Goal: Task Accomplishment & Management: Manage account settings

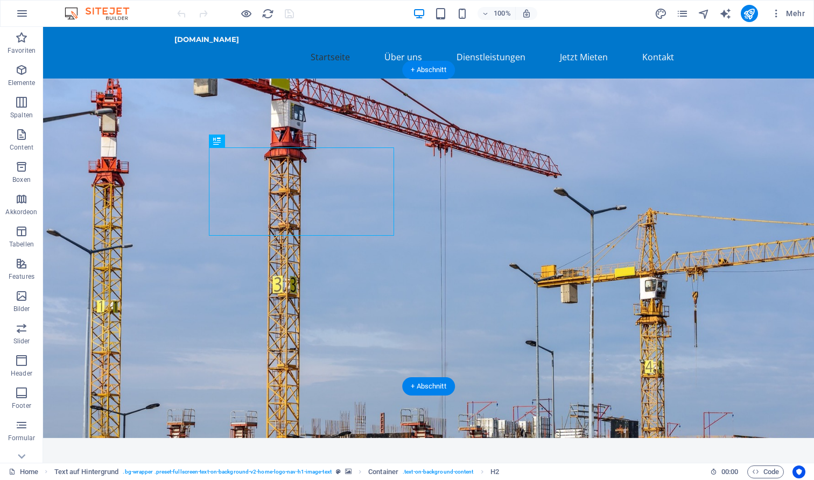
click at [514, 239] on figure at bounding box center [428, 259] width 771 height 360
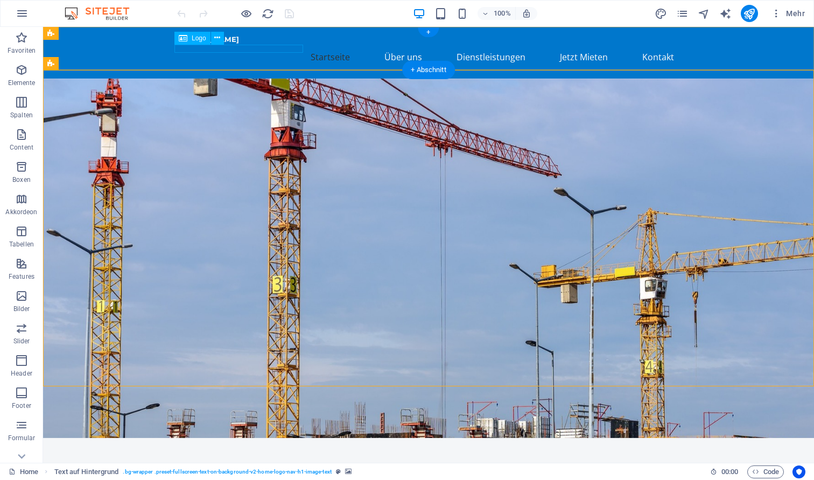
click at [279, 44] on div "[DOMAIN_NAME]" at bounding box center [428, 40] width 508 height 9
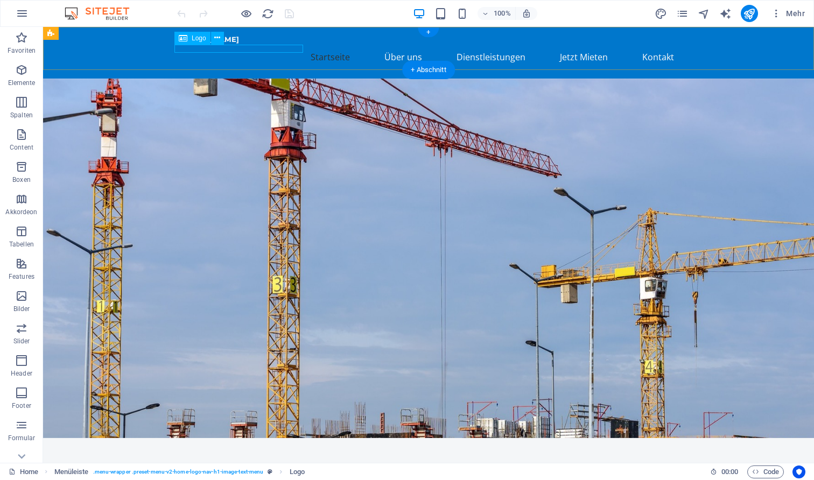
click at [227, 44] on div "arbeitsbuehnen-mieten-krefeld.de" at bounding box center [428, 40] width 508 height 9
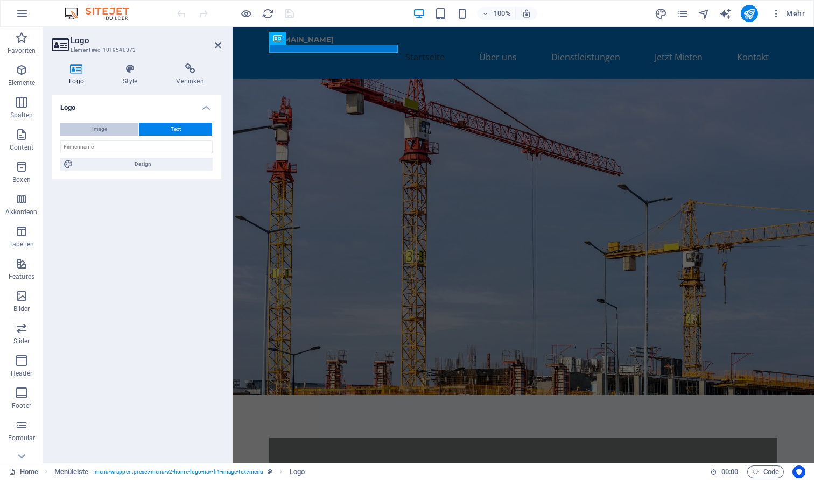
click at [103, 130] on span "Image" at bounding box center [99, 129] width 15 height 13
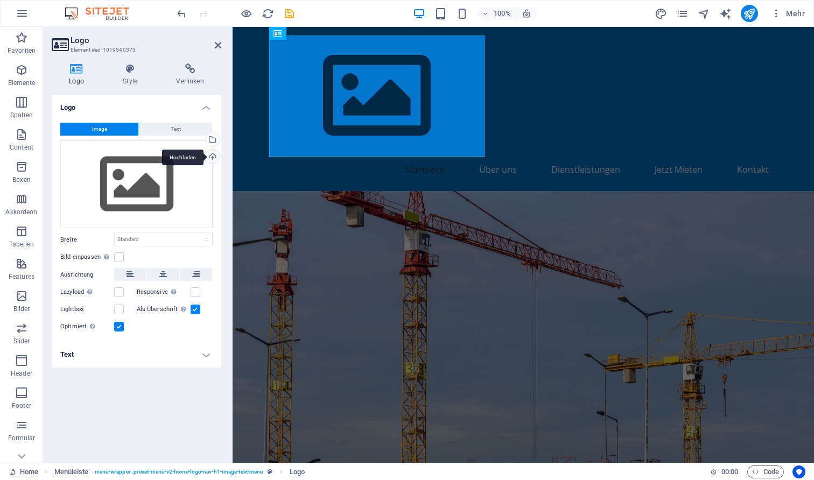
click at [212, 158] on div "Hochladen" at bounding box center [211, 158] width 16 height 16
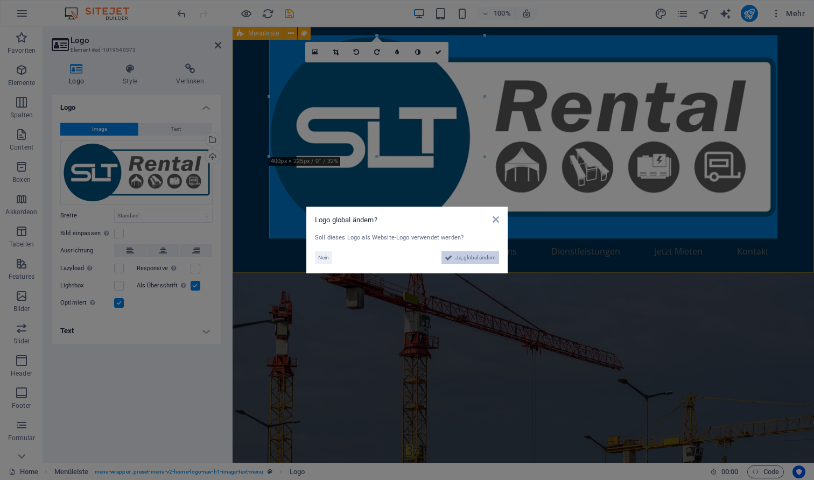
click at [463, 258] on span "Ja, global ändern" at bounding box center [475, 257] width 40 height 13
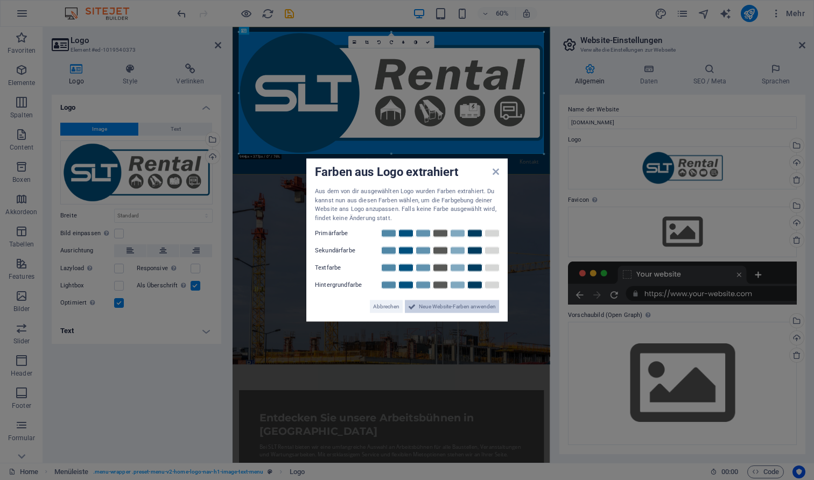
click at [441, 300] on span "Neue Website-Farben anwenden" at bounding box center [457, 306] width 77 height 13
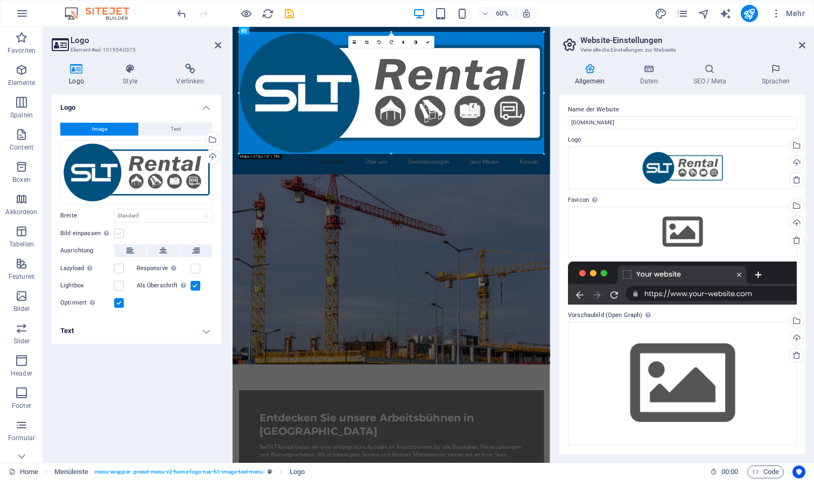
click at [119, 234] on label at bounding box center [119, 234] width 10 height 10
click at [0, 0] on input "Bild einpassen Bild automatisch anhand einer fixen Breite und Höhe einpassen" at bounding box center [0, 0] width 0 height 0
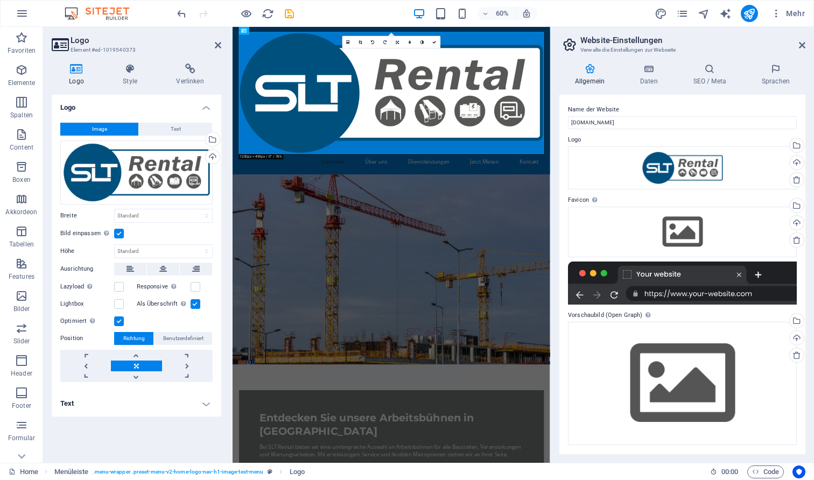
click at [119, 234] on label at bounding box center [119, 234] width 10 height 10
click at [0, 0] on input "Bild einpassen Bild automatisch anhand einer fixen Breite und Höhe einpassen" at bounding box center [0, 0] width 0 height 0
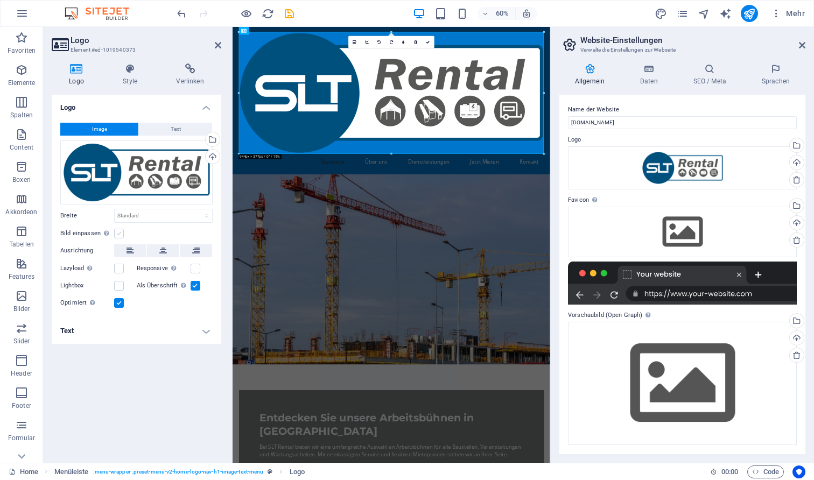
click at [119, 234] on label at bounding box center [119, 234] width 10 height 10
click at [0, 0] on input "Bild einpassen Bild automatisch anhand einer fixen Breite und Höhe einpassen" at bounding box center [0, 0] width 0 height 0
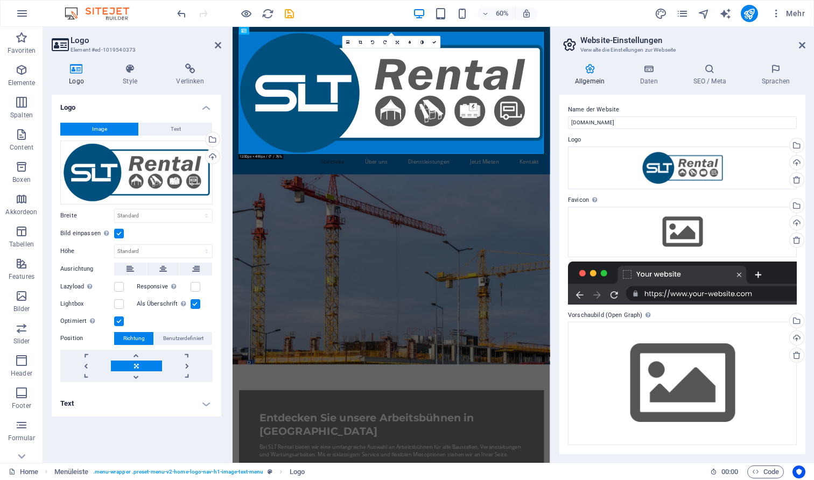
click at [119, 234] on label at bounding box center [119, 234] width 10 height 10
click at [0, 0] on input "Bild einpassen Bild automatisch anhand einer fixen Breite und Höhe einpassen" at bounding box center [0, 0] width 0 height 0
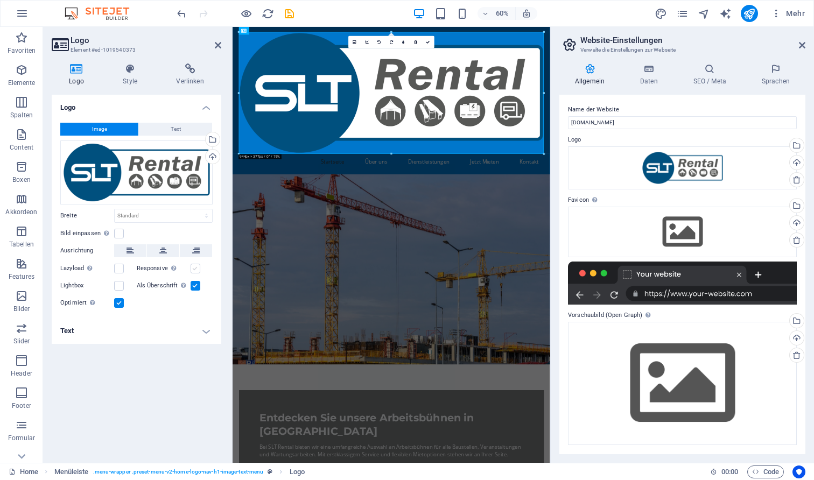
click at [195, 268] on label at bounding box center [196, 269] width 10 height 10
click at [0, 0] on input "Responsive Automatisch Retina-Bilder und kleinere Bilder auf Smartphones laden" at bounding box center [0, 0] width 0 height 0
click at [195, 268] on label at bounding box center [196, 269] width 10 height 10
click at [0, 0] on input "Responsive Automatisch Retina-Bilder und kleinere Bilder auf Smartphones laden" at bounding box center [0, 0] width 0 height 0
click at [192, 282] on label at bounding box center [196, 286] width 10 height 10
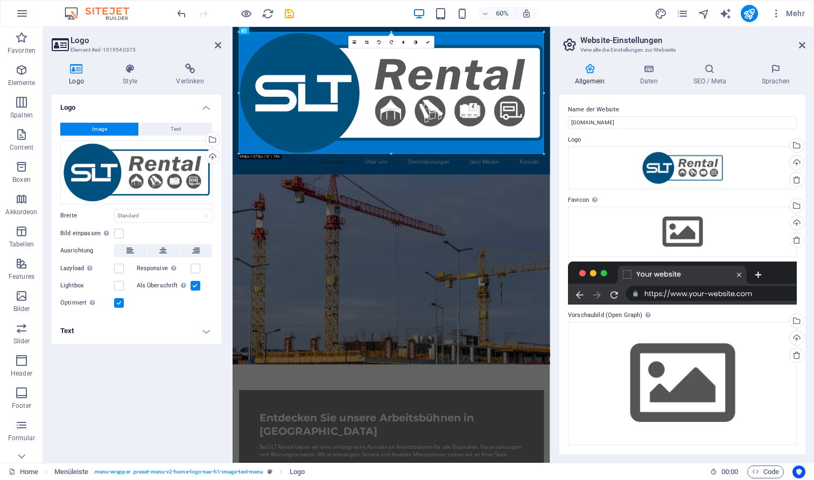
click at [0, 0] on input "Als Überschrift Das Bild in eine H1-Überschrift einfügen. Nützlich, um dem Alte…" at bounding box center [0, 0] width 0 height 0
click at [121, 283] on label at bounding box center [119, 286] width 10 height 10
click at [0, 0] on input "Lightbox" at bounding box center [0, 0] width 0 height 0
click at [121, 283] on label at bounding box center [119, 286] width 10 height 10
click at [0, 0] on input "Lightbox" at bounding box center [0, 0] width 0 height 0
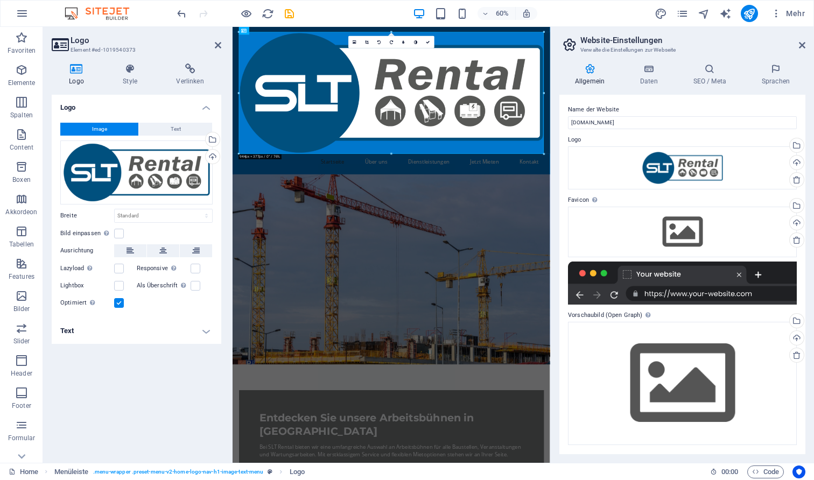
click at [123, 303] on label at bounding box center [119, 303] width 10 height 10
click at [0, 0] on input "Optimiert Bilder werden komprimiert für eine bessere Ladegeschwindigkeit der We…" at bounding box center [0, 0] width 0 height 0
click at [123, 303] on label at bounding box center [119, 303] width 10 height 10
click at [0, 0] on input "Optimiert Bilder werden komprimiert für eine bessere Ladegeschwindigkeit der We…" at bounding box center [0, 0] width 0 height 0
click at [799, 48] on icon at bounding box center [802, 45] width 6 height 9
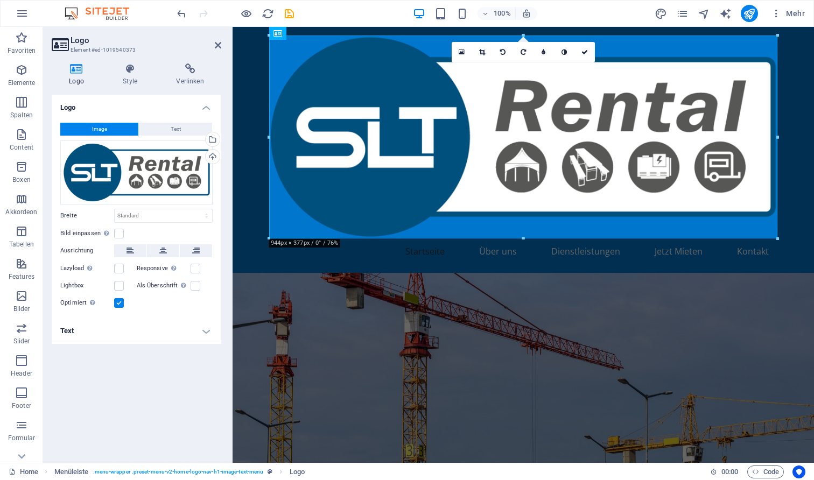
click at [616, 345] on figure at bounding box center [523, 431] width 581 height 317
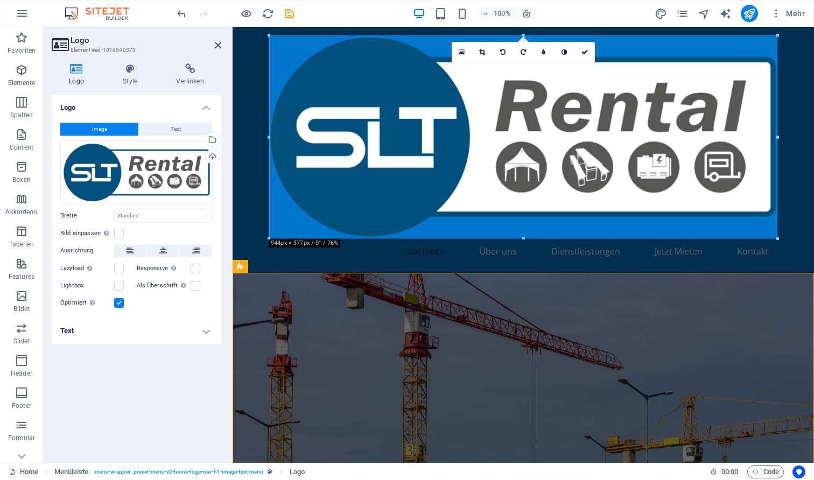
click at [616, 345] on figure at bounding box center [523, 431] width 581 height 317
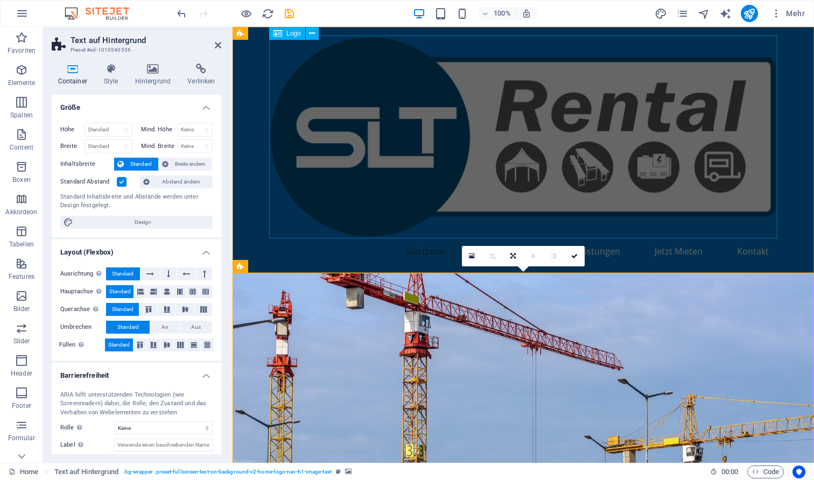
click at [536, 140] on div at bounding box center [523, 137] width 508 height 203
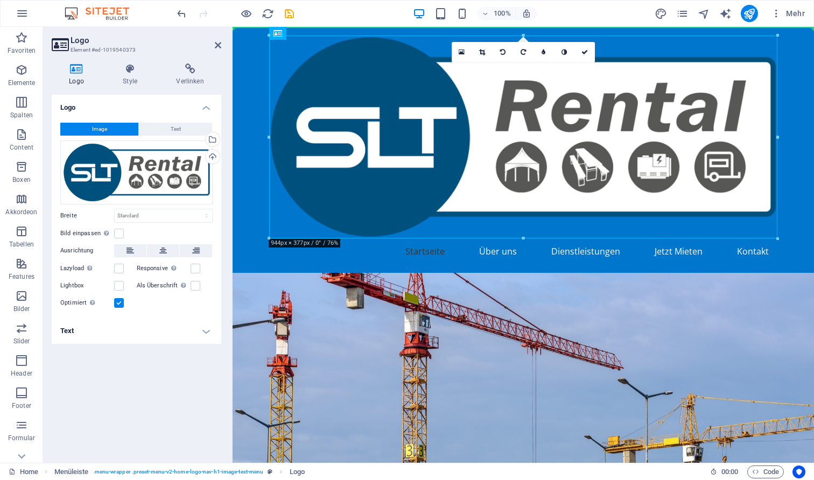
drag, startPoint x: 490, startPoint y: 150, endPoint x: 632, endPoint y: 44, distance: 177.3
click at [364, 64] on div at bounding box center [523, 137] width 508 height 203
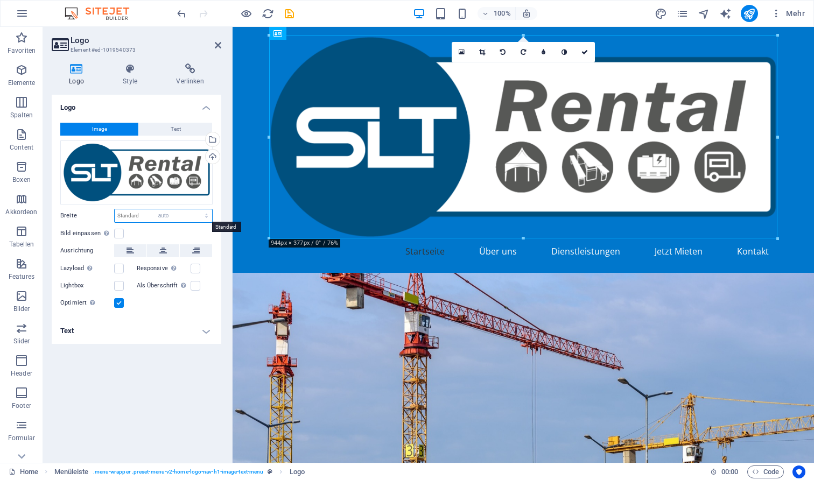
select select "DISABLED_OPTION_VALUE"
click at [118, 231] on label at bounding box center [119, 234] width 10 height 10
click at [0, 0] on input "Bild einpassen Bild automatisch anhand einer fixen Breite und Höhe einpassen" at bounding box center [0, 0] width 0 height 0
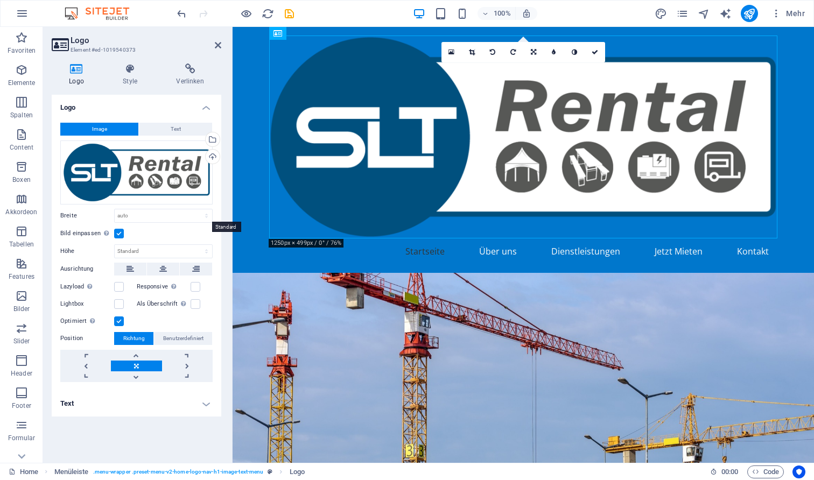
click at [118, 231] on label at bounding box center [119, 234] width 10 height 10
click at [0, 0] on input "Bild einpassen Bild automatisch anhand einer fixen Breite und Höhe einpassen" at bounding box center [0, 0] width 0 height 0
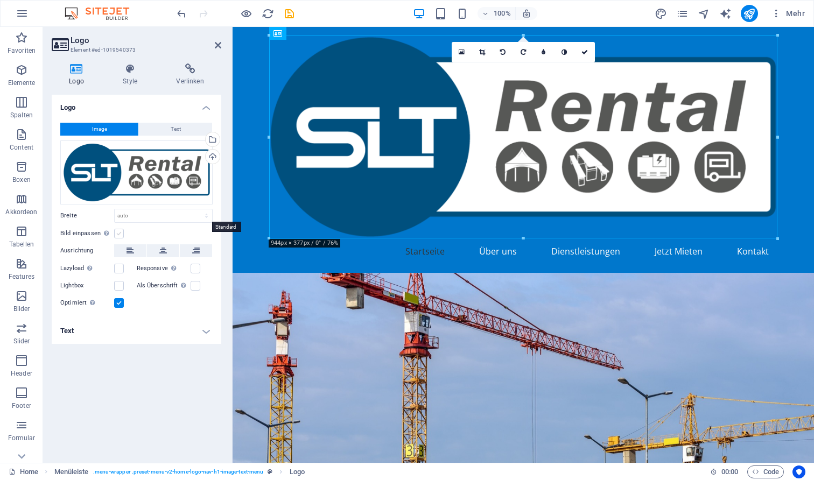
click at [118, 231] on label at bounding box center [119, 234] width 10 height 10
click at [0, 0] on input "Bild einpassen Bild automatisch anhand einer fixen Breite und Höhe einpassen" at bounding box center [0, 0] width 0 height 0
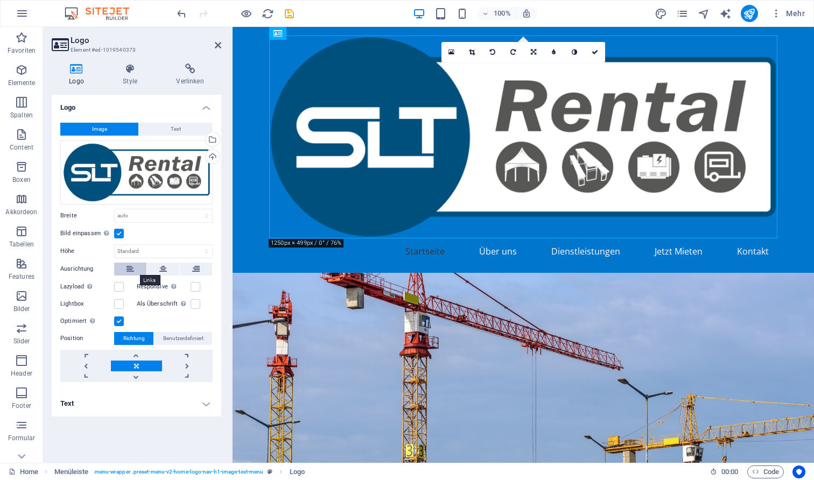
click at [128, 272] on icon at bounding box center [130, 269] width 8 height 13
click at [121, 284] on label at bounding box center [119, 287] width 10 height 10
click at [0, 0] on input "Lazyload Bilder auf Seite nachträglich laden. Verbessert Ladezeit (Pagespeed)." at bounding box center [0, 0] width 0 height 0
click at [121, 284] on label at bounding box center [119, 287] width 10 height 10
click at [0, 0] on input "Lazyload Bilder auf Seite nachträglich laden. Verbessert Ladezeit (Pagespeed)." at bounding box center [0, 0] width 0 height 0
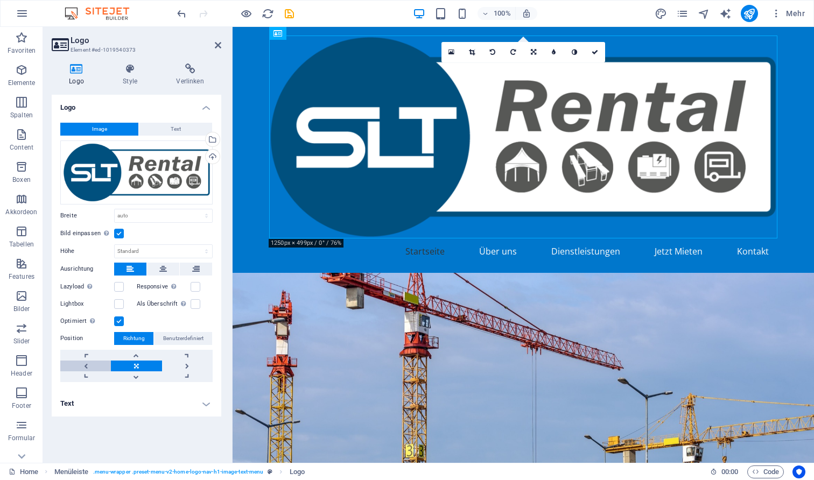
click at [85, 363] on link at bounding box center [85, 366] width 51 height 11
click at [196, 287] on label at bounding box center [196, 287] width 10 height 10
click at [0, 0] on input "Responsive Automatisch Retina-Bilder und kleinere Bilder auf Smartphones laden" at bounding box center [0, 0] width 0 height 0
click at [135, 68] on icon at bounding box center [130, 69] width 49 height 11
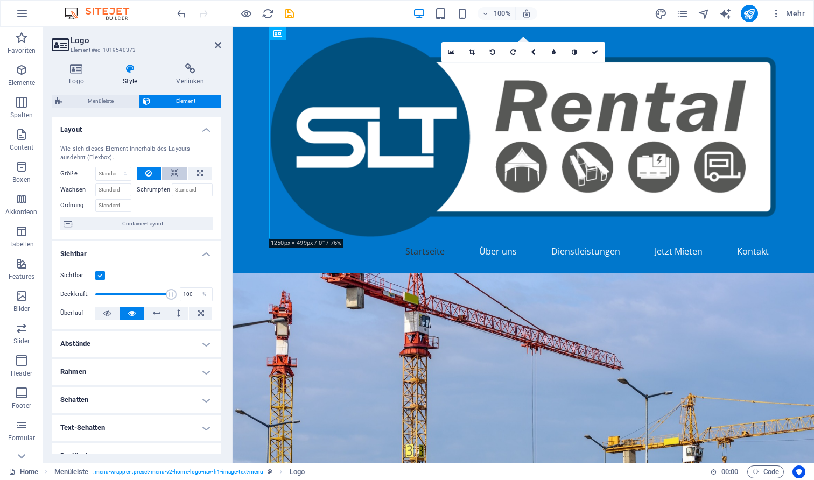
click at [177, 170] on button at bounding box center [174, 173] width 26 height 13
click at [147, 173] on icon at bounding box center [148, 173] width 6 height 13
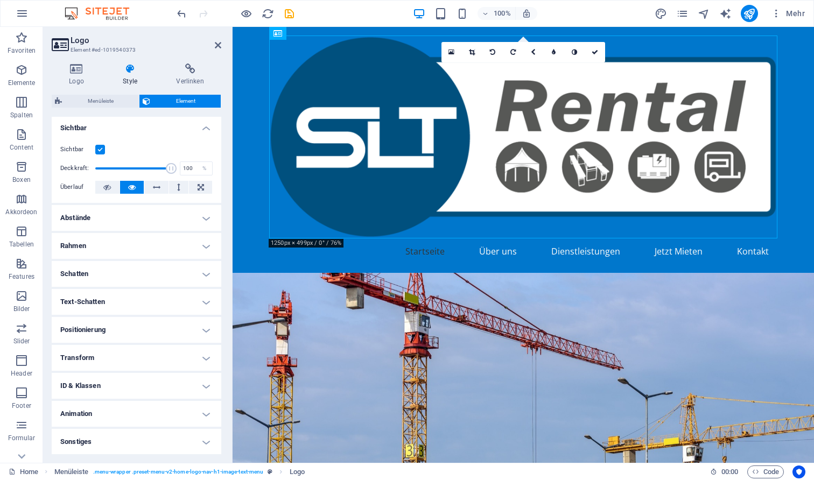
scroll to position [125, 0]
drag, startPoint x: 773, startPoint y: 39, endPoint x: 733, endPoint y: 90, distance: 64.8
click at [733, 90] on div at bounding box center [523, 137] width 508 height 203
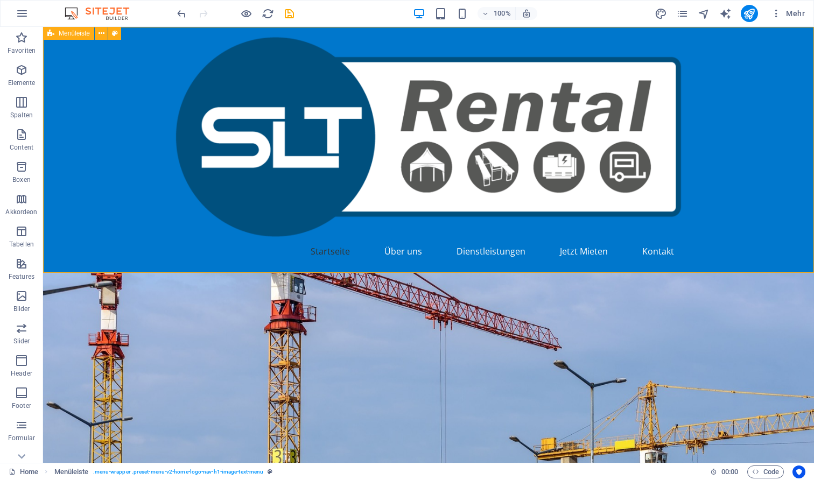
drag, startPoint x: 586, startPoint y: 34, endPoint x: 672, endPoint y: 107, distance: 113.4
click at [672, 107] on div "Startseite Über uns Dienstleistungen Jetzt Mieten Kontakt" at bounding box center [428, 150] width 771 height 246
click at [546, 153] on div at bounding box center [428, 137] width 508 height 203
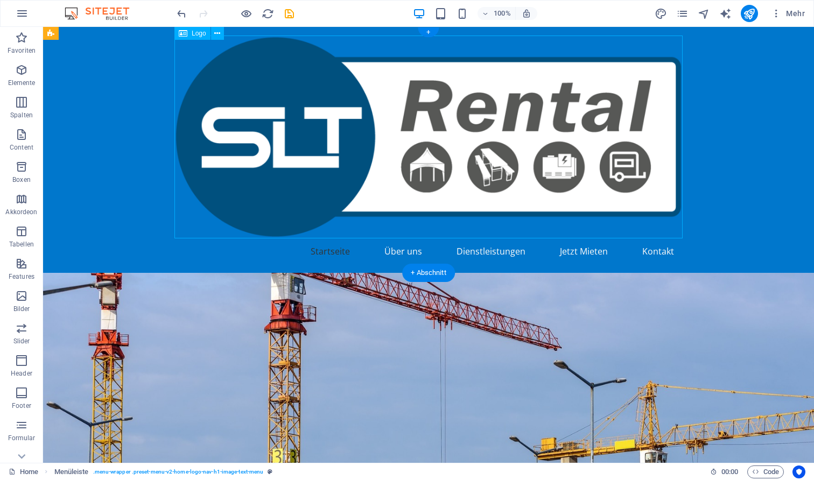
click at [546, 153] on div at bounding box center [428, 137] width 508 height 203
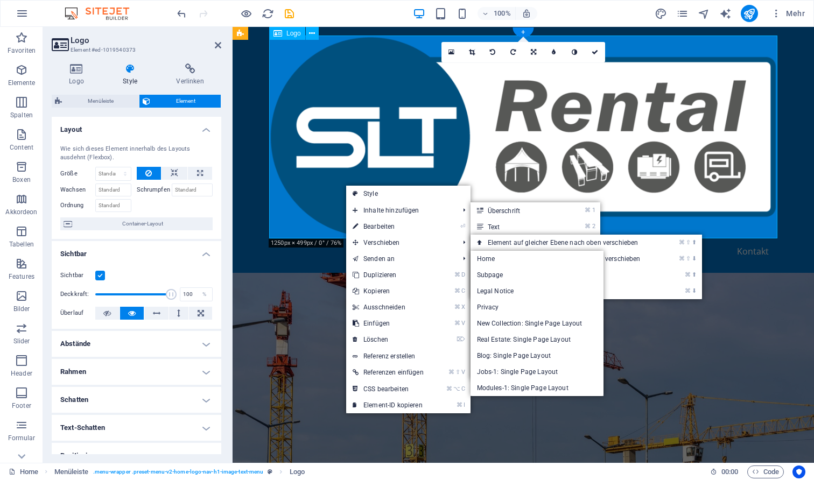
click at [356, 118] on div at bounding box center [523, 137] width 508 height 203
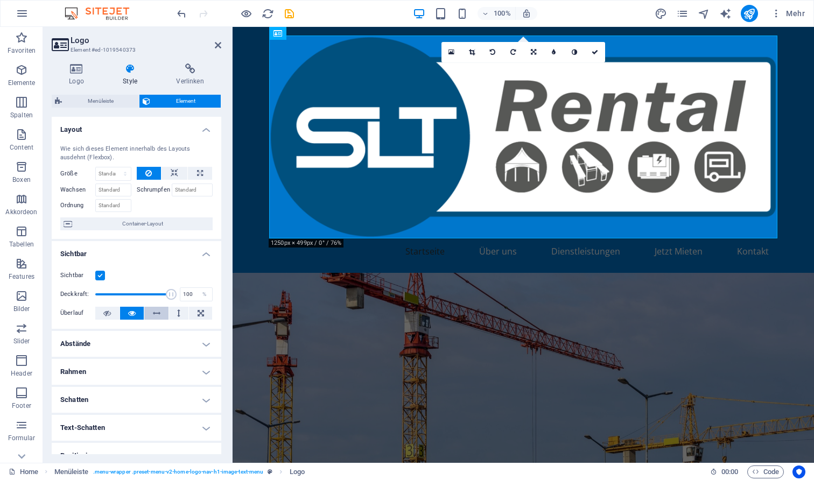
click at [159, 313] on icon at bounding box center [157, 313] width 8 height 13
click at [174, 310] on button at bounding box center [179, 313] width 20 height 13
click at [199, 312] on icon at bounding box center [201, 313] width 6 height 13
click at [115, 311] on button at bounding box center [107, 313] width 24 height 13
click at [138, 311] on button at bounding box center [132, 313] width 24 height 13
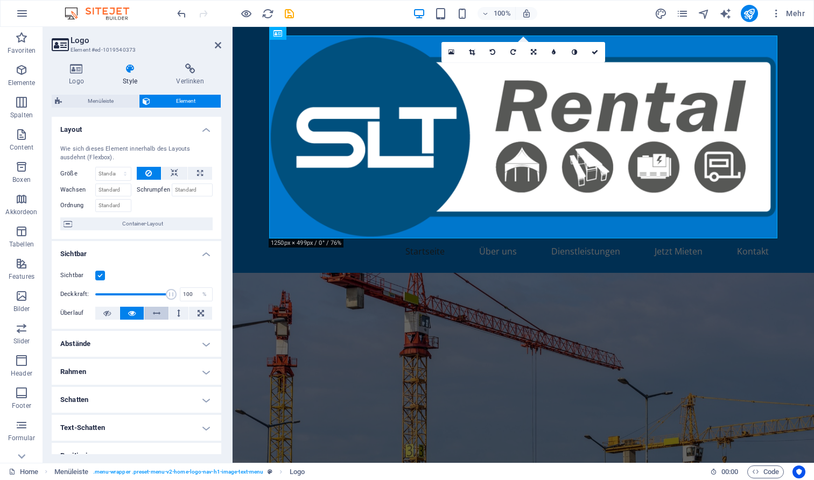
click at [157, 312] on icon at bounding box center [157, 313] width 8 height 13
click at [129, 347] on h4 "Abstände" at bounding box center [137, 344] width 170 height 26
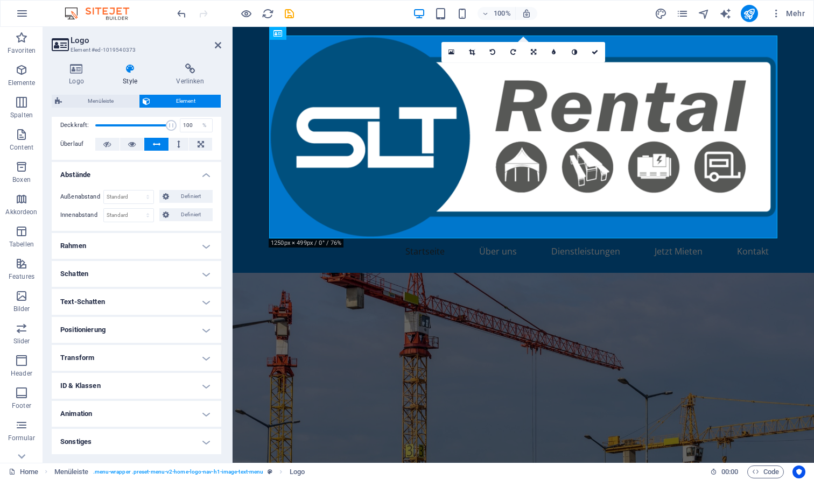
scroll to position [168, 0]
click at [129, 366] on h4 "Transform" at bounding box center [137, 359] width 170 height 26
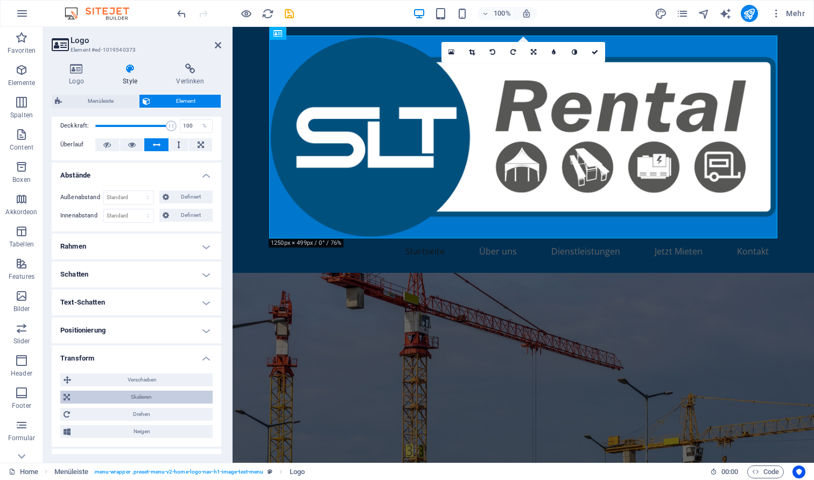
click at [118, 397] on span "Skalieren" at bounding box center [141, 397] width 136 height 13
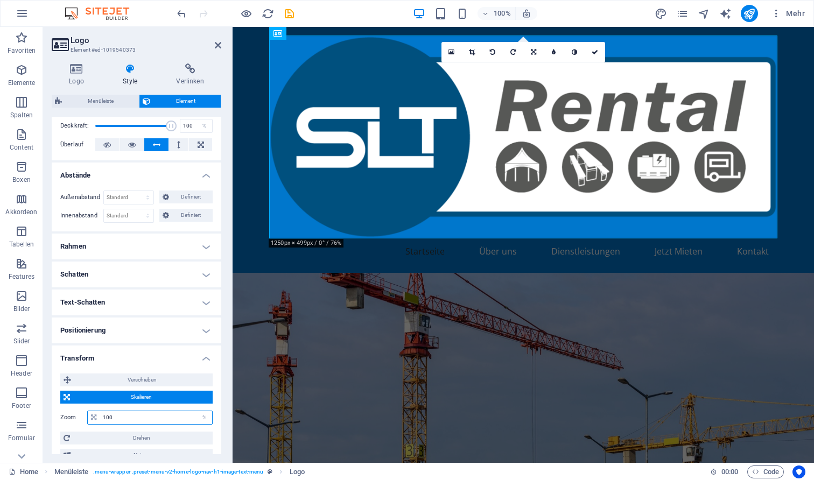
click at [118, 419] on input "100" at bounding box center [156, 417] width 112 height 13
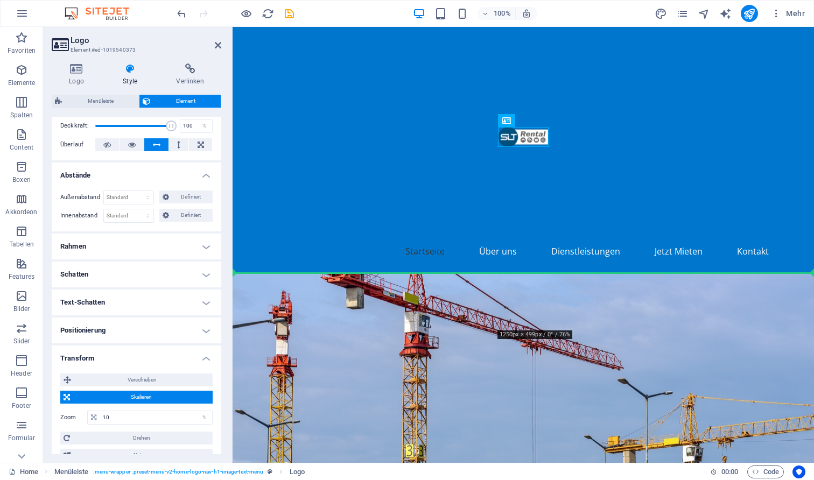
drag, startPoint x: 522, startPoint y: 141, endPoint x: 385, endPoint y: 255, distance: 178.1
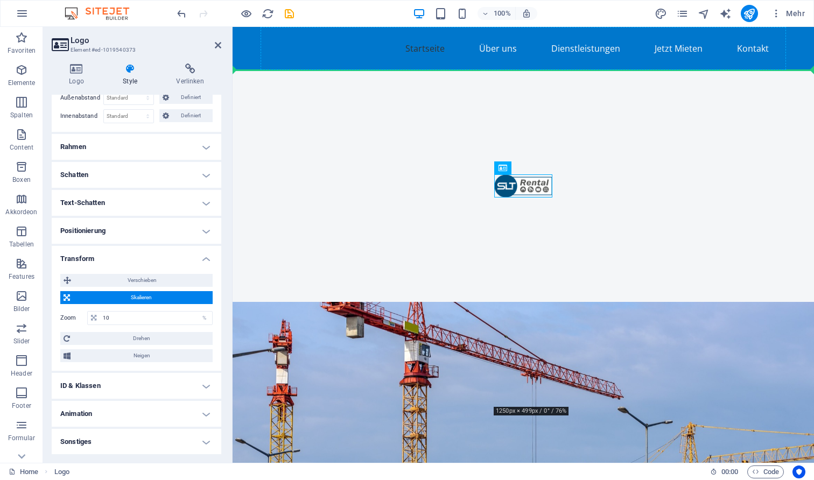
drag, startPoint x: 518, startPoint y: 182, endPoint x: 451, endPoint y: 57, distance: 142.1
drag, startPoint x: 518, startPoint y: 189, endPoint x: 387, endPoint y: 48, distance: 192.0
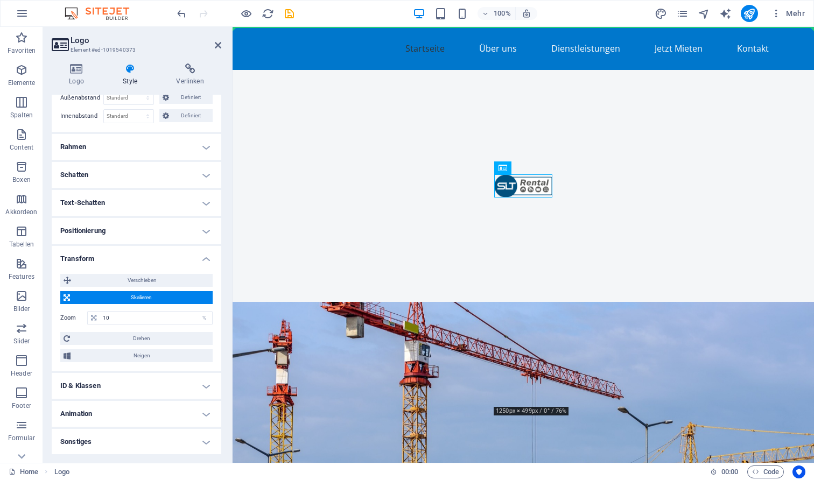
drag, startPoint x: 526, startPoint y: 188, endPoint x: 248, endPoint y: 42, distance: 314.7
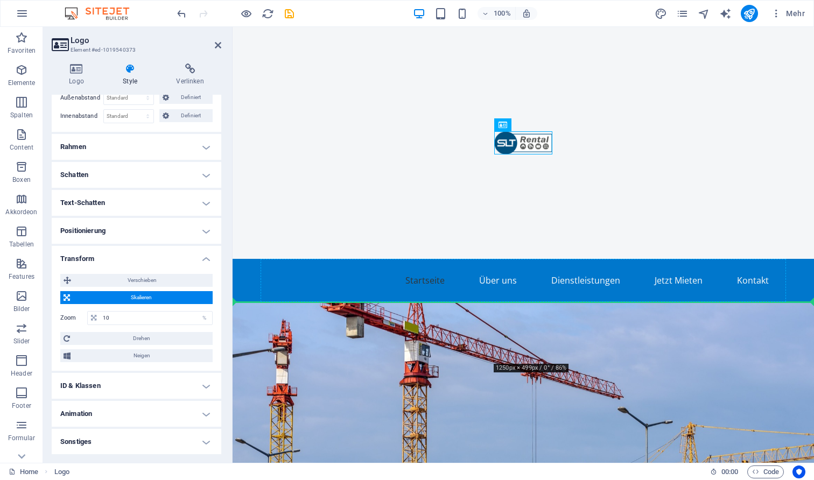
drag, startPoint x: 516, startPoint y: 145, endPoint x: 334, endPoint y: 281, distance: 227.3
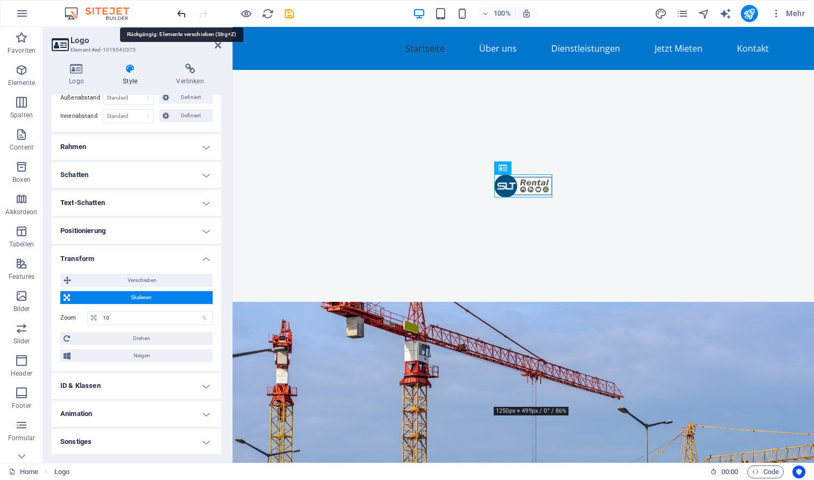
click at [183, 13] on icon "undo" at bounding box center [181, 14] width 12 height 12
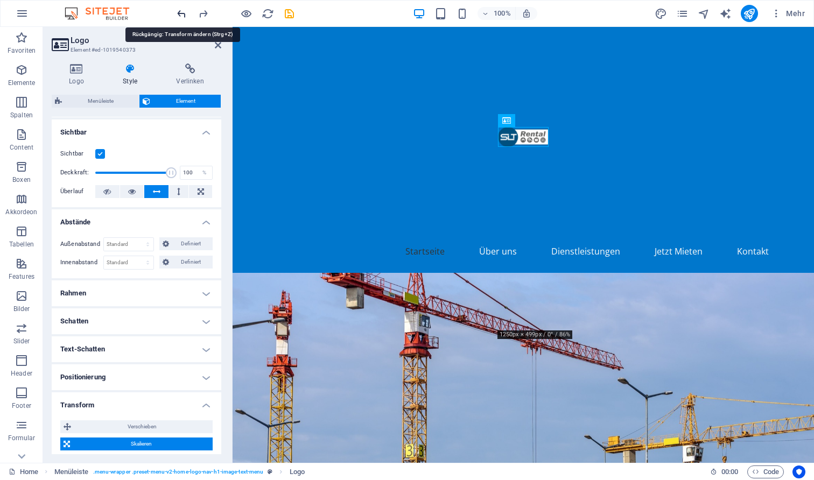
click at [183, 13] on icon "undo" at bounding box center [181, 14] width 12 height 12
type input "100"
click at [183, 13] on icon "undo" at bounding box center [181, 14] width 12 height 12
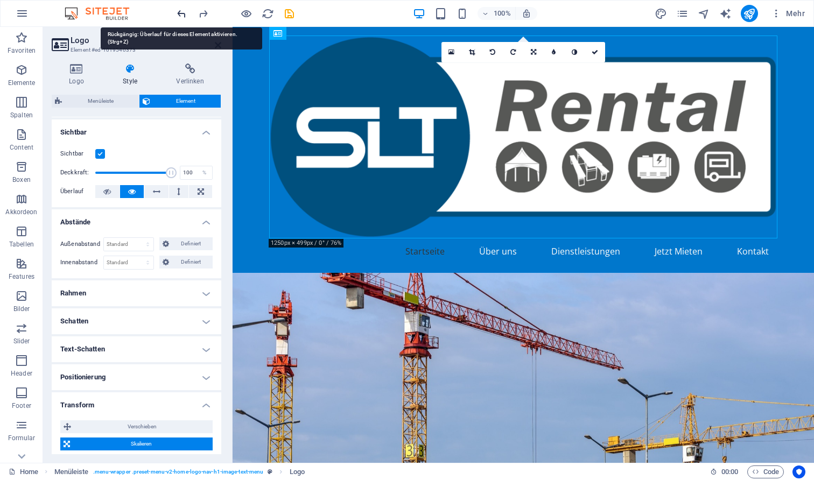
click at [183, 13] on icon "undo" at bounding box center [181, 14] width 12 height 12
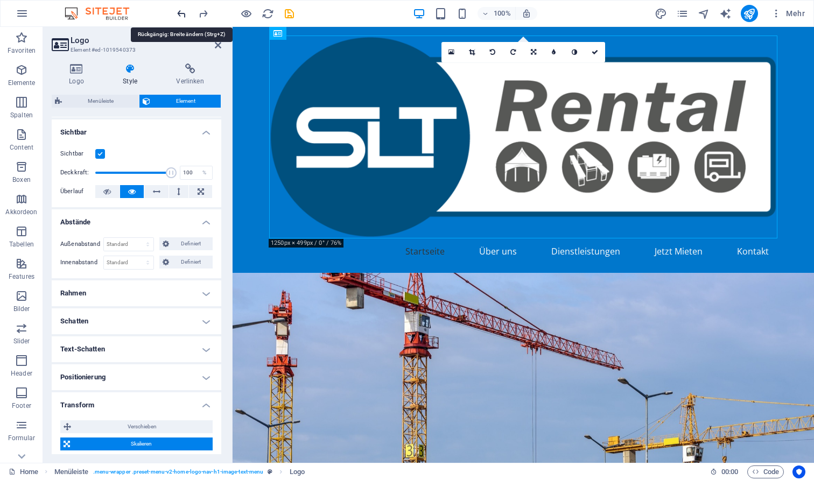
click at [183, 13] on icon "undo" at bounding box center [181, 14] width 12 height 12
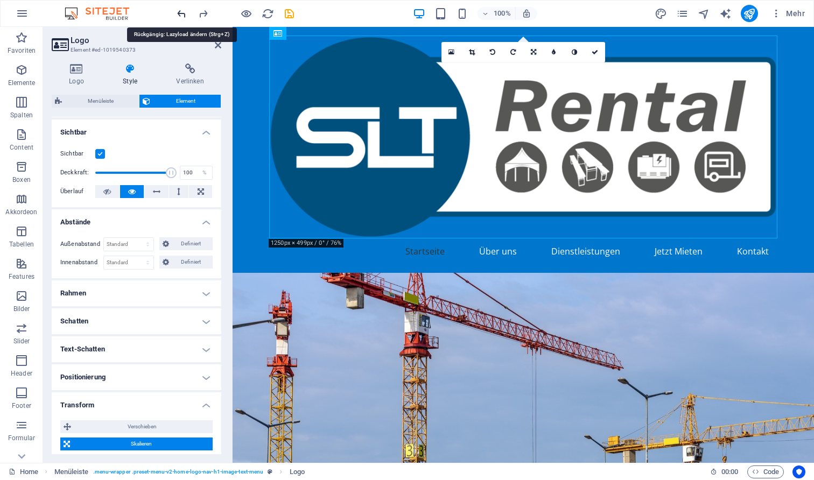
click at [183, 13] on icon "undo" at bounding box center [181, 14] width 12 height 12
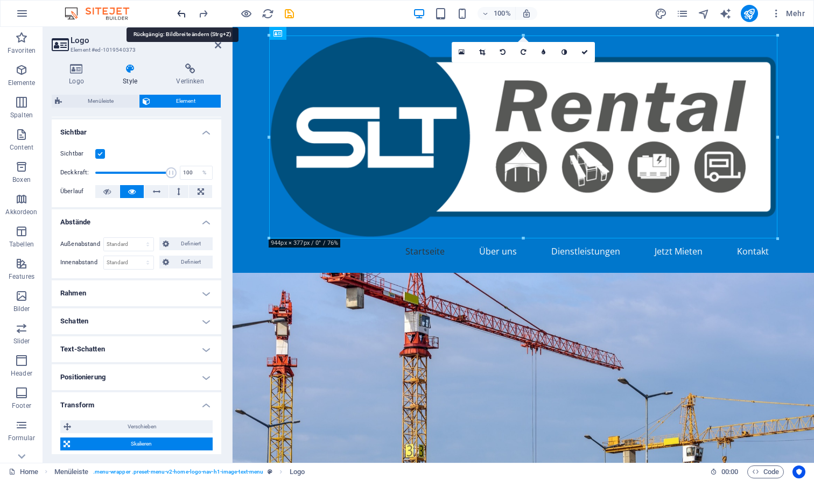
click at [183, 13] on icon "undo" at bounding box center [181, 14] width 12 height 12
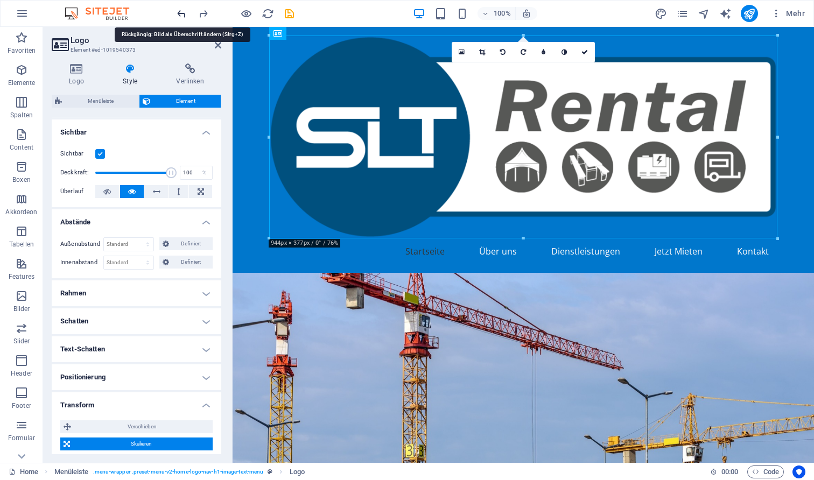
click at [183, 13] on icon "undo" at bounding box center [181, 14] width 12 height 12
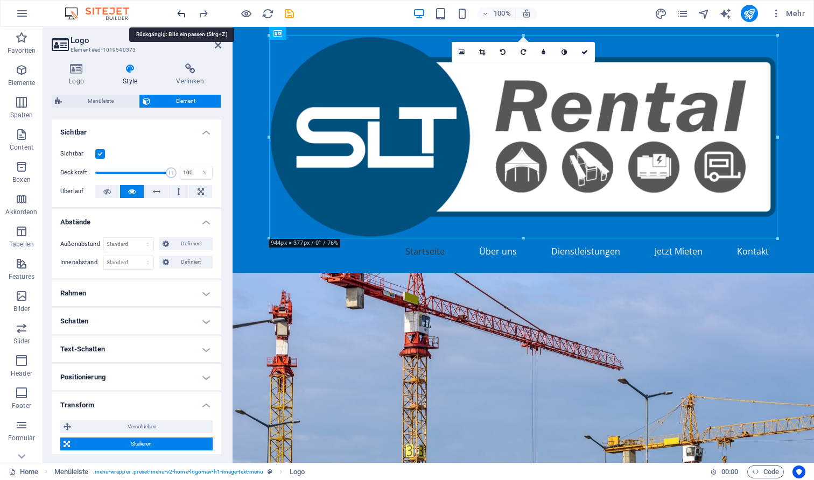
click at [183, 13] on icon "undo" at bounding box center [181, 14] width 12 height 12
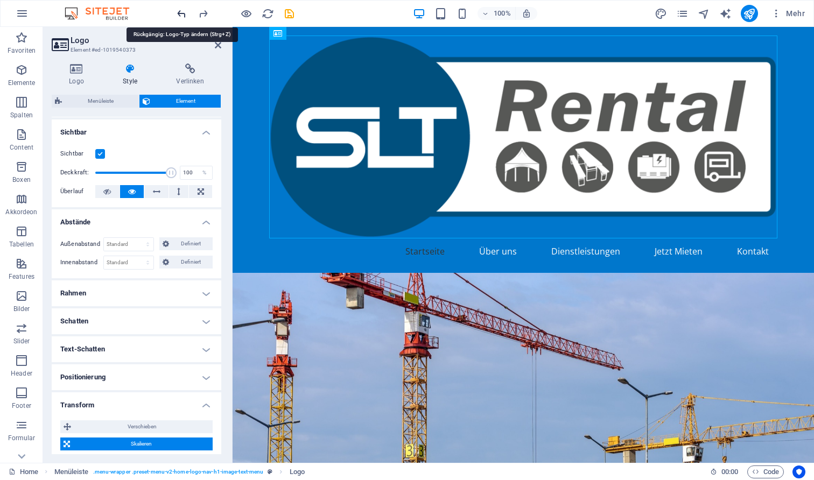
click at [183, 13] on icon "undo" at bounding box center [181, 14] width 12 height 12
click at [183, 13] on div at bounding box center [235, 13] width 121 height 17
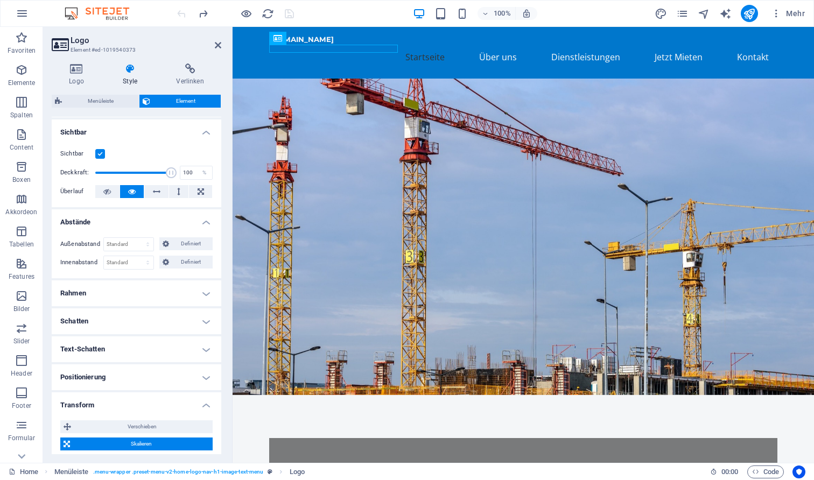
click at [183, 13] on div at bounding box center [235, 13] width 121 height 17
click at [200, 13] on icon "redo" at bounding box center [203, 14] width 12 height 12
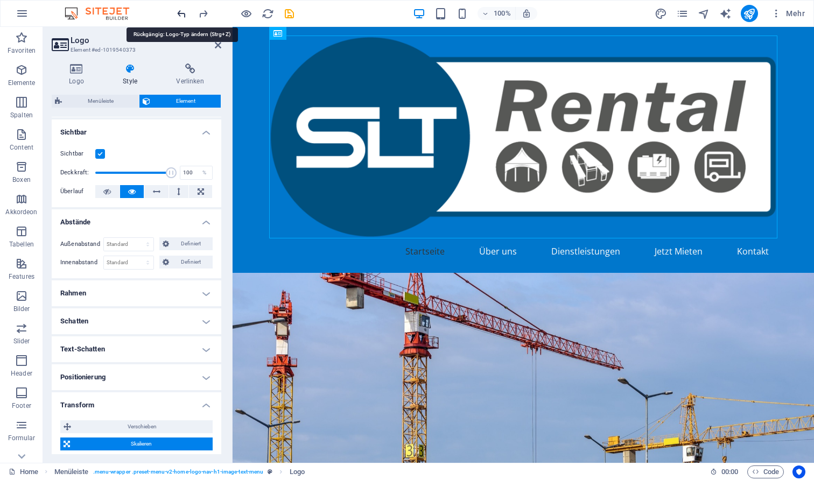
click at [182, 12] on icon "undo" at bounding box center [181, 14] width 12 height 12
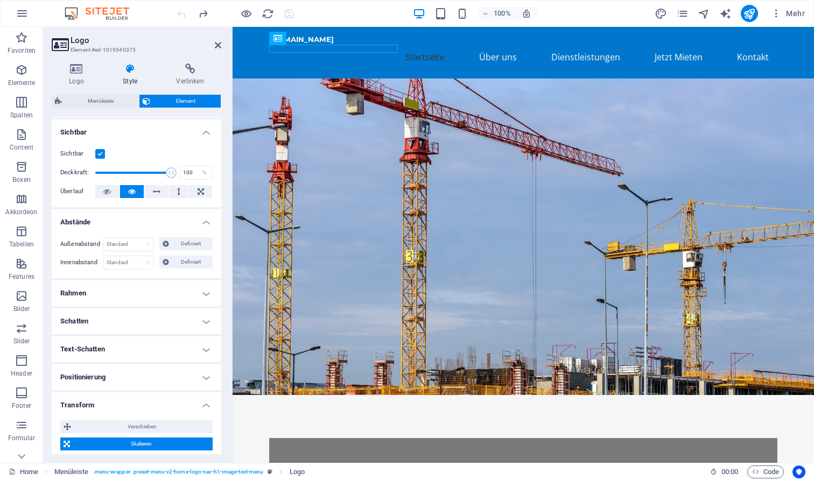
click at [622, 208] on figure at bounding box center [523, 237] width 581 height 317
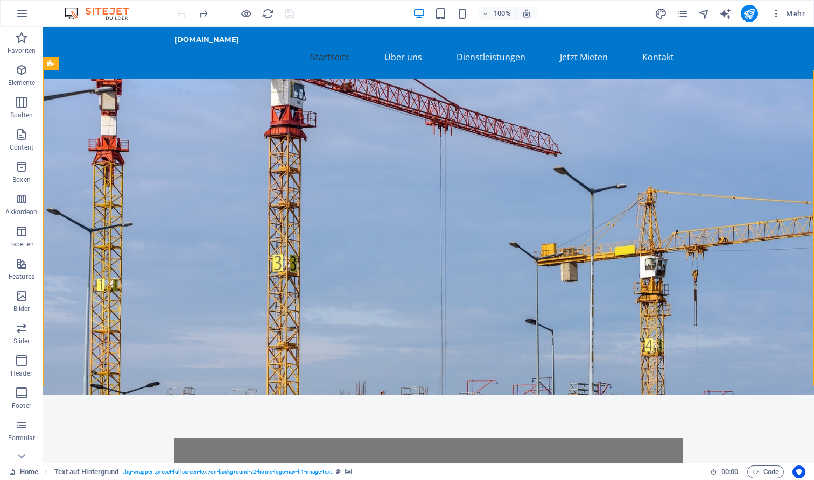
click at [289, 12] on div at bounding box center [235, 13] width 121 height 17
click at [751, 15] on icon "publish" at bounding box center [749, 14] width 12 height 12
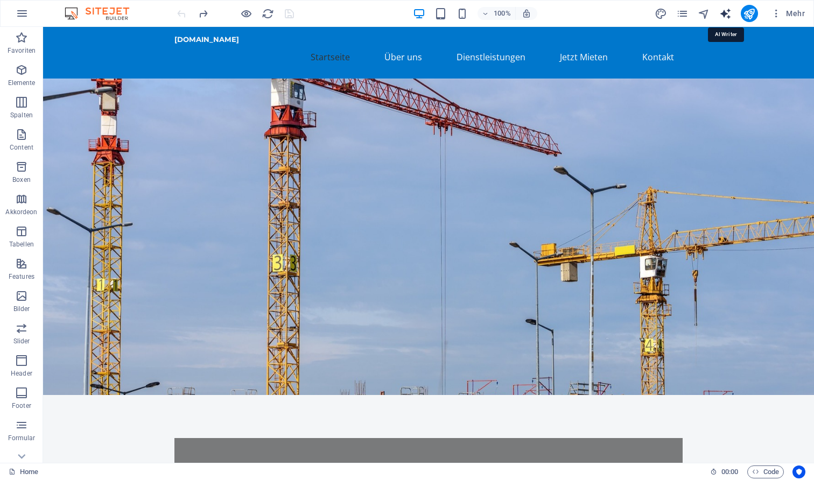
click at [721, 11] on icon "text_generator" at bounding box center [725, 14] width 12 height 12
select select "English"
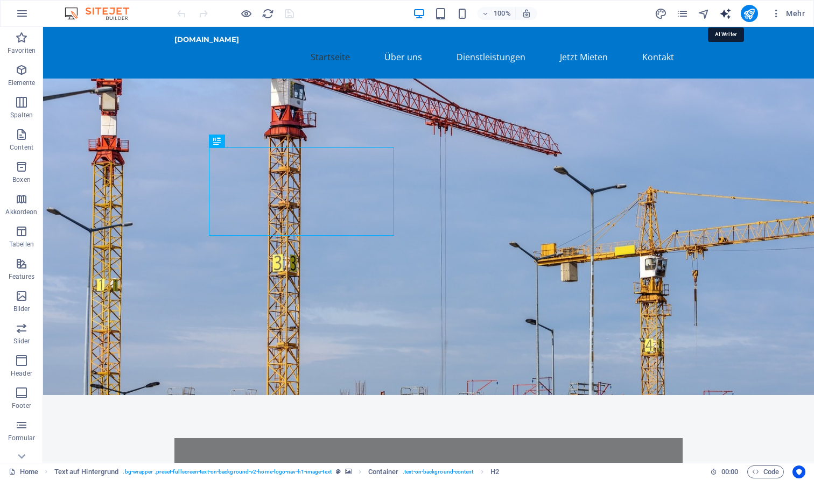
click at [724, 14] on icon "text_generator" at bounding box center [725, 14] width 12 height 12
select select "English"
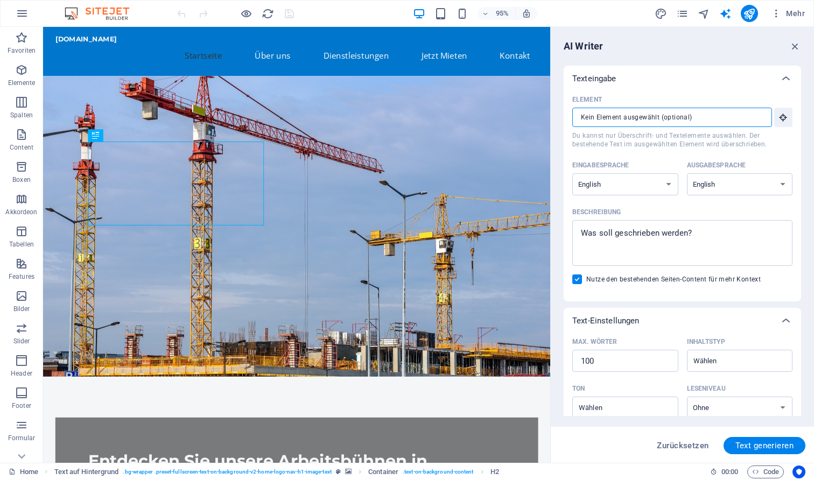
click at [655, 116] on input "Element ​ Du kannst nur Überschrift- und Textelemente auswählen. Der bestehende…" at bounding box center [668, 117] width 192 height 19
select select "German"
click at [671, 243] on textarea "Beschreibung x ​" at bounding box center [682, 243] width 209 height 35
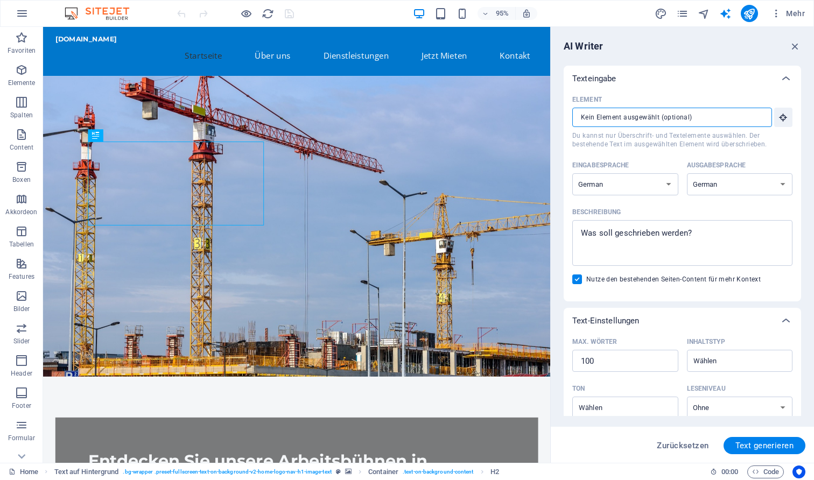
click at [629, 119] on input "Element ​ Du kannst nur Überschrift- und Textelemente auswählen. Der bestehende…" at bounding box center [668, 117] width 192 height 19
click at [778, 116] on icon "button" at bounding box center [783, 118] width 10 height 10
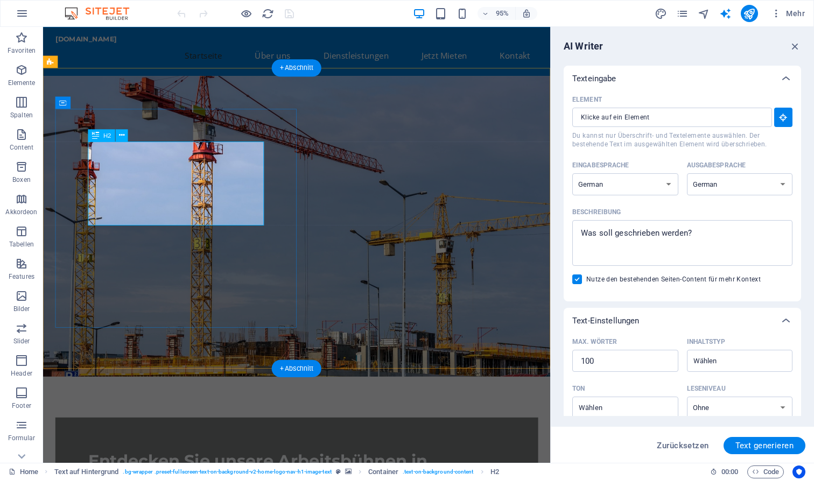
type textarea "x"
type input "10"
type textarea "x"
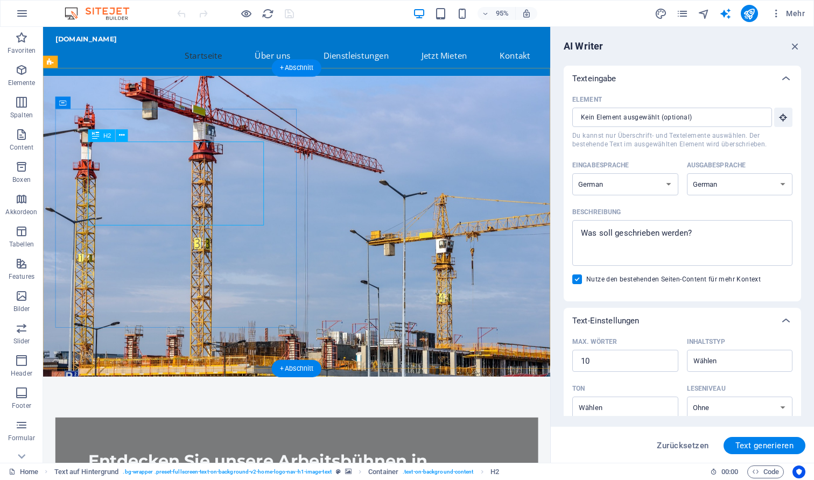
type input "#ed-1019540565"
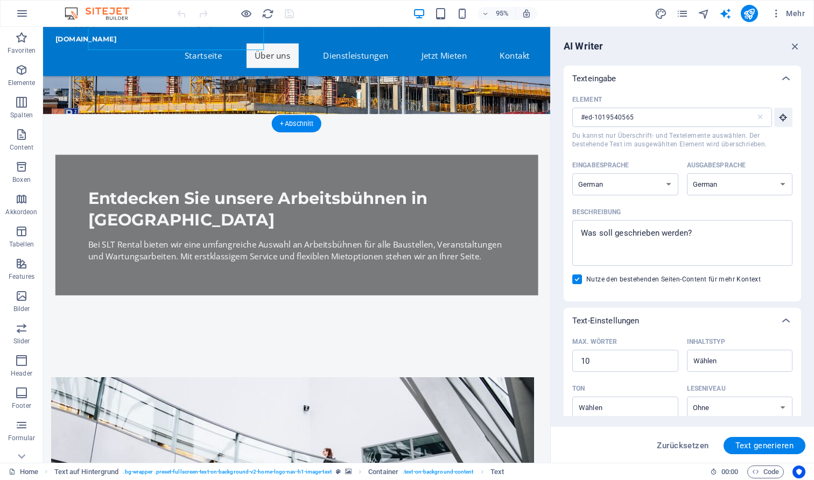
scroll to position [284, 0]
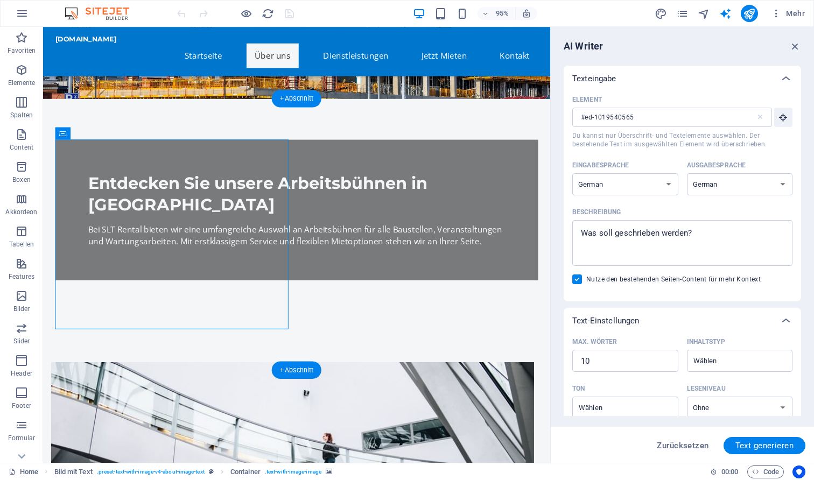
click at [181, 379] on figure at bounding box center [306, 479] width 508 height 200
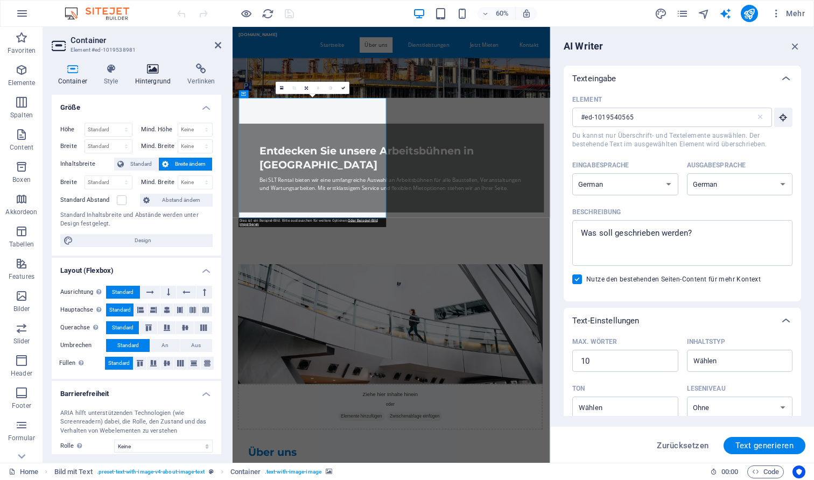
scroll to position [0, 0]
click at [161, 77] on h4 "Hintergrund" at bounding box center [155, 75] width 53 height 23
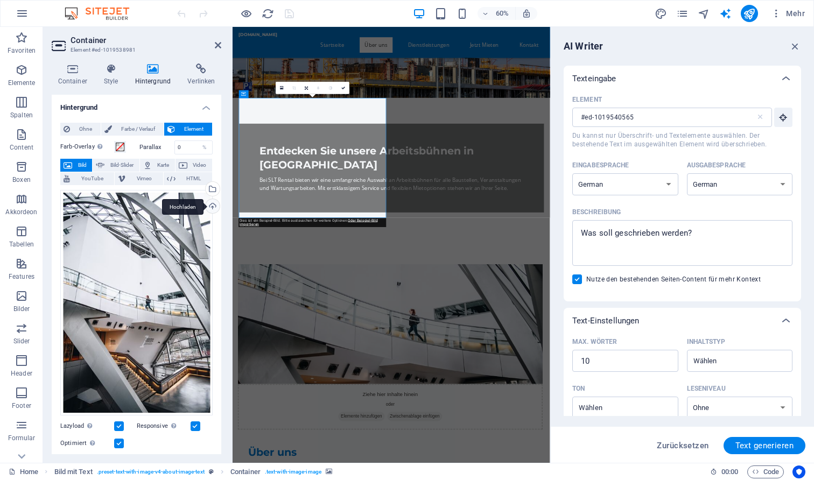
click at [207, 206] on div "Hochladen" at bounding box center [211, 207] width 16 height 16
click at [797, 50] on icon "button" at bounding box center [795, 46] width 12 height 12
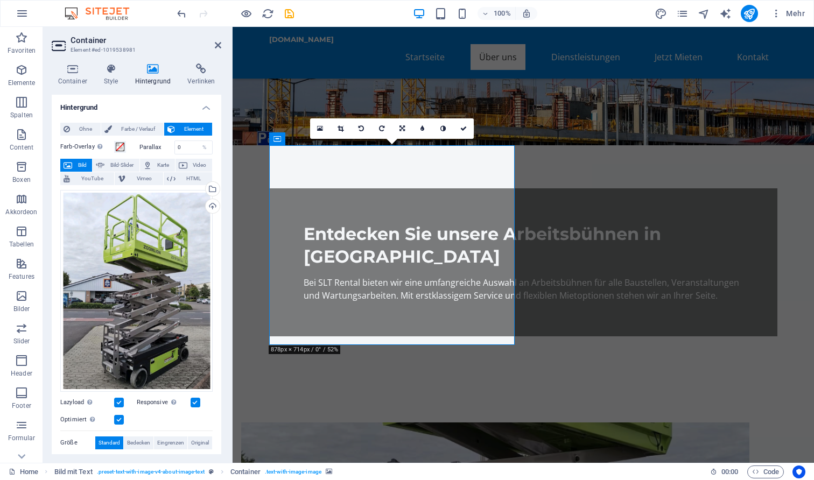
click at [203, 111] on h4 "Hintergrund" at bounding box center [137, 104] width 170 height 19
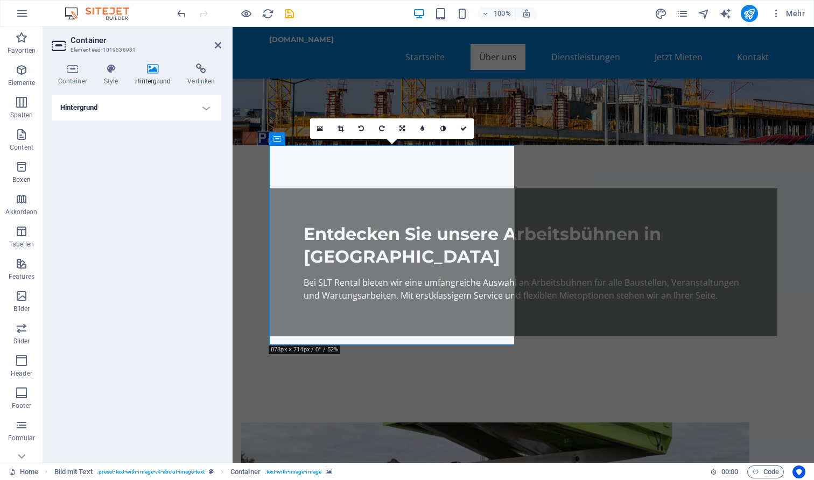
click at [203, 111] on h4 "Hintergrund" at bounding box center [137, 108] width 170 height 26
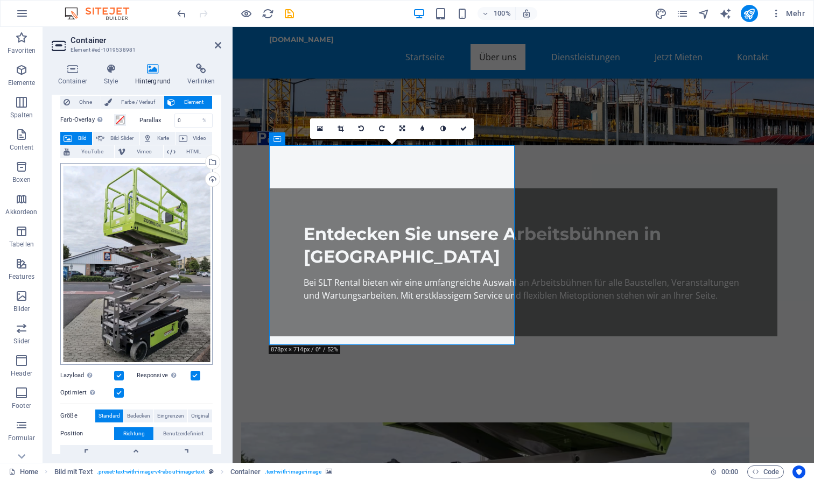
scroll to position [27, 0]
click at [118, 390] on label at bounding box center [119, 393] width 10 height 10
click at [0, 0] on input "Optimiert Bilder werden komprimiert für eine bessere Ladegeschwindigkeit der We…" at bounding box center [0, 0] width 0 height 0
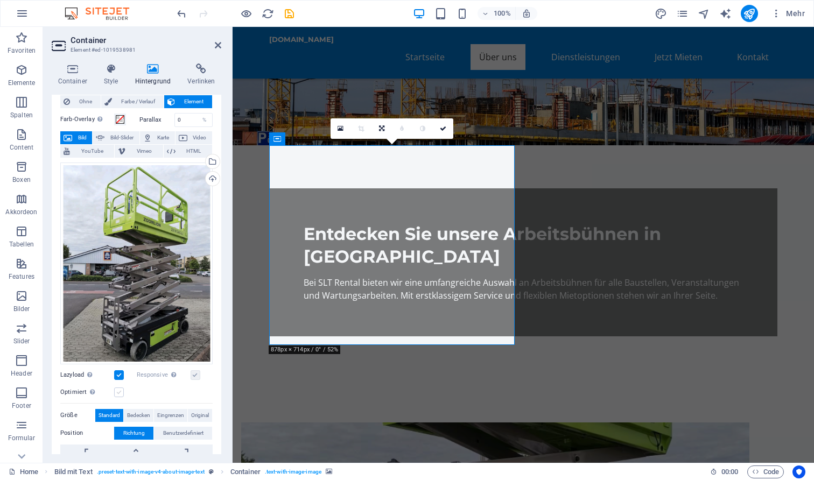
click at [118, 390] on label at bounding box center [119, 393] width 10 height 10
click at [0, 0] on input "Optimiert Bilder werden komprimiert für eine bessere Ladegeschwindigkeit der We…" at bounding box center [0, 0] width 0 height 0
click at [195, 372] on label at bounding box center [196, 375] width 10 height 10
click at [0, 0] on input "Responsive Automatisch Retina-Bilder und kleinere Bilder auf Smartphones laden" at bounding box center [0, 0] width 0 height 0
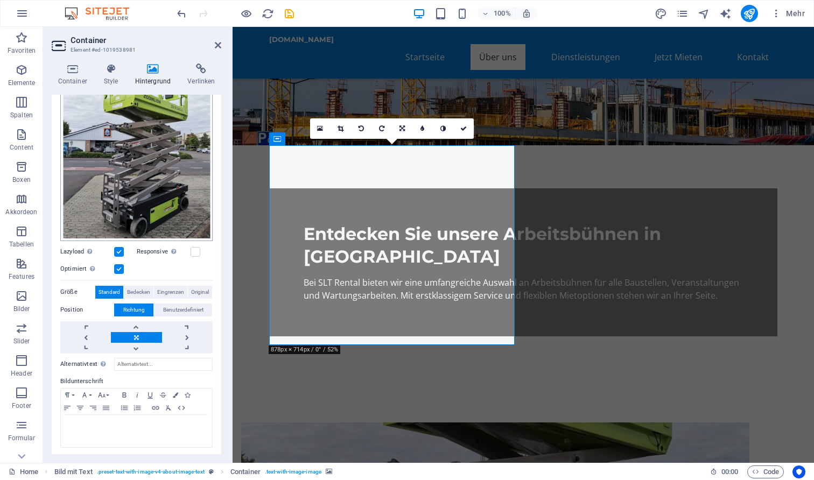
scroll to position [150, 0]
click at [136, 343] on link at bounding box center [136, 348] width 51 height 11
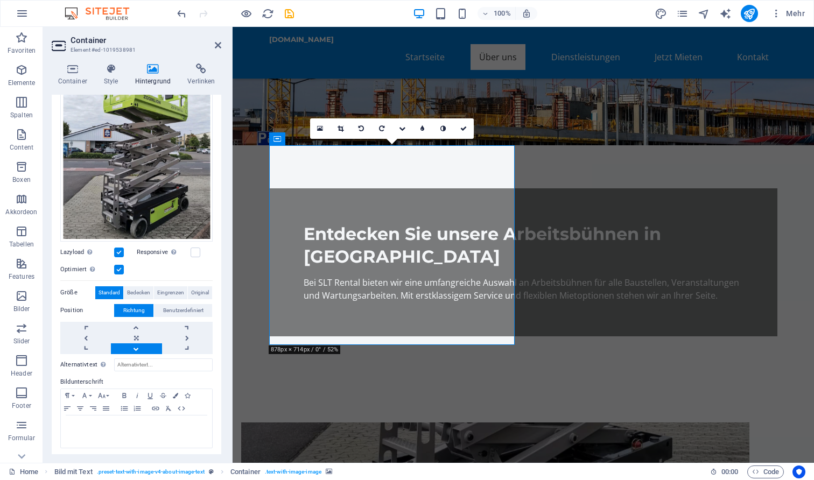
click at [136, 343] on link at bounding box center [136, 348] width 51 height 11
click at [132, 322] on link at bounding box center [136, 327] width 51 height 11
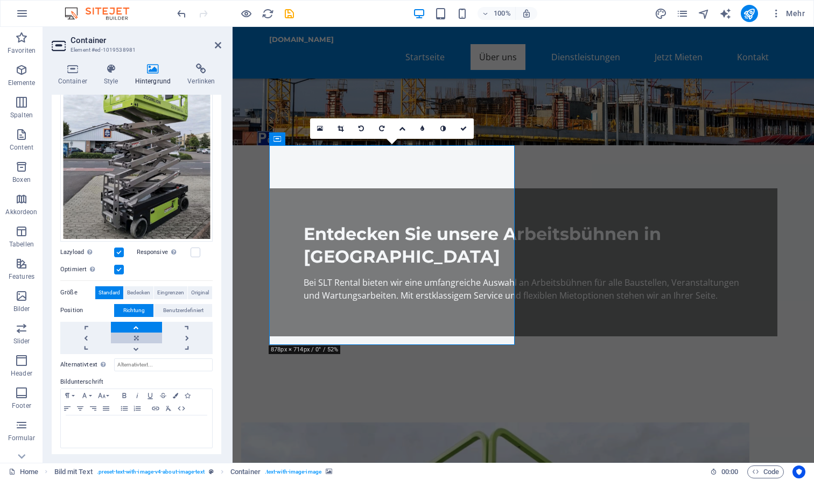
click at [133, 333] on link at bounding box center [136, 338] width 51 height 11
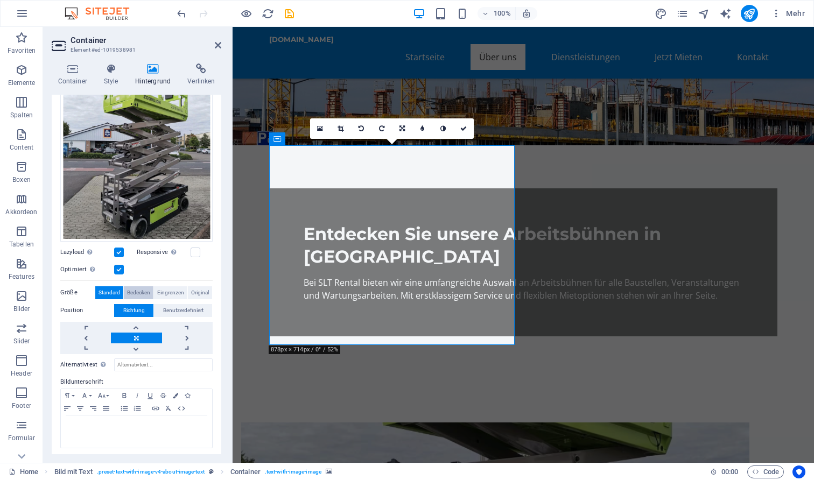
click at [132, 292] on span "Bedecken" at bounding box center [138, 292] width 23 height 13
click at [162, 289] on span "Eingrenzen" at bounding box center [170, 292] width 27 height 13
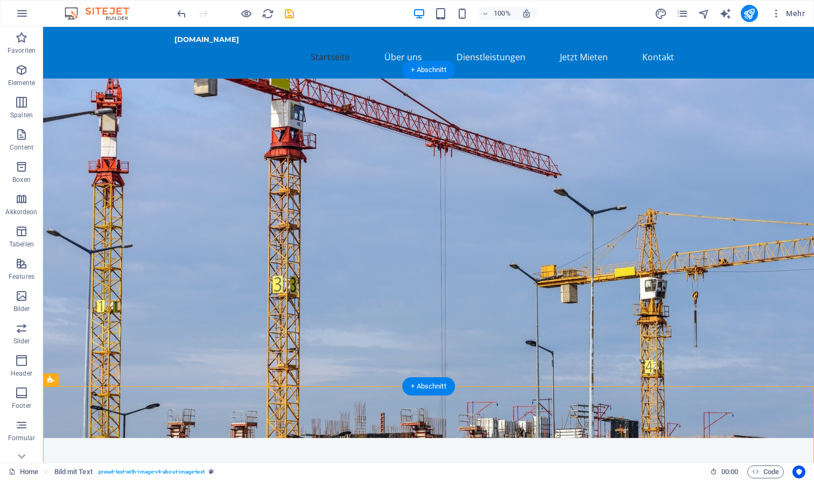
scroll to position [0, 0]
click at [563, 180] on figure at bounding box center [428, 259] width 771 height 360
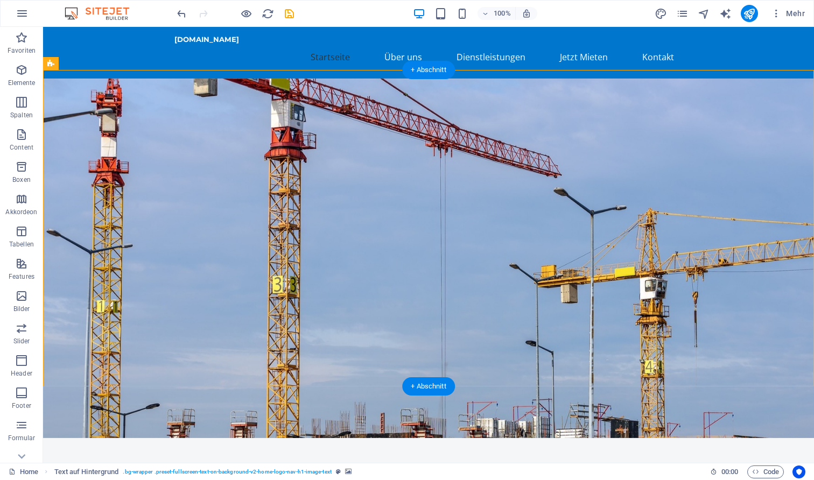
click at [563, 180] on figure at bounding box center [428, 259] width 771 height 360
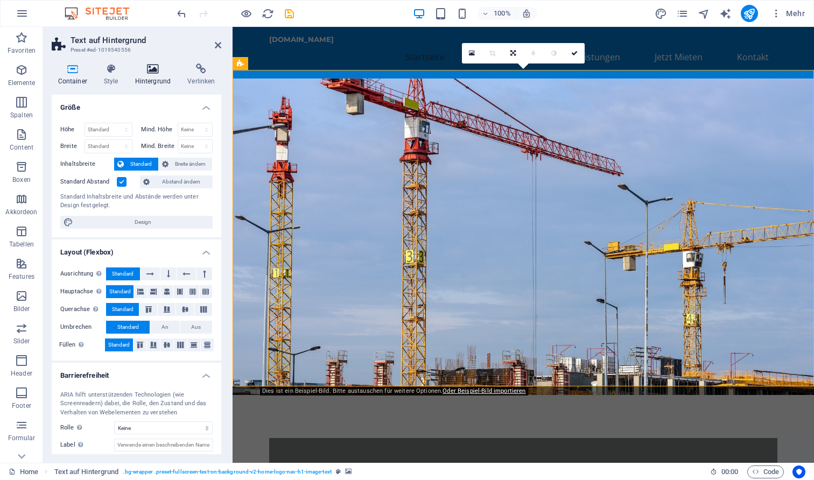
click at [155, 69] on icon at bounding box center [153, 69] width 48 height 11
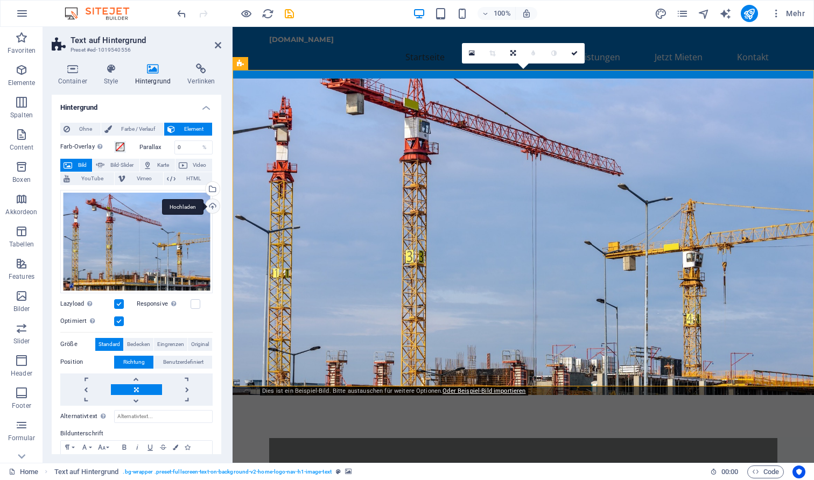
click at [206, 203] on div "Hochladen" at bounding box center [211, 207] width 16 height 16
click at [211, 205] on div "Hochladen" at bounding box center [211, 207] width 16 height 16
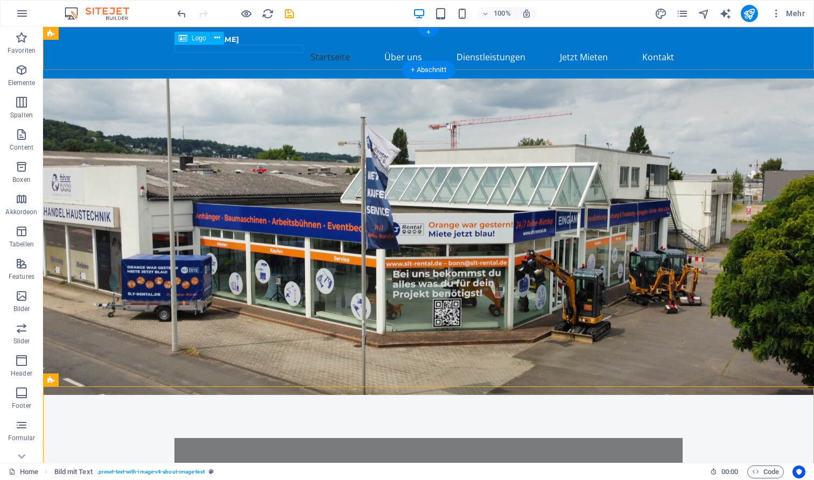
click at [264, 44] on div "[DOMAIN_NAME]" at bounding box center [428, 40] width 508 height 9
click at [216, 37] on icon at bounding box center [217, 37] width 6 height 11
click at [187, 39] on div "Logo" at bounding box center [192, 38] width 36 height 13
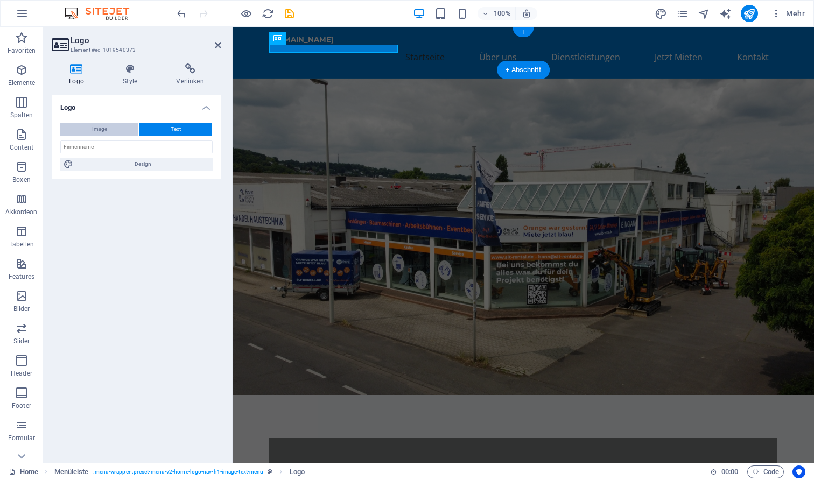
click at [119, 125] on button "Image" at bounding box center [99, 129] width 78 height 13
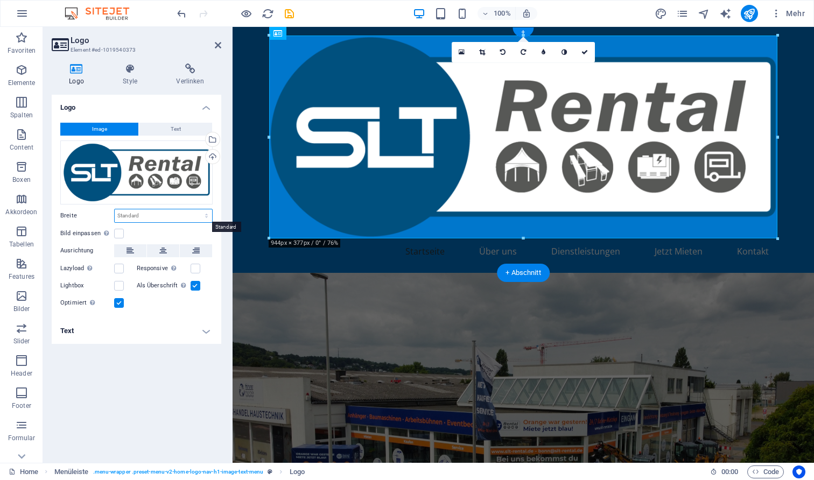
select select "px"
click at [177, 215] on input "944" at bounding box center [163, 215] width 97 height 13
type input "9"
click at [188, 227] on div "Bild einpassen Bild automatisch anhand einer fixen Breite und Höhe einpassen" at bounding box center [136, 233] width 152 height 13
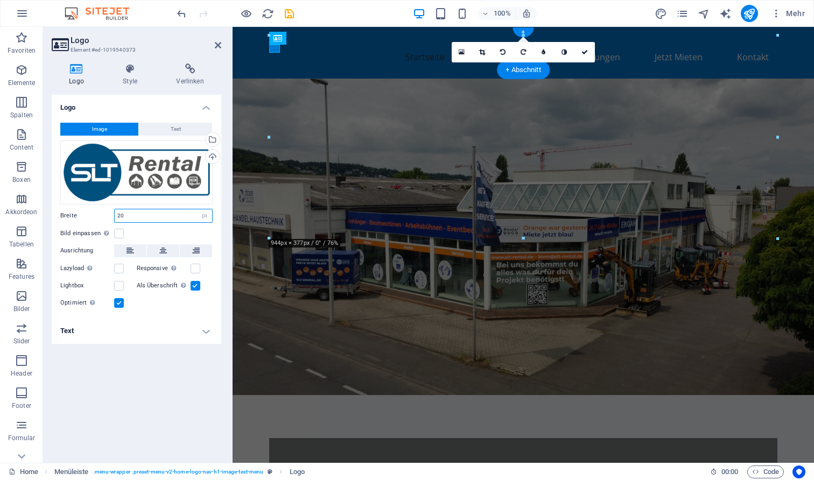
click at [157, 214] on input "20" at bounding box center [163, 215] width 97 height 13
click at [174, 227] on div "Bild einpassen Bild automatisch anhand einer fixen Breite und Höhe einpassen" at bounding box center [136, 233] width 152 height 13
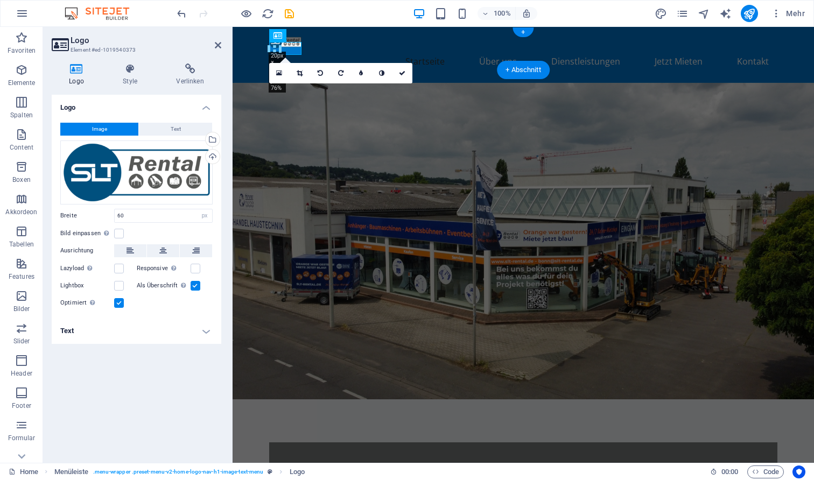
click at [163, 207] on div "Image Text Ziehe Dateien zum Hochladen hierher oder klicke hier, um aus Dateien…" at bounding box center [137, 216] width 170 height 204
click at [163, 209] on input "60" at bounding box center [163, 215] width 97 height 13
click at [175, 228] on div "Bild einpassen Bild automatisch anhand einer fixen Breite und Höhe einpassen" at bounding box center [136, 233] width 152 height 13
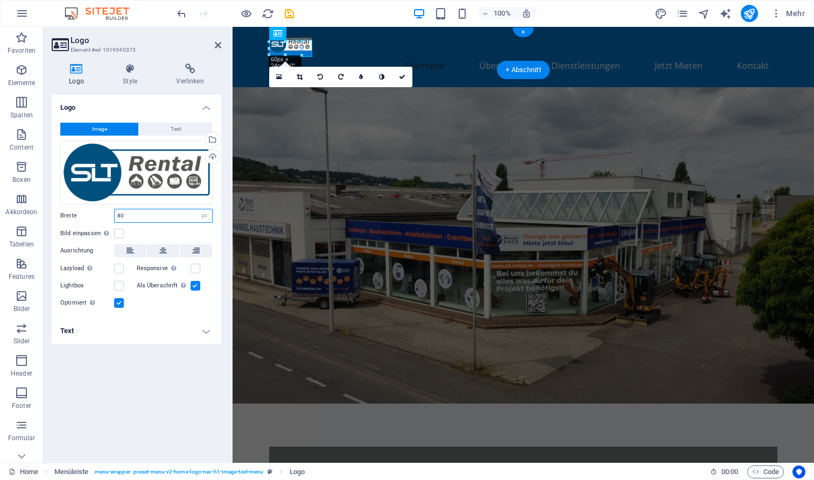
click at [158, 217] on input "80" at bounding box center [163, 215] width 97 height 13
type input "180"
click at [173, 226] on div "Image Text Ziehe Dateien zum Hochladen hierher oder klicke hier, um aus Dateien…" at bounding box center [137, 216] width 170 height 204
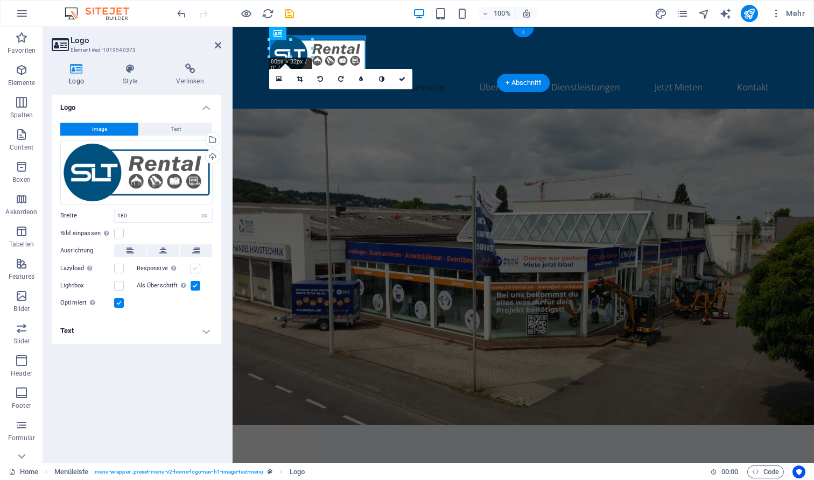
click at [195, 266] on label at bounding box center [196, 269] width 10 height 10
click at [0, 0] on input "Responsive Automatisch Retina-Bilder und kleinere Bilder auf Smartphones laden" at bounding box center [0, 0] width 0 height 0
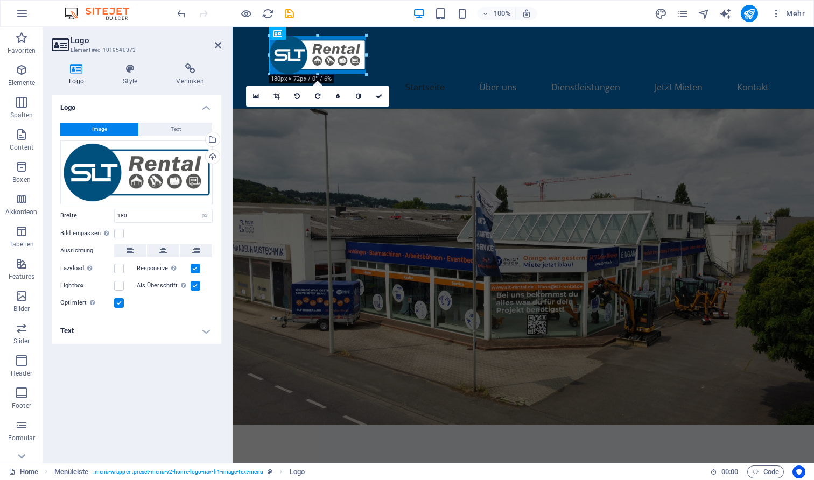
click at [242, 298] on figure at bounding box center [523, 267] width 581 height 317
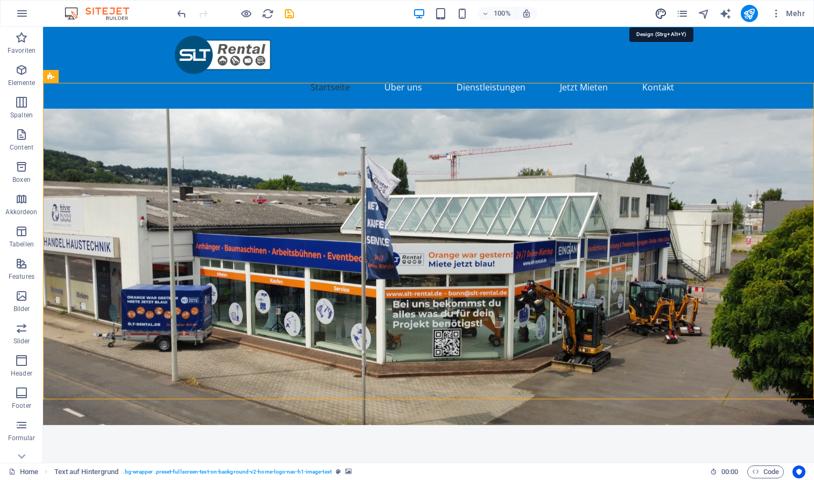
click at [666, 15] on icon "design" at bounding box center [661, 14] width 12 height 12
select select "px"
select select "200"
select select "px"
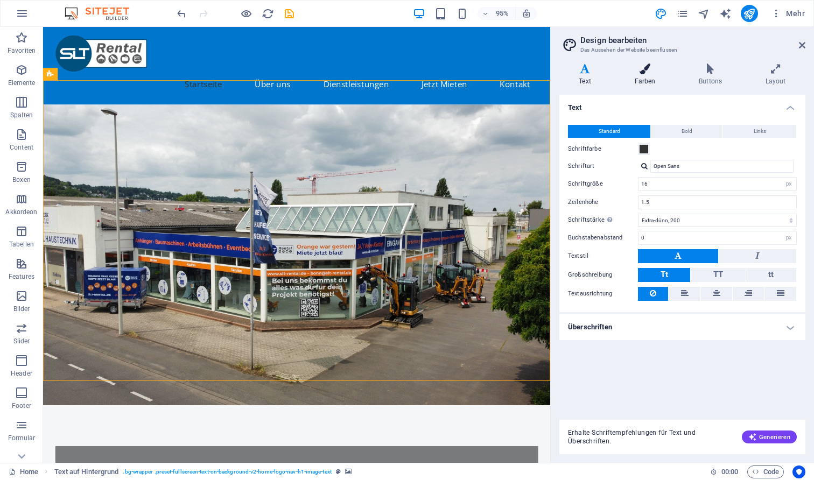
click at [658, 81] on h4 "Farben" at bounding box center [647, 75] width 65 height 23
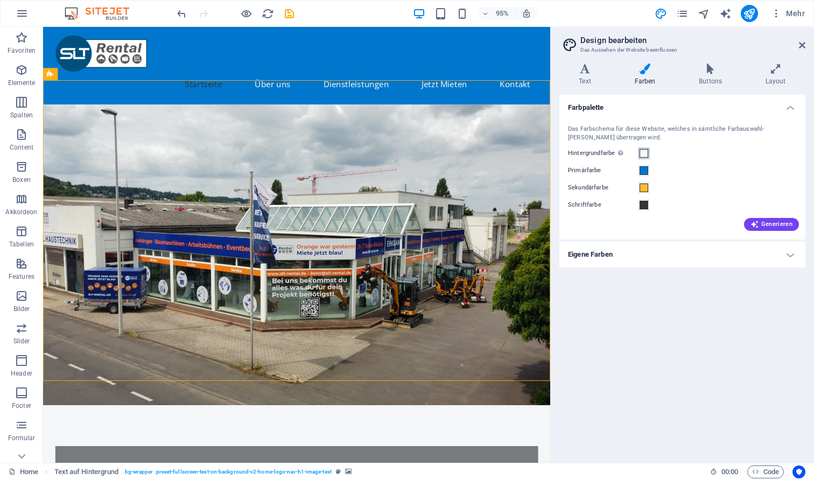
click at [643, 150] on span at bounding box center [643, 153] width 9 height 9
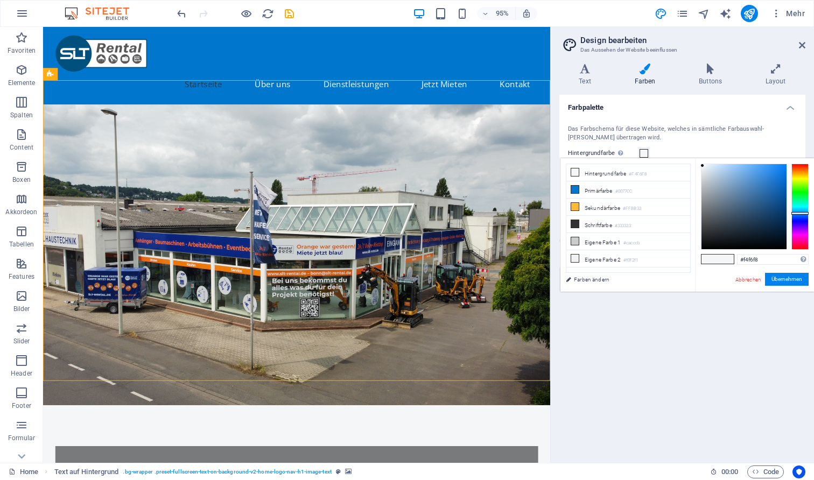
click at [643, 150] on span at bounding box center [643, 153] width 9 height 9
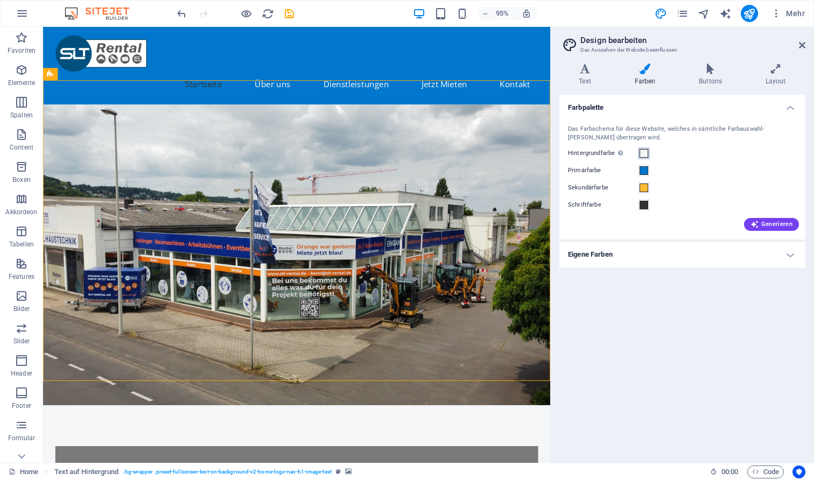
click at [643, 150] on span at bounding box center [643, 153] width 9 height 9
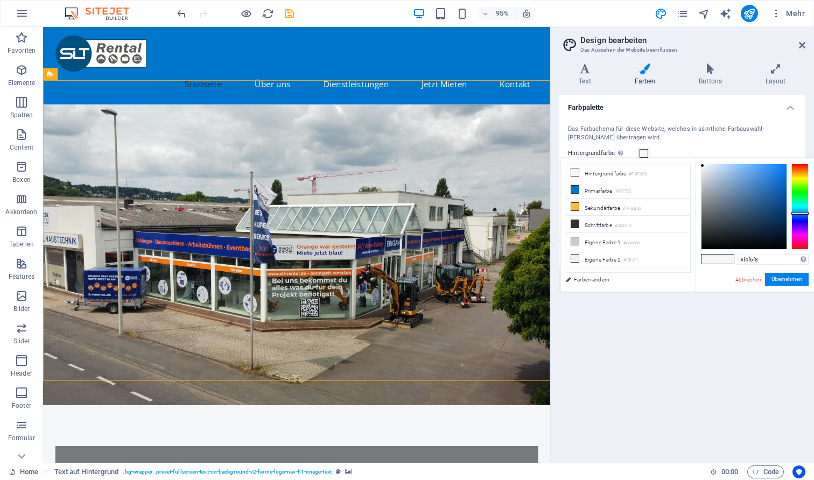
click at [643, 150] on span at bounding box center [643, 153] width 9 height 9
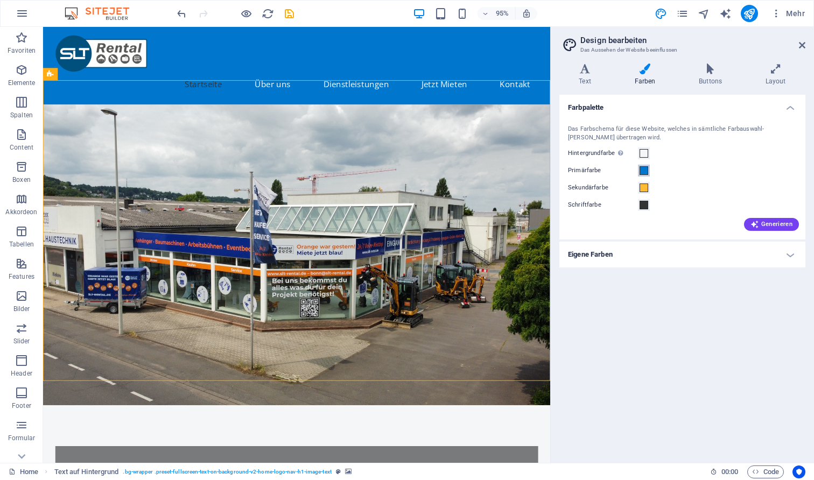
click at [642, 169] on span at bounding box center [643, 170] width 9 height 9
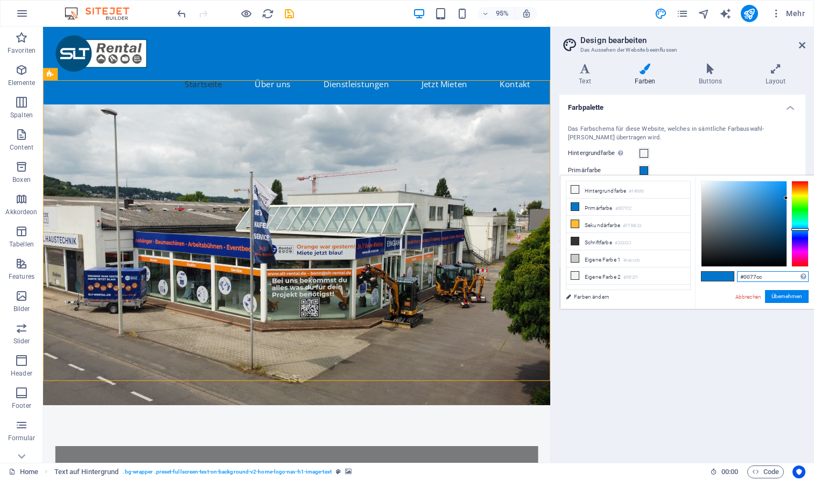
click at [770, 278] on input "#0077cc" at bounding box center [773, 276] width 72 height 11
click at [765, 278] on input "#0077cc" at bounding box center [773, 276] width 72 height 11
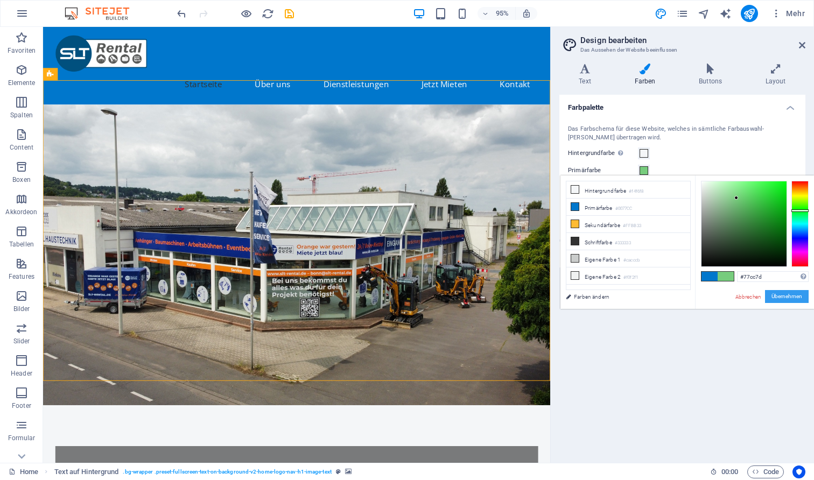
click at [792, 298] on button "Übernehmen" at bounding box center [787, 296] width 44 height 13
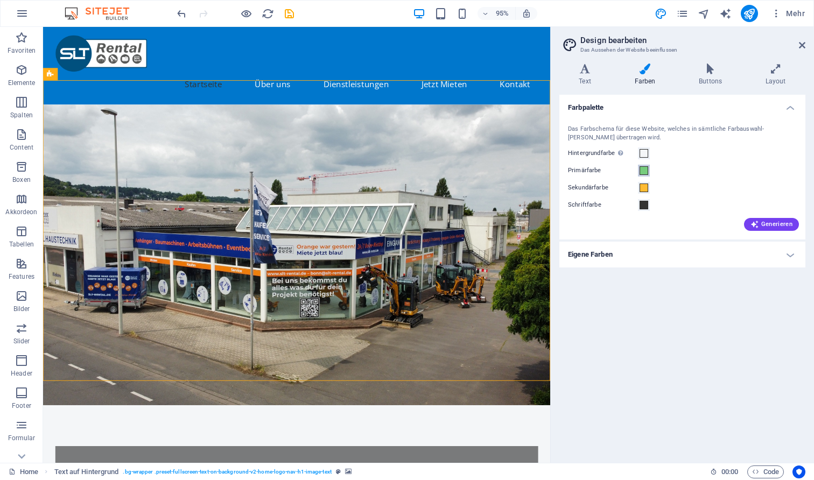
click at [645, 168] on span at bounding box center [643, 170] width 9 height 9
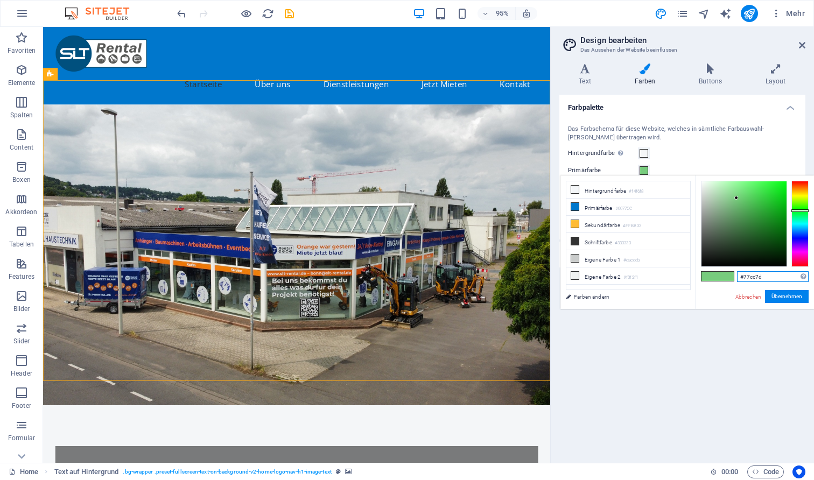
click at [768, 278] on input "#77cc7d" at bounding box center [773, 276] width 72 height 11
type input "#00507d"
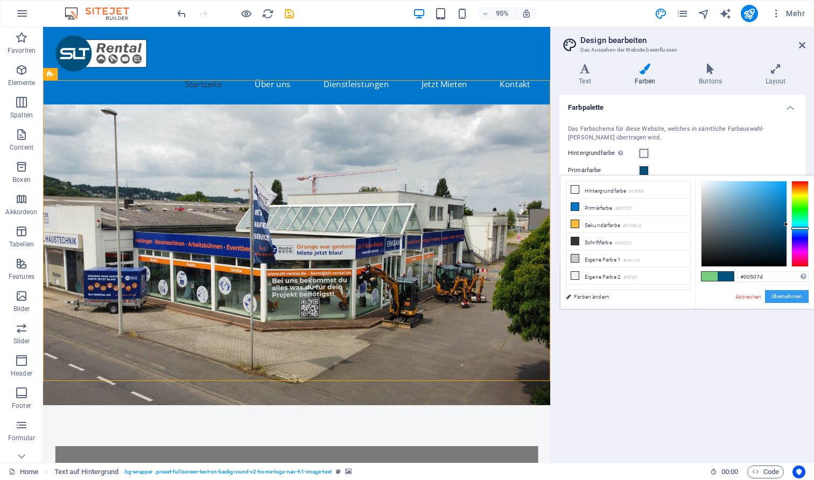
click at [794, 297] on button "Übernehmen" at bounding box center [787, 296] width 44 height 13
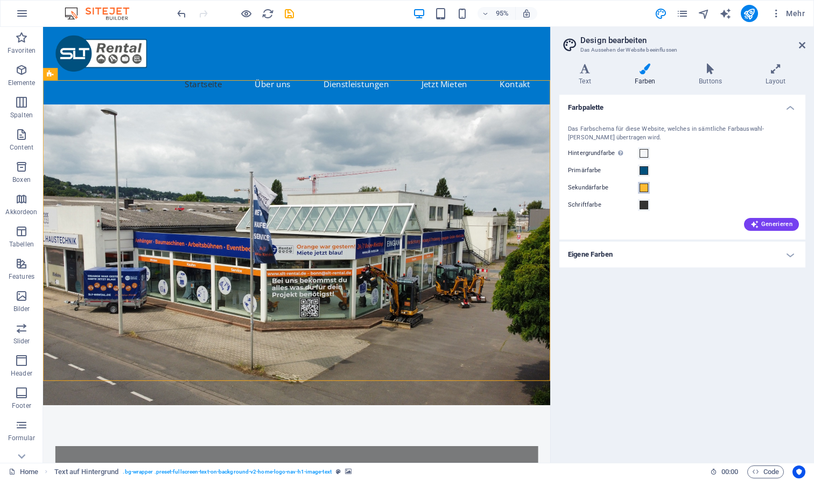
click at [646, 186] on span at bounding box center [643, 188] width 9 height 9
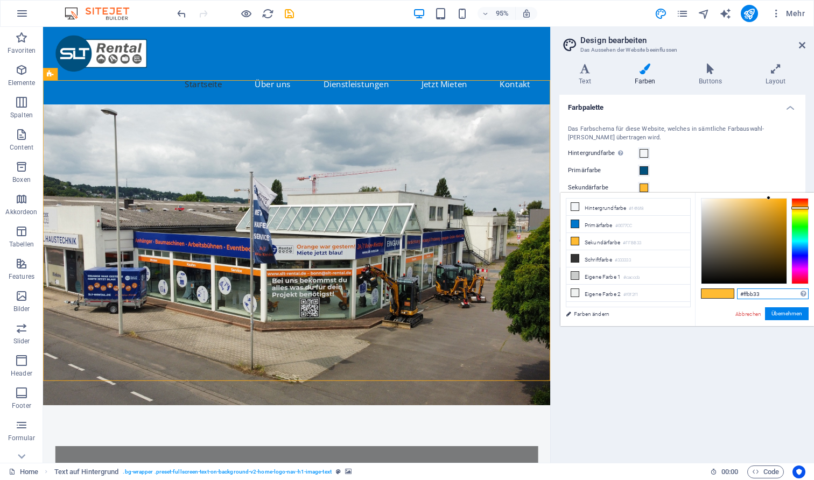
click at [760, 298] on input "#ffbb33" at bounding box center [773, 294] width 72 height 11
type input "#ff8e02"
click at [787, 315] on button "Übernehmen" at bounding box center [787, 313] width 44 height 13
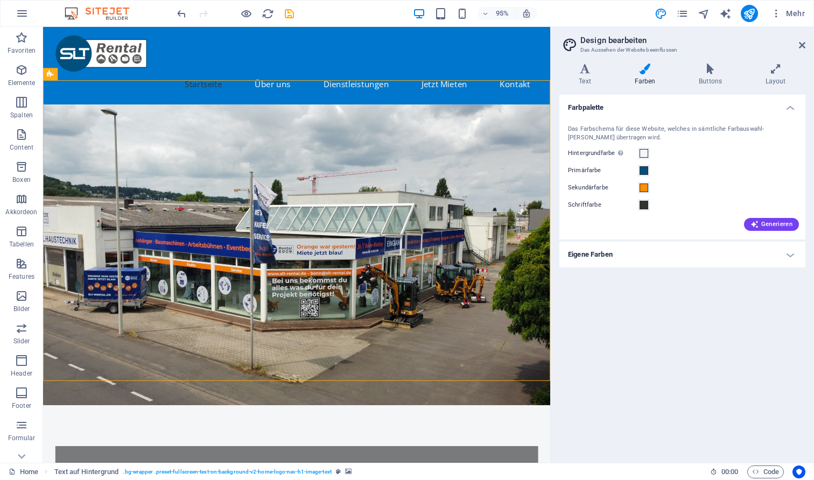
click at [681, 318] on div "Farbpalette Das Farbschema für diese Website, welches in sämtliche Farbauswahl-…" at bounding box center [682, 275] width 246 height 360
click at [776, 226] on span "Generieren" at bounding box center [771, 224] width 42 height 9
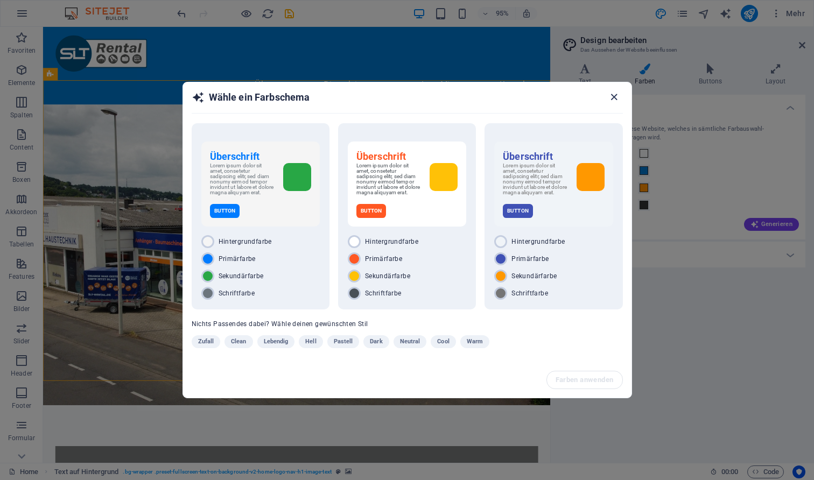
click at [611, 95] on icon "button" at bounding box center [614, 97] width 12 height 12
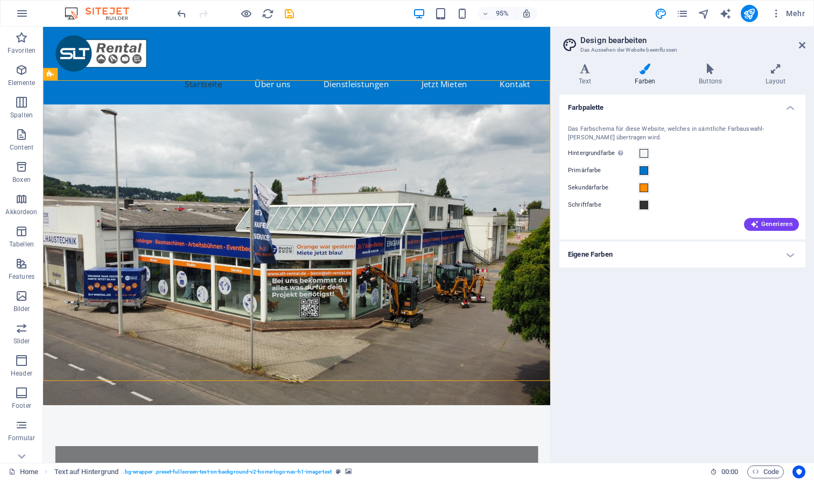
click at [768, 264] on h4 "Eigene Farben" at bounding box center [682, 255] width 246 height 26
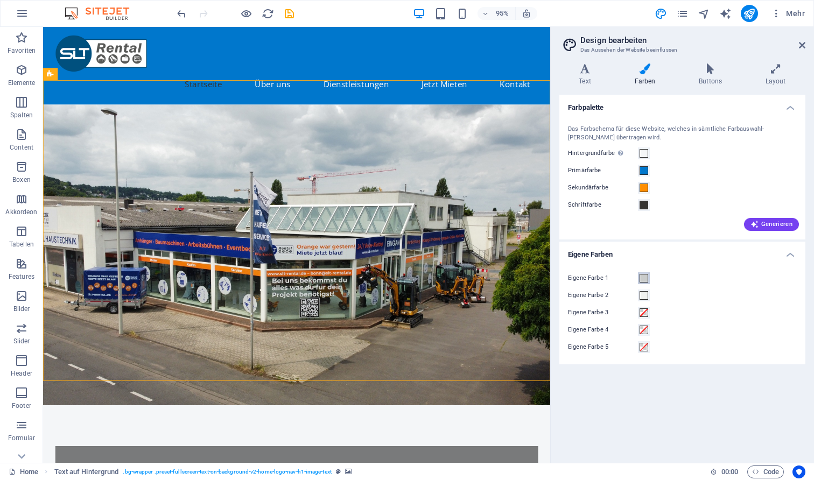
click at [643, 278] on span at bounding box center [643, 278] width 9 height 9
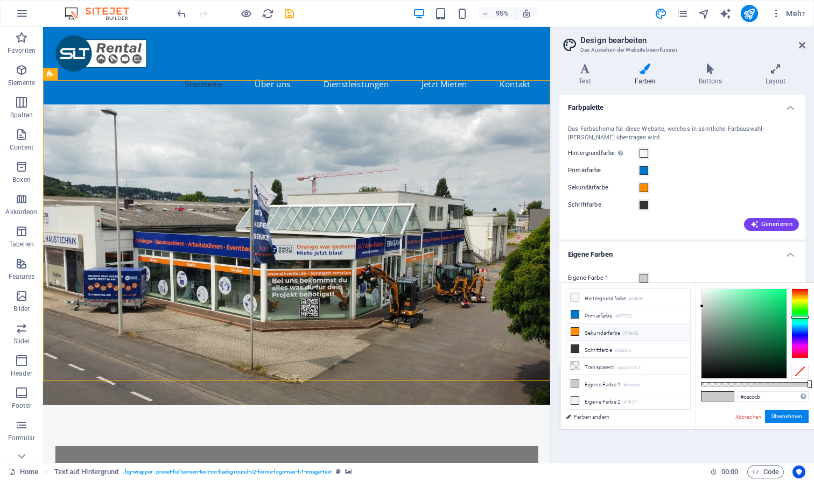
click at [602, 328] on li "Sekundärfarbe #ff8e02" at bounding box center [628, 332] width 124 height 17
type input "#ff8e02"
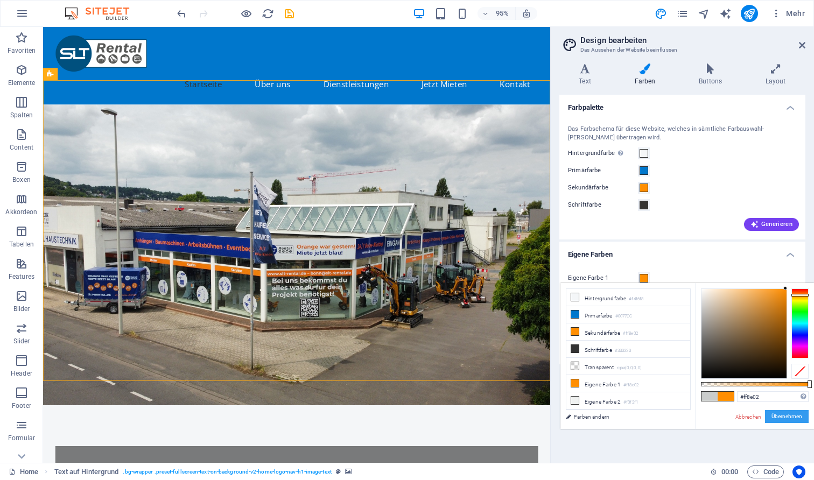
click at [784, 417] on button "Übernehmen" at bounding box center [787, 416] width 44 height 13
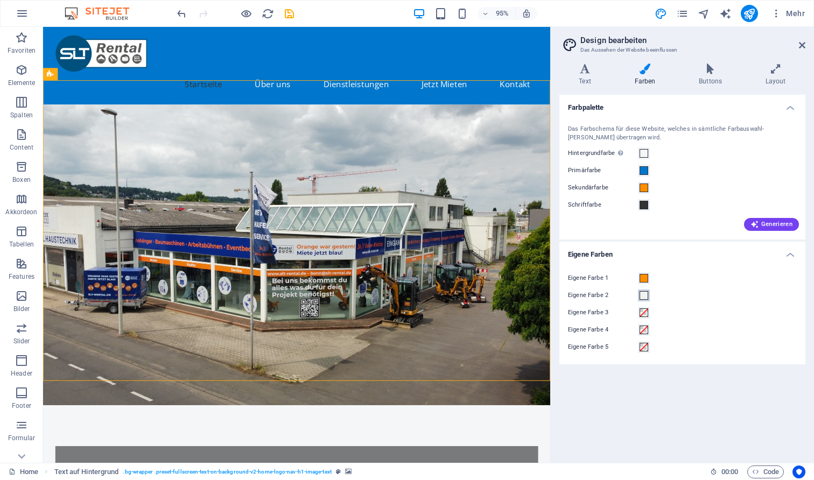
click at [645, 296] on span at bounding box center [643, 295] width 9 height 9
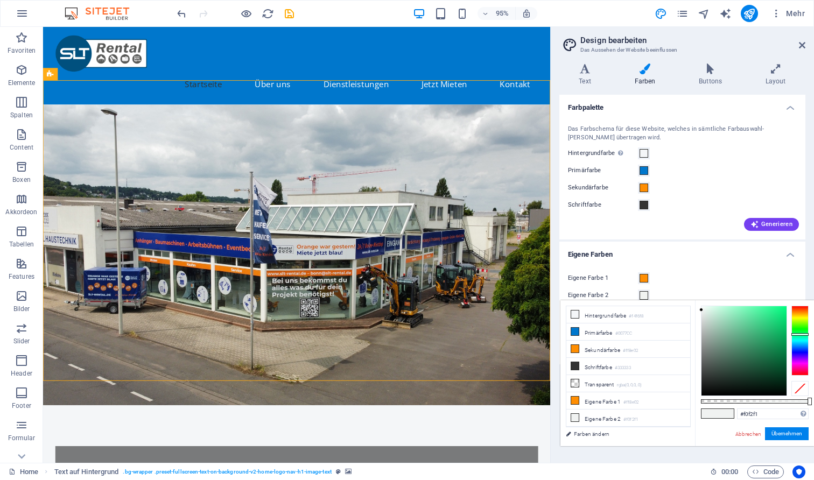
click at [681, 447] on div "Farbpalette Das Farbschema für diese Website, welches in sämtliche Farbauswahl-…" at bounding box center [682, 275] width 246 height 360
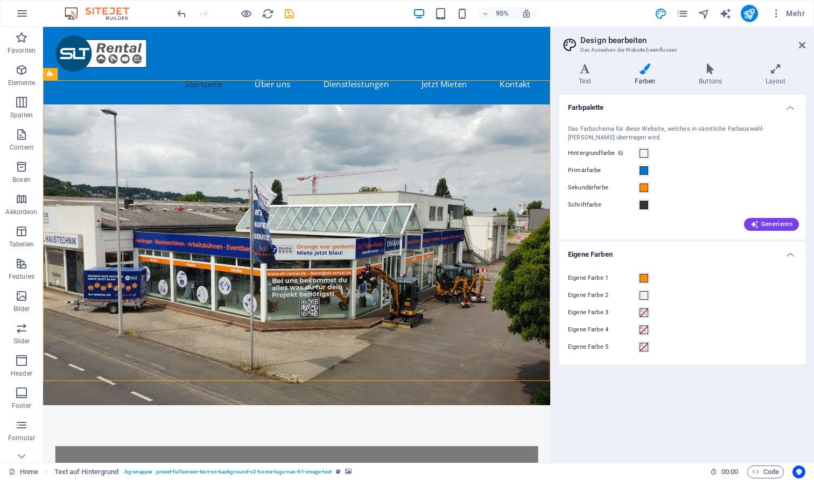
drag, startPoint x: 803, startPoint y: 36, endPoint x: 713, endPoint y: 156, distance: 149.9
click at [713, 156] on aside "Design bearbeiten Das Aussehen der Website beeinflussen Varianten Text Farben B…" at bounding box center [682, 245] width 264 height 436
click at [648, 167] on span at bounding box center [643, 170] width 9 height 9
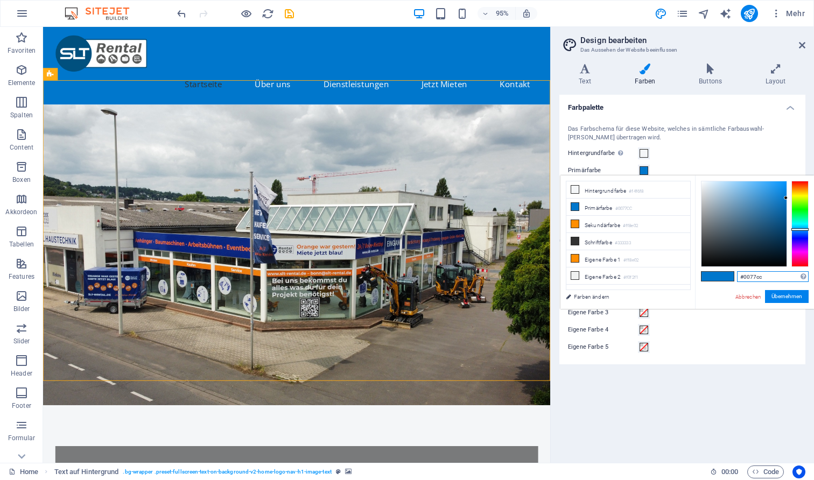
click at [775, 278] on input "#0077cc" at bounding box center [773, 276] width 72 height 11
type input "#00507d"
click at [779, 295] on button "Übernehmen" at bounding box center [787, 296] width 44 height 13
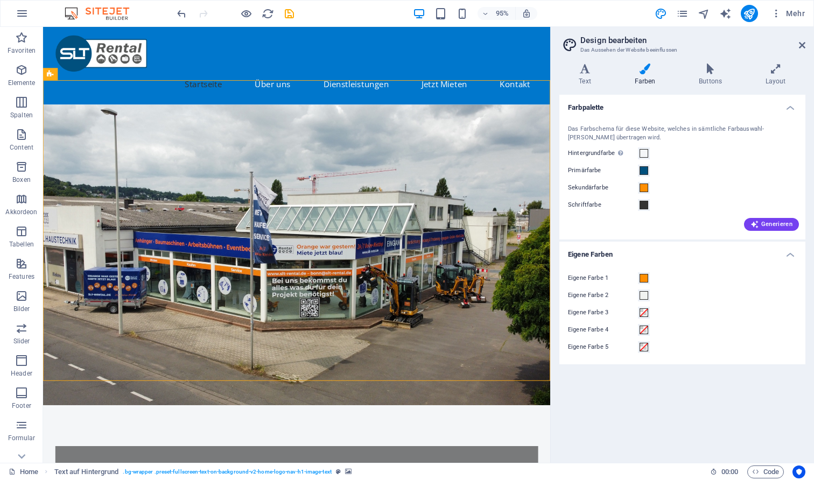
click at [699, 248] on h4 "Eigene Farben" at bounding box center [682, 251] width 246 height 19
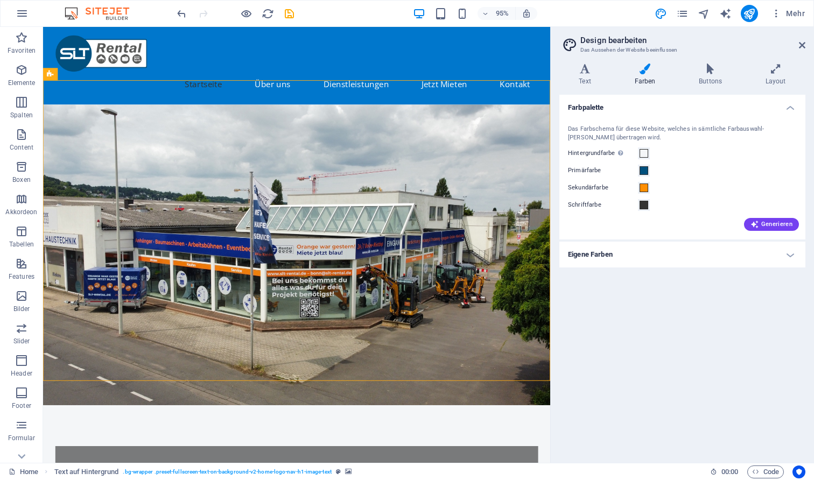
click at [665, 254] on h4 "Eigene Farben" at bounding box center [682, 255] width 246 height 26
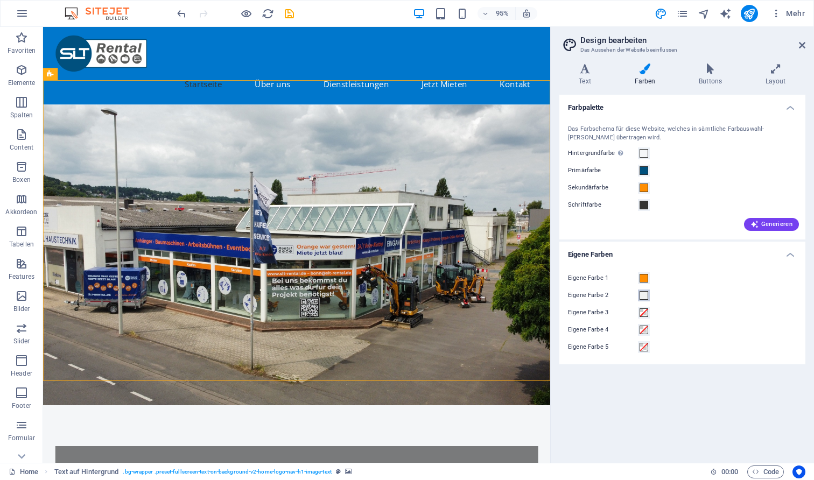
click at [640, 294] on span at bounding box center [643, 295] width 9 height 9
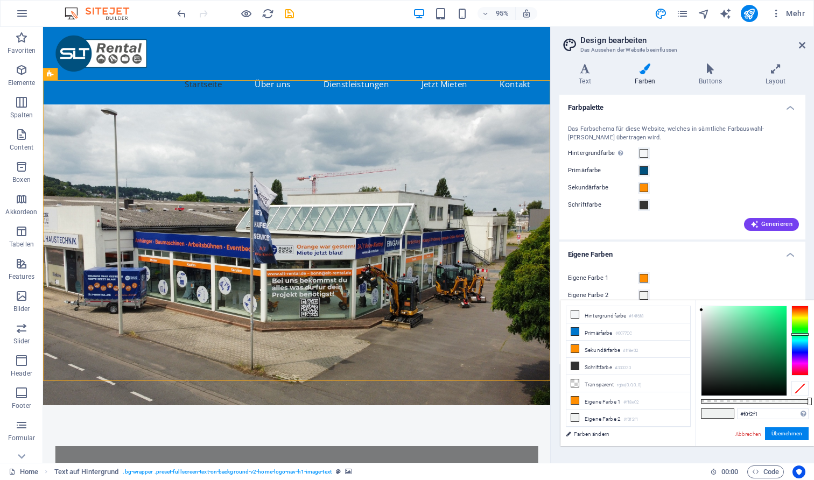
click at [709, 248] on h4 "Eigene Farben" at bounding box center [682, 251] width 246 height 19
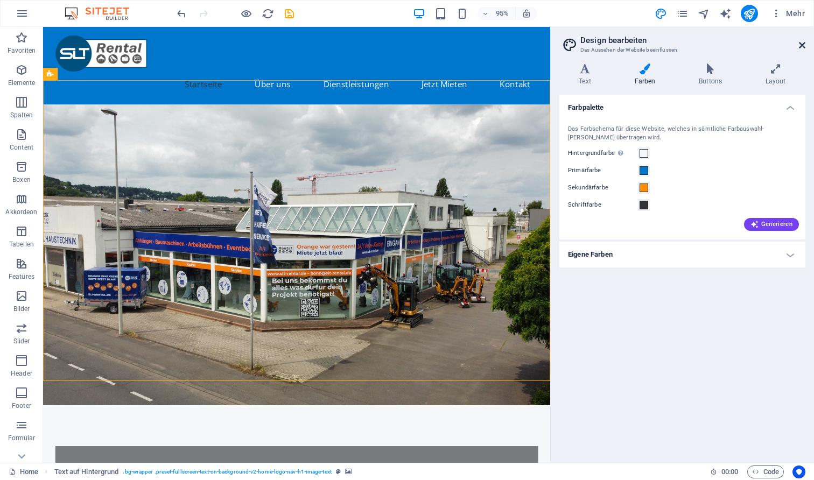
click at [805, 47] on icon at bounding box center [802, 45] width 6 height 9
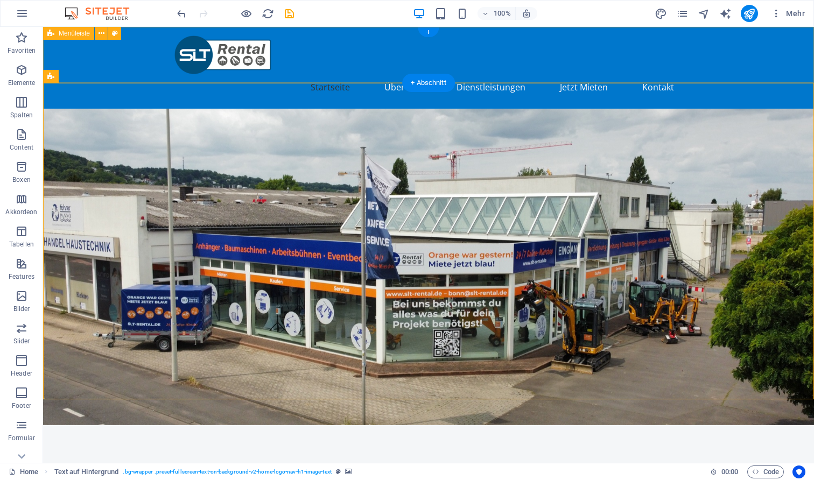
click at [127, 52] on div "Startseite Über uns Dienstleistungen Jetzt Mieten Kontakt" at bounding box center [428, 68] width 771 height 82
select select "header"
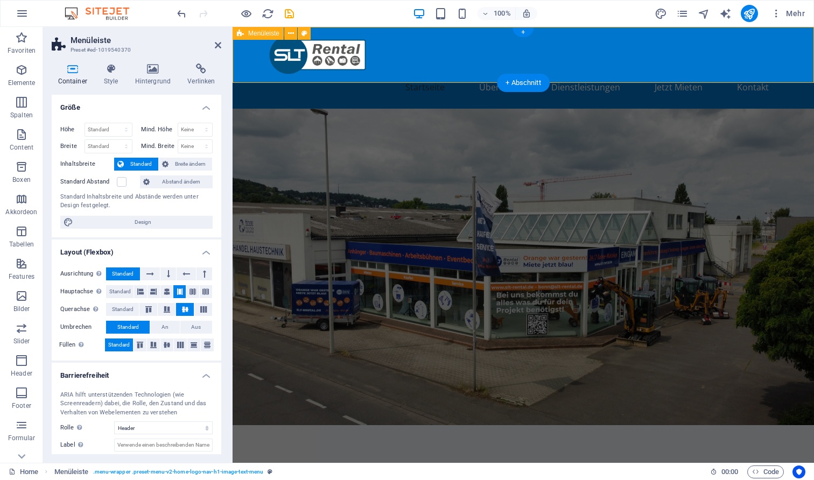
click at [127, 52] on h3 "Preset #ed-1019540370" at bounding box center [135, 50] width 129 height 10
select select "rem"
select select "preset-menu-v2-home-logo-nav-h1-image-text-menu"
click at [115, 71] on icon at bounding box center [110, 69] width 27 height 11
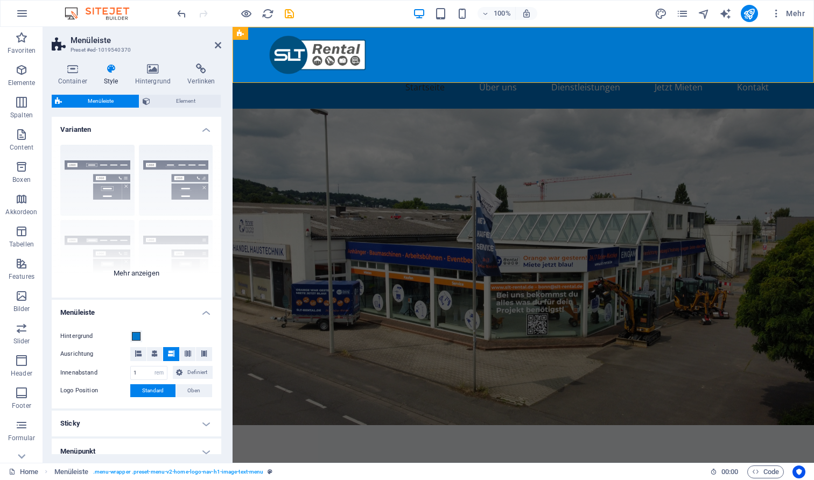
scroll to position [25, 0]
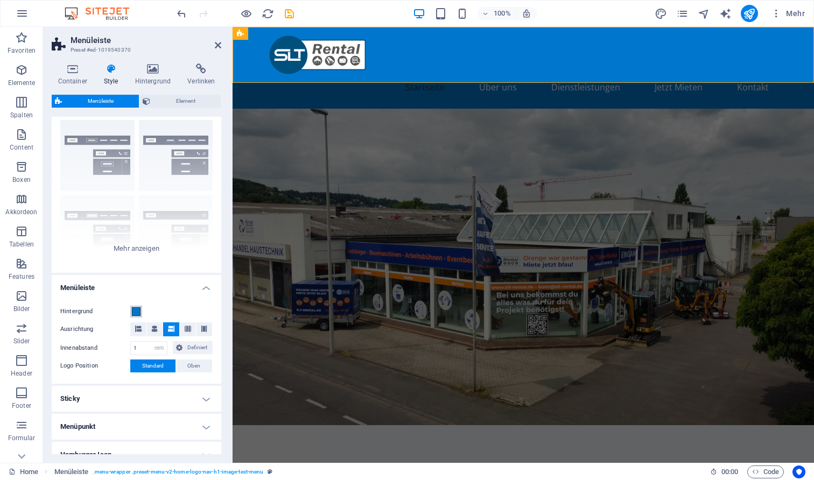
click at [135, 310] on span at bounding box center [136, 311] width 9 height 9
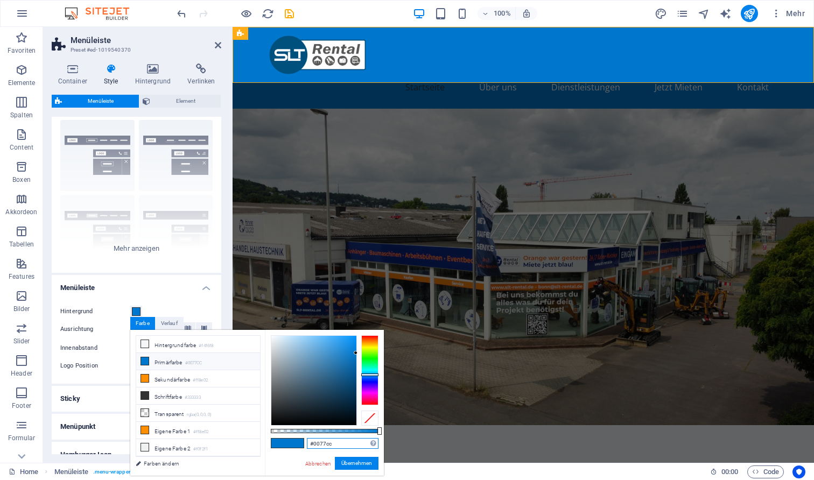
click at [338, 448] on input "#0077cc" at bounding box center [343, 443] width 72 height 11
type input "#00507d"
click at [365, 461] on button "Übernehmen" at bounding box center [357, 463] width 44 height 13
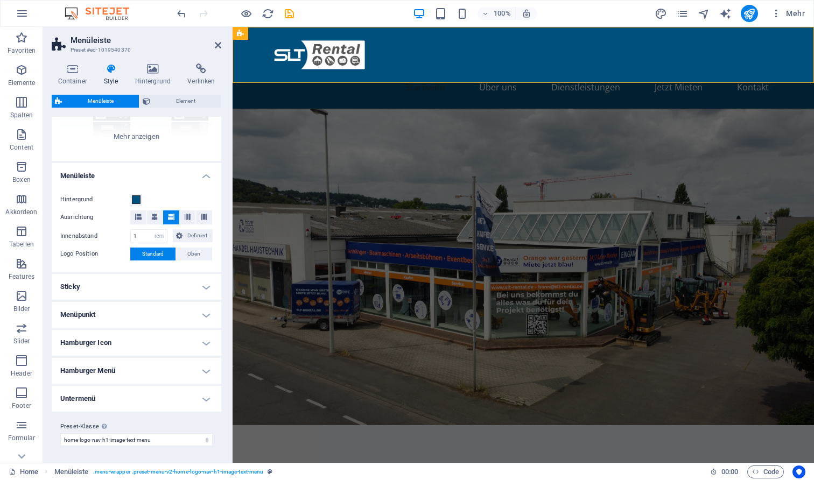
click at [141, 311] on h4 "Menüpunkt" at bounding box center [137, 315] width 170 height 26
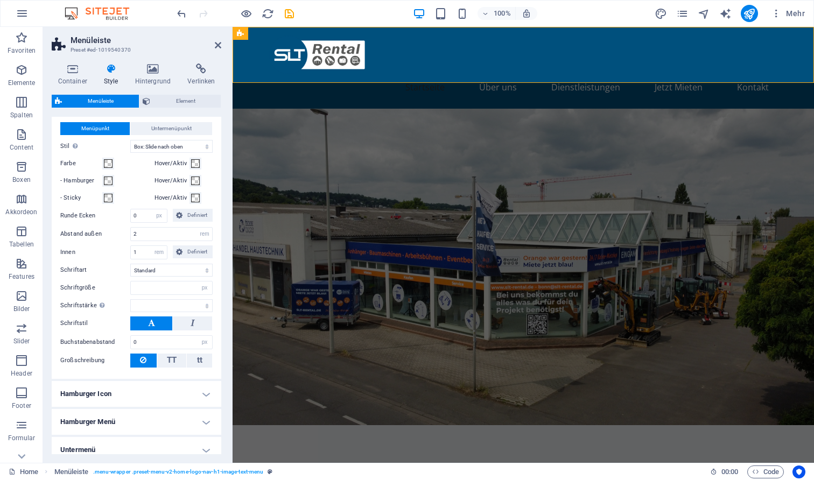
scroll to position [348, 0]
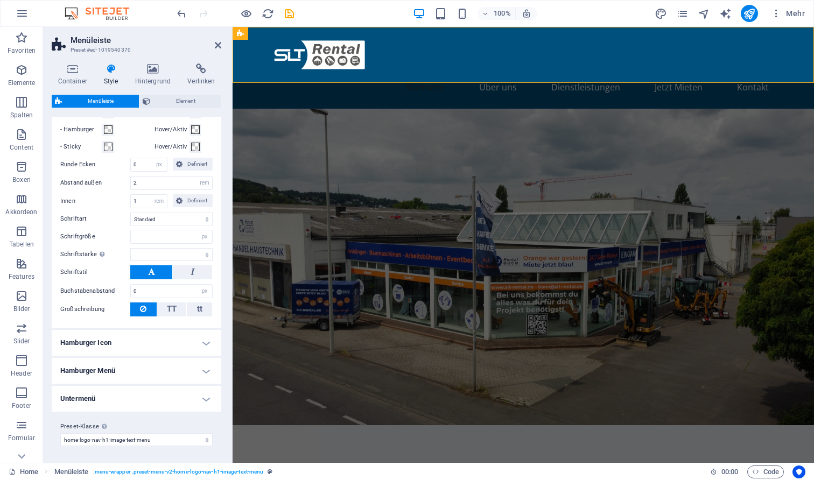
click at [138, 336] on h4 "Hamburger Icon" at bounding box center [137, 343] width 170 height 26
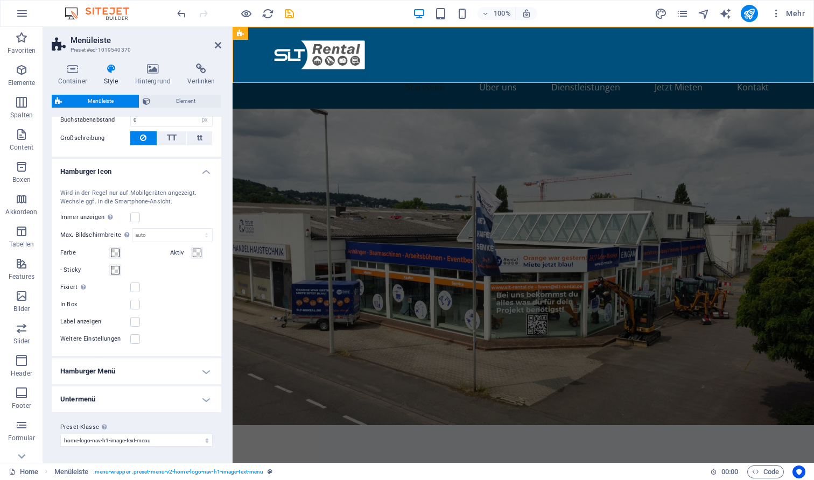
click at [137, 364] on h4 "Hamburger Menü" at bounding box center [137, 371] width 170 height 26
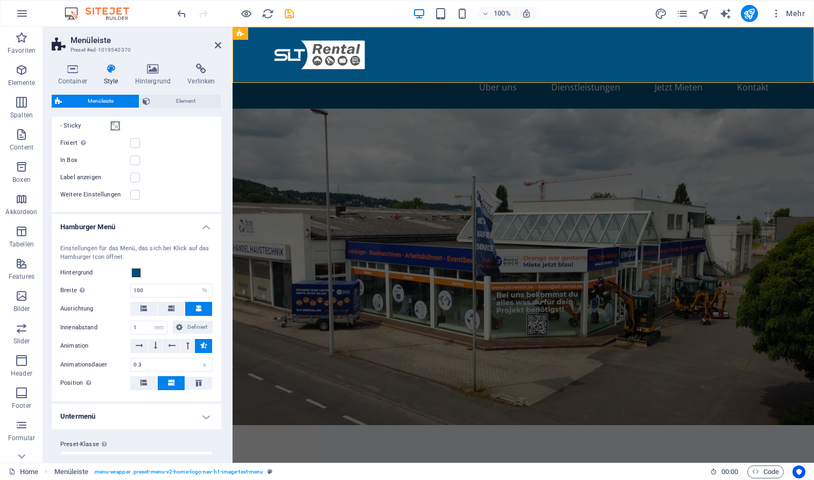
scroll to position [726, 0]
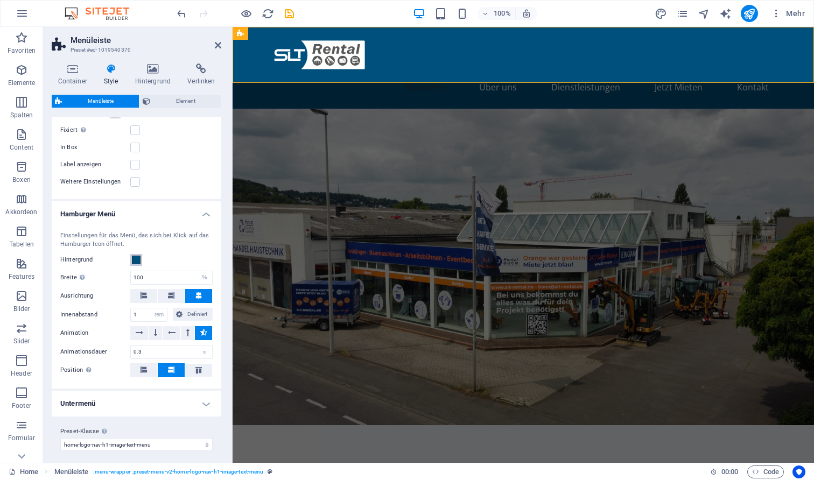
click at [135, 258] on span at bounding box center [136, 260] width 9 height 9
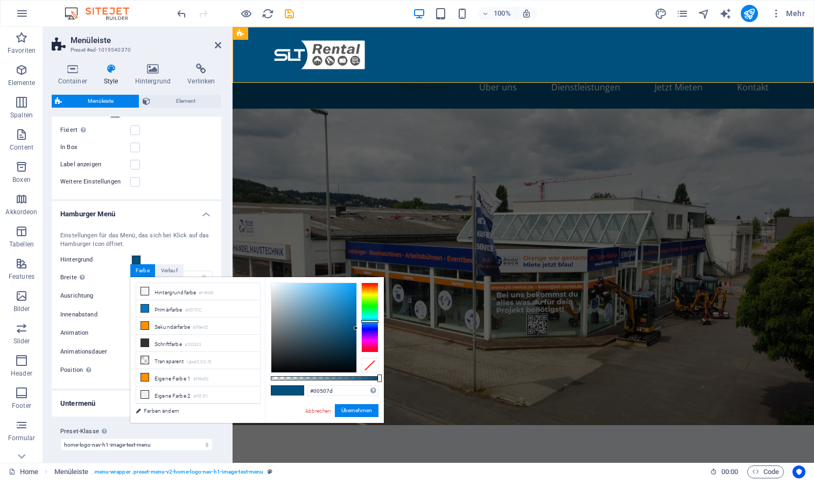
click at [110, 240] on div "Einstellungen für das Menü, das sich bei Klick auf das Hamburger Icon öffnet." at bounding box center [136, 240] width 152 height 18
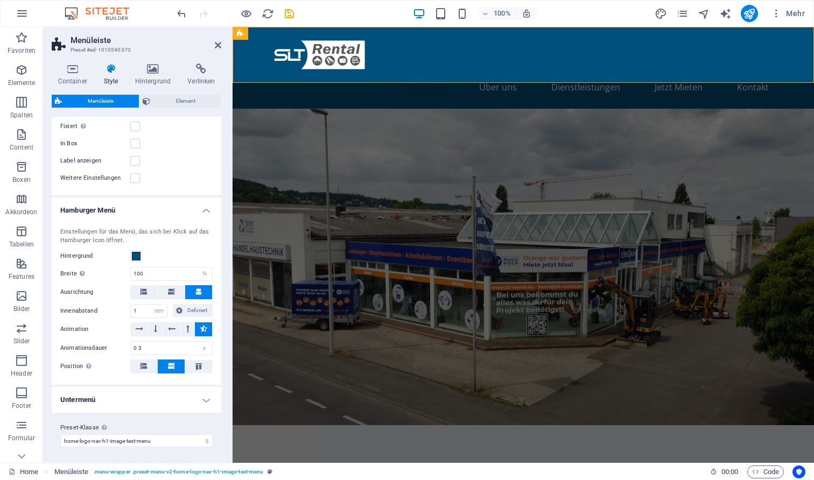
click at [103, 402] on h4 "Untermenü" at bounding box center [137, 400] width 170 height 26
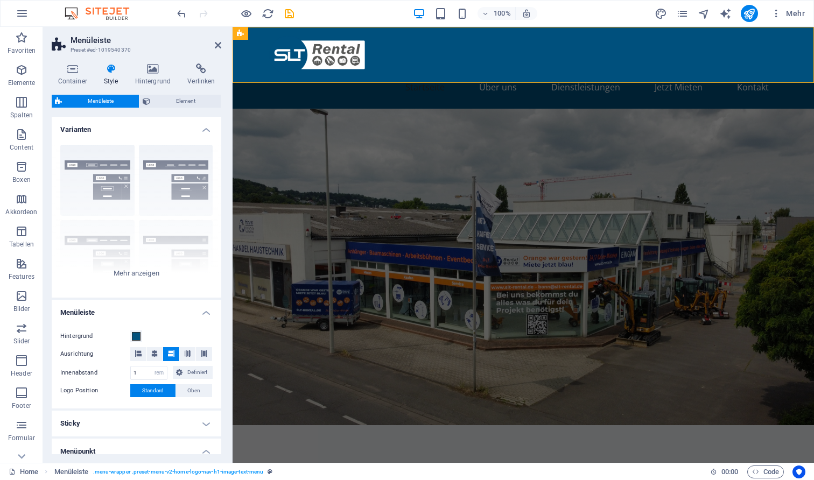
scroll to position [0, 0]
click at [160, 96] on span "Element" at bounding box center [185, 101] width 64 height 13
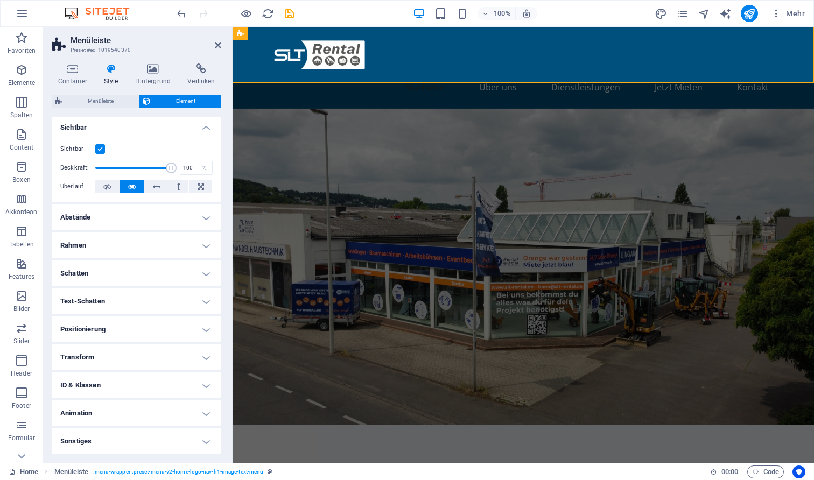
scroll to position [2, 0]
click at [146, 75] on h4 "Hintergrund" at bounding box center [155, 75] width 53 height 23
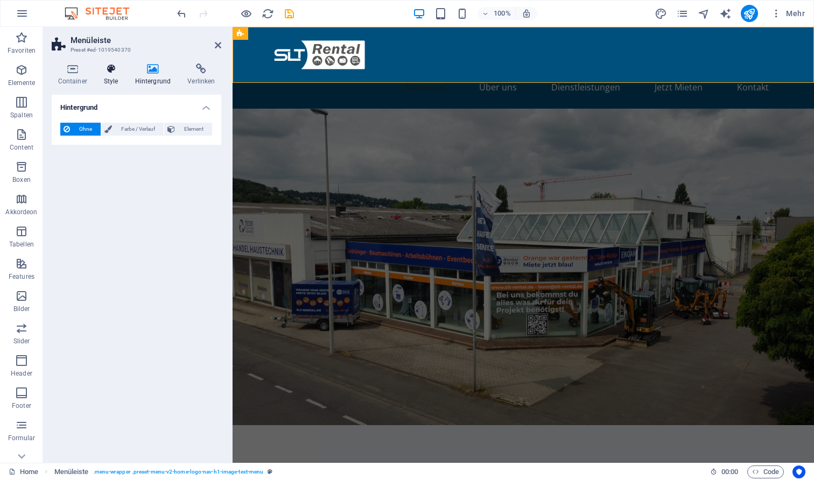
click at [114, 71] on icon at bounding box center [110, 69] width 27 height 11
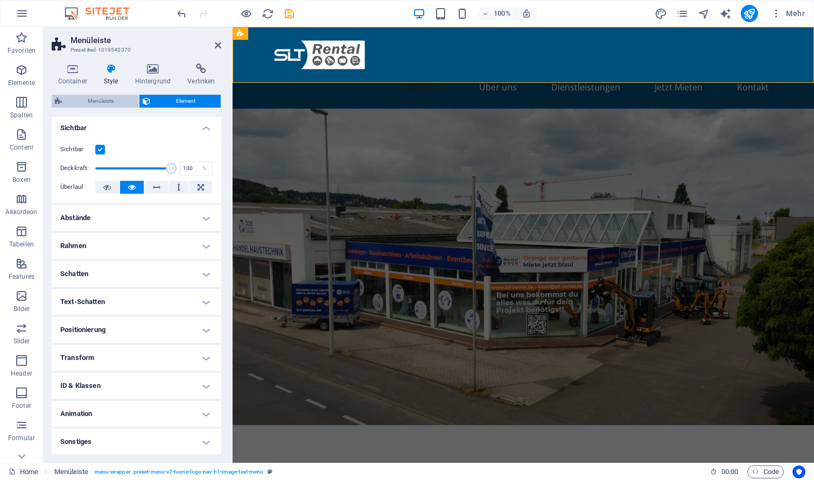
click at [97, 102] on span "Menüleiste" at bounding box center [100, 101] width 71 height 13
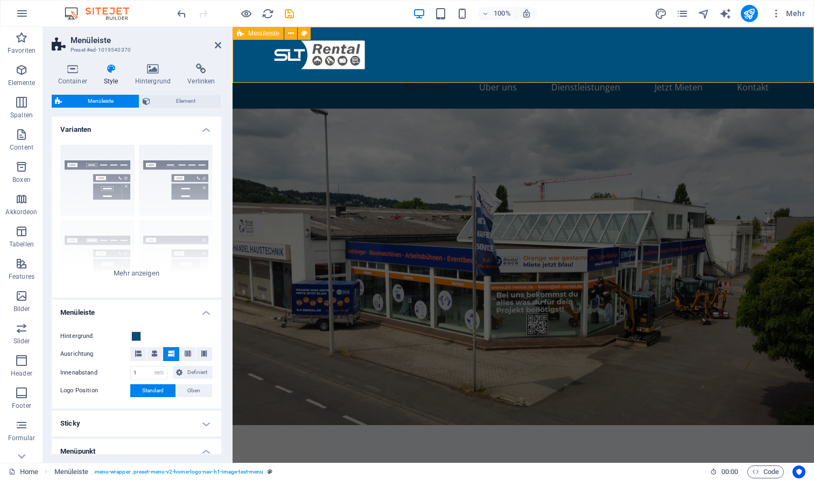
scroll to position [0, 0]
click at [218, 43] on icon at bounding box center [218, 45] width 6 height 9
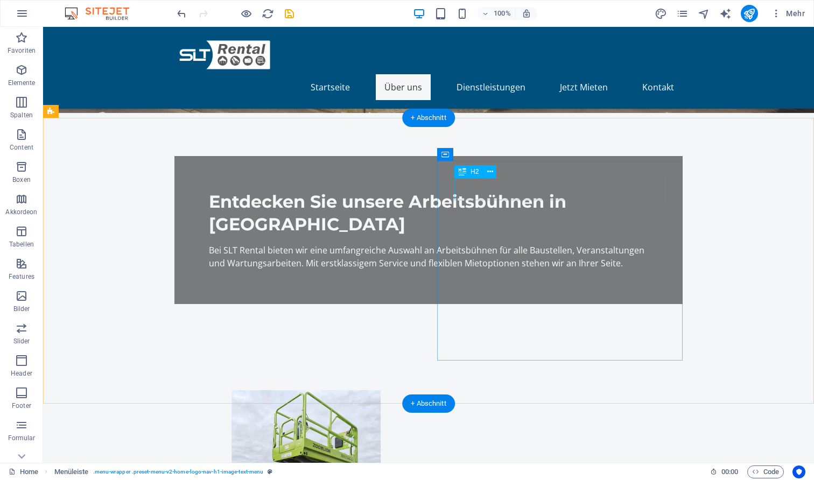
scroll to position [290, 0]
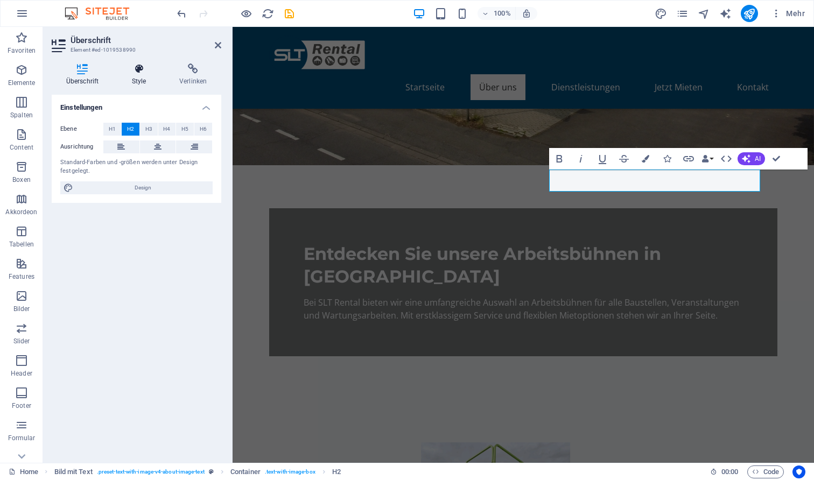
click at [138, 74] on h4 "Style" at bounding box center [140, 75] width 47 height 23
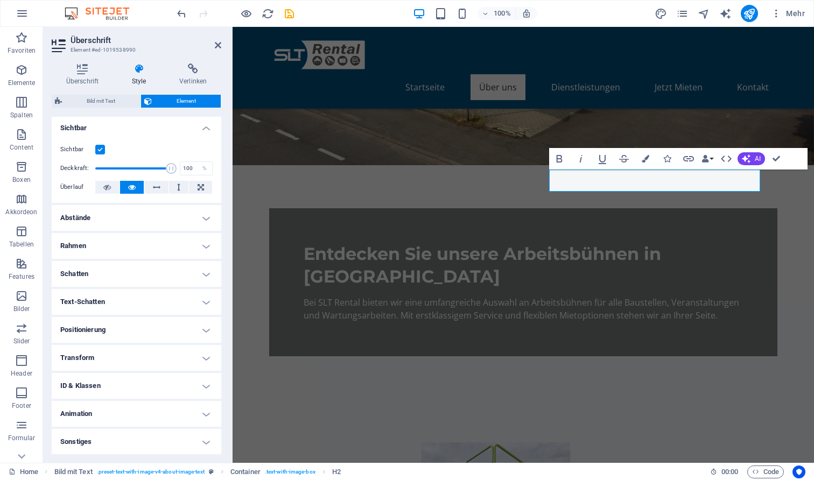
scroll to position [125, 0]
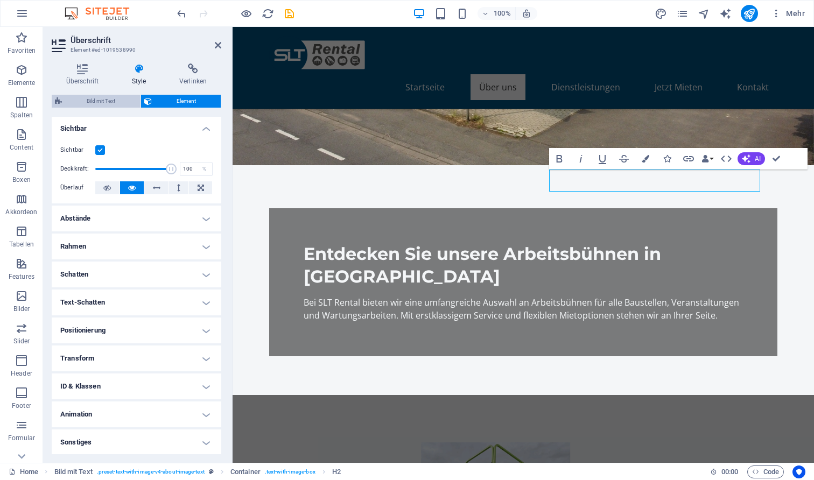
click at [119, 98] on span "Bild mit Text" at bounding box center [101, 101] width 72 height 13
select select "rem"
select select "px"
select select "preset-text-with-image-v4-about-image-text"
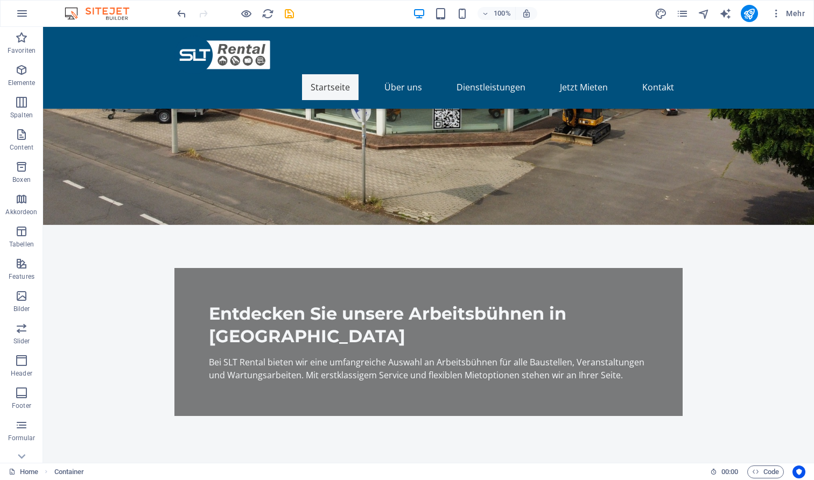
scroll to position [191, 0]
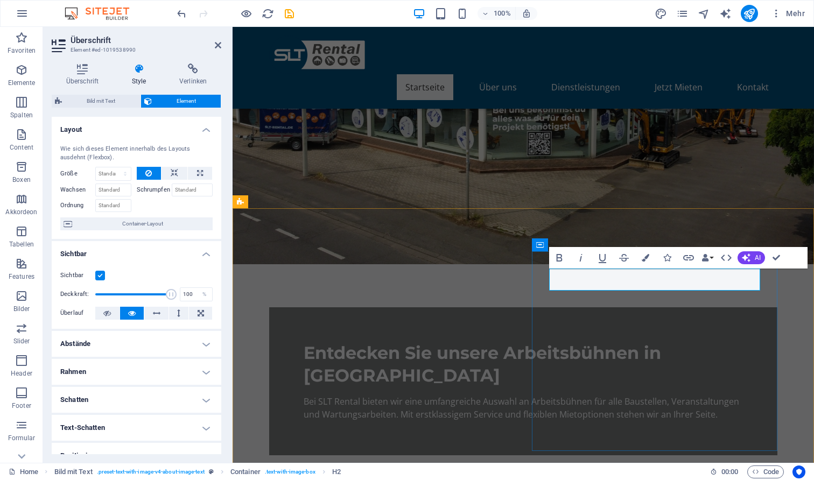
click at [643, 257] on icon "button" at bounding box center [646, 258] width 8 height 8
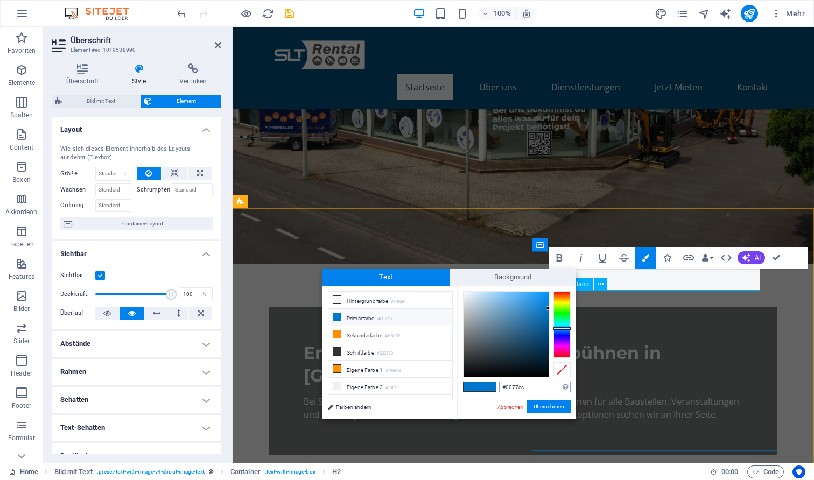
click at [520, 388] on input "#0077cc" at bounding box center [535, 387] width 72 height 11
click at [549, 403] on button "Übernehmen" at bounding box center [549, 406] width 44 height 13
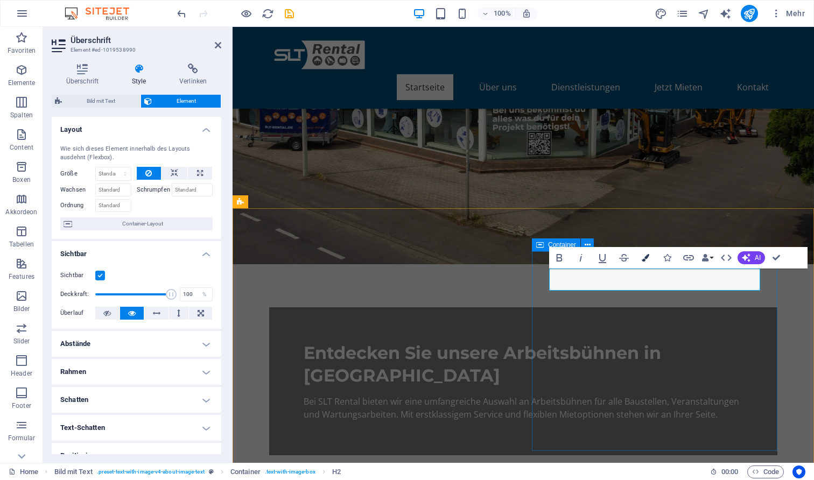
click at [645, 259] on icon "button" at bounding box center [646, 258] width 8 height 8
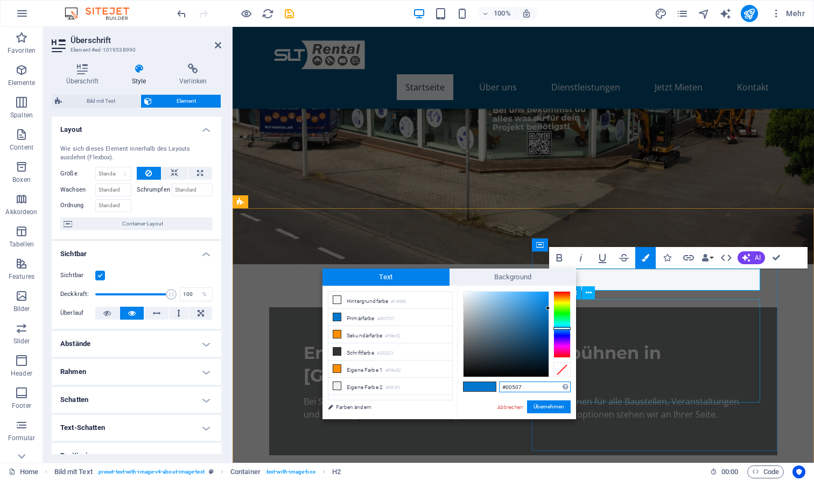
type input "#00507d"
click at [544, 407] on button "Übernehmen" at bounding box center [549, 406] width 44 height 13
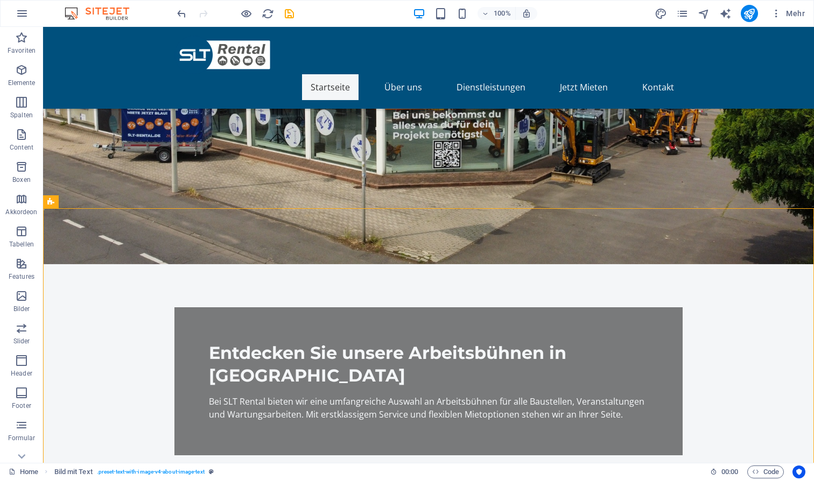
click at [653, 14] on div "100% Mehr" at bounding box center [492, 13] width 634 height 17
click at [660, 14] on icon "design" at bounding box center [661, 14] width 12 height 12
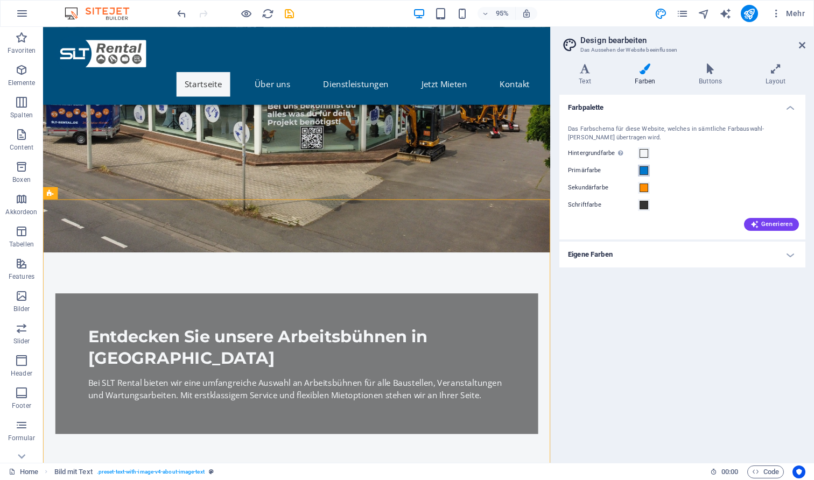
click at [644, 167] on span at bounding box center [643, 170] width 9 height 9
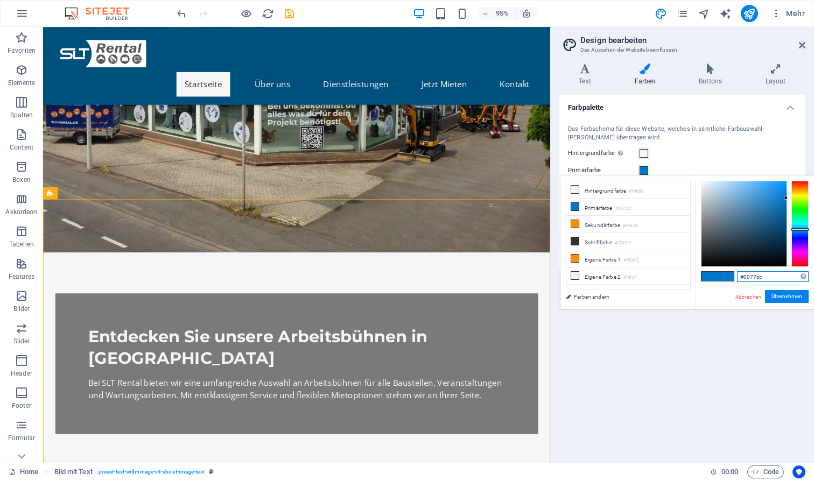
click at [750, 279] on input "#0077cc" at bounding box center [773, 276] width 72 height 11
type input "#00507d"
click at [789, 298] on button "Übernehmen" at bounding box center [787, 296] width 44 height 13
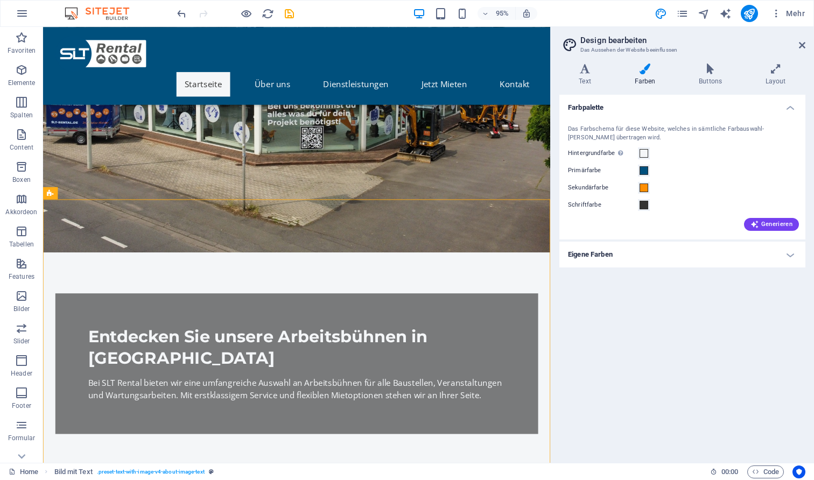
click at [746, 305] on div "Farbpalette Das Farbschema für diese Website, welches in sämtliche Farbauswahl-…" at bounding box center [682, 275] width 246 height 360
click at [704, 81] on h4 "Buttons" at bounding box center [712, 75] width 67 height 23
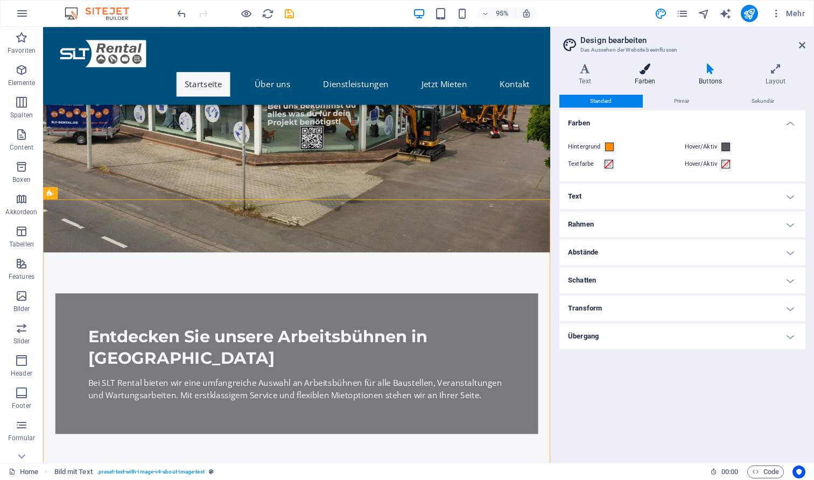
click at [650, 75] on h4 "Farben" at bounding box center [647, 75] width 65 height 23
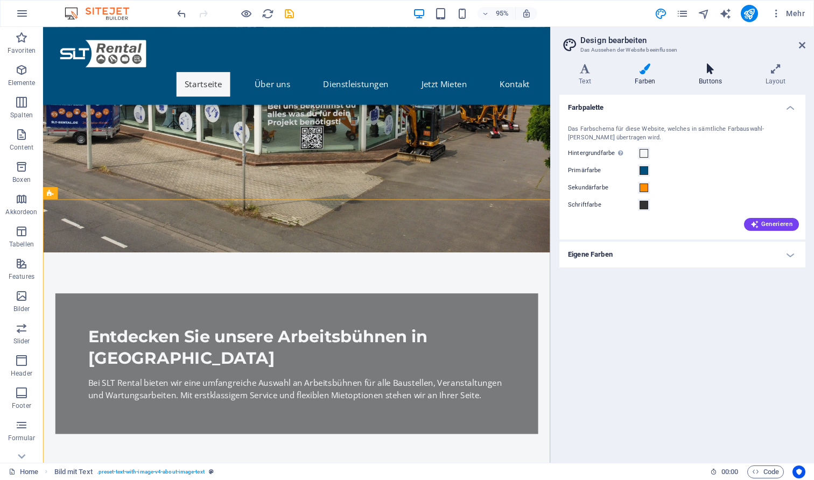
click at [700, 81] on h4 "Buttons" at bounding box center [712, 75] width 67 height 23
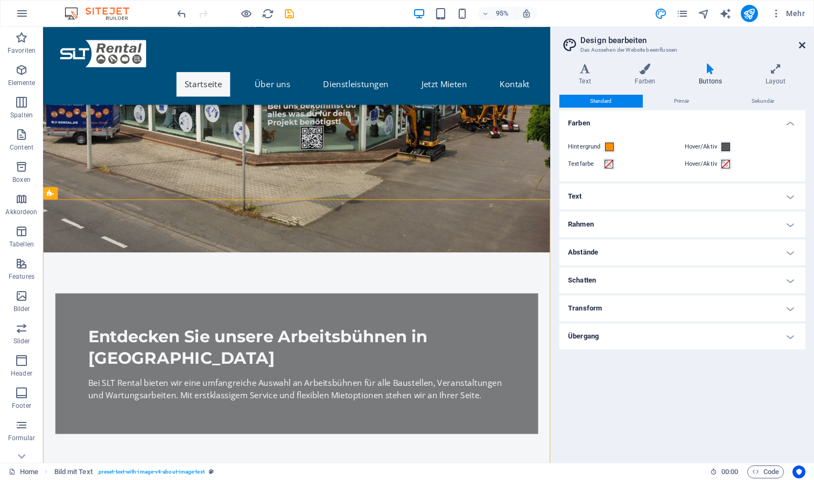
click at [802, 46] on icon at bounding box center [802, 45] width 6 height 9
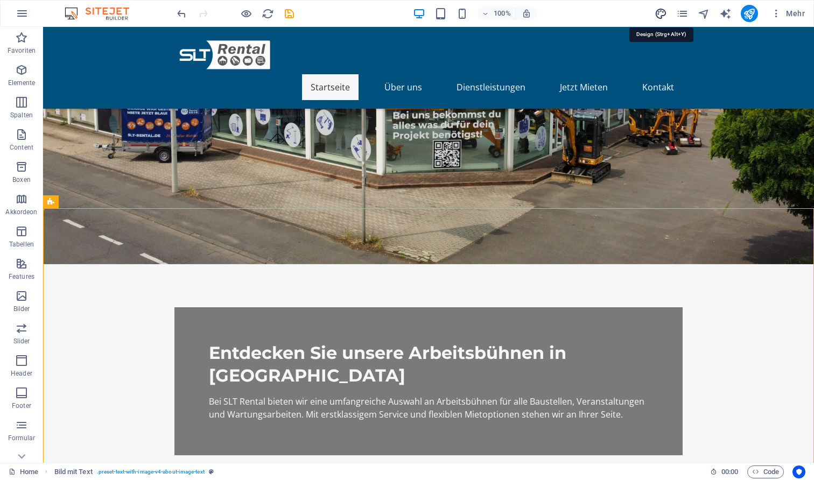
click at [660, 14] on icon "design" at bounding box center [661, 14] width 12 height 12
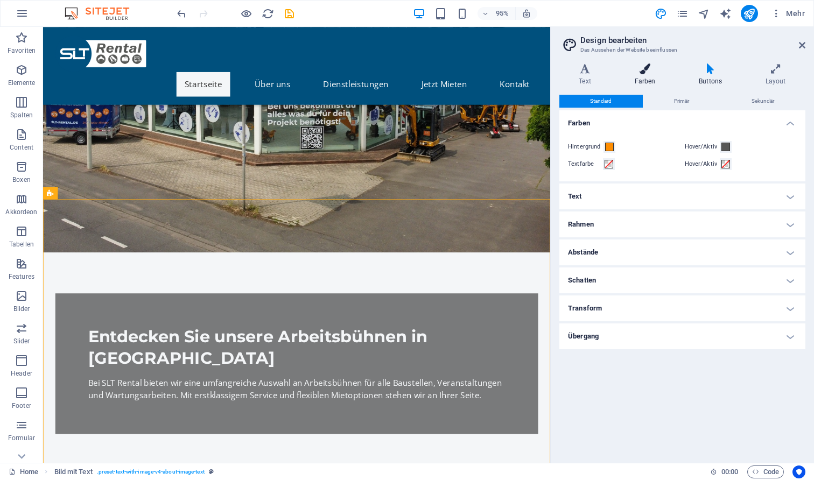
click at [656, 75] on h4 "Farben" at bounding box center [647, 75] width 65 height 23
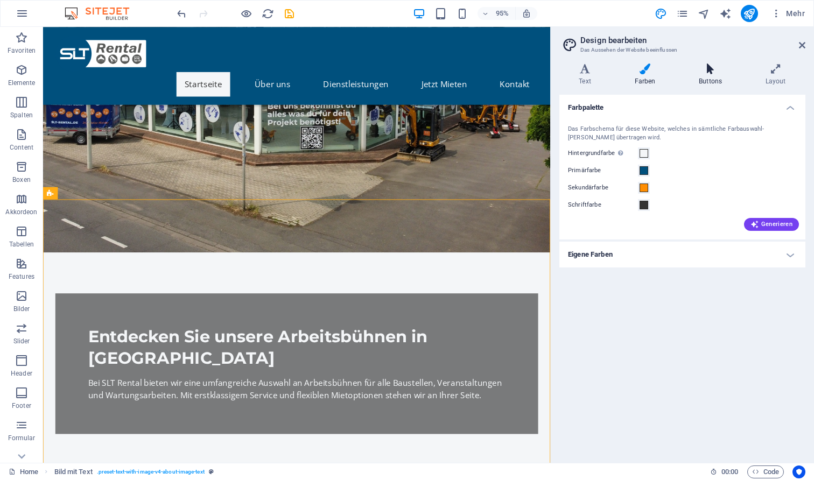
click at [697, 71] on icon at bounding box center [710, 69] width 62 height 11
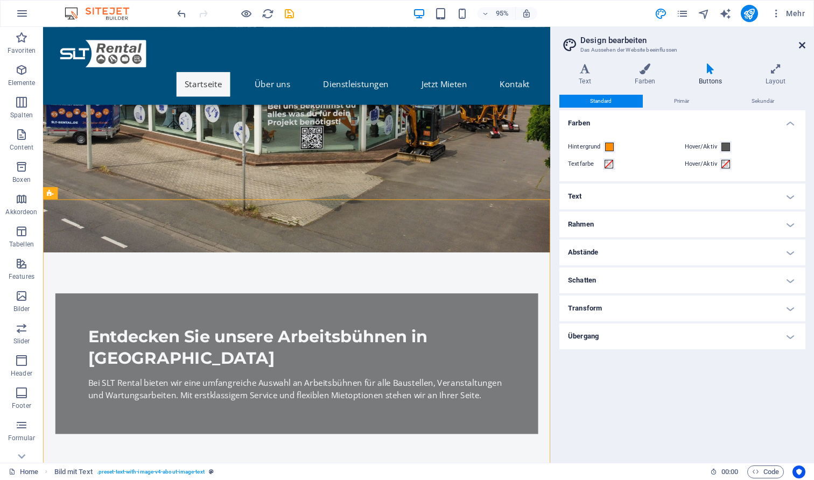
click at [799, 44] on icon at bounding box center [802, 45] width 6 height 9
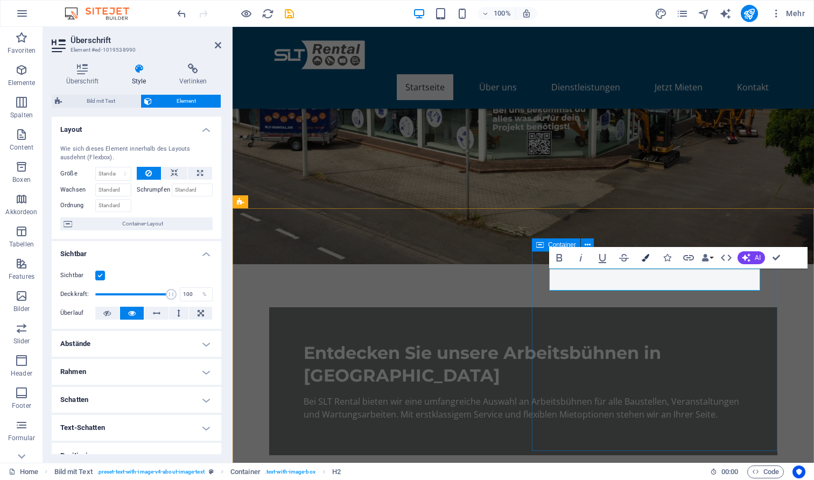
click at [641, 256] on button "Colors" at bounding box center [645, 258] width 20 height 22
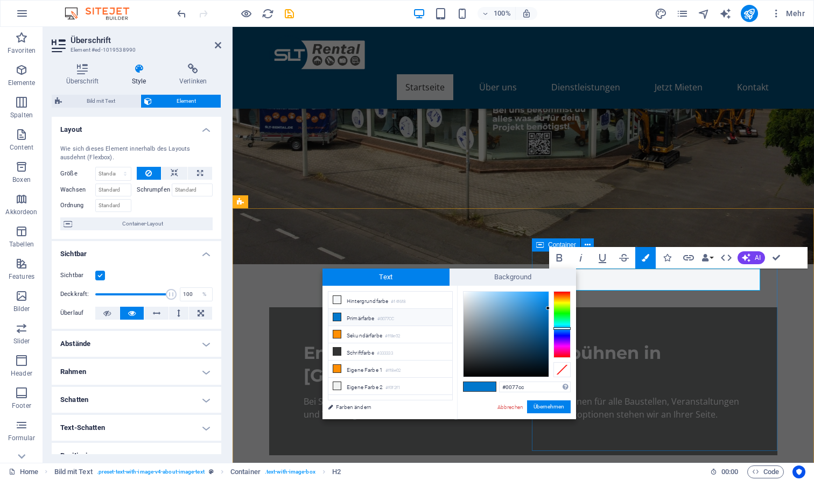
click at [382, 315] on li "Primärfarbe #0077CC" at bounding box center [390, 317] width 124 height 17
click at [351, 322] on li "Primärfarbe #0077CC" at bounding box center [390, 317] width 124 height 17
click at [502, 285] on span "Background" at bounding box center [512, 277] width 127 height 17
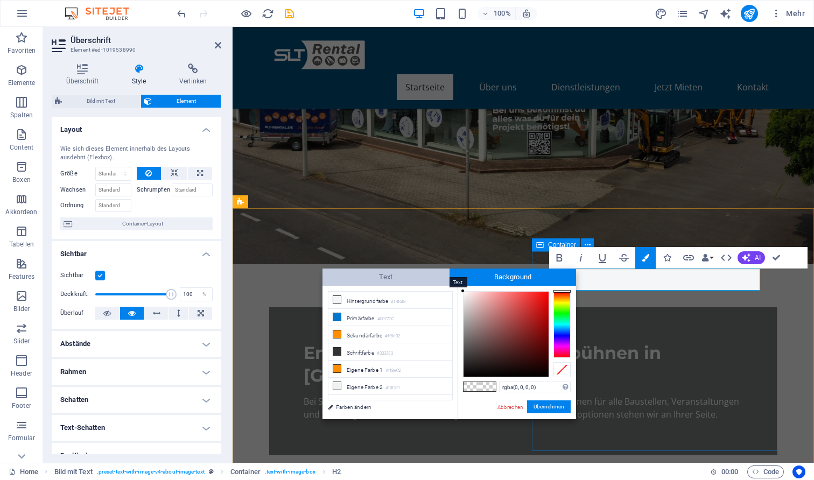
click at [401, 277] on span "Text" at bounding box center [385, 277] width 127 height 17
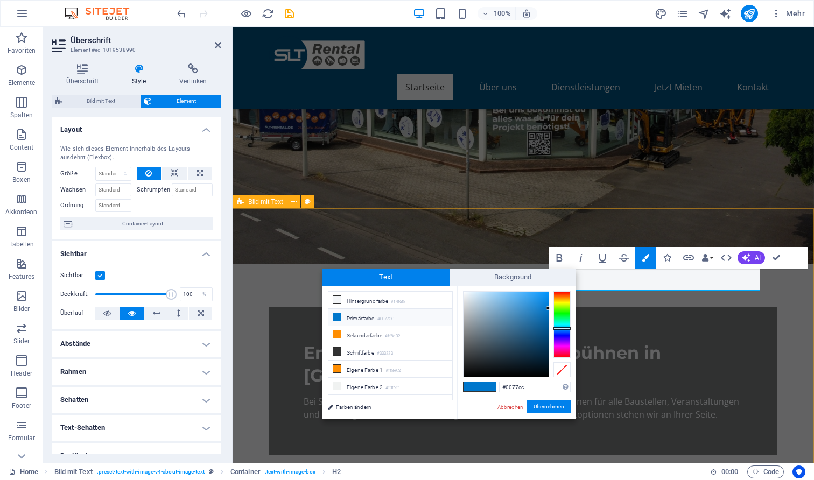
click at [507, 407] on link "Abbrechen" at bounding box center [510, 407] width 28 height 8
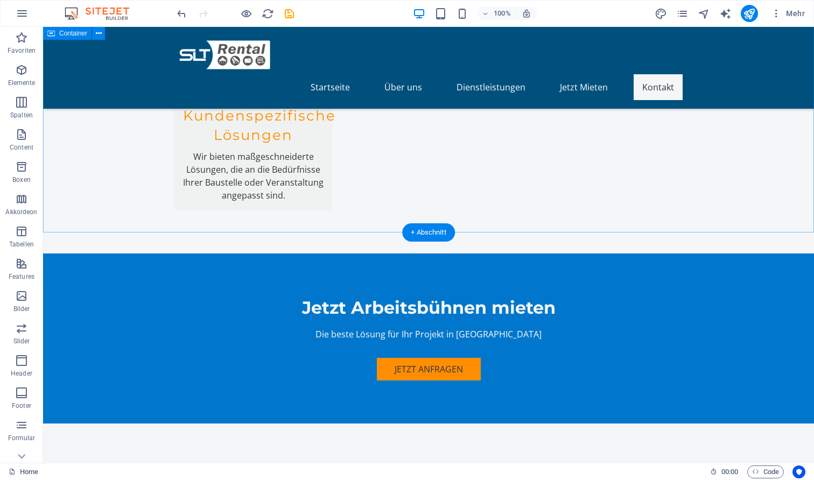
scroll to position [2081, 0]
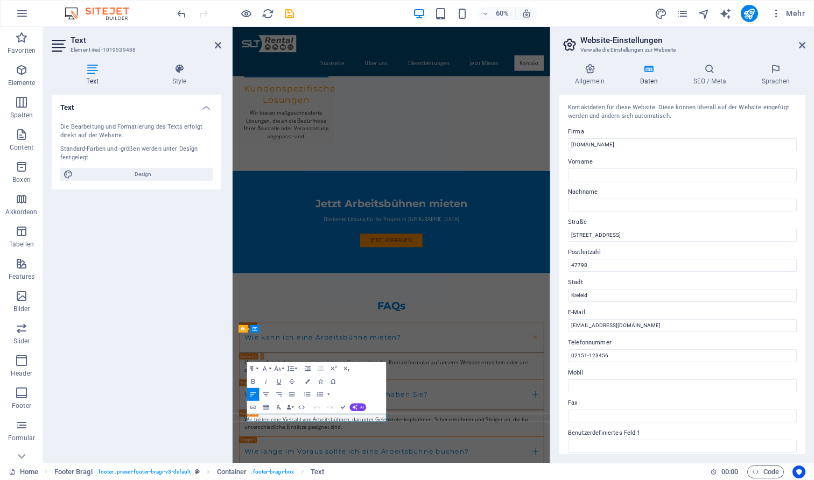
click at [329, 387] on button "Special Characters" at bounding box center [333, 381] width 12 height 13
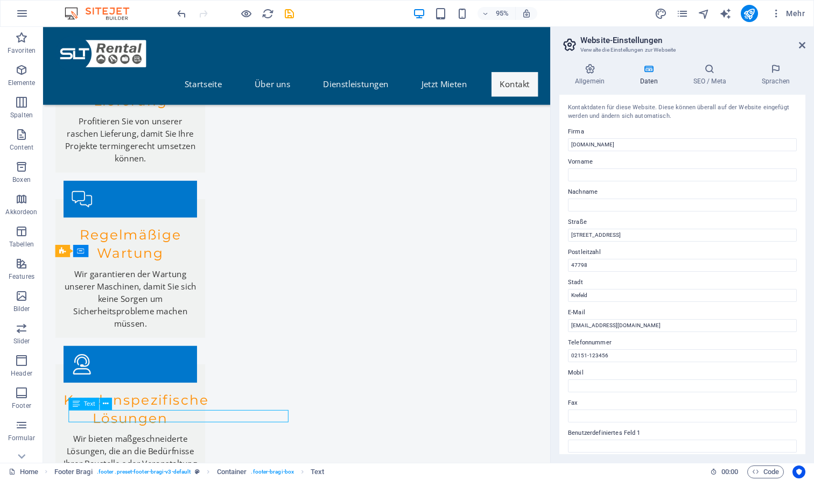
scroll to position [2045, 0]
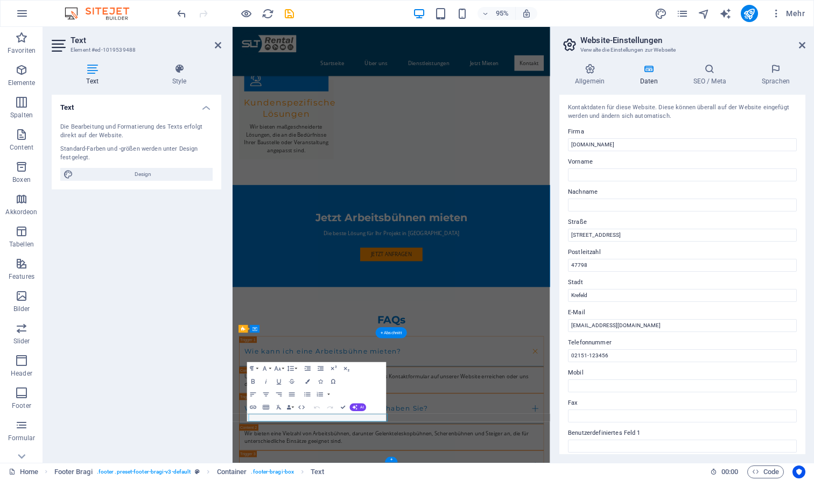
scroll to position [1777, 0]
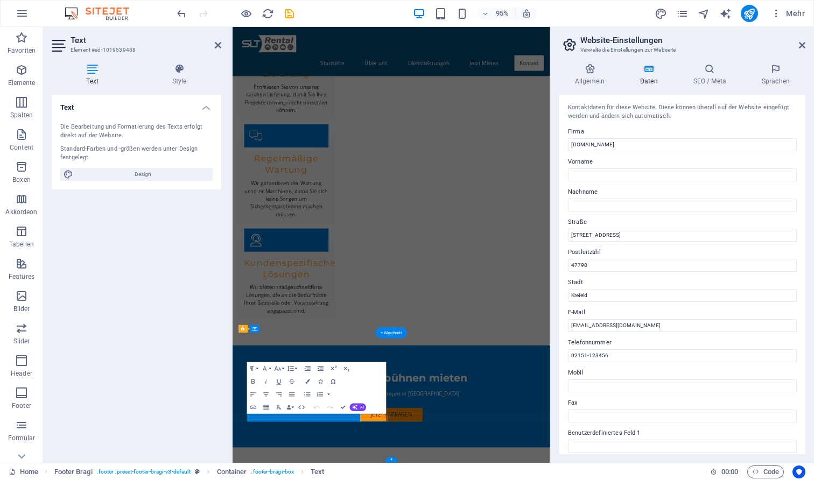
click at [126, 391] on div "Text Die Bearbeitung und Formatierung des Texts erfolgt direkt auf der Website.…" at bounding box center [137, 275] width 170 height 360
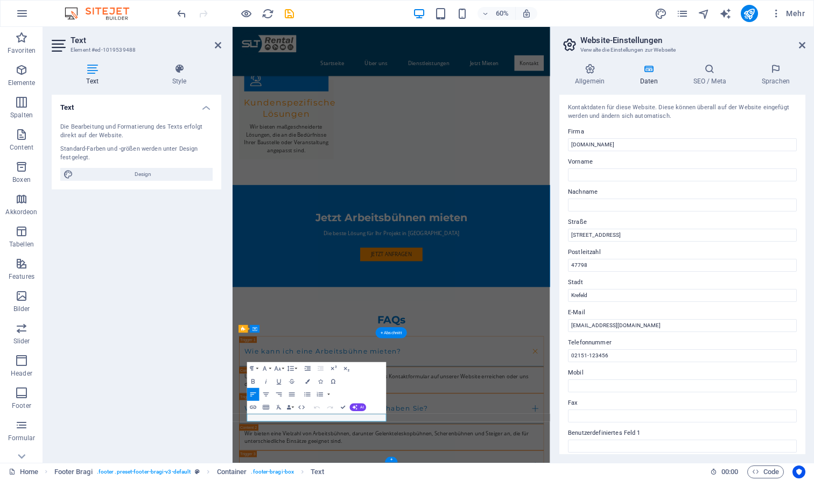
scroll to position [1777, 0]
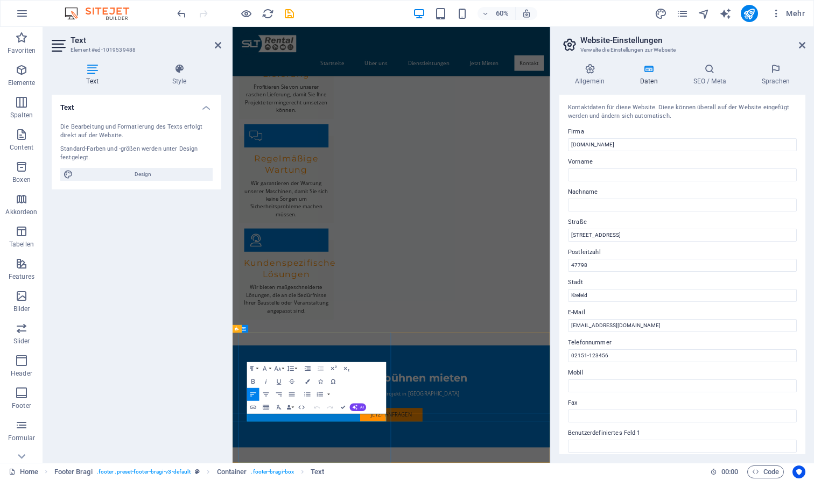
click at [625, 236] on input "Musterstraße 1" at bounding box center [682, 235] width 229 height 13
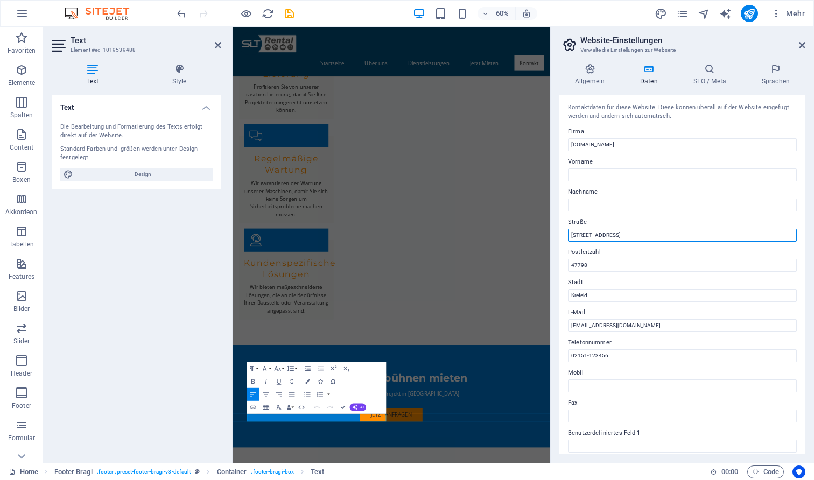
click at [625, 236] on input "Musterstraße 1" at bounding box center [682, 235] width 229 height 13
type input "Anrather Straße 291"
type input "47807"
type input "Krefeld"
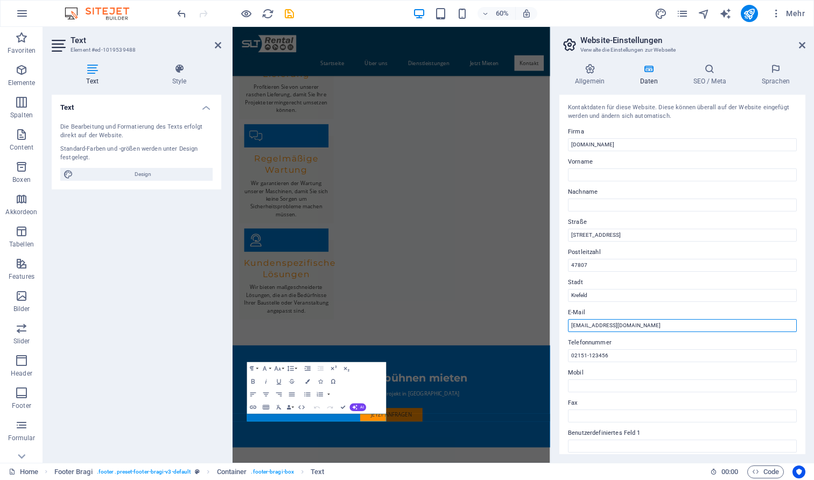
click at [672, 327] on input "info@arbeitsbuehnen-mieten-krefeld.de" at bounding box center [682, 325] width 229 height 13
type input "[EMAIL_ADDRESS][DOMAIN_NAME]"
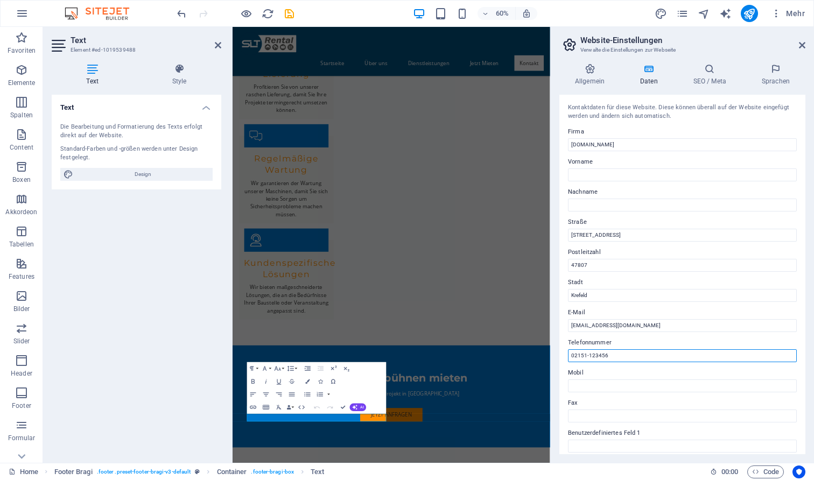
click at [673, 359] on input "02151-123456" at bounding box center [682, 355] width 229 height 13
click at [588, 353] on input "02151-417 99 04" at bounding box center [682, 355] width 229 height 13
type input "02151 417 99 04"
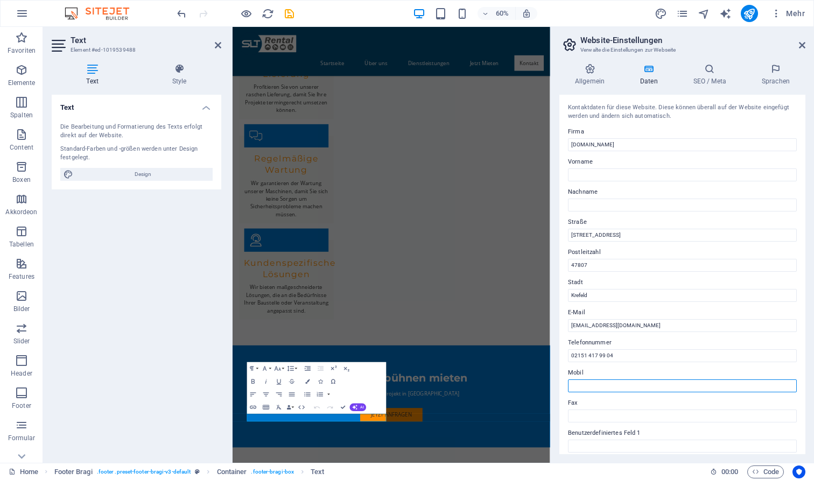
scroll to position [0, 0]
click at [624, 141] on input "arbeitsbuehnen-mieten-krefeld.de" at bounding box center [682, 144] width 229 height 13
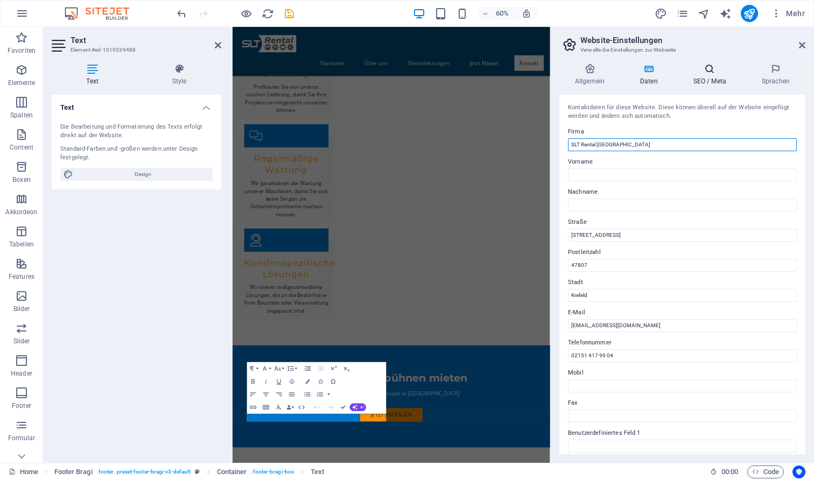
type input "SLT Rental [GEOGRAPHIC_DATA]"
click at [721, 75] on h4 "SEO / Meta" at bounding box center [712, 75] width 68 height 23
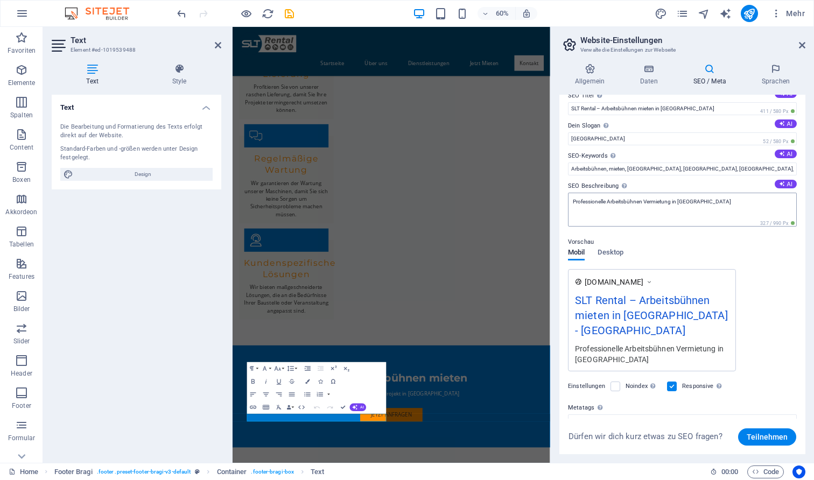
scroll to position [25, 0]
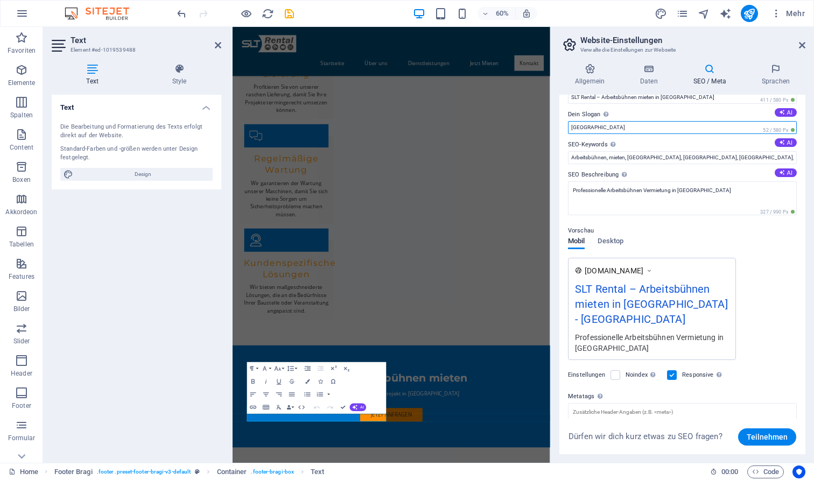
click at [631, 130] on input "Berlin" at bounding box center [682, 127] width 229 height 13
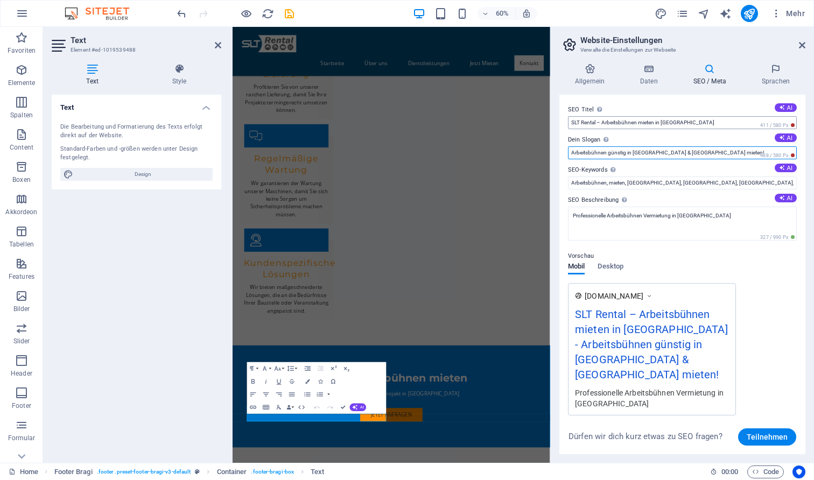
scroll to position [0, 0]
click at [606, 151] on input "Arbeitsbühnen günstig in Krefeld & Düsseldorf mieten!" at bounding box center [682, 152] width 229 height 13
type input "Dein Vermieter für Gelenkteleskop, Anhänger oder Scherenarbeitsbühnen!"
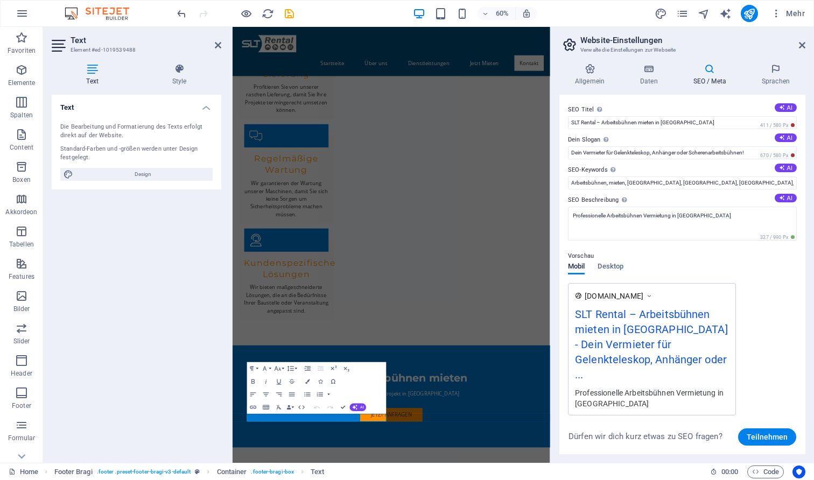
click at [749, 257] on div "Vorschau" at bounding box center [682, 256] width 229 height 13
click at [769, 75] on h4 "Sprachen" at bounding box center [775, 75] width 59 height 23
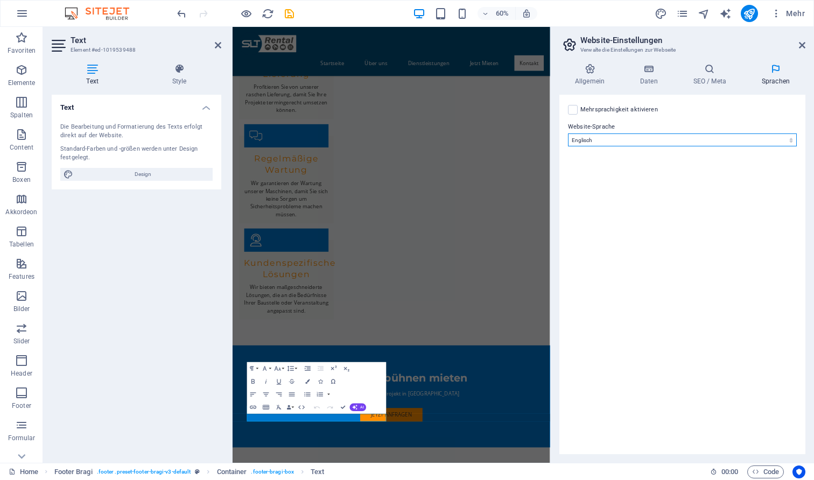
select select "31"
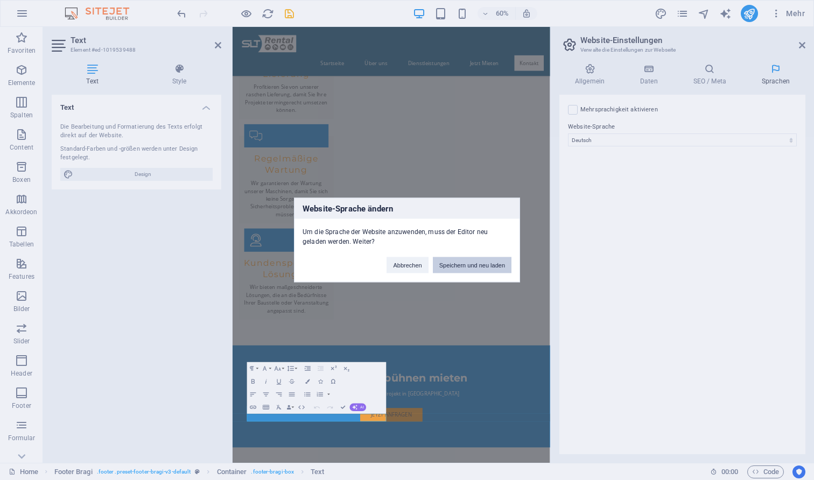
click at [444, 266] on button "Speichern und neu laden" at bounding box center [472, 265] width 79 height 16
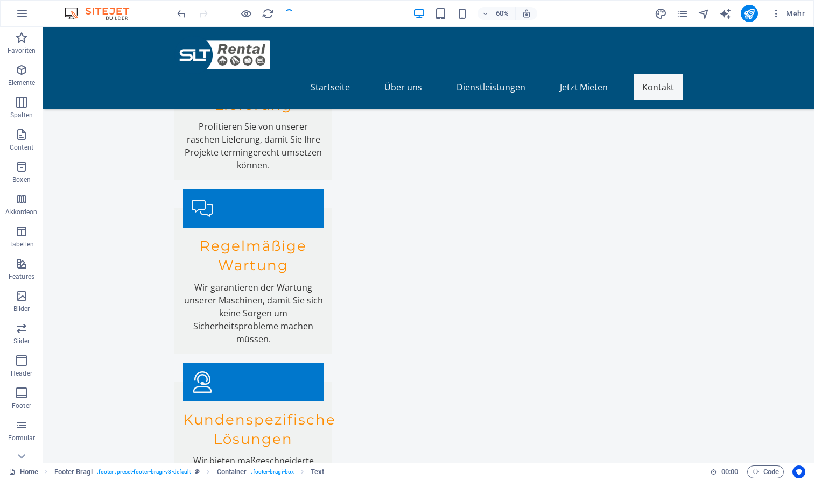
checkbox input "false"
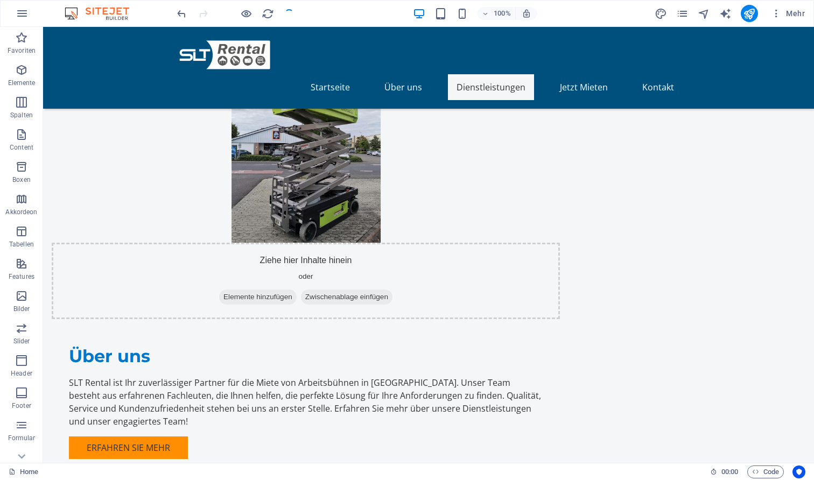
scroll to position [712, 0]
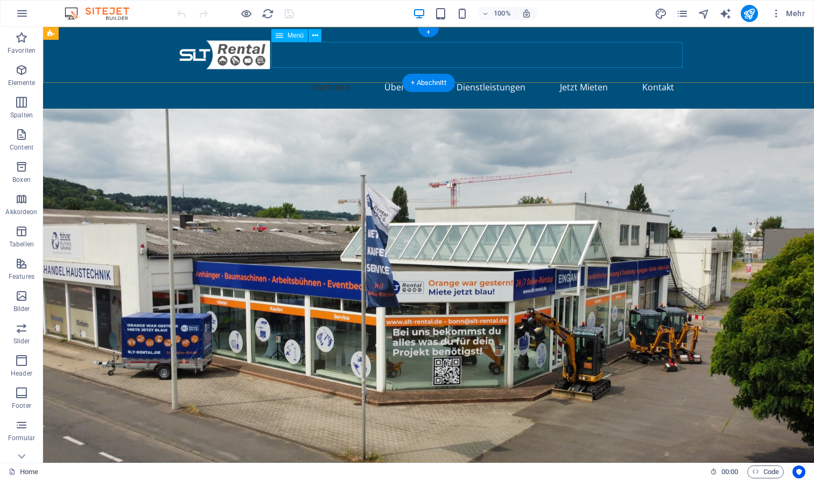
click at [579, 74] on nav "Startseite Über uns Dienstleistungen Jetzt Mieten Kontakt" at bounding box center [428, 87] width 508 height 26
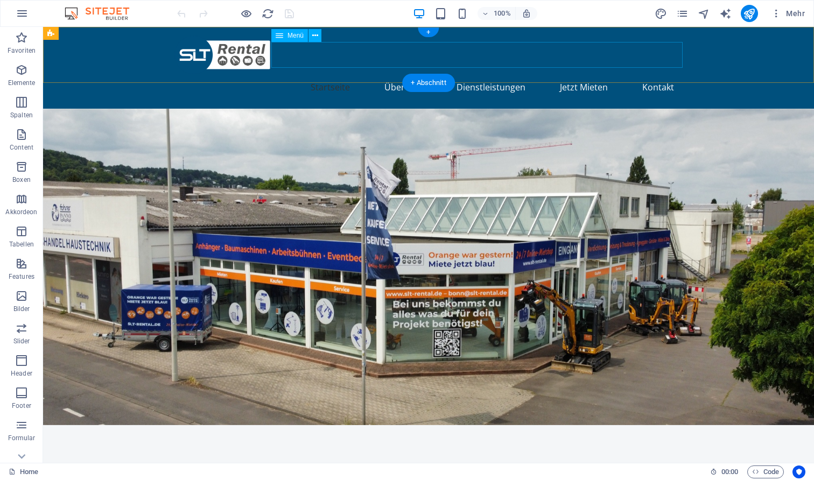
select select
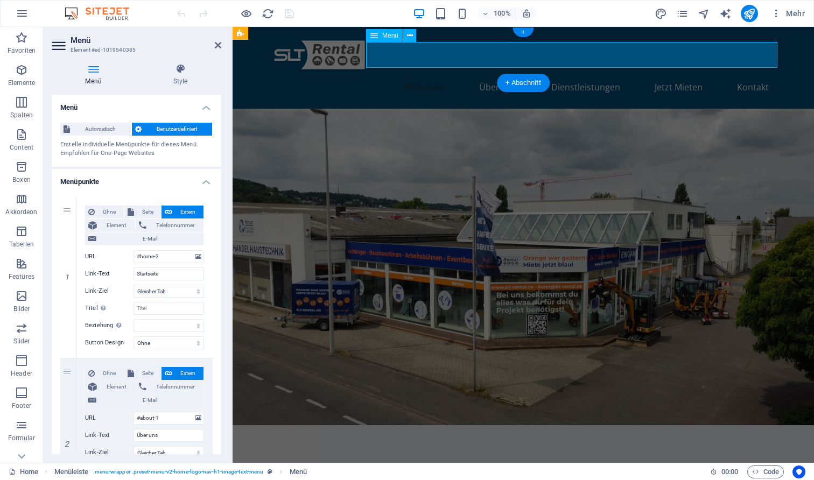
click at [666, 74] on nav "Startseite Über uns Dienstleistungen Jetzt Mieten Kontakt" at bounding box center [523, 87] width 508 height 26
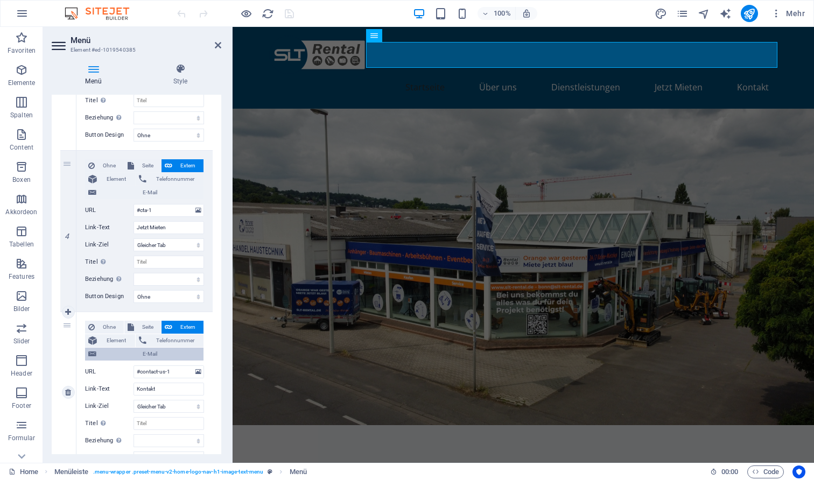
scroll to position [515, 0]
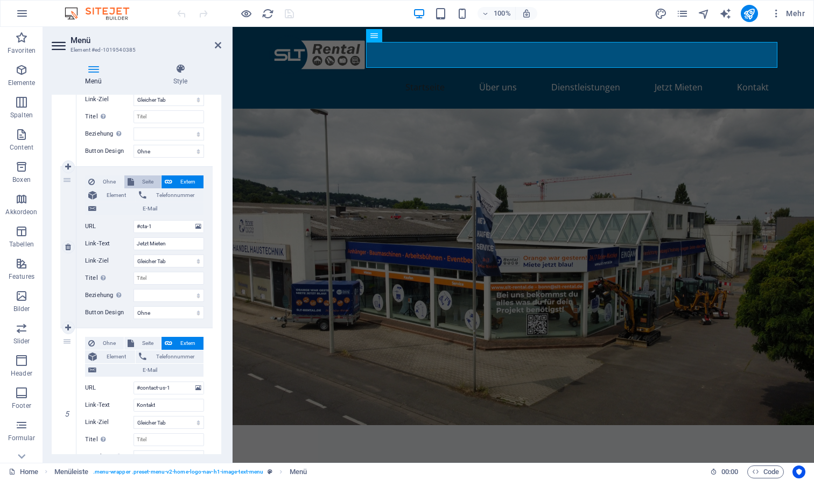
click at [140, 180] on span "Seite" at bounding box center [147, 181] width 21 height 13
select select
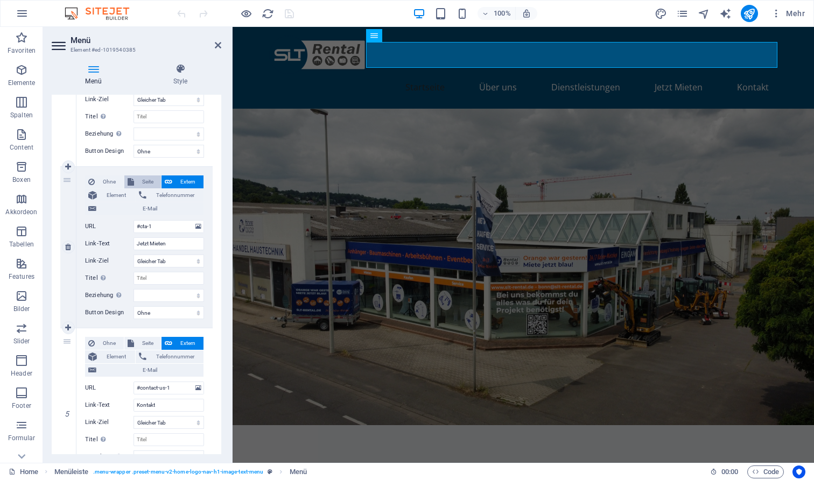
select select
click at [178, 181] on span "Extern" at bounding box center [187, 181] width 25 height 13
select select
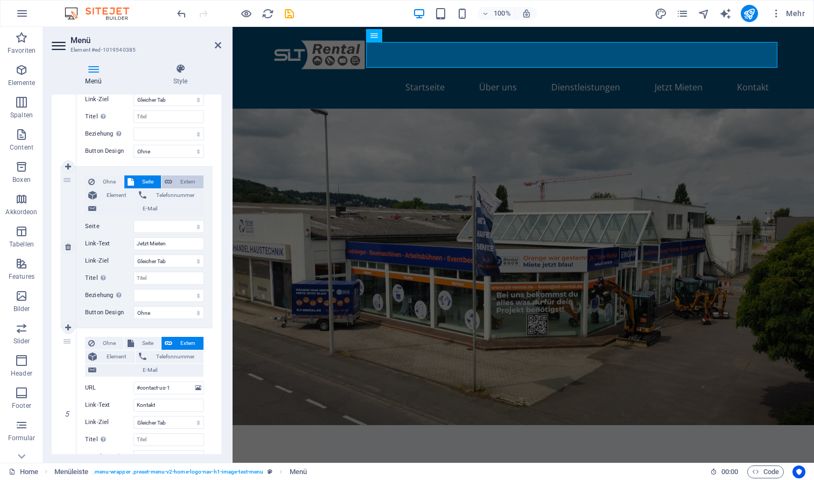
select select
select select "blank"
select select
click at [165, 228] on input "#cta-1" at bounding box center [168, 226] width 71 height 13
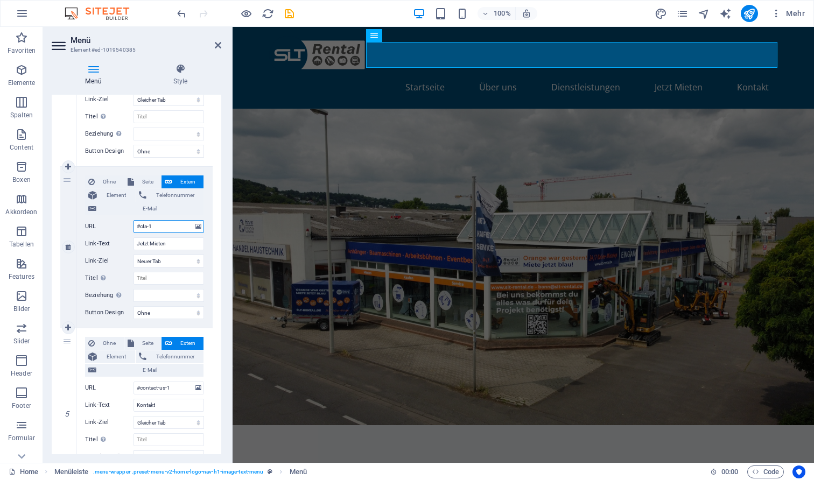
click at [165, 228] on input "#cta-1" at bounding box center [168, 226] width 71 height 13
click at [163, 227] on input "#cta-1" at bounding box center [168, 226] width 71 height 13
paste input "[URL][DOMAIN_NAME]"
type input "#cta-1https://www.slt-rental.de/kategorie/krefeld-arbeitsbuehnen"
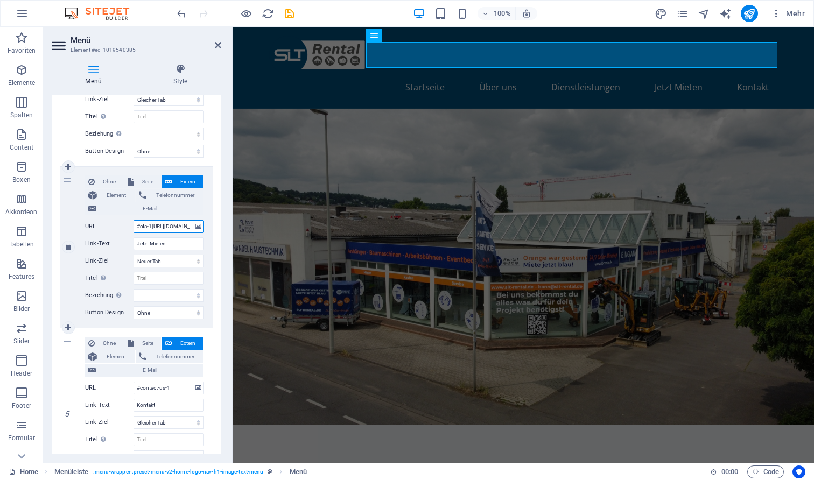
select select
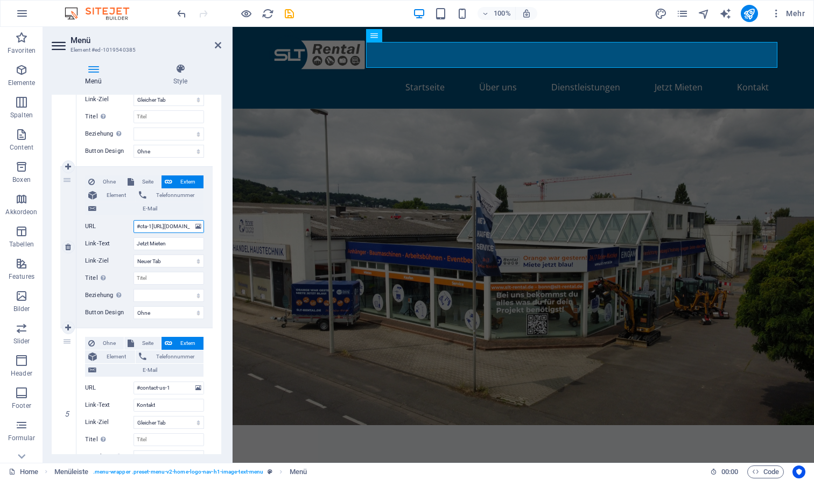
click at [163, 227] on input "#cta-1https://www.slt-rental.de/kategorie/krefeld-arbeitsbuehnen" at bounding box center [168, 226] width 71 height 13
paste input "text"
type input "[URL][DOMAIN_NAME]"
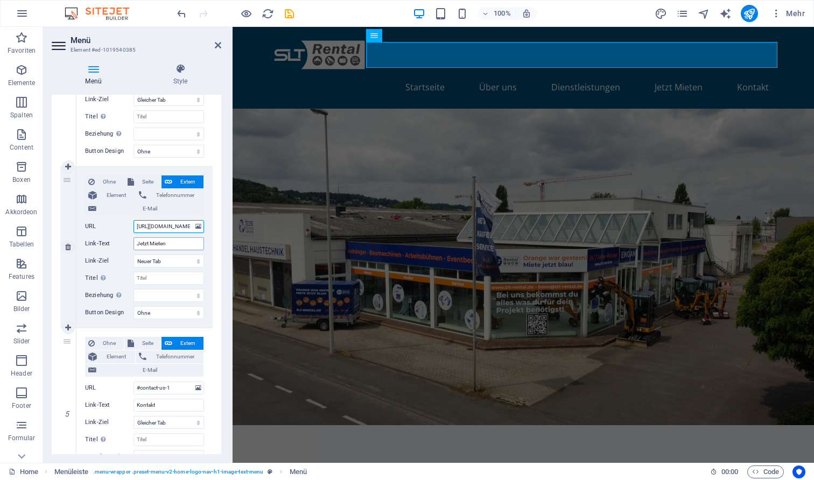
select select
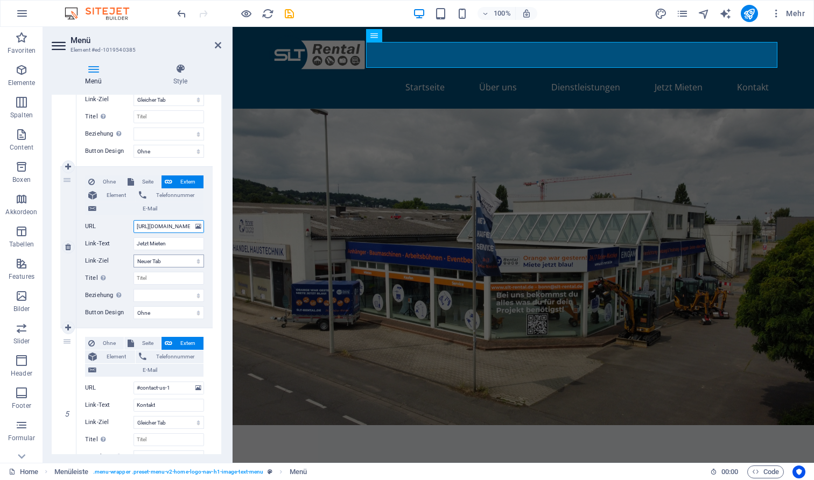
type input "[URL][DOMAIN_NAME]"
select select
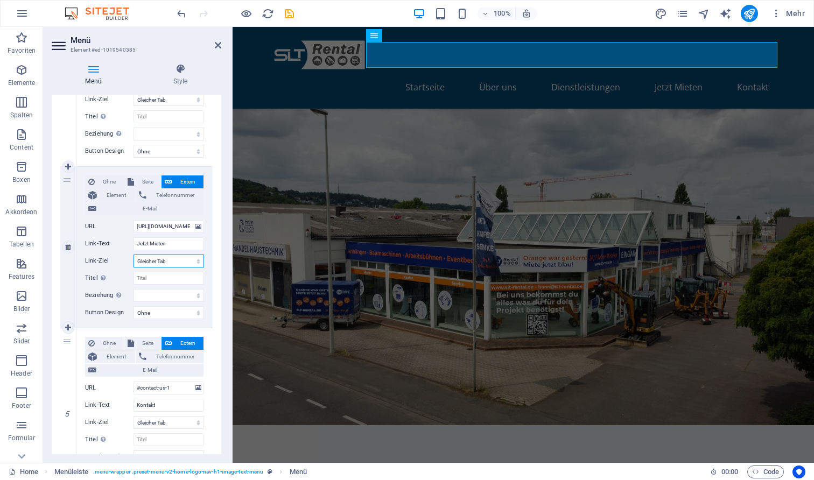
select select
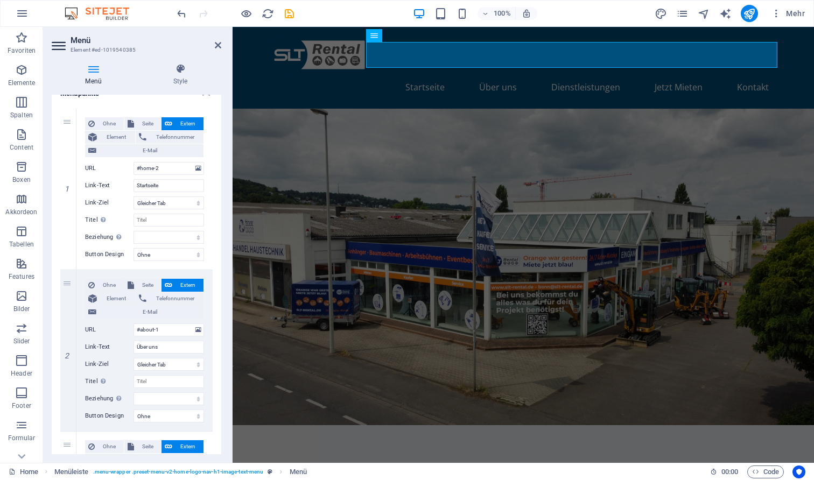
scroll to position [67, 0]
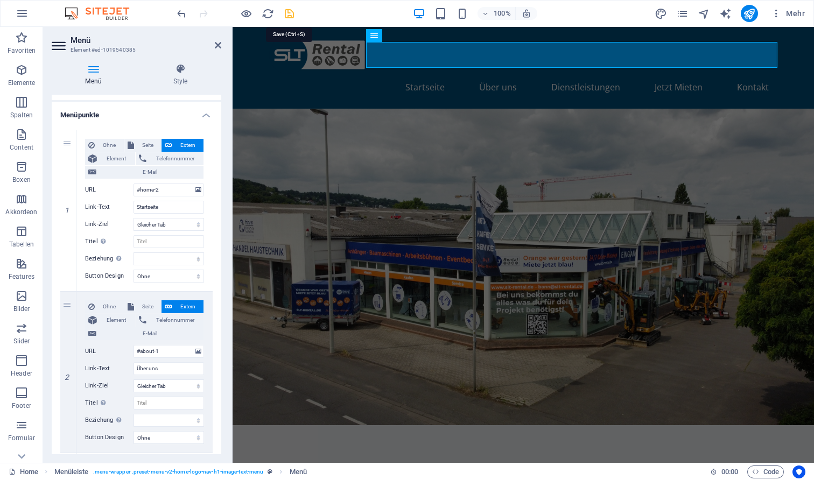
click at [290, 15] on icon "save" at bounding box center [289, 14] width 12 height 12
checkbox input "false"
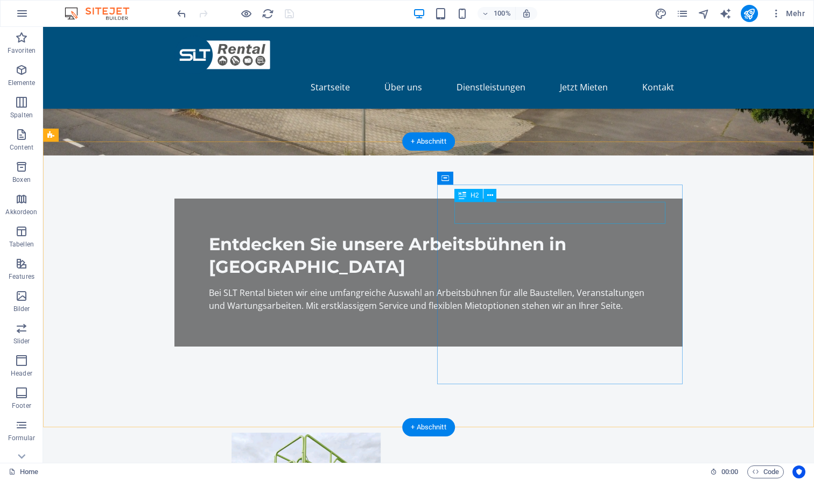
scroll to position [257, 0]
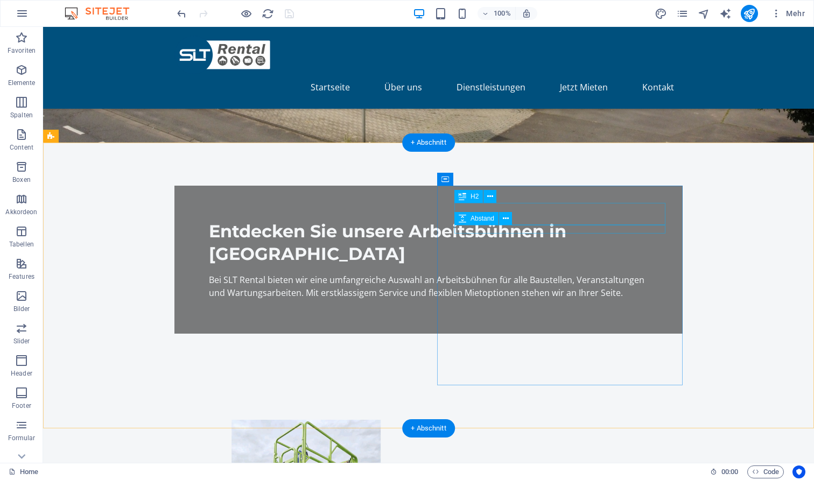
click at [512, 216] on button at bounding box center [505, 218] width 13 height 13
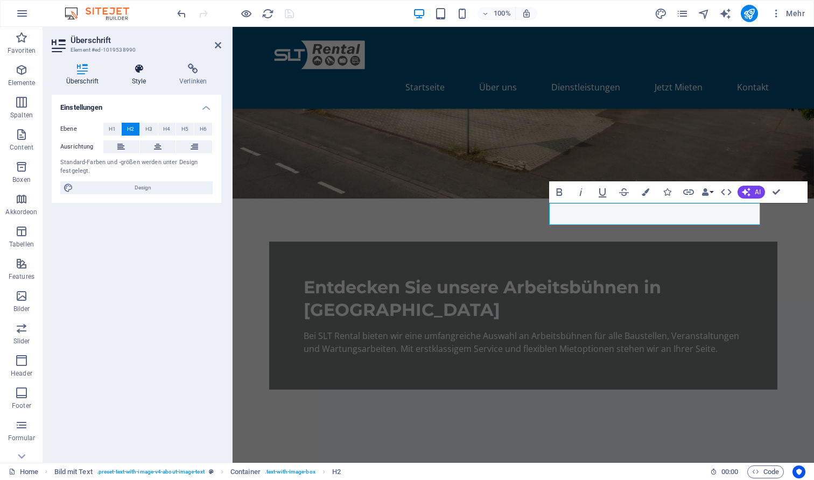
click at [146, 73] on icon at bounding box center [138, 69] width 43 height 11
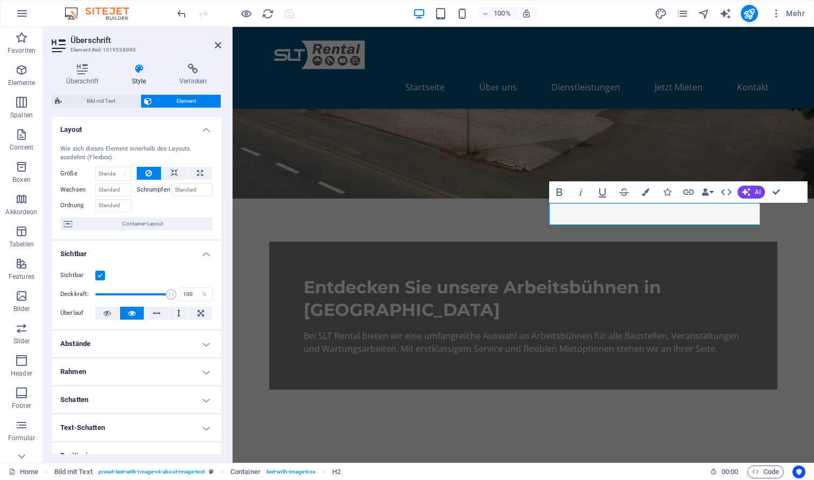
scroll to position [0, 0]
click at [645, 189] on icon "button" at bounding box center [646, 192] width 8 height 8
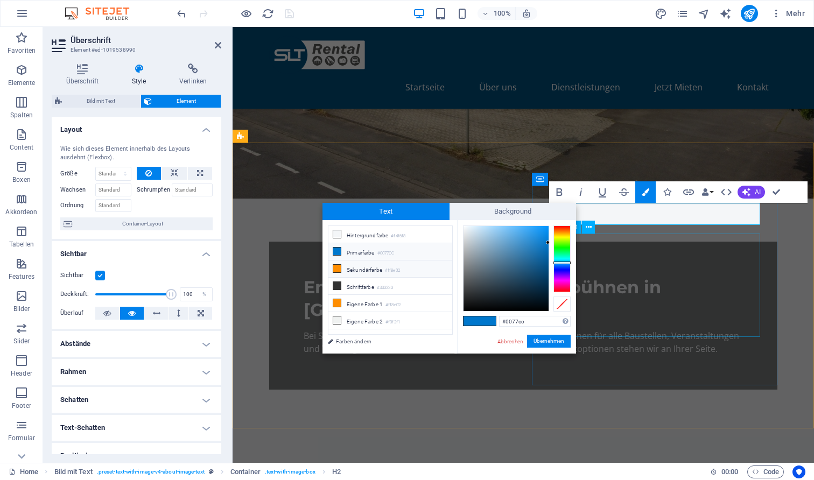
click at [409, 271] on li "Sekundärfarbe #ff8e02" at bounding box center [390, 269] width 124 height 17
type input "#ff8e02"
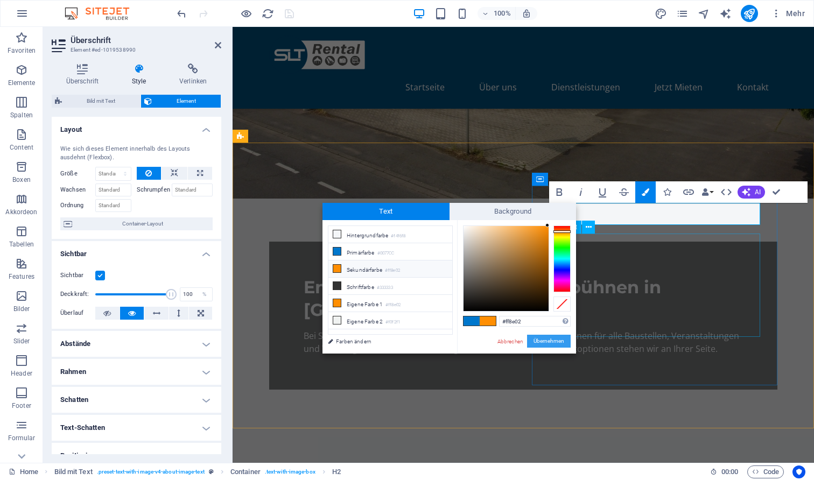
click at [542, 338] on button "Übernehmen" at bounding box center [549, 341] width 44 height 13
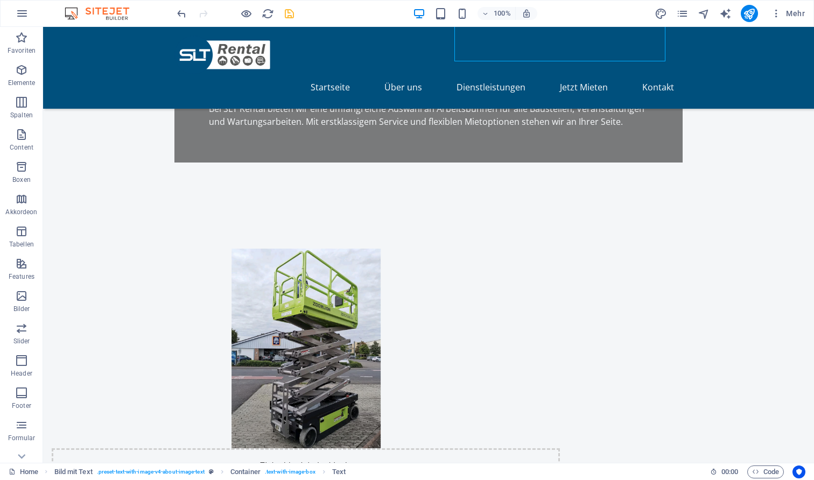
scroll to position [532, 0]
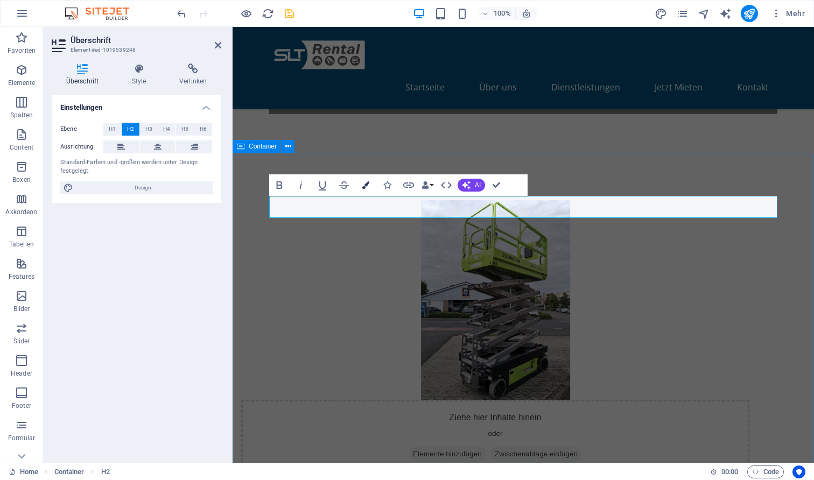
click at [364, 184] on icon "button" at bounding box center [366, 185] width 8 height 8
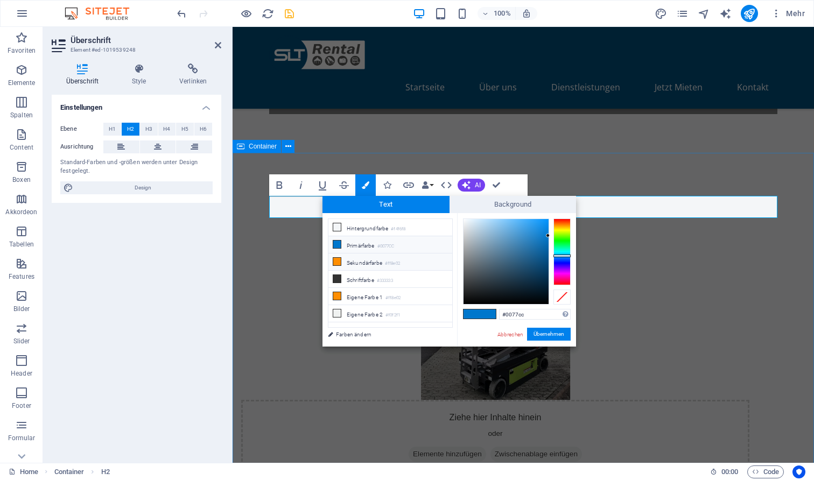
click at [377, 261] on li "Sekundärfarbe #ff8e02" at bounding box center [390, 262] width 124 height 17
type input "#ff8e02"
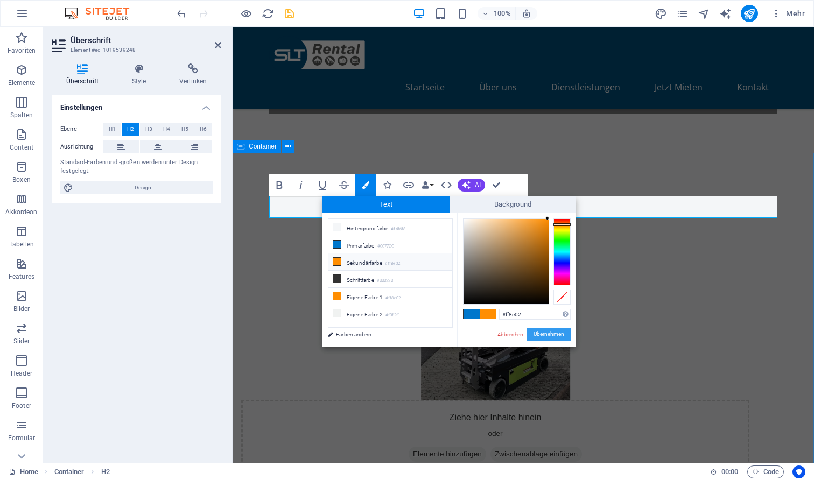
click at [544, 333] on button "Übernehmen" at bounding box center [549, 334] width 44 height 13
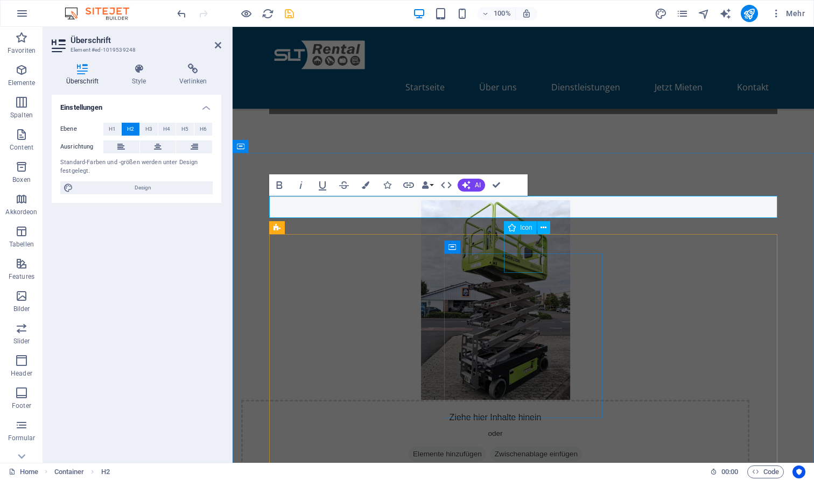
select select "xMidYMid"
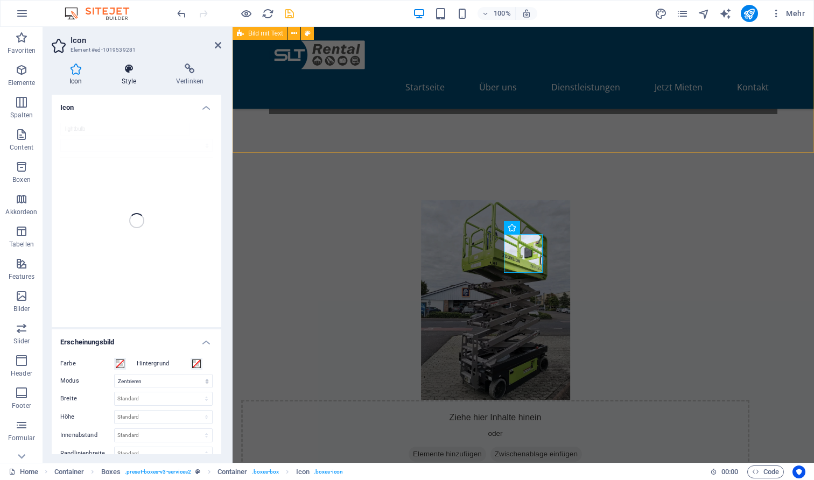
click at [137, 66] on icon at bounding box center [129, 69] width 50 height 11
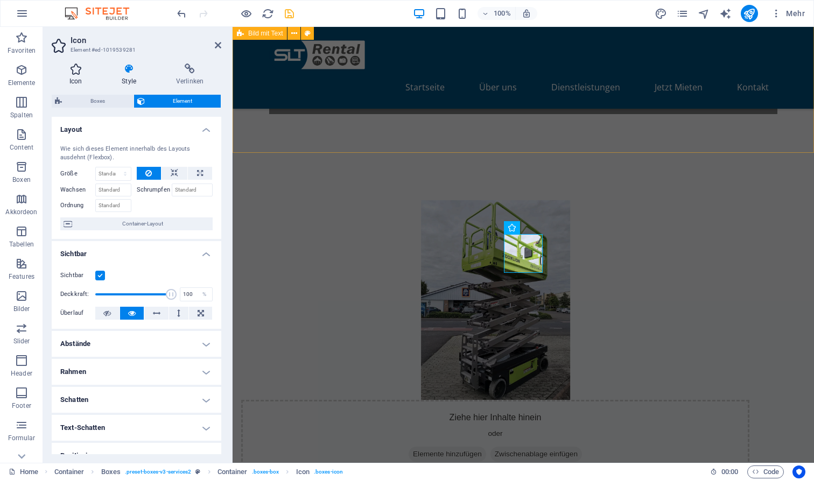
click at [98, 76] on h4 "Icon" at bounding box center [78, 75] width 52 height 23
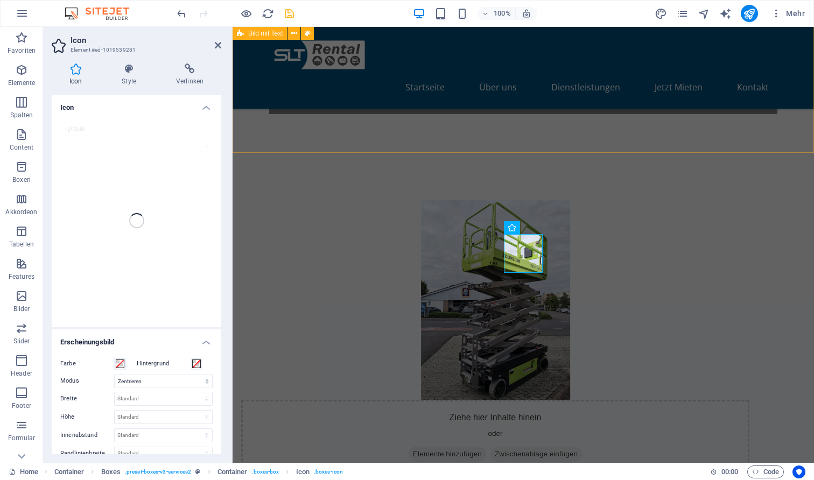
scroll to position [137, 0]
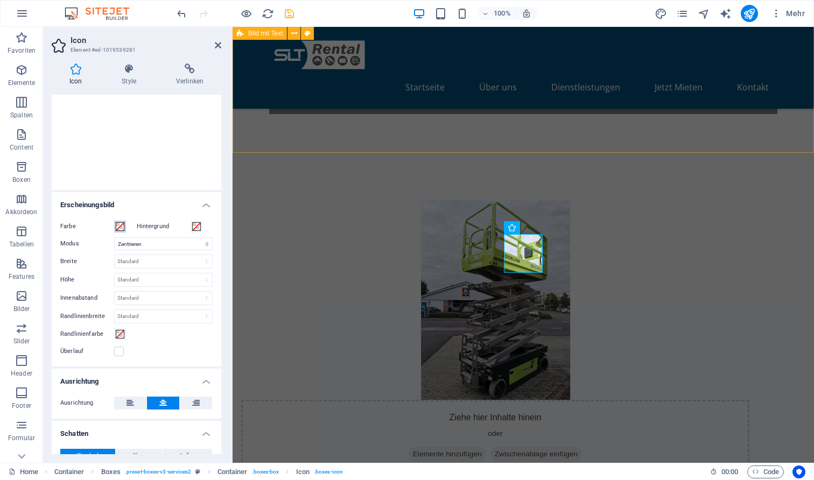
click at [121, 223] on span at bounding box center [120, 226] width 9 height 9
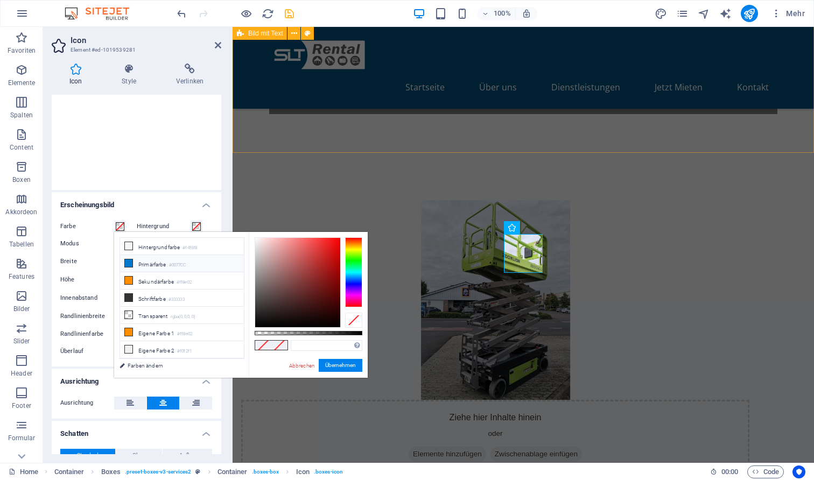
click at [206, 264] on li "Primärfarbe #0077CC" at bounding box center [182, 263] width 124 height 17
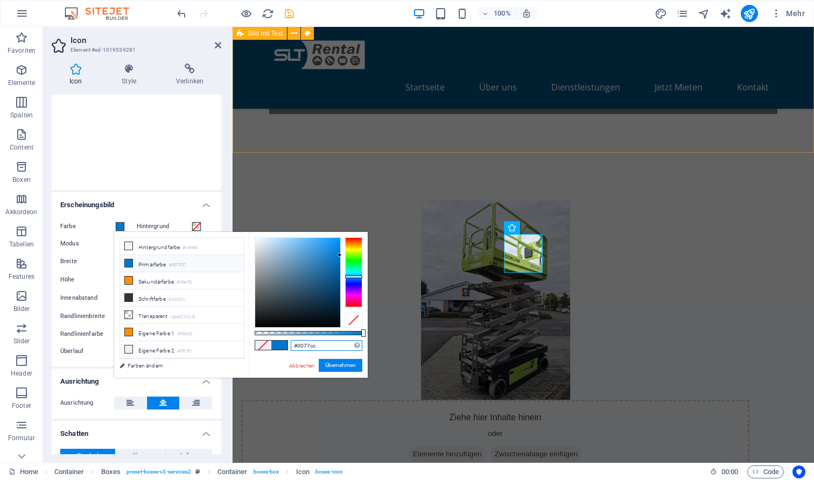
click at [319, 345] on input "#0077cc" at bounding box center [327, 345] width 72 height 11
type input "0050"
click at [308, 368] on link "Abbrechen" at bounding box center [302, 366] width 28 height 8
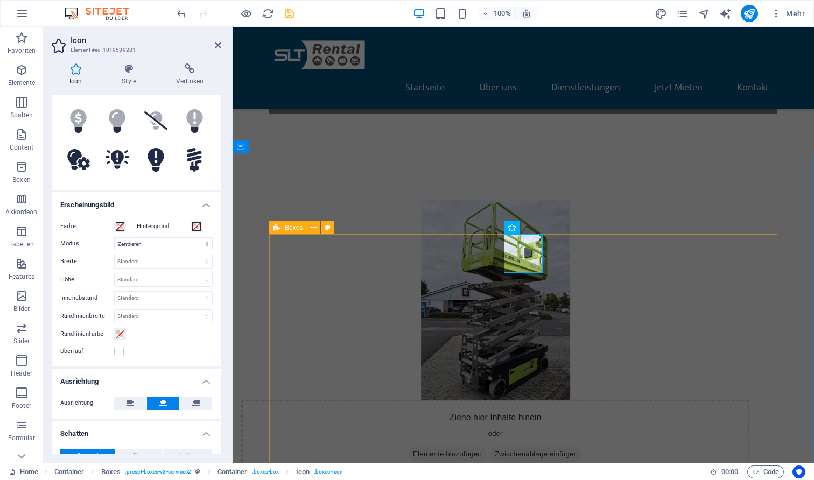
scroll to position [0, 0]
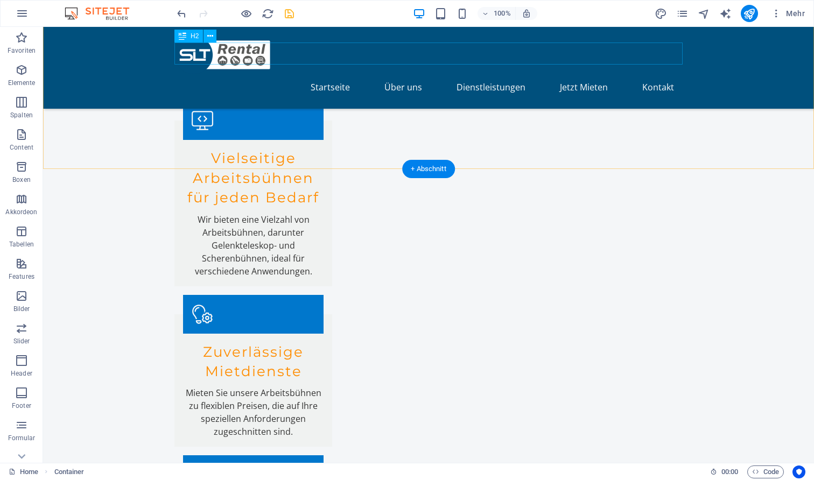
scroll to position [1190, 0]
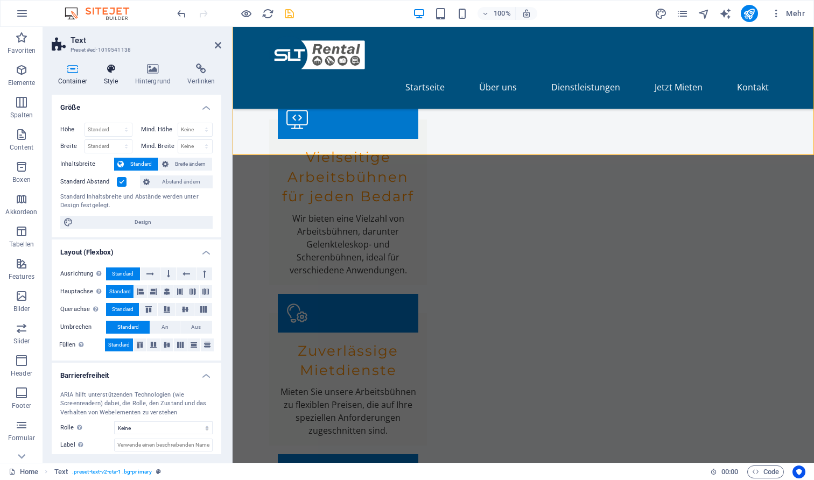
click at [115, 77] on h4 "Style" at bounding box center [112, 75] width 31 height 23
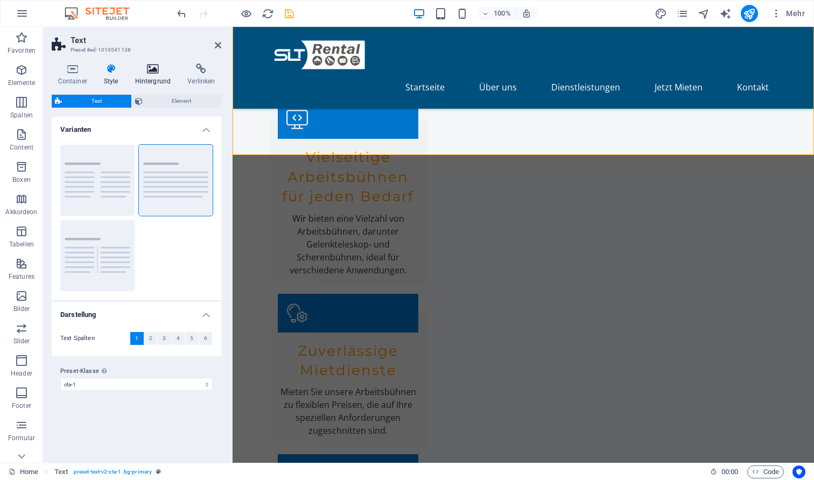
click at [159, 73] on icon at bounding box center [153, 69] width 48 height 11
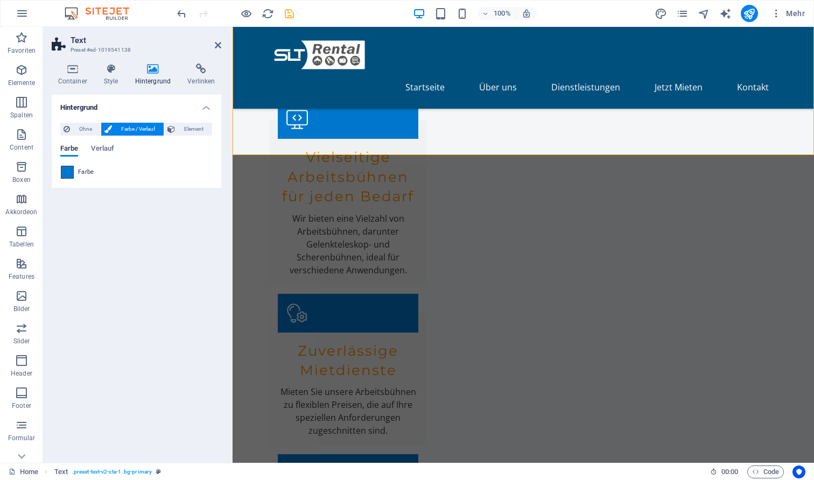
click at [68, 173] on span at bounding box center [67, 172] width 12 height 12
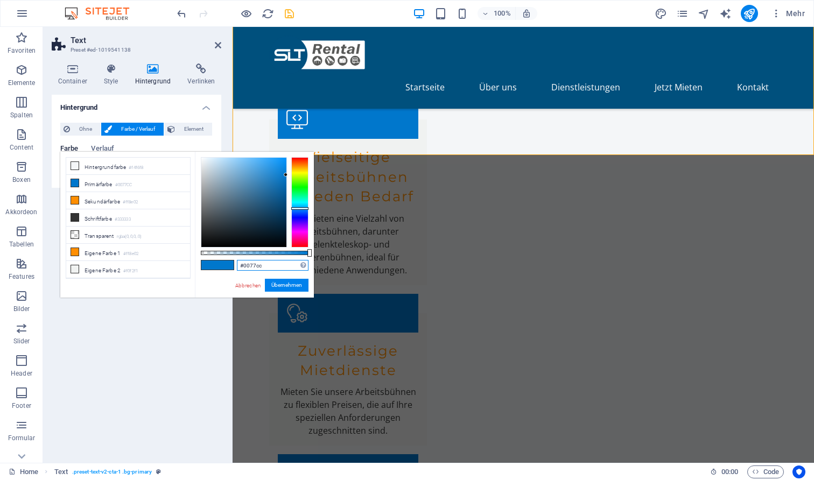
drag, startPoint x: 266, startPoint y: 262, endPoint x: 250, endPoint y: 262, distance: 16.1
click at [250, 262] on input "#0077cc" at bounding box center [273, 265] width 72 height 11
click at [250, 263] on input "#0077cc" at bounding box center [273, 265] width 72 height 11
type input "#00507d"
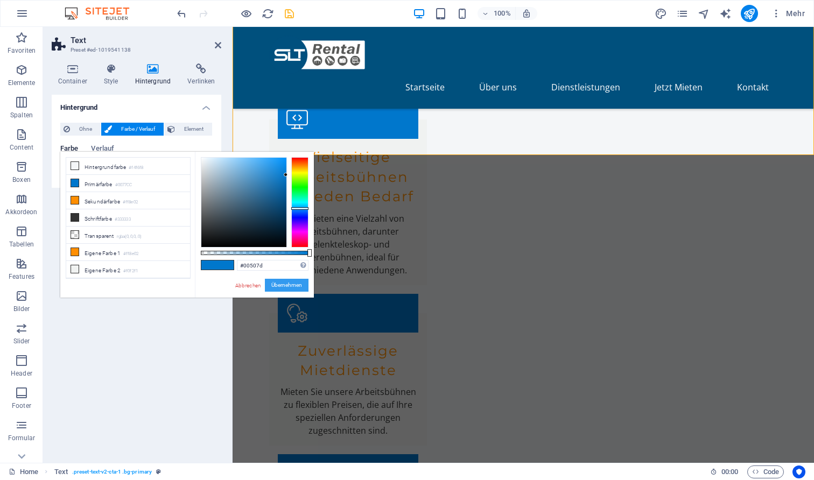
click at [277, 279] on button "Übernehmen" at bounding box center [287, 285] width 44 height 13
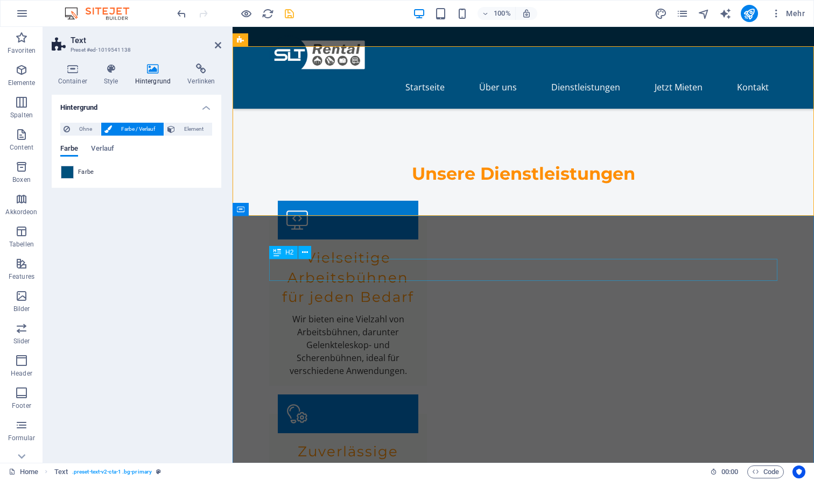
scroll to position [1086, 0]
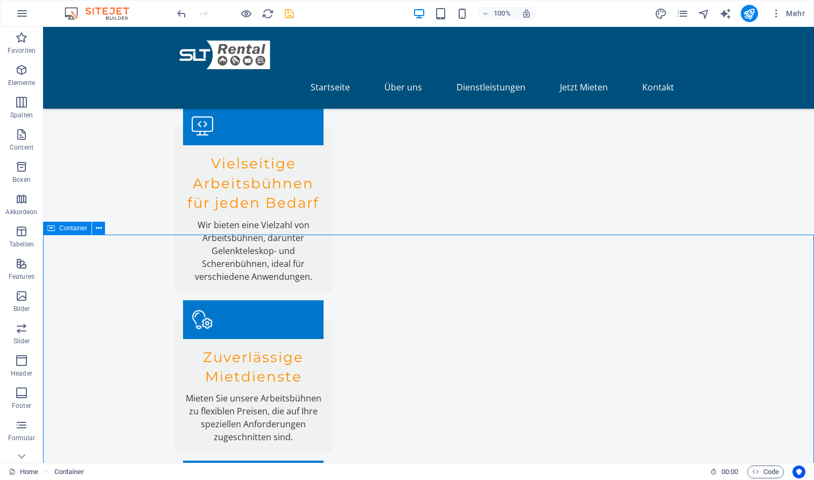
scroll to position [1208, 0]
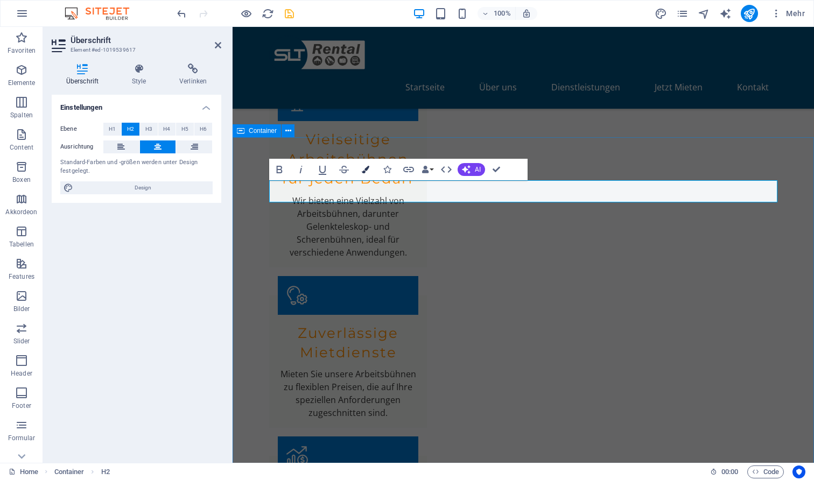
click at [365, 172] on icon "button" at bounding box center [366, 170] width 8 height 8
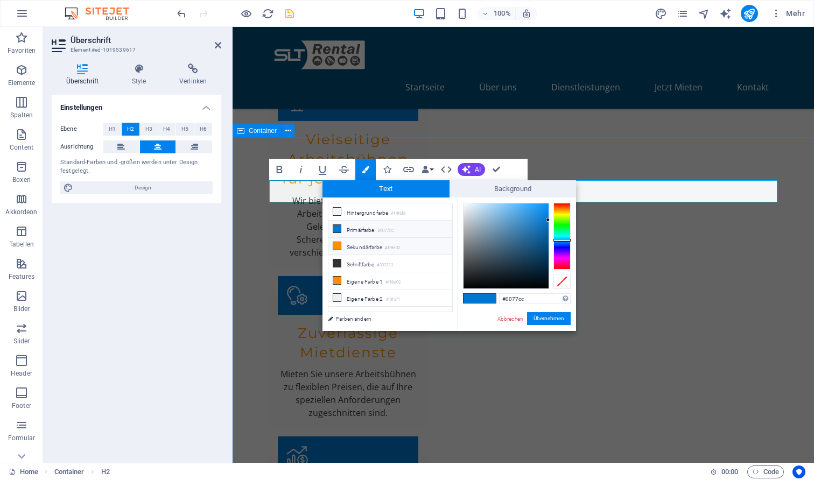
click at [358, 247] on li "Sekundärfarbe #ff8e02" at bounding box center [390, 246] width 124 height 17
type input "#ff8e02"
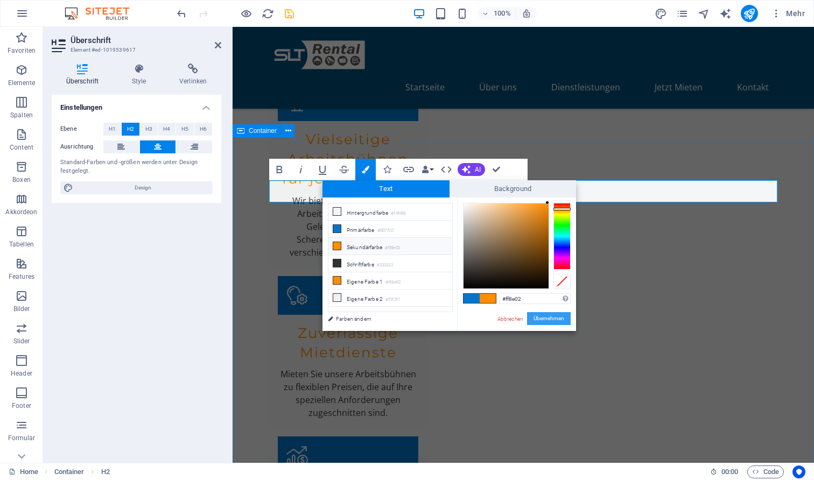
click at [560, 321] on button "Übernehmen" at bounding box center [549, 318] width 44 height 13
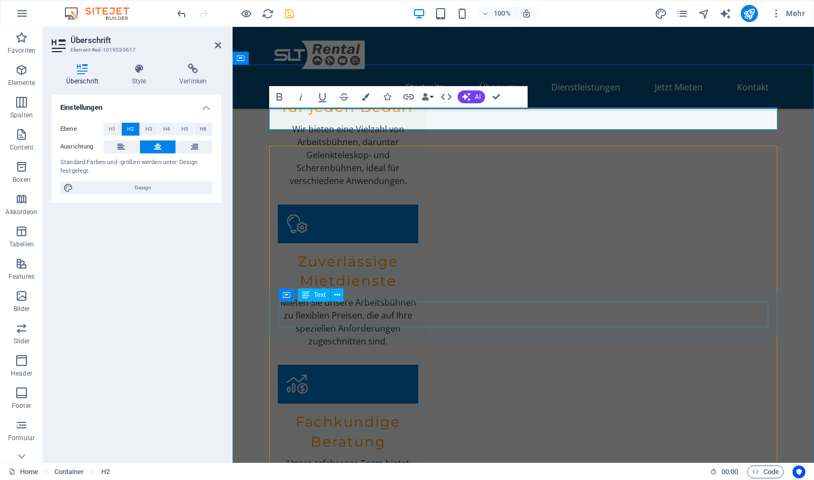
scroll to position [1281, 0]
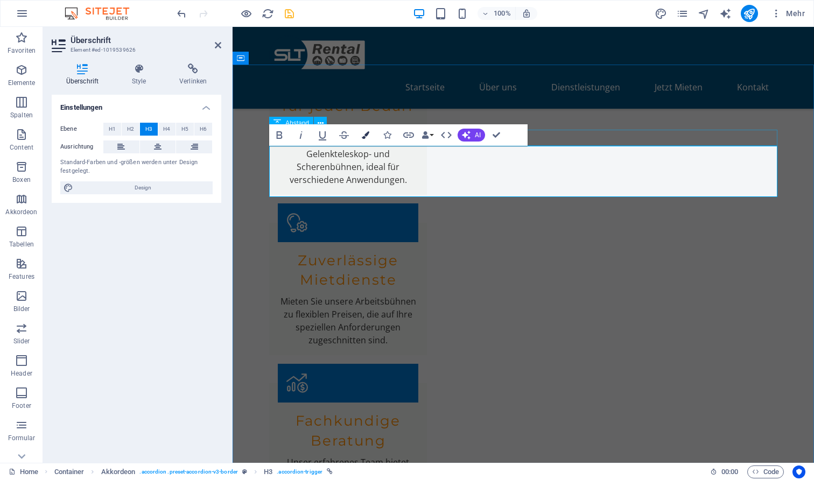
click at [372, 137] on button "Colors" at bounding box center [365, 135] width 20 height 22
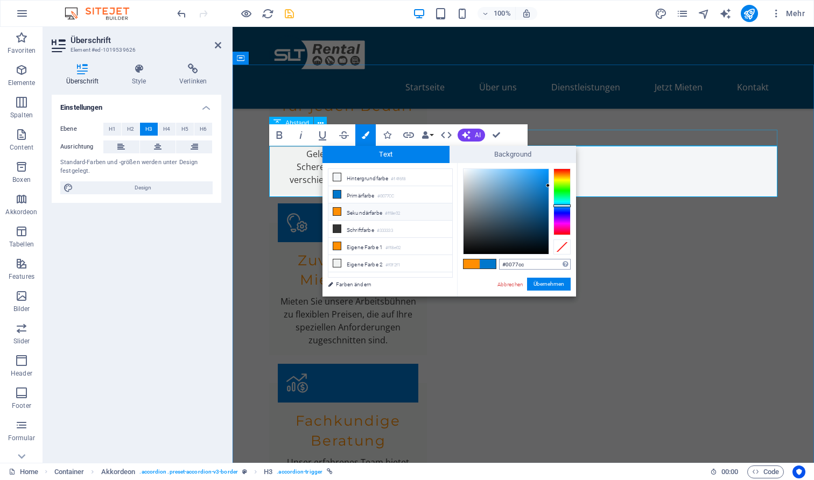
click at [521, 266] on input "#0077cc" at bounding box center [535, 264] width 72 height 11
type input "#00507d"
click at [547, 285] on button "Übernehmen" at bounding box center [549, 284] width 44 height 13
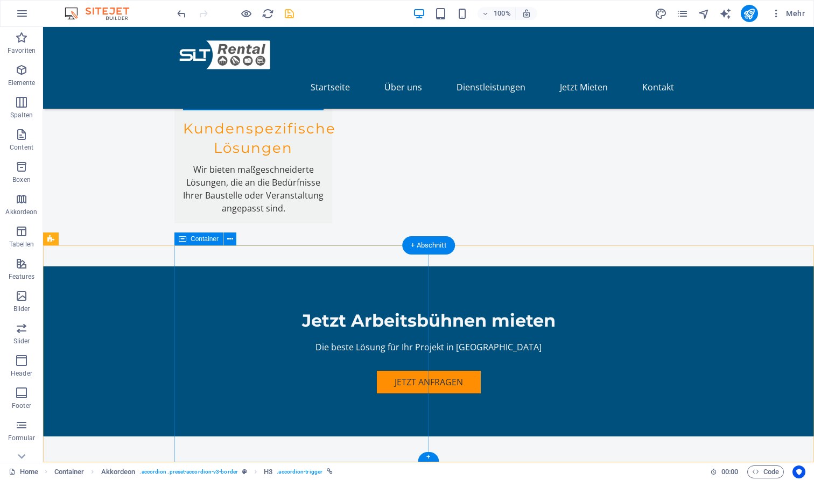
scroll to position [2068, 0]
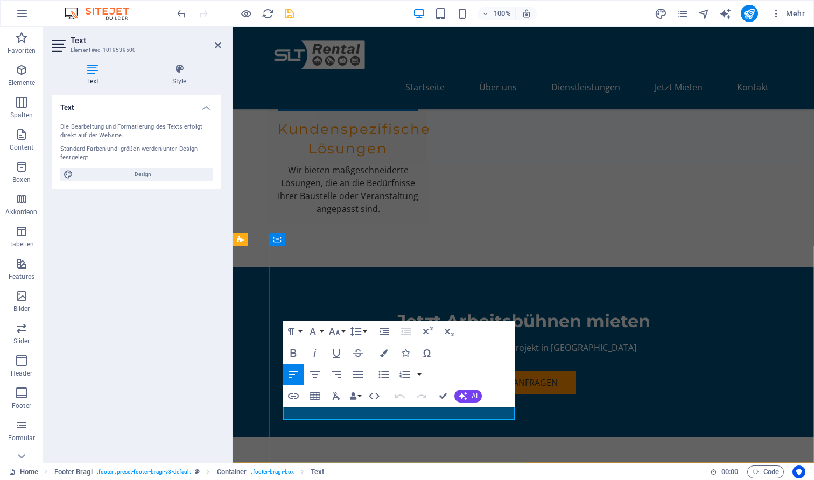
drag, startPoint x: 397, startPoint y: 414, endPoint x: 339, endPoint y: 412, distance: 58.2
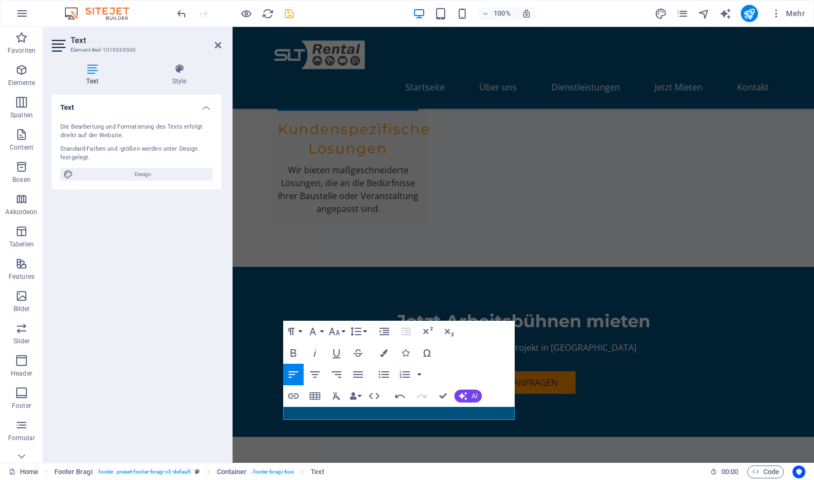
click at [290, 398] on icon "button" at bounding box center [293, 395] width 11 height 5
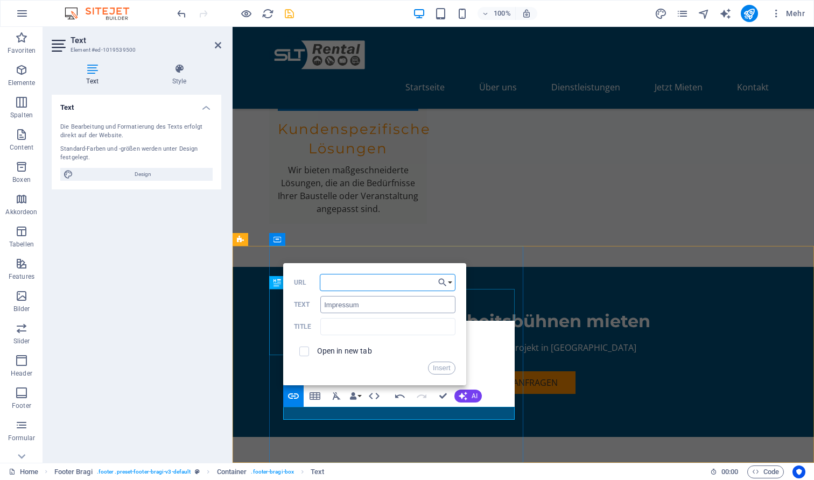
paste input "https://www.slt-rental.de/impressum"
type input "https://www.slt-rental.de/impressum"
click at [337, 347] on div "Open in new tab" at bounding box center [374, 351] width 161 height 20
click at [439, 372] on button "Insert" at bounding box center [441, 368] width 27 height 13
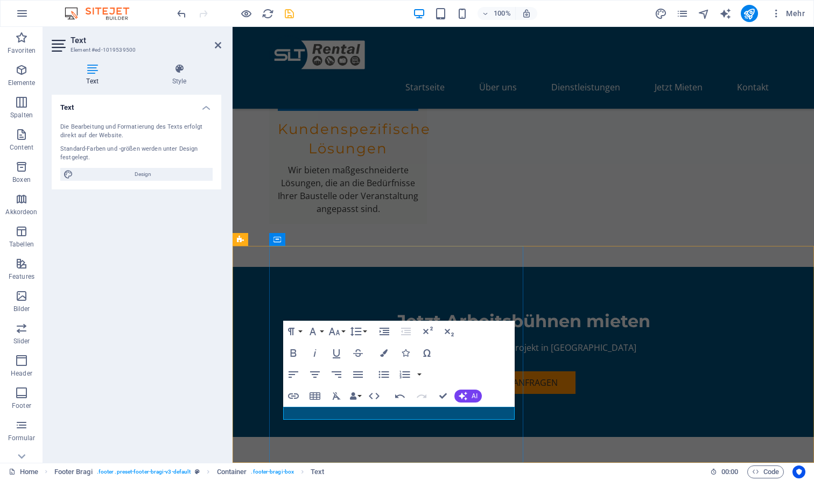
type input "Datenschutzerklärung"
click at [292, 391] on icon "button" at bounding box center [293, 396] width 13 height 13
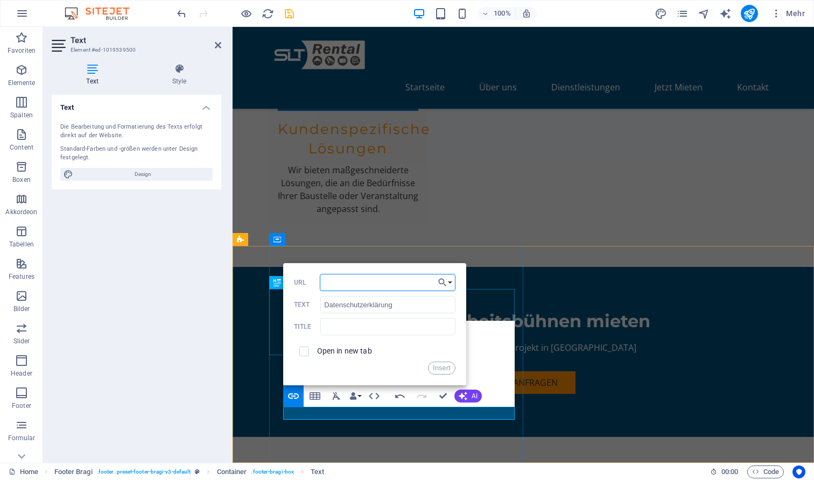
type input "https://www.slt-rental.de/datenschutz"
click at [434, 368] on button "Insert" at bounding box center [441, 368] width 27 height 13
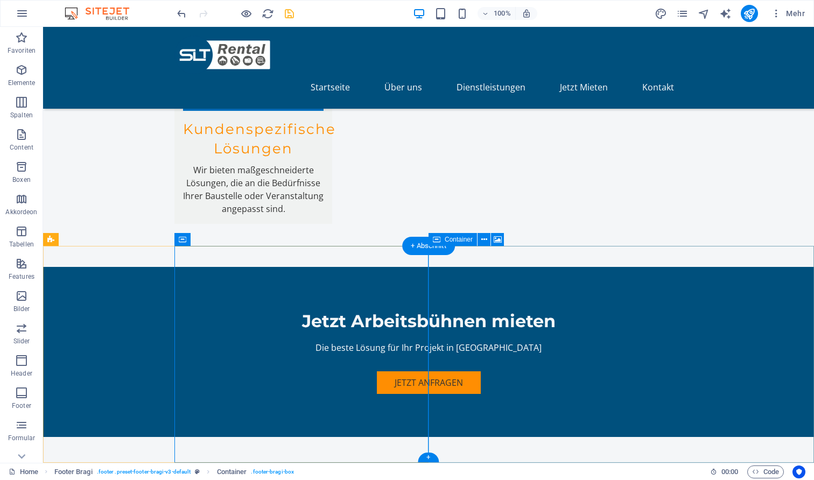
select select "px"
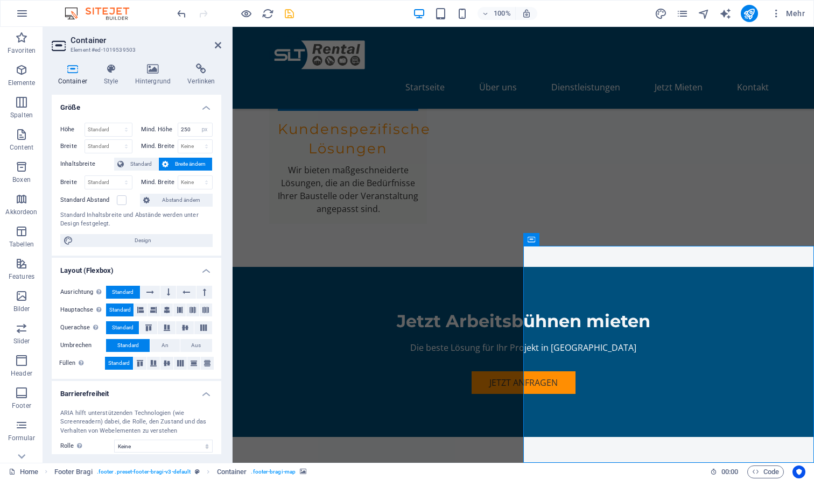
scroll to position [0, 0]
click at [110, 72] on icon at bounding box center [110, 69] width 27 height 11
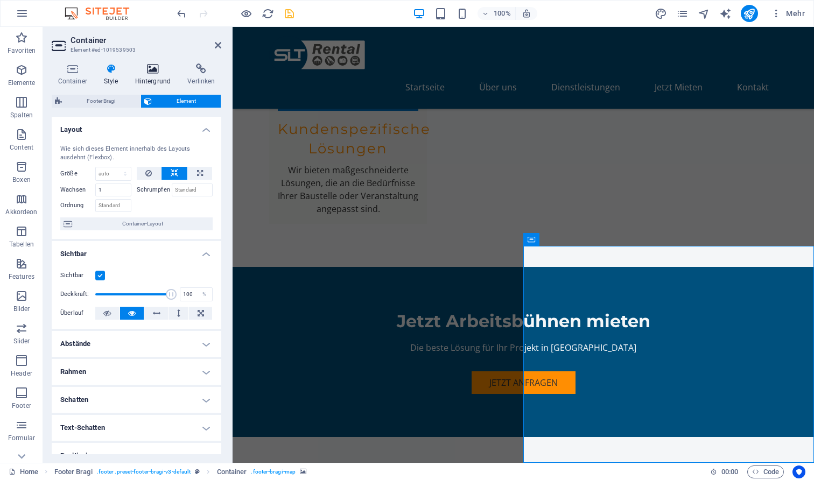
click at [153, 67] on icon at bounding box center [153, 69] width 48 height 11
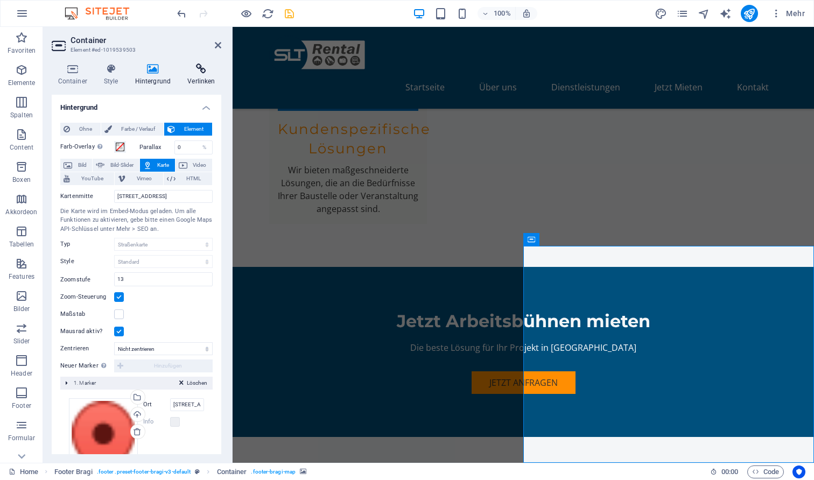
click at [196, 71] on icon at bounding box center [201, 69] width 40 height 11
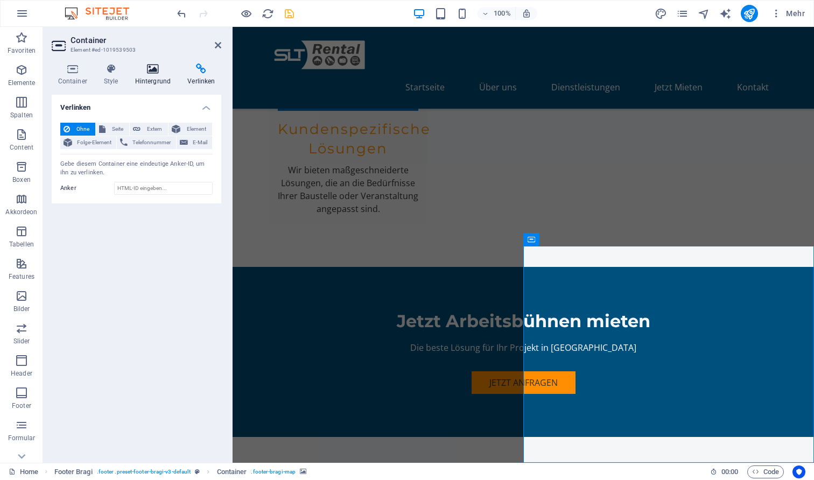
click at [153, 72] on icon at bounding box center [153, 69] width 48 height 11
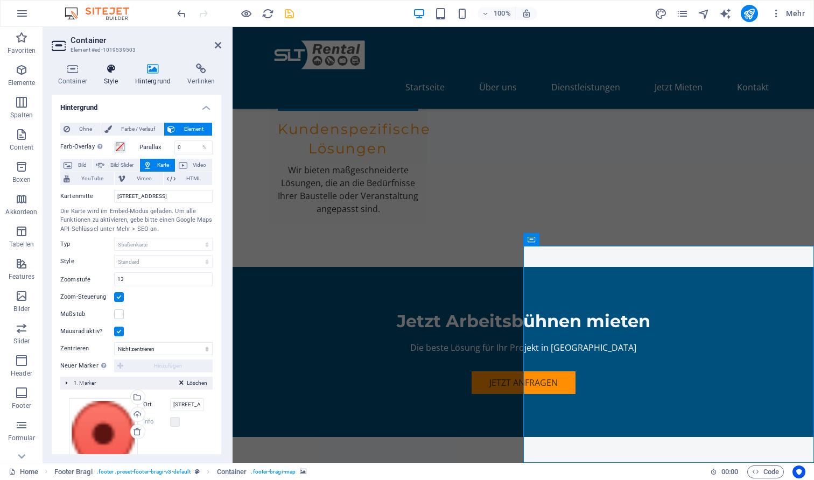
click at [112, 69] on icon at bounding box center [110, 69] width 27 height 11
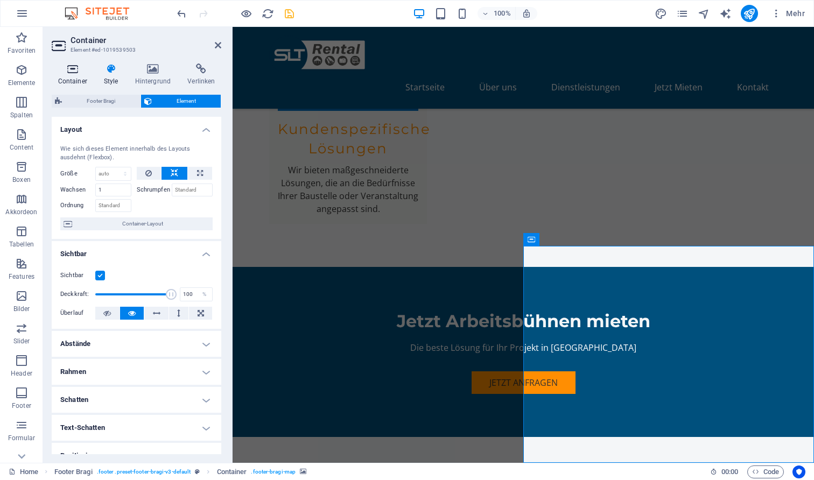
click at [72, 75] on h4 "Container" at bounding box center [75, 75] width 46 height 23
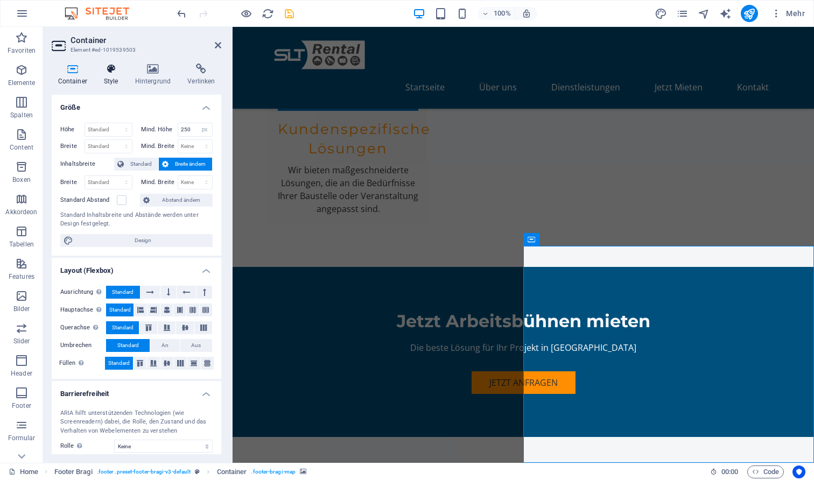
click at [109, 69] on icon at bounding box center [110, 69] width 27 height 11
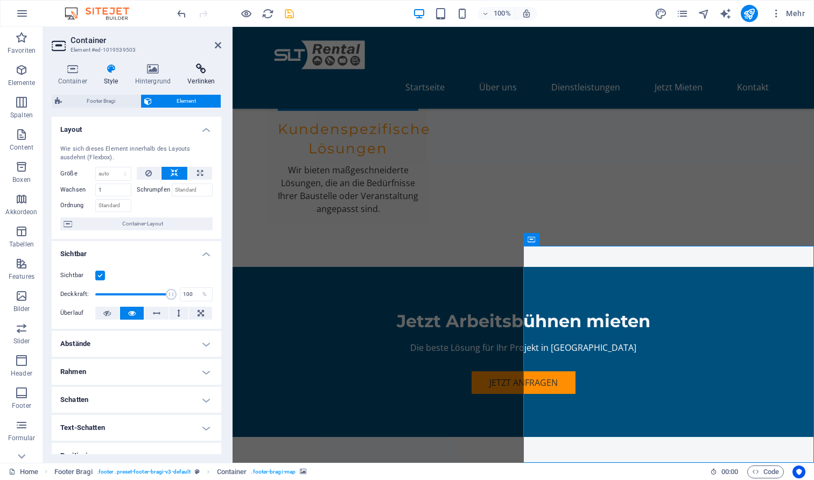
click at [200, 76] on h4 "Verlinken" at bounding box center [201, 75] width 40 height 23
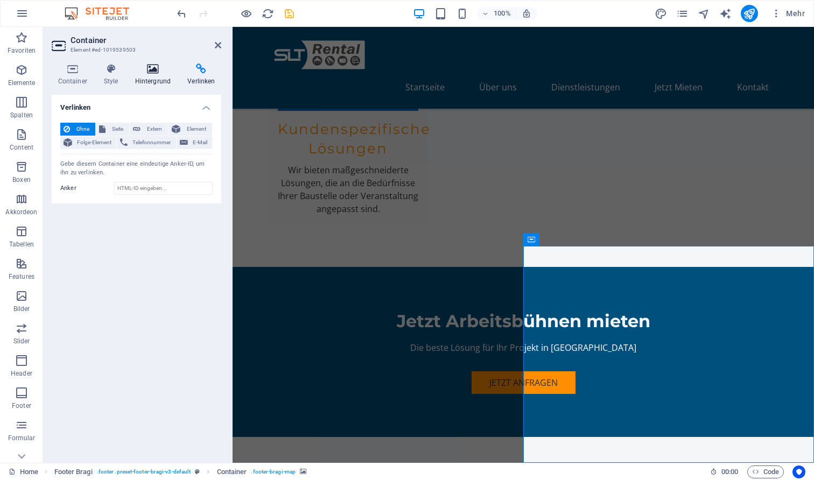
click at [142, 65] on icon at bounding box center [153, 69] width 48 height 11
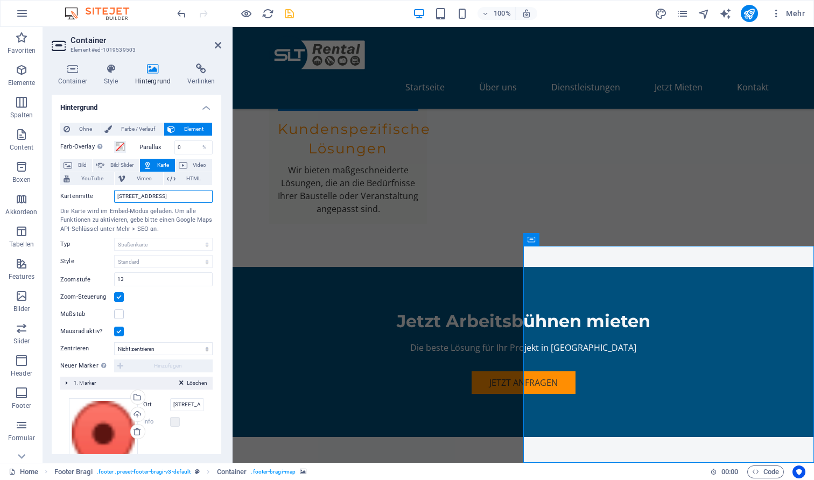
click at [156, 194] on input "Beispielstraße 123, 47798 Krefeld" at bounding box center [163, 196] width 99 height 13
type input "Anrather Straße 291, 47807 Krefeld"
click at [141, 211] on div "Die Karte wird im Embed-Modus geladen. Um alle Funktionen zu aktivieren, gebe b…" at bounding box center [136, 220] width 152 height 27
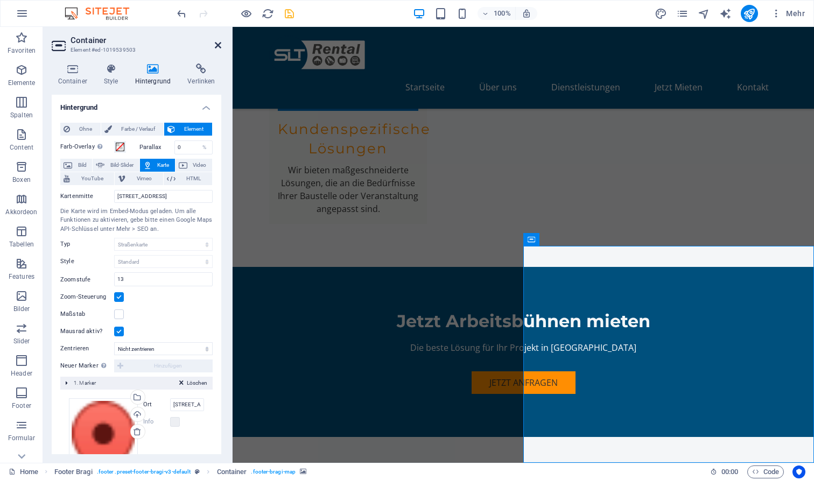
click at [218, 47] on icon at bounding box center [218, 45] width 6 height 9
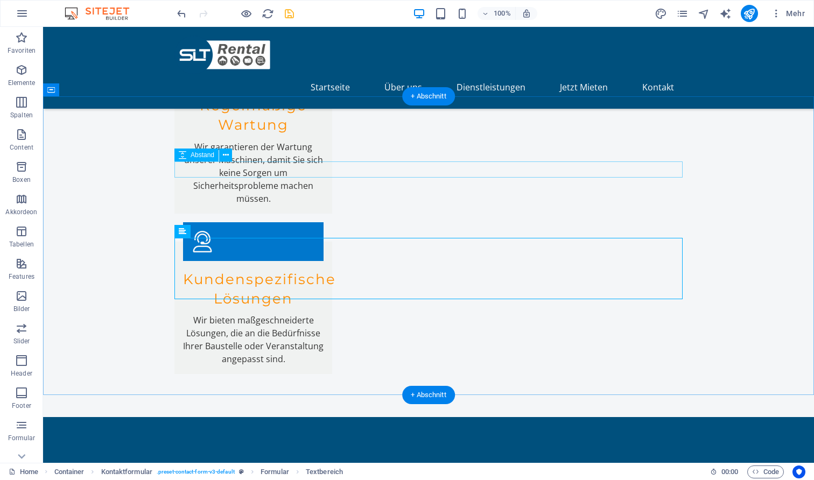
scroll to position [1921, 0]
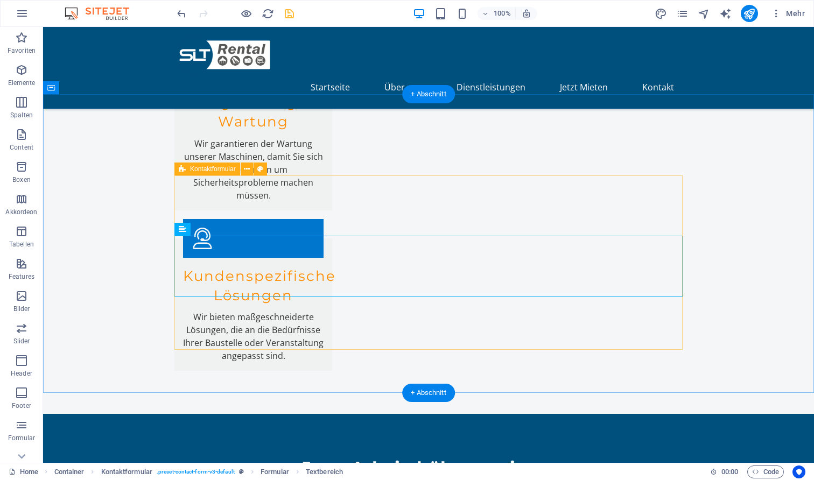
click at [183, 168] on icon at bounding box center [182, 169] width 7 height 13
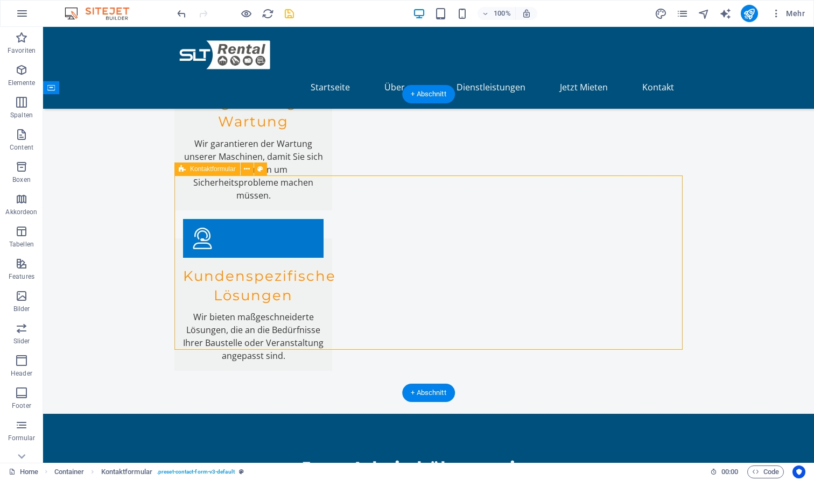
click at [183, 168] on icon at bounding box center [182, 169] width 7 height 13
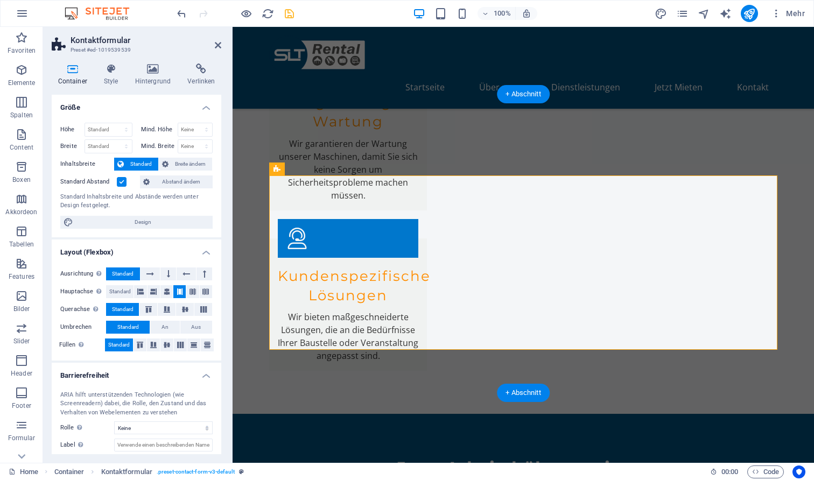
scroll to position [0, 0]
click at [165, 74] on icon at bounding box center [153, 69] width 48 height 11
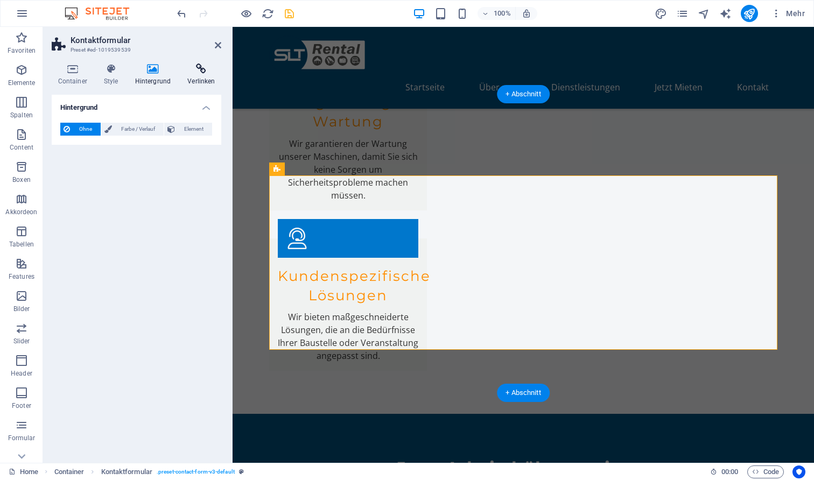
click at [192, 71] on icon at bounding box center [201, 69] width 40 height 11
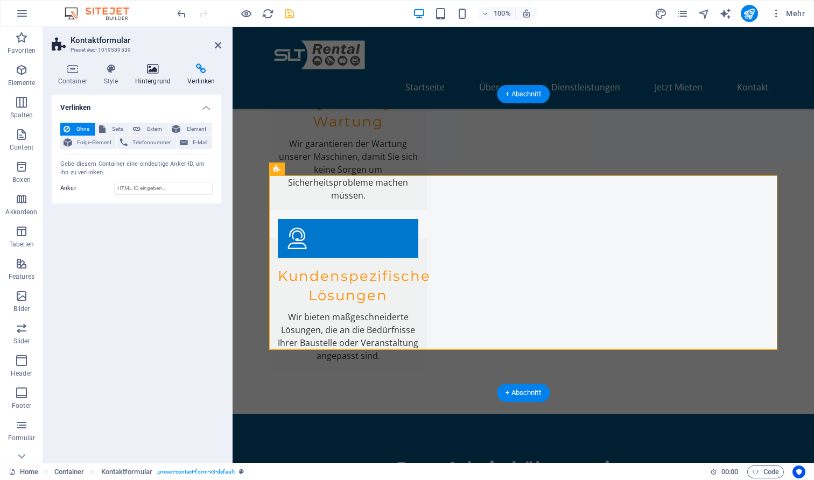
click at [166, 84] on h4 "Hintergrund" at bounding box center [155, 75] width 53 height 23
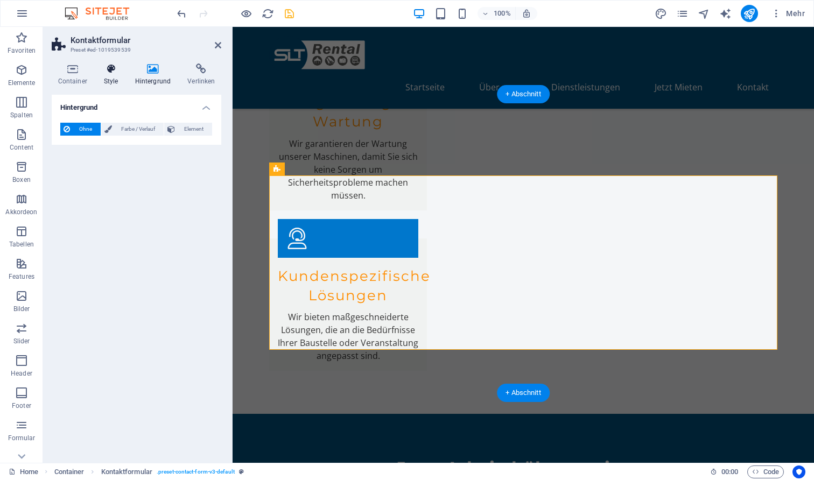
click at [113, 71] on icon at bounding box center [110, 69] width 27 height 11
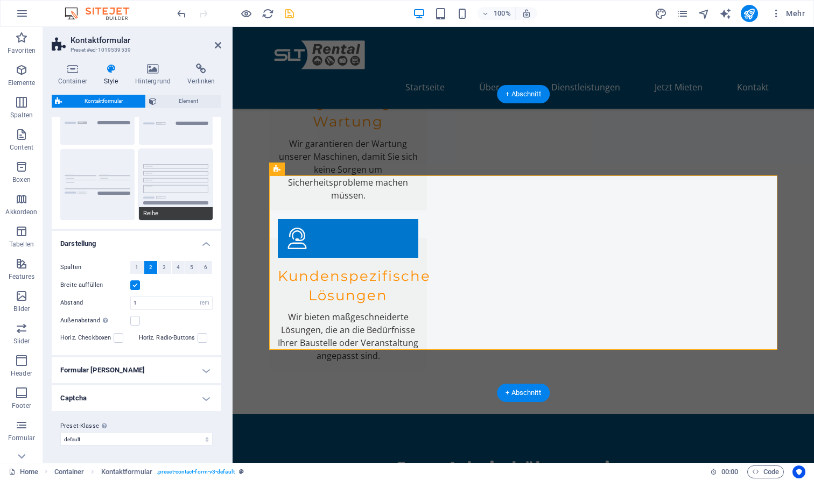
scroll to position [71, 0]
click at [75, 64] on icon at bounding box center [72, 69] width 41 height 11
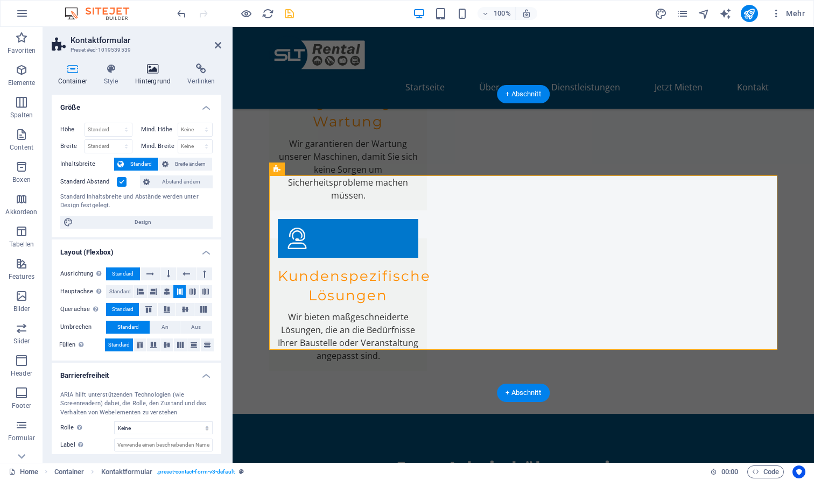
click at [175, 76] on h4 "Hintergrund" at bounding box center [155, 75] width 53 height 23
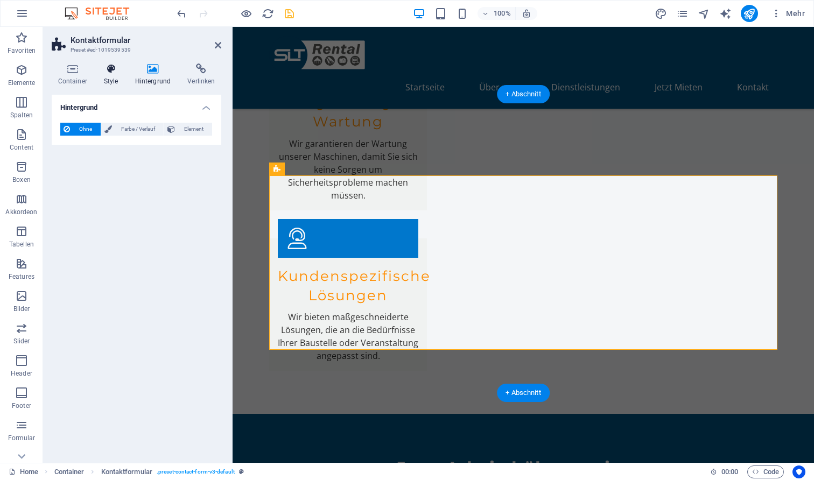
click at [109, 72] on icon at bounding box center [110, 69] width 27 height 11
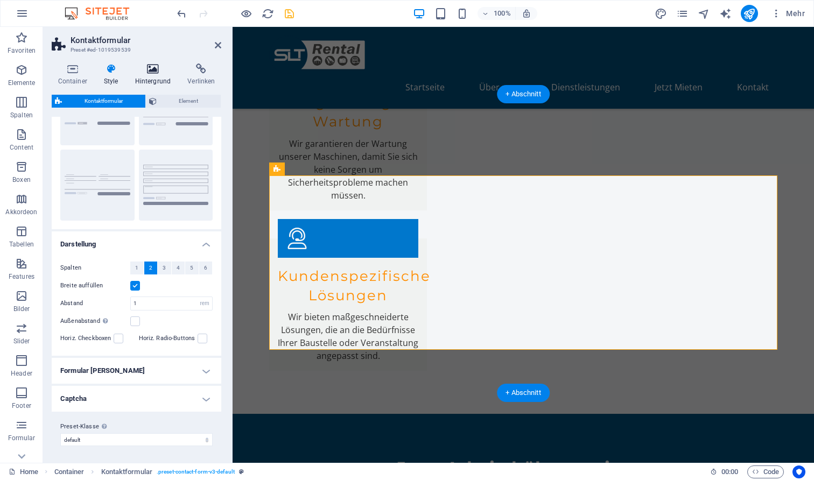
click at [158, 73] on icon at bounding box center [153, 69] width 48 height 11
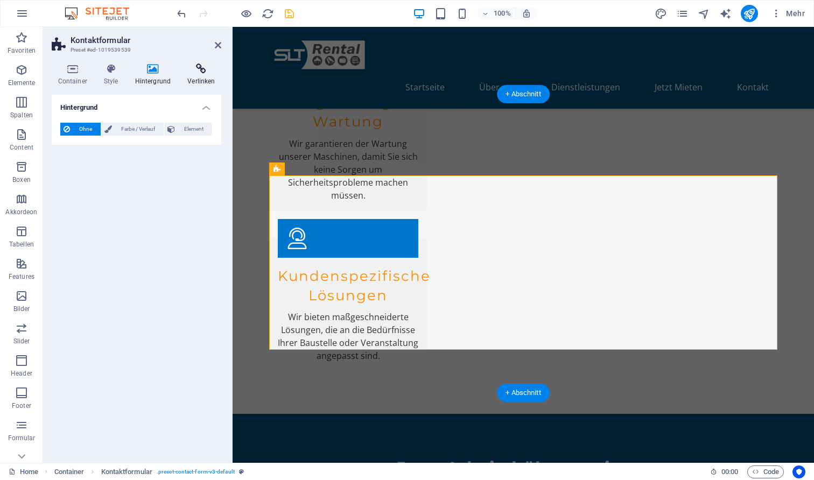
click at [189, 75] on h4 "Verlinken" at bounding box center [201, 75] width 40 height 23
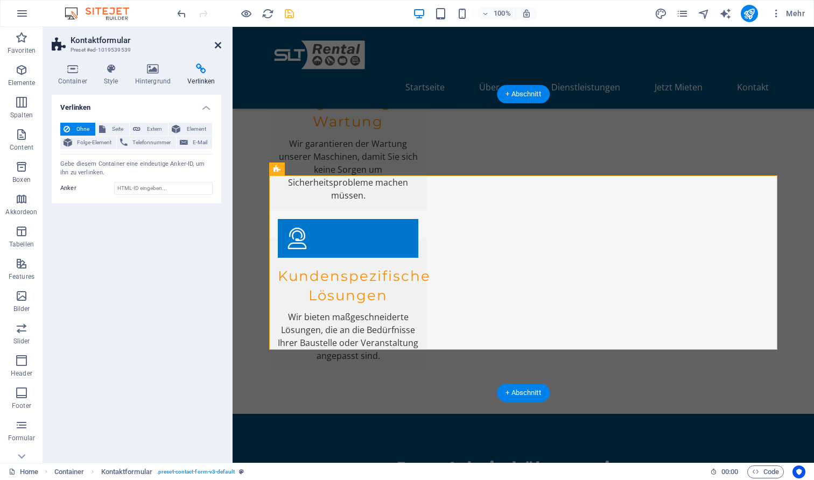
click at [216, 45] on icon at bounding box center [218, 45] width 6 height 9
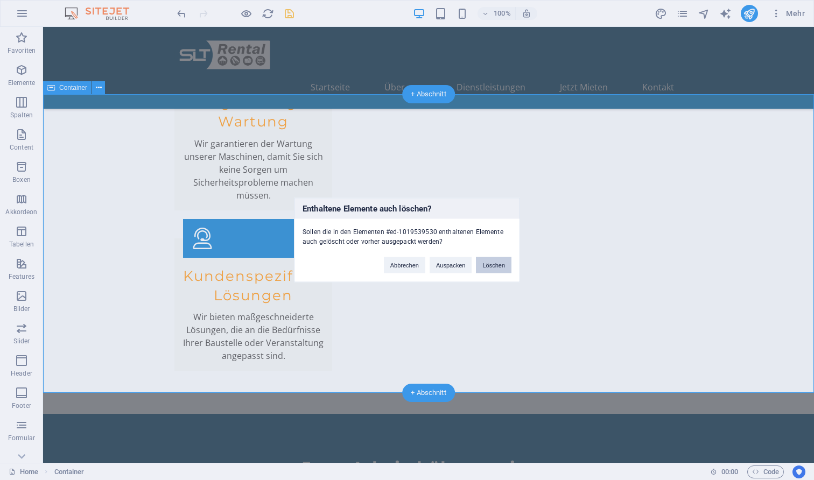
click at [488, 262] on button "Löschen" at bounding box center [494, 265] width 36 height 16
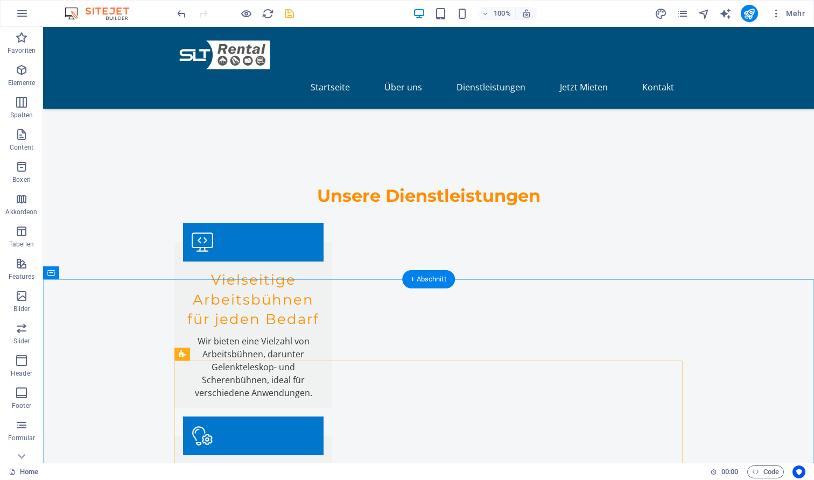
scroll to position [1037, 0]
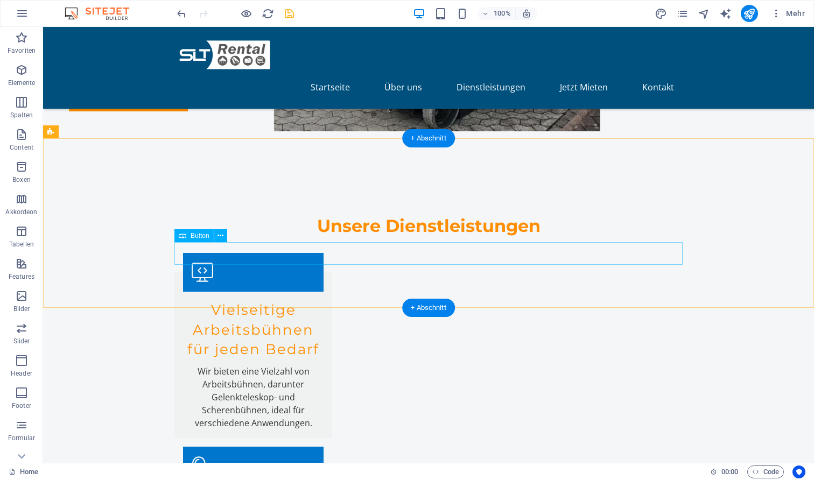
select select
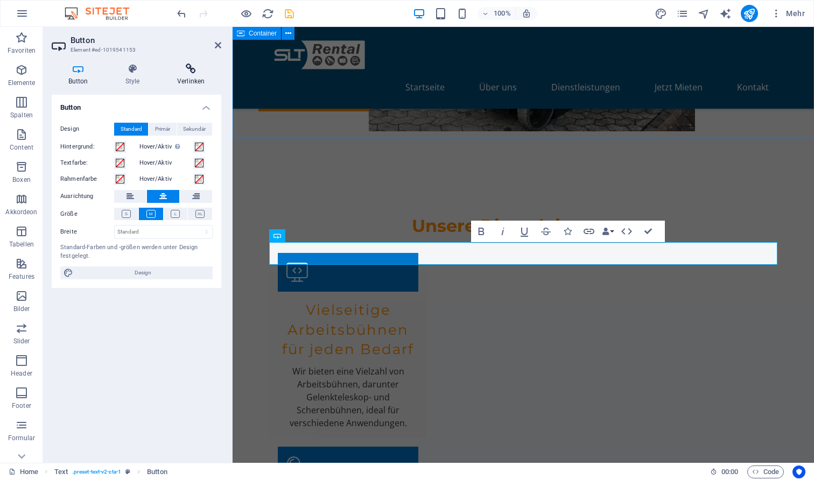
click at [191, 79] on h4 "Verlinken" at bounding box center [190, 75] width 61 height 23
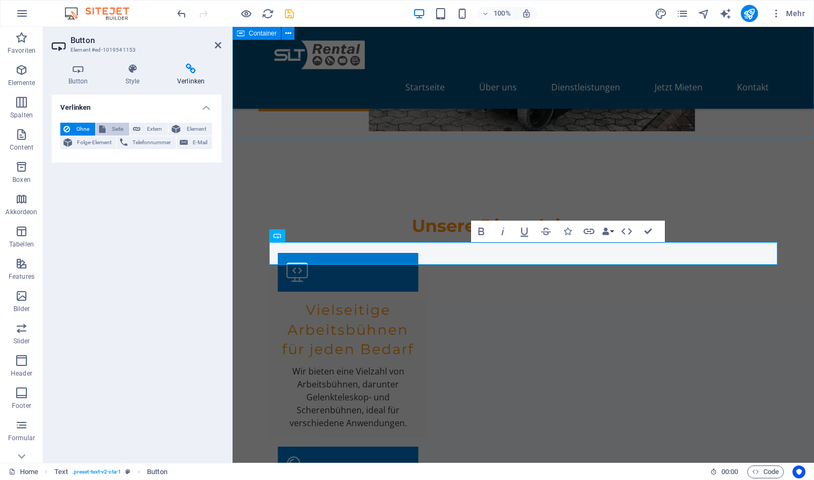
click at [116, 129] on span "Seite" at bounding box center [117, 129] width 17 height 13
select select
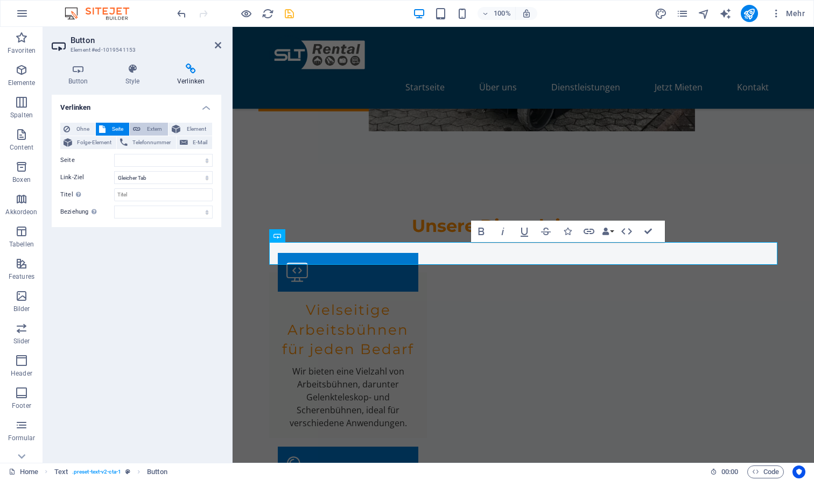
click at [153, 129] on span "Extern" at bounding box center [154, 129] width 21 height 13
select select "blank"
paste input "[URL][DOMAIN_NAME]"
type input "[URL][DOMAIN_NAME]"
select select
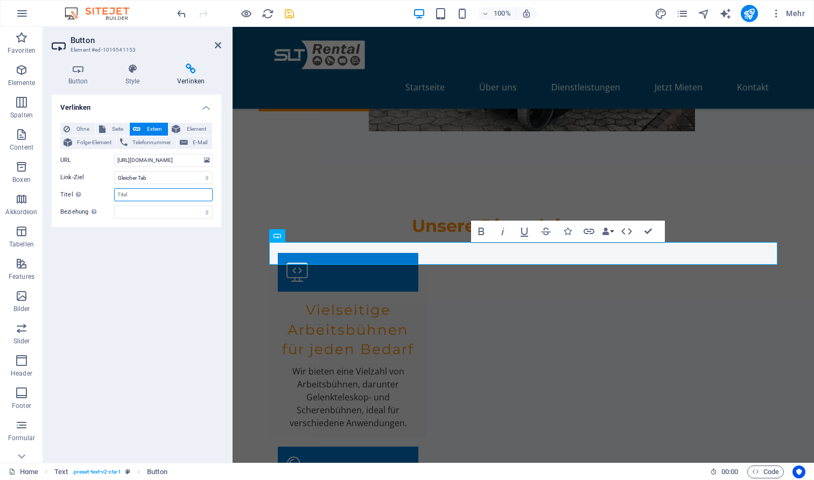
click at [144, 194] on input "Titel Zusätzliche Linkbeschreibung, sollte nicht mit dem Linktext identisch sei…" at bounding box center [163, 194] width 99 height 13
click at [216, 41] on link at bounding box center [218, 45] width 6 height 9
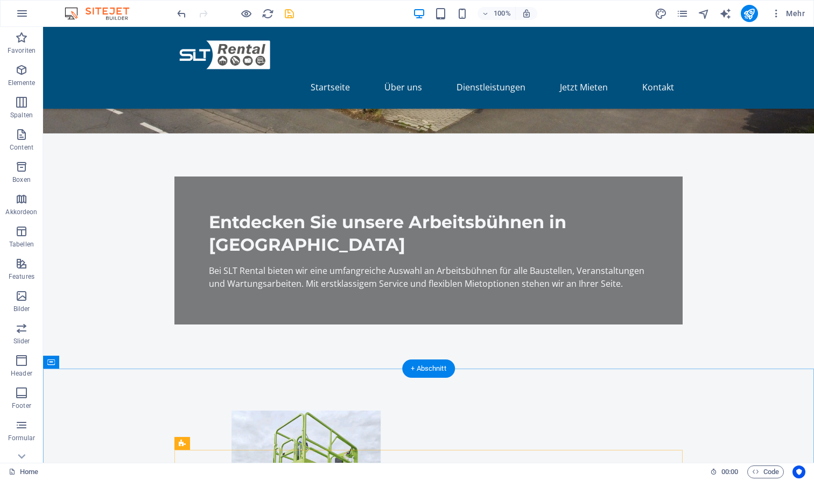
scroll to position [297, 0]
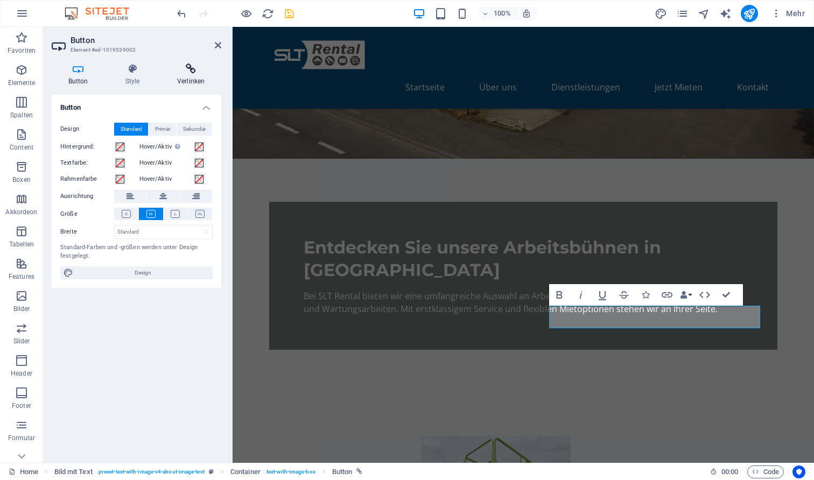
click at [186, 75] on h4 "Verlinken" at bounding box center [190, 75] width 61 height 23
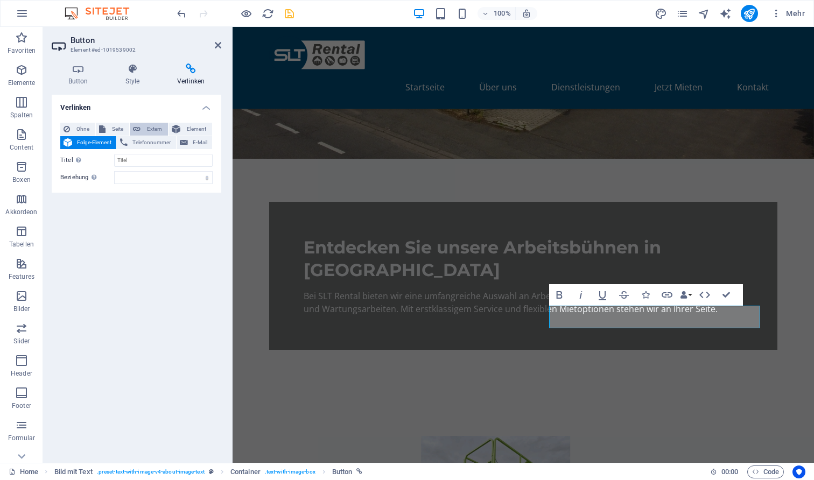
click at [159, 128] on span "Extern" at bounding box center [154, 129] width 21 height 13
select select "blank"
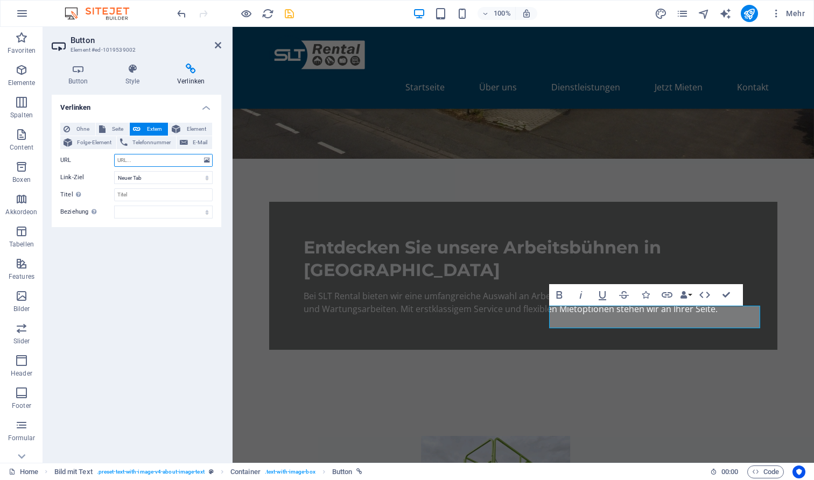
paste input "[URL][DOMAIN_NAME]"
type input "[URL][DOMAIN_NAME]"
select select
click at [216, 45] on icon at bounding box center [218, 45] width 6 height 9
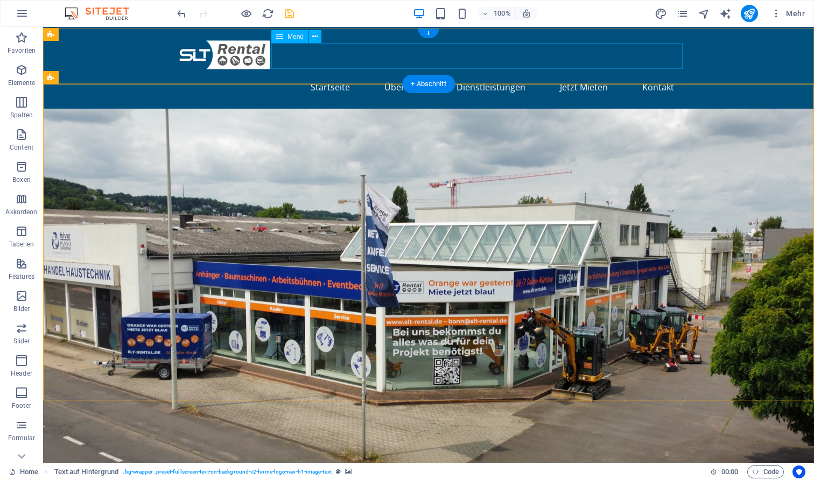
scroll to position [0, 0]
click at [253, 55] on div at bounding box center [428, 55] width 508 height 39
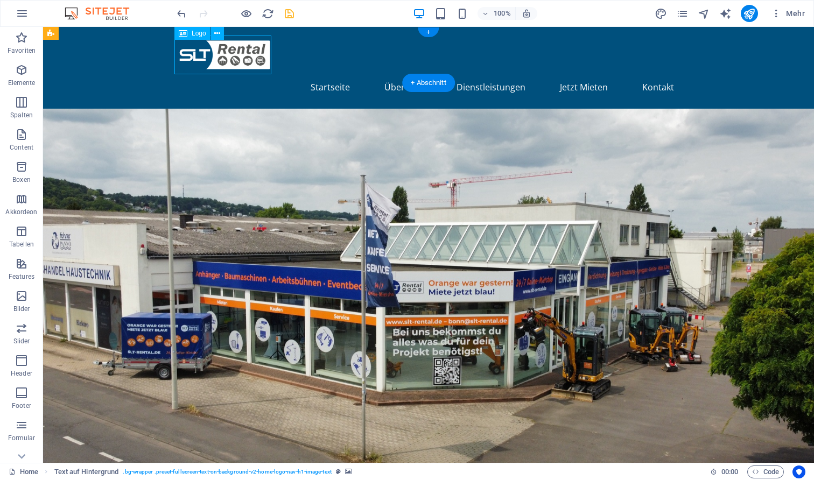
click at [253, 55] on div at bounding box center [428, 55] width 508 height 39
select select "px"
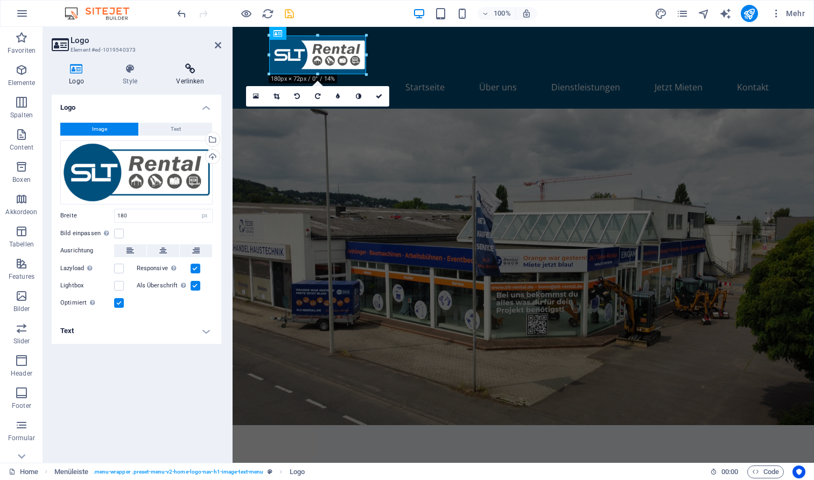
click at [186, 66] on icon at bounding box center [190, 69] width 62 height 11
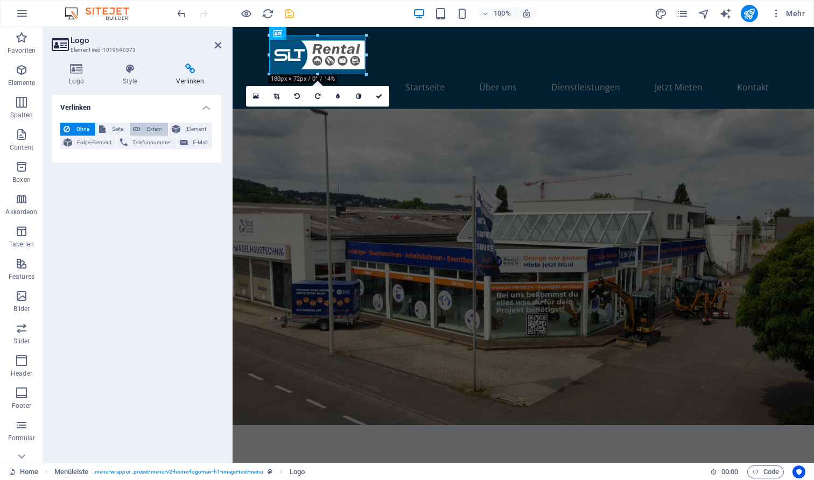
click at [146, 127] on span "Extern" at bounding box center [154, 129] width 21 height 13
select select "blank"
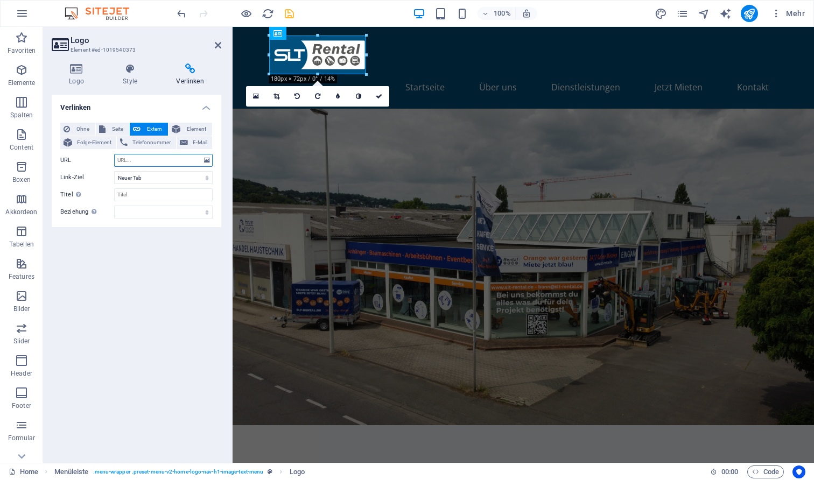
paste input "[URL][DOMAIN_NAME]"
type input "[URL][DOMAIN_NAME]"
select select
click at [215, 47] on icon at bounding box center [218, 45] width 6 height 9
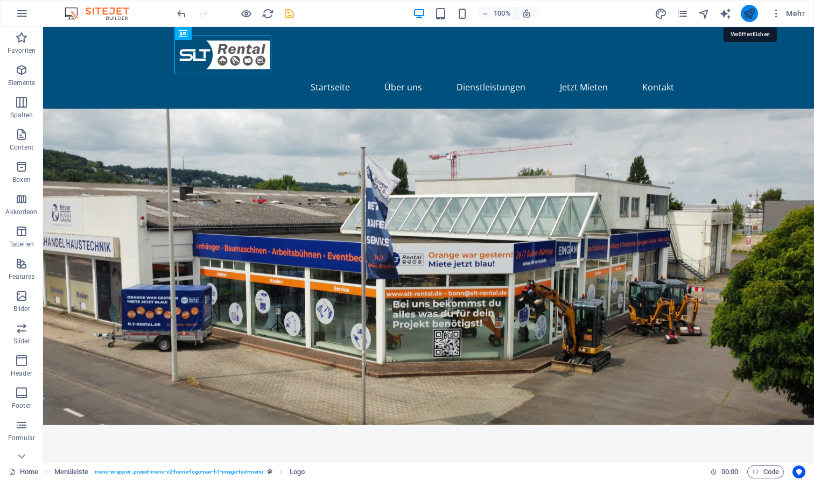
click at [750, 13] on icon "publish" at bounding box center [749, 14] width 12 height 12
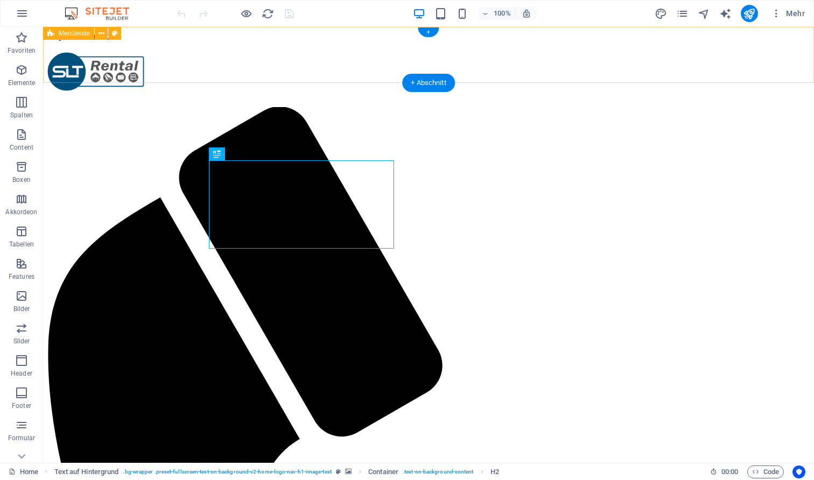
select select "header"
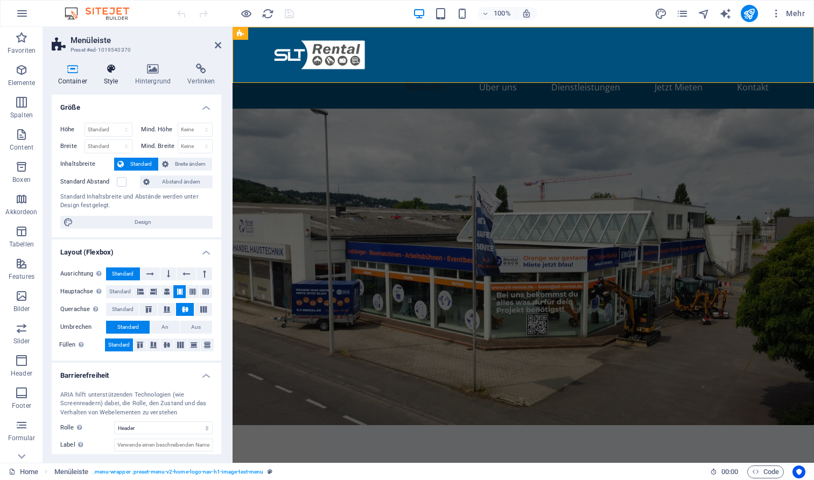
click at [115, 76] on h4 "Style" at bounding box center [112, 75] width 31 height 23
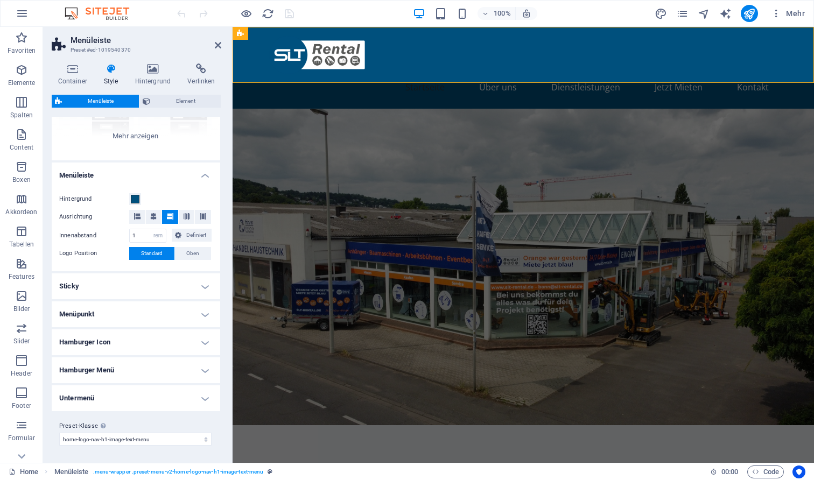
scroll to position [137, 1]
click at [129, 302] on h4 "Menüpunkt" at bounding box center [136, 315] width 170 height 26
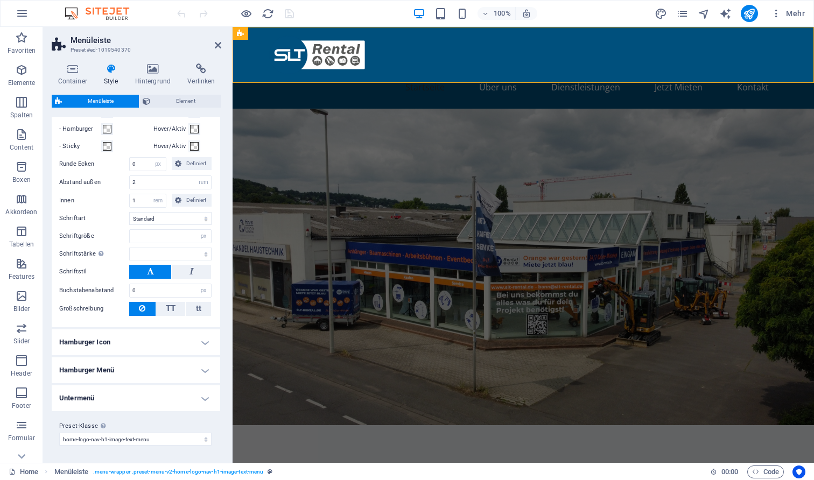
scroll to position [398, 1]
click at [181, 344] on h4 "Hamburger Icon" at bounding box center [136, 343] width 170 height 26
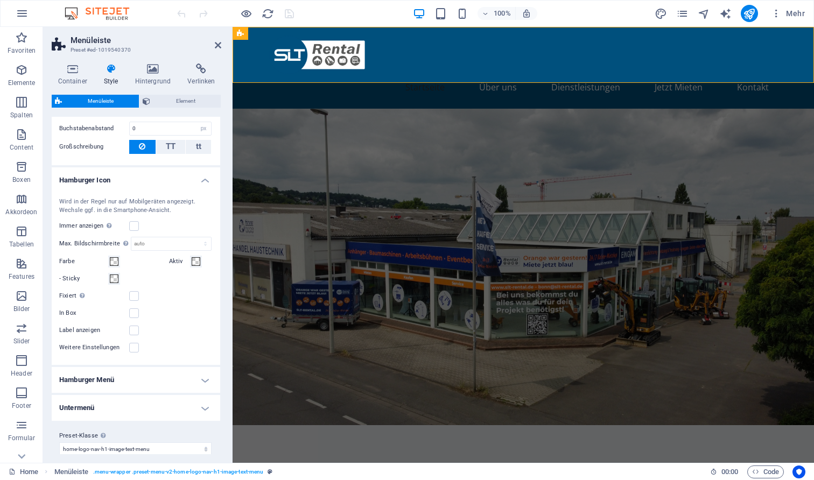
scroll to position [562, 1]
click at [175, 383] on h4 "Hamburger Menü" at bounding box center [136, 378] width 170 height 26
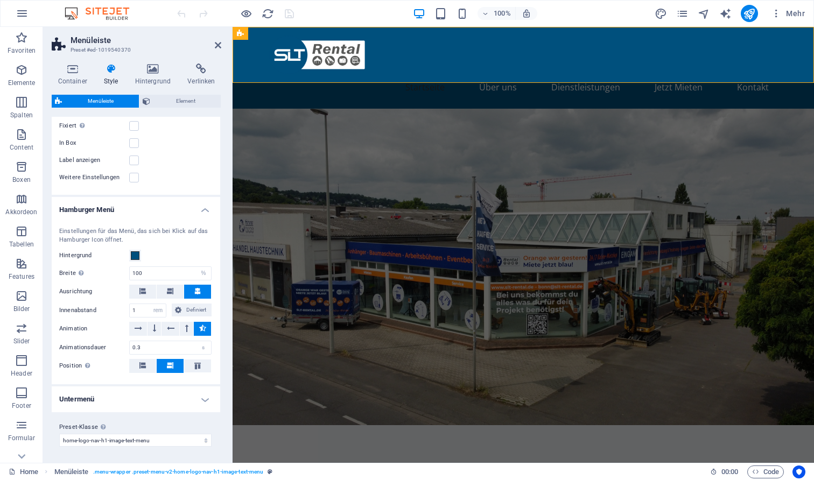
scroll to position [730, 1]
click at [172, 398] on h4 "Untermenü" at bounding box center [136, 400] width 170 height 26
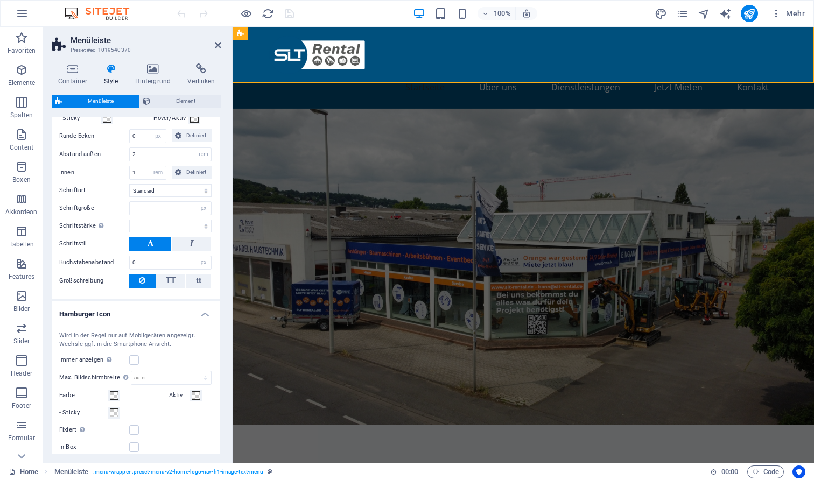
scroll to position [369, 1]
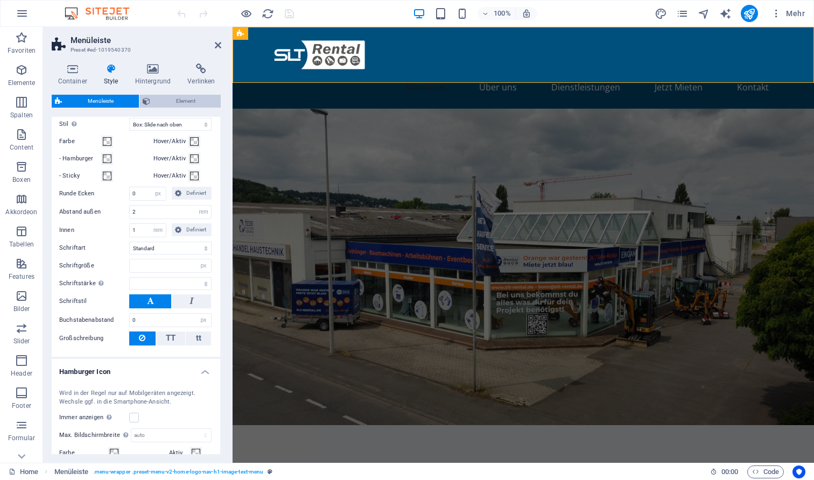
click at [168, 105] on span "Element" at bounding box center [185, 101] width 64 height 13
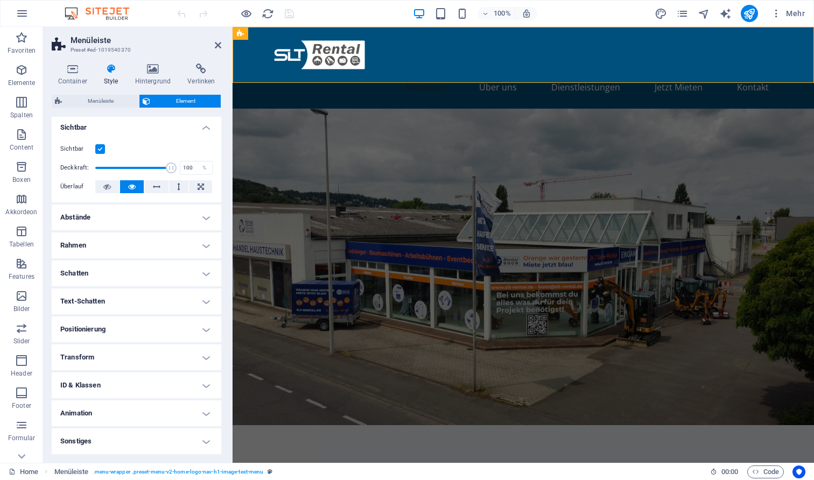
scroll to position [2, 0]
click at [134, 229] on h4 "Abstände" at bounding box center [137, 218] width 170 height 26
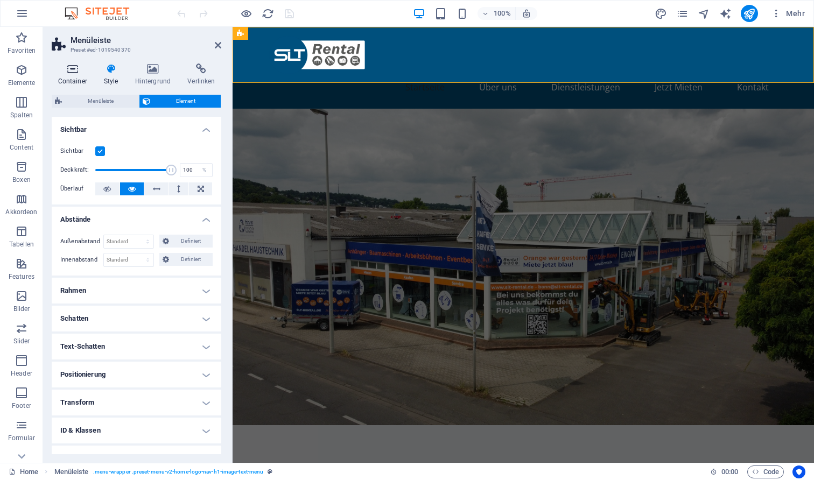
scroll to position [0, 0]
click at [78, 72] on icon at bounding box center [72, 69] width 41 height 11
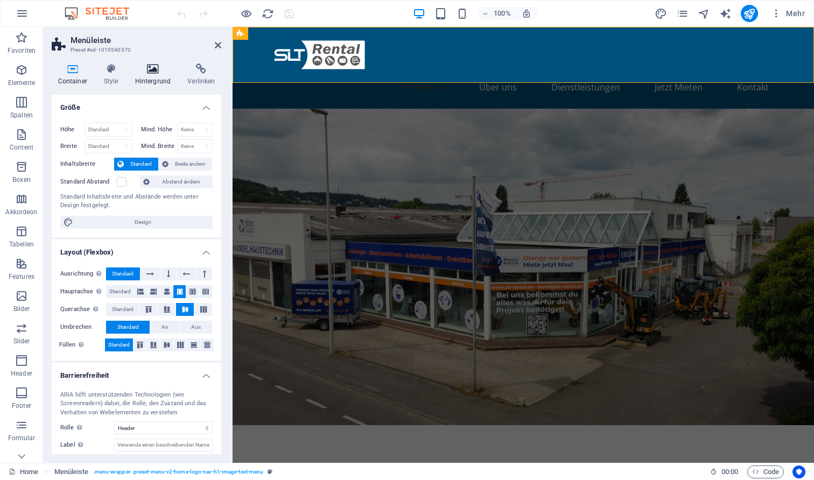
click at [178, 72] on h4 "Hintergrund" at bounding box center [155, 75] width 53 height 23
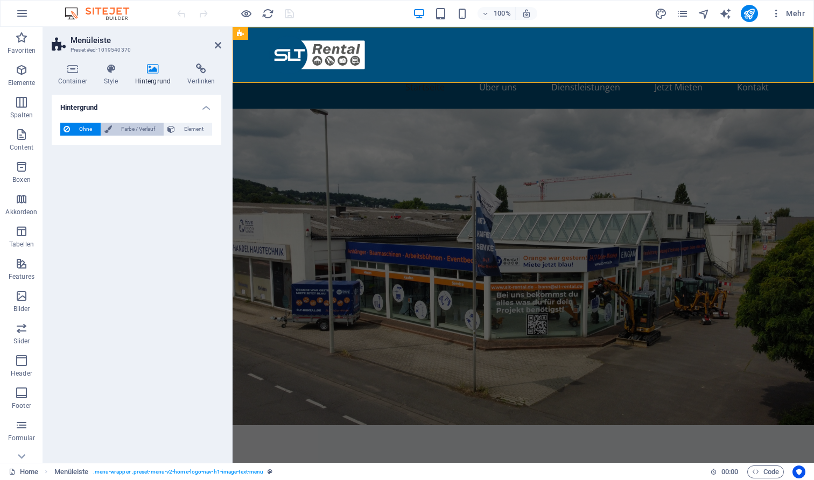
click at [138, 126] on span "Farbe / Verlauf" at bounding box center [137, 129] width 45 height 13
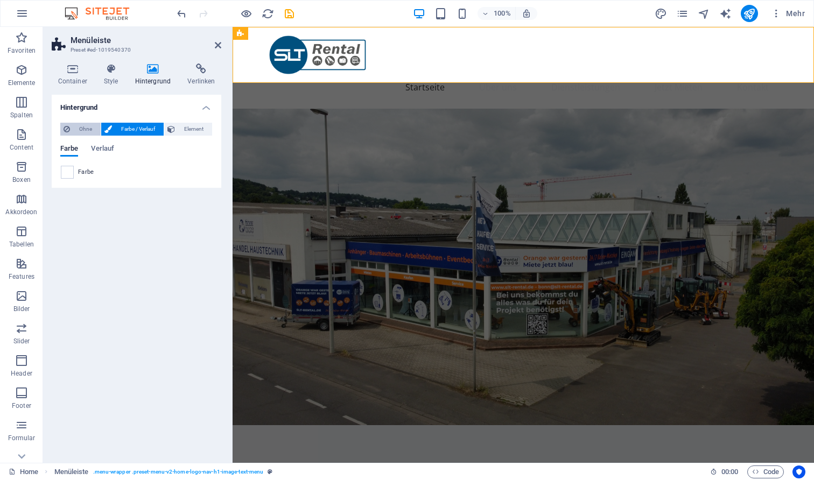
click at [87, 124] on span "Ohne" at bounding box center [85, 129] width 24 height 13
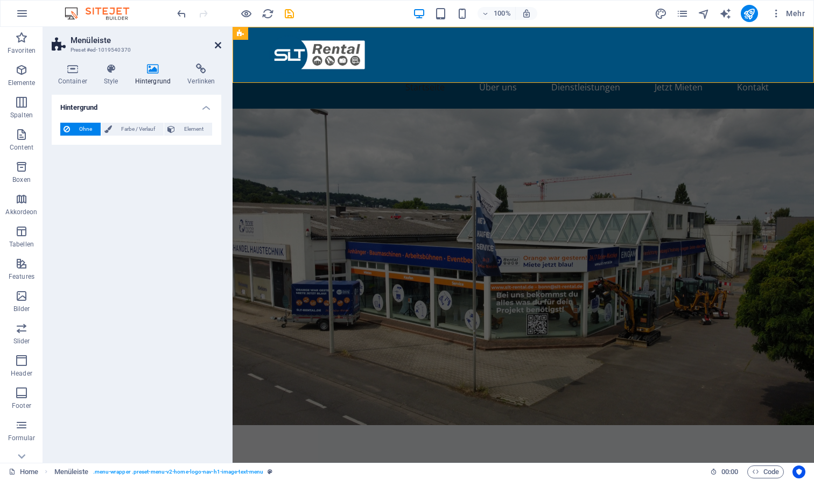
click at [217, 44] on icon at bounding box center [218, 45] width 6 height 9
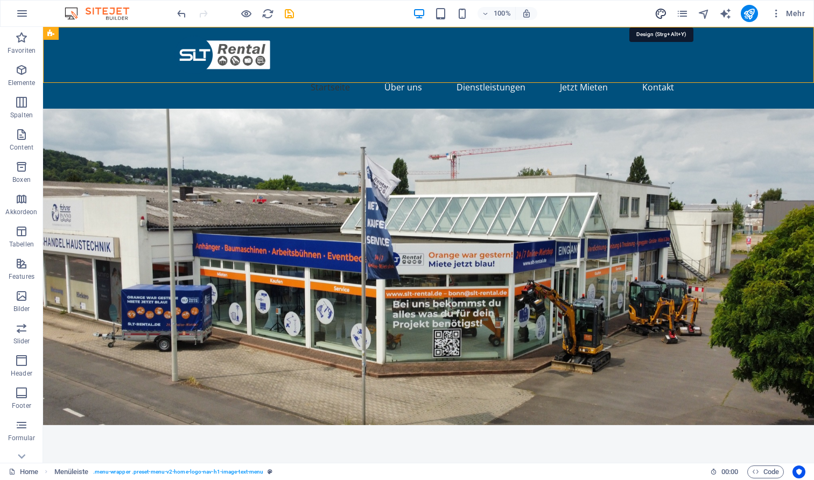
click at [659, 15] on icon "design" at bounding box center [661, 14] width 12 height 12
select select "px"
select select "200"
select select "px"
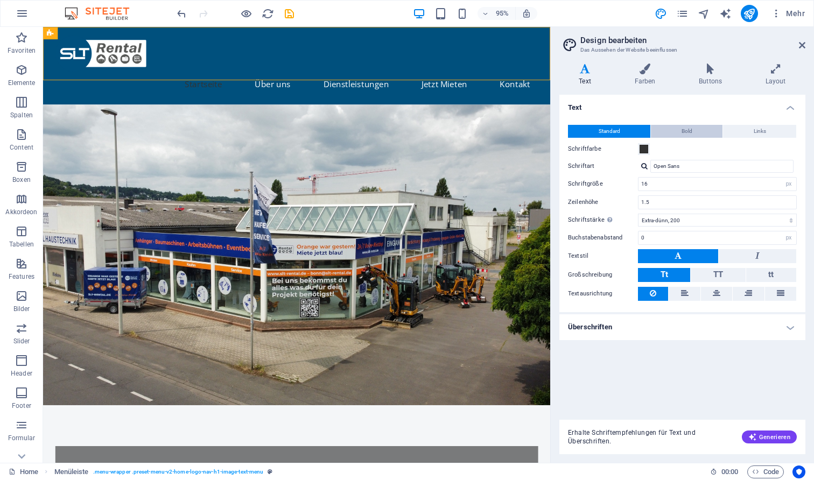
click at [694, 133] on button "Bold" at bounding box center [687, 131] width 72 height 13
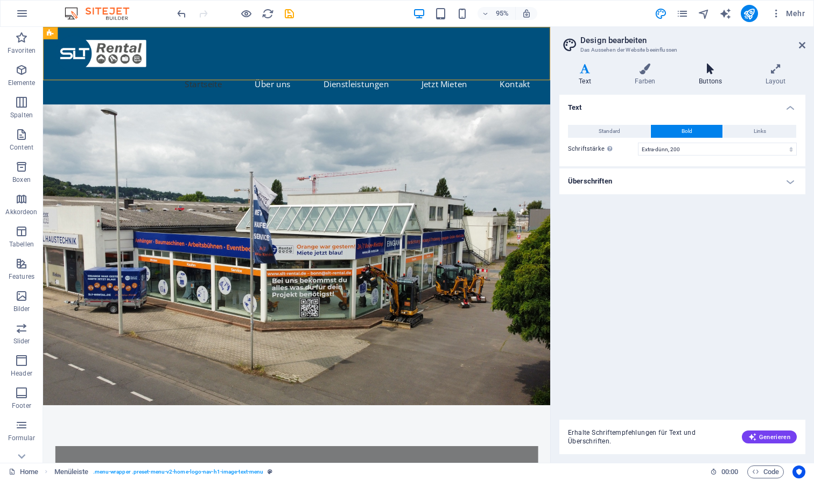
click at [702, 73] on icon at bounding box center [710, 69] width 62 height 11
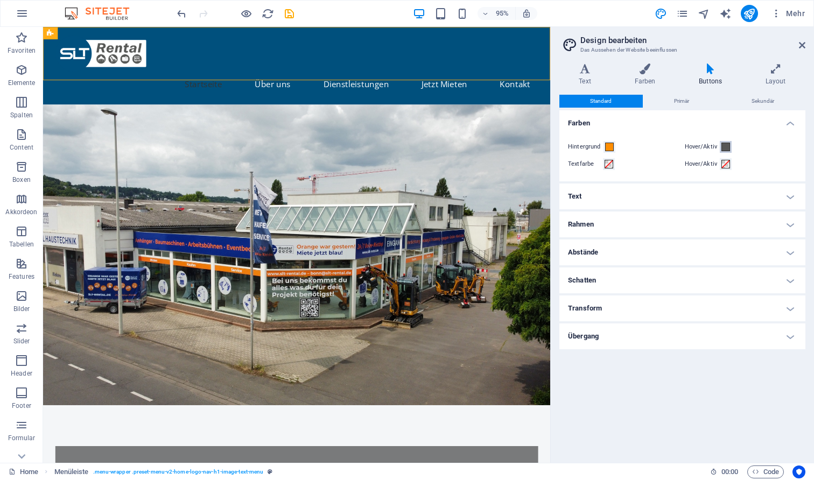
click at [727, 146] on span at bounding box center [725, 147] width 9 height 9
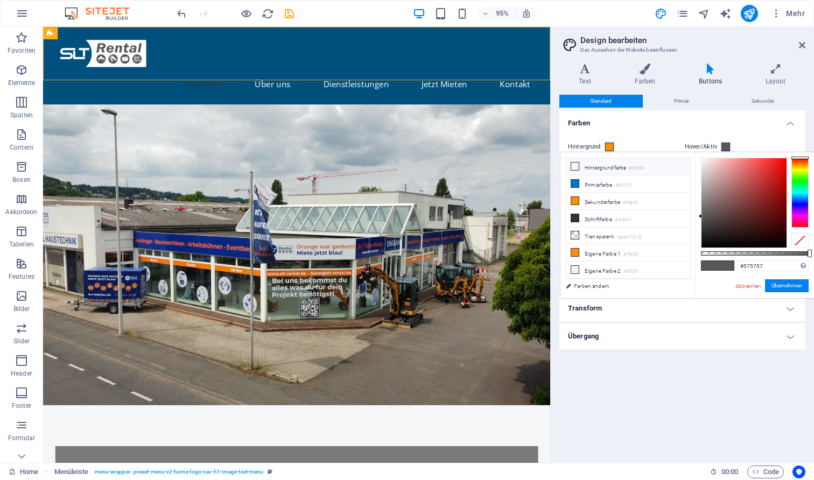
click at [582, 167] on li "Hintergrundfarbe #f4f6f8" at bounding box center [628, 166] width 124 height 17
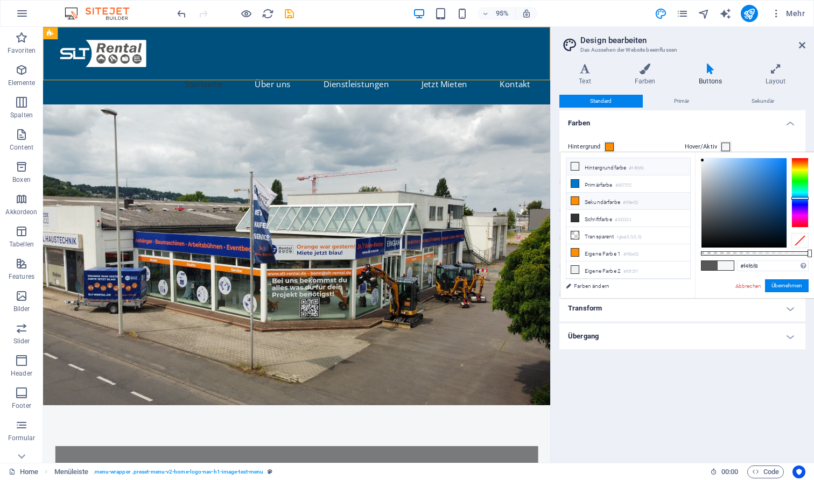
click at [581, 196] on li "Sekundärfarbe #ff8e02" at bounding box center [628, 201] width 124 height 17
type input "#ff8e02"
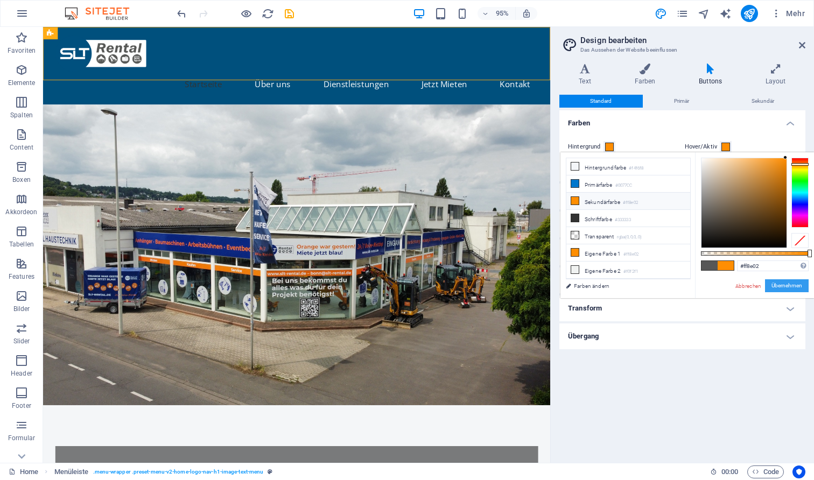
click at [780, 284] on button "Übernehmen" at bounding box center [787, 285] width 44 height 13
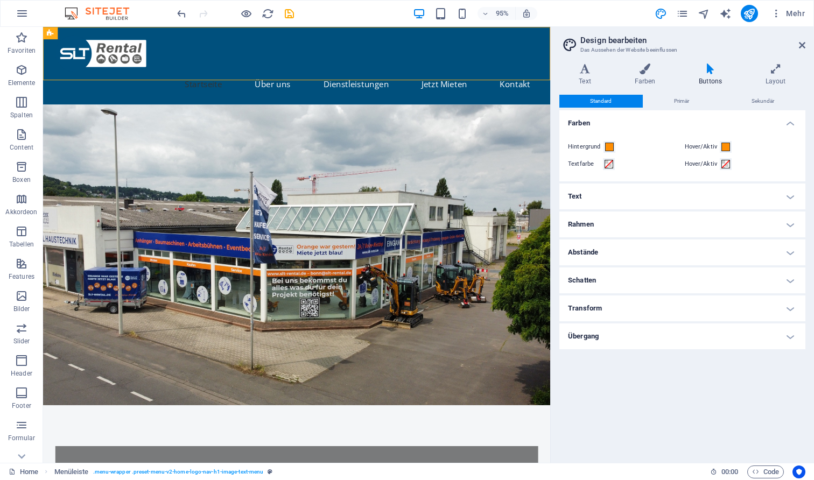
click at [503, 196] on figure at bounding box center [310, 267] width 534 height 317
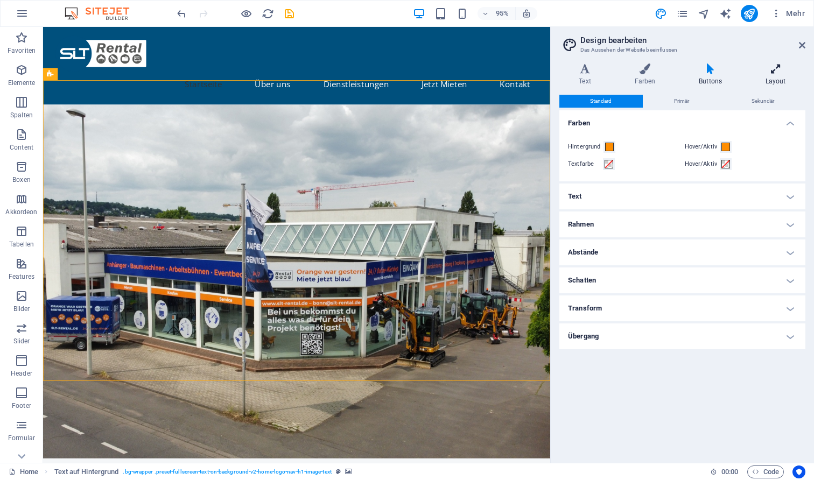
click at [779, 79] on h4 "Layout" at bounding box center [776, 75] width 60 height 23
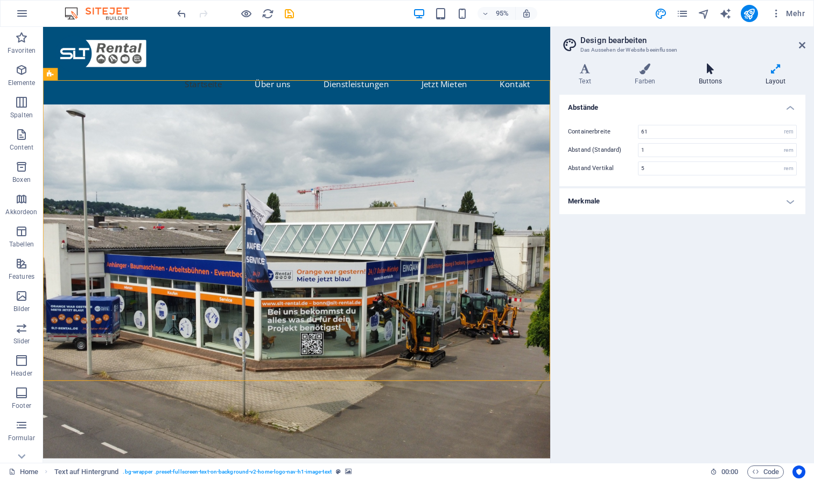
click at [723, 72] on icon at bounding box center [710, 69] width 62 height 11
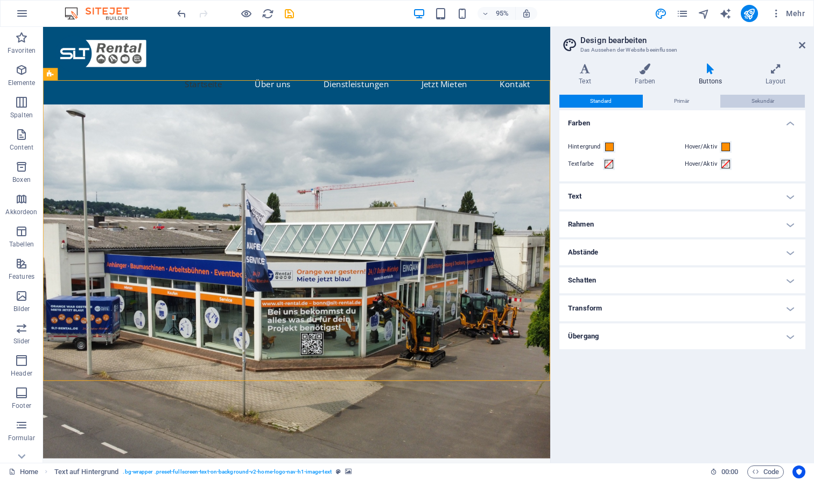
click at [761, 101] on span "Sekundär" at bounding box center [762, 101] width 23 height 13
click at [799, 46] on icon at bounding box center [802, 45] width 6 height 9
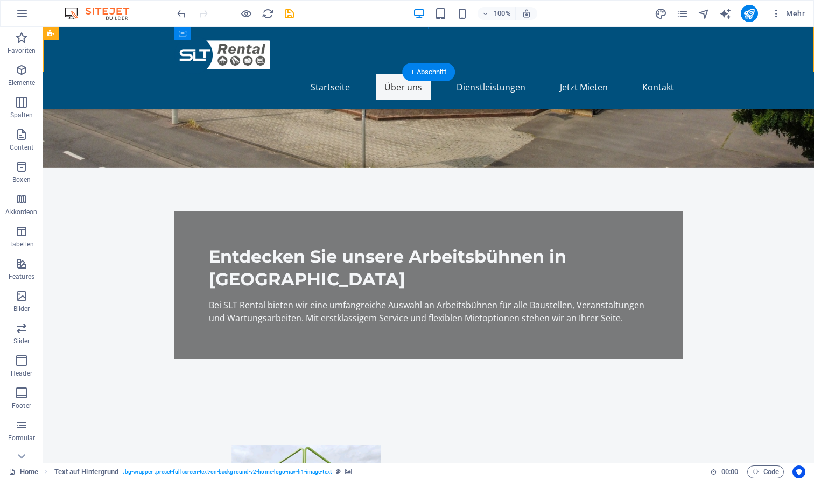
scroll to position [398, 0]
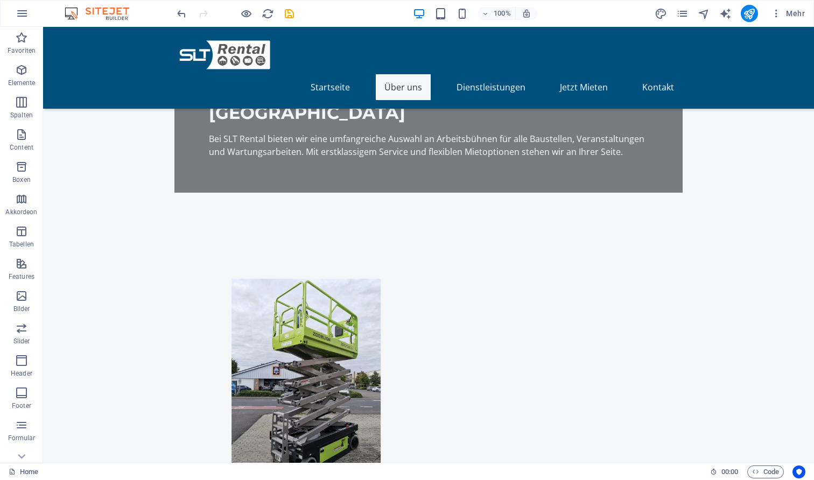
click at [232, 10] on div at bounding box center [235, 13] width 121 height 17
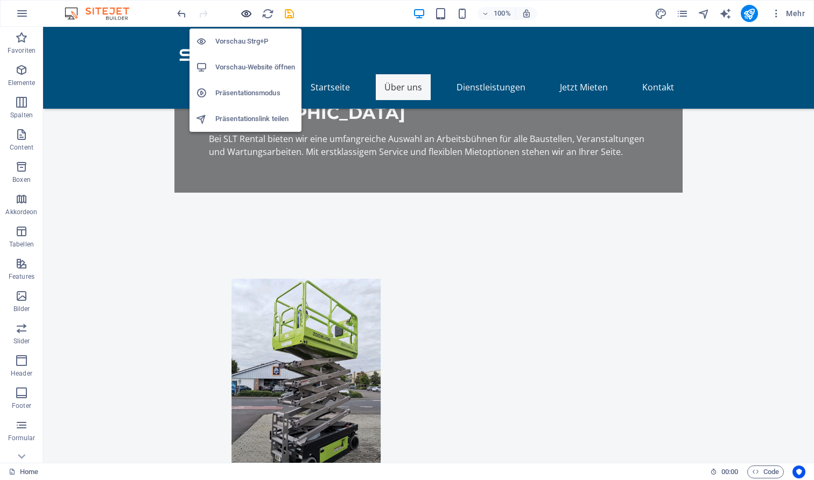
click at [243, 14] on icon "button" at bounding box center [246, 14] width 12 height 12
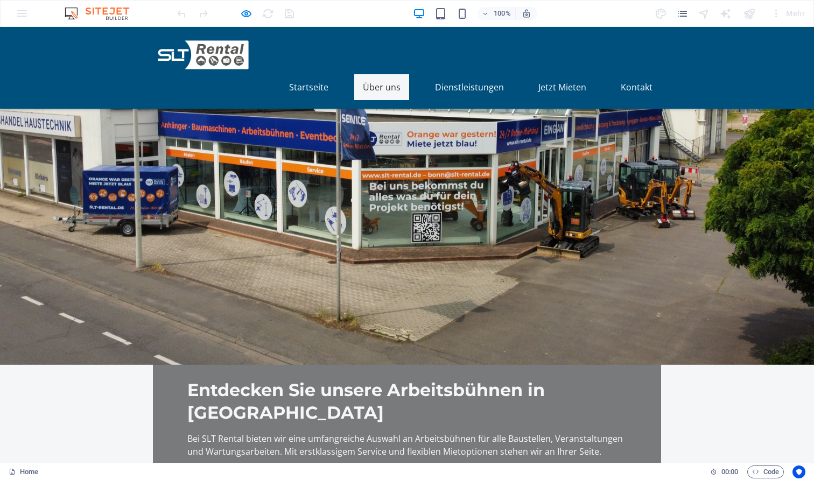
scroll to position [38, 0]
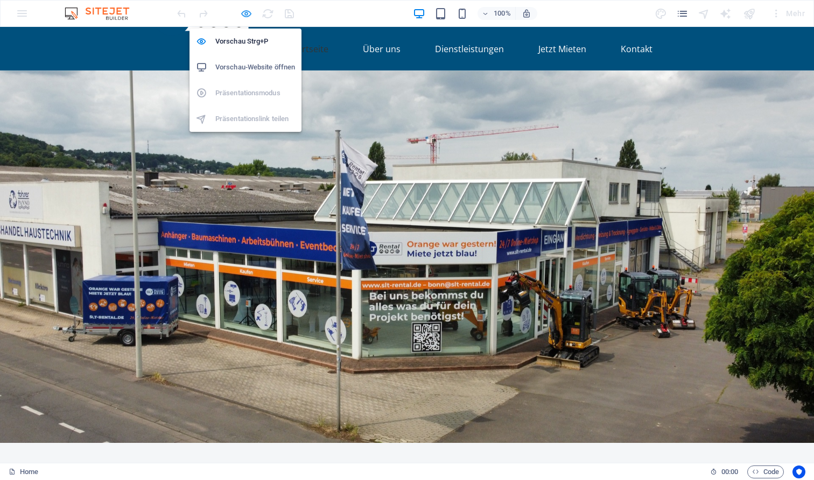
click at [243, 13] on icon "button" at bounding box center [246, 14] width 12 height 12
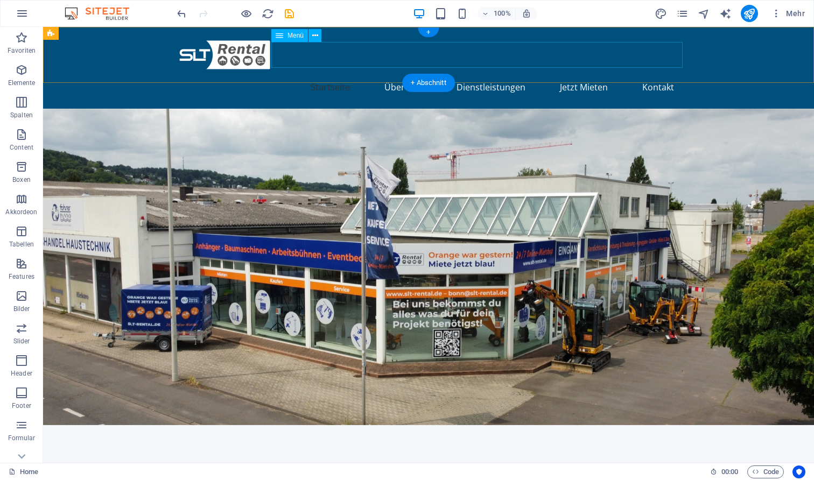
scroll to position [0, 0]
click at [366, 74] on nav "Startseite Über uns Dienstleistungen Jetzt Mieten Kontakt" at bounding box center [428, 87] width 508 height 26
select select
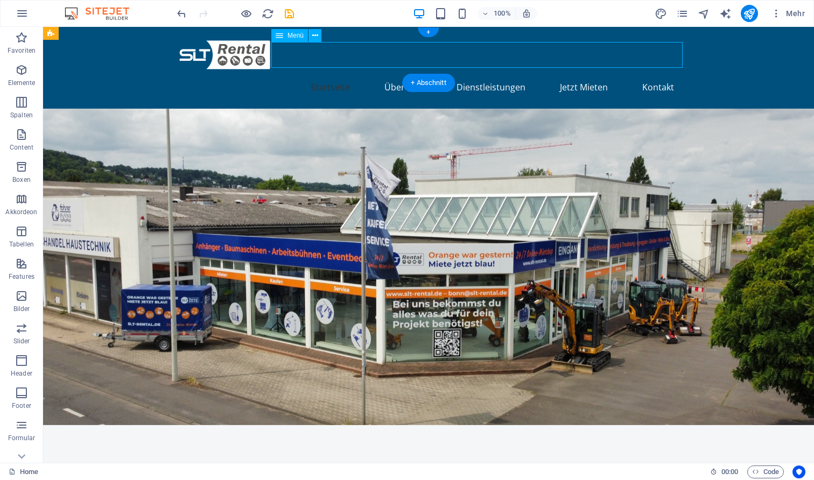
select select
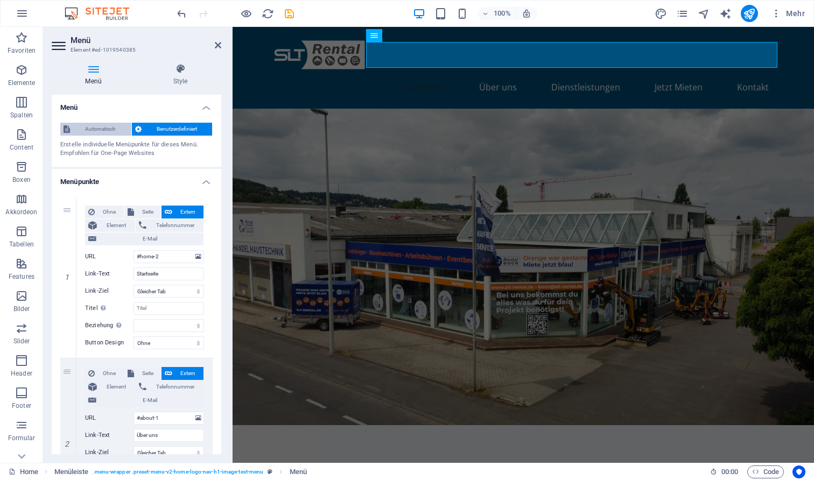
click at [102, 135] on span "Automatisch" at bounding box center [100, 129] width 55 height 13
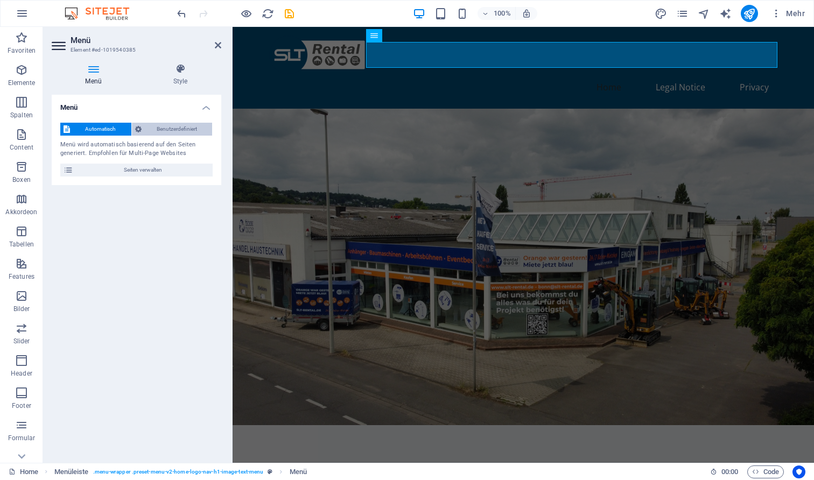
click at [154, 132] on span "Benutzerdefiniert" at bounding box center [177, 129] width 65 height 13
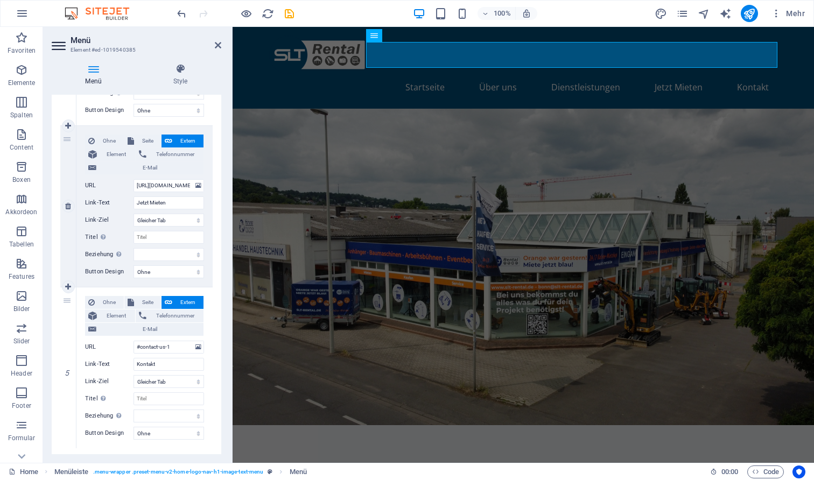
scroll to position [552, 0]
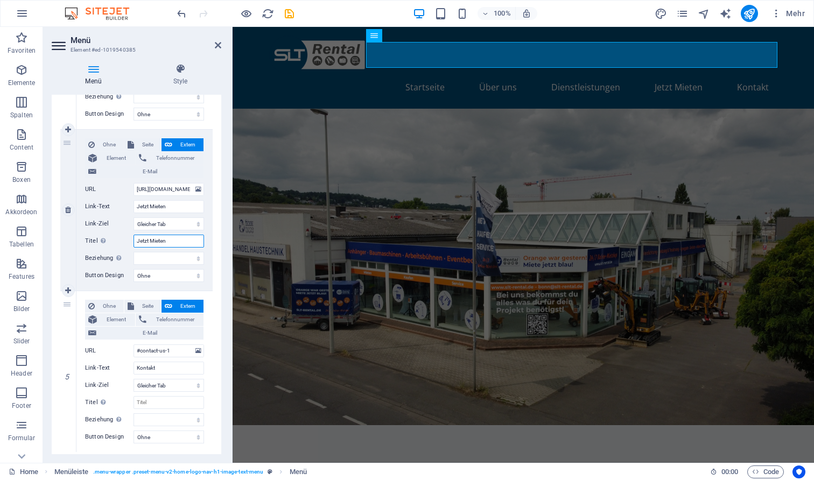
type input "Jetzt Mieten!"
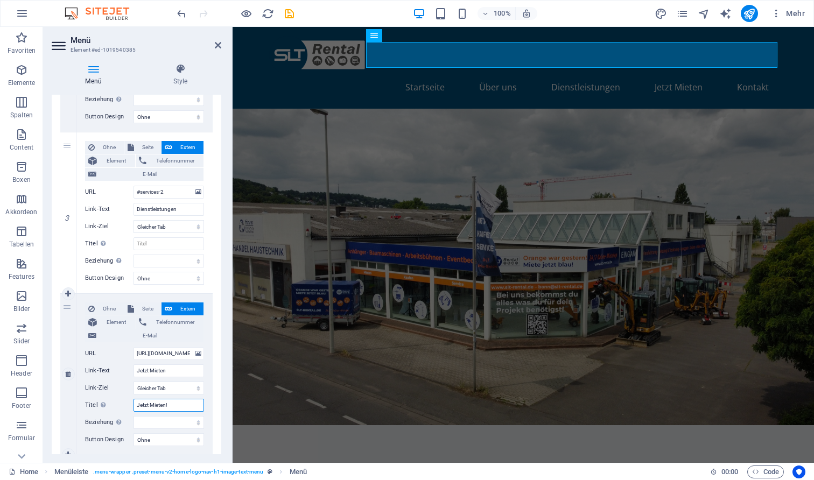
select select
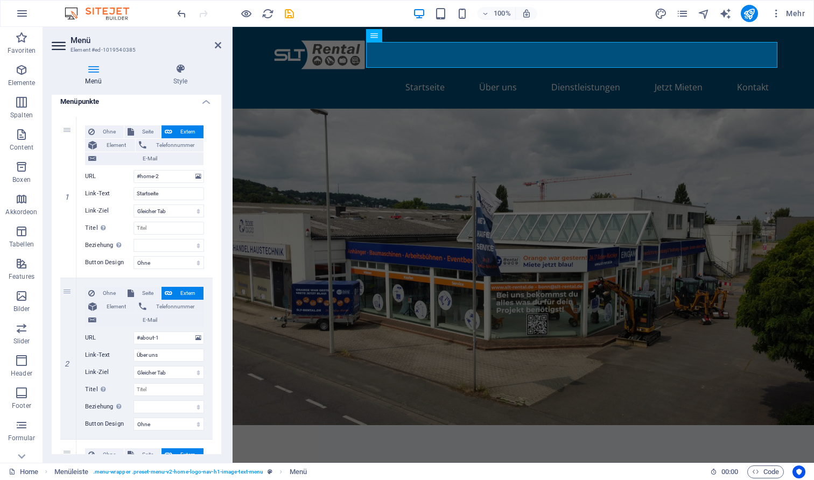
scroll to position [0, 0]
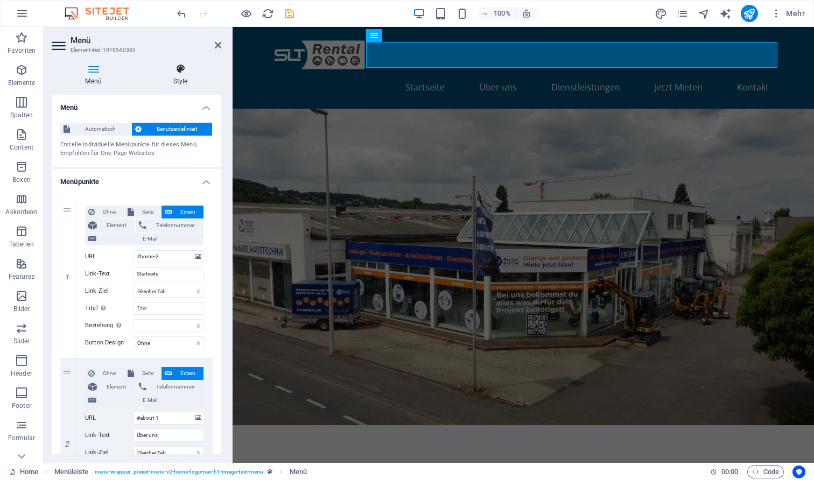
type input "Jetzt Mieten!"
click at [171, 73] on icon at bounding box center [180, 69] width 82 height 11
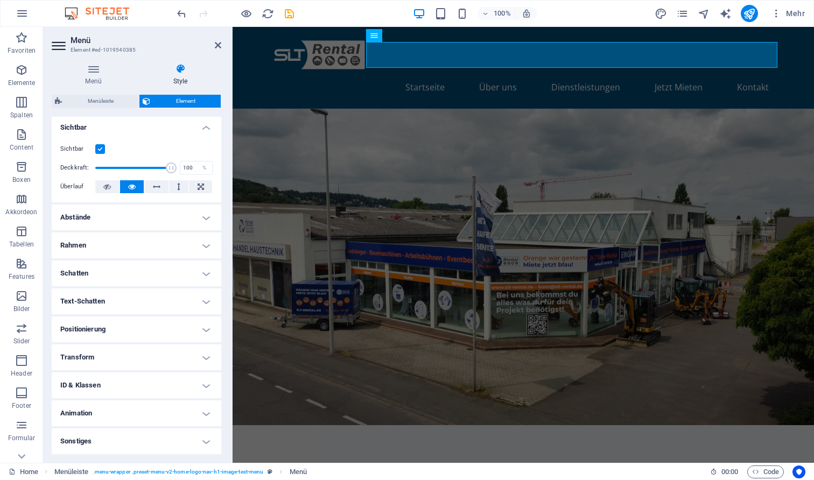
scroll to position [125, 0]
click at [156, 219] on h4 "Abstände" at bounding box center [137, 219] width 170 height 26
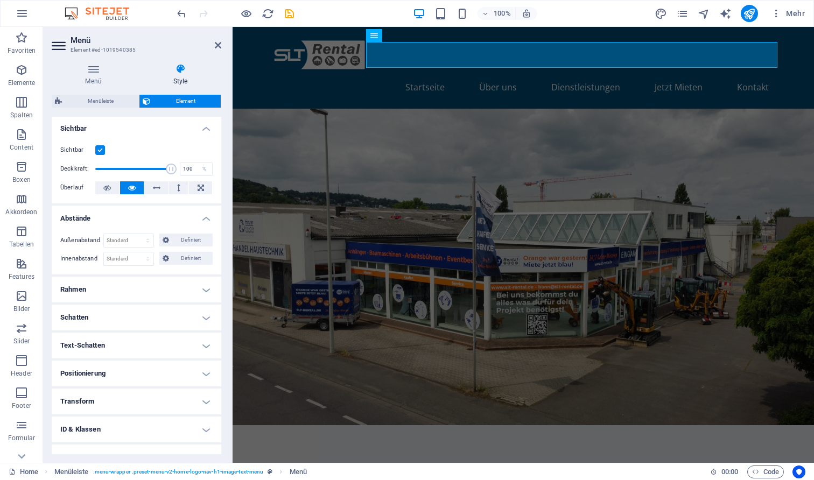
click at [143, 300] on h4 "Rahmen" at bounding box center [137, 290] width 170 height 26
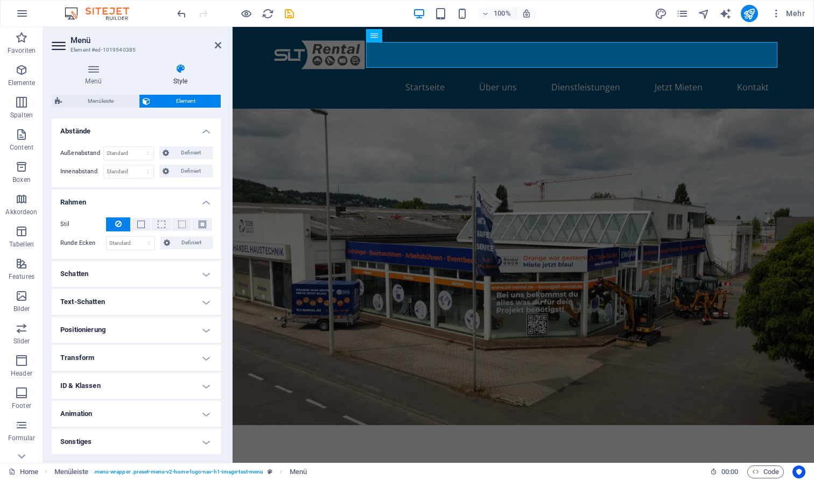
scroll to position [212, 0]
click at [163, 306] on h4 "Text-Schatten" at bounding box center [137, 303] width 170 height 26
click at [161, 366] on h4 "Positionierung" at bounding box center [137, 355] width 170 height 26
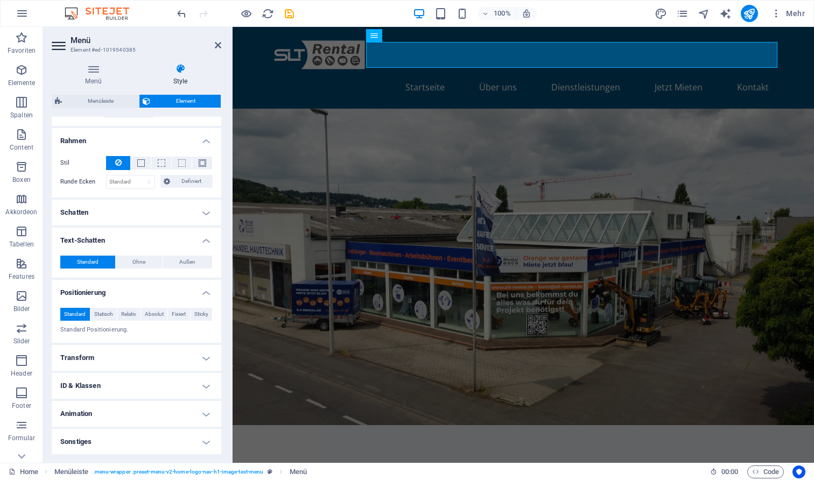
scroll to position [273, 0]
click at [167, 343] on ul "Layout Wie sich dieses Element innerhalb des Layouts ausdehnt (Flexbox). Größe …" at bounding box center [137, 149] width 170 height 613
click at [167, 353] on h4 "Transform" at bounding box center [137, 359] width 170 height 26
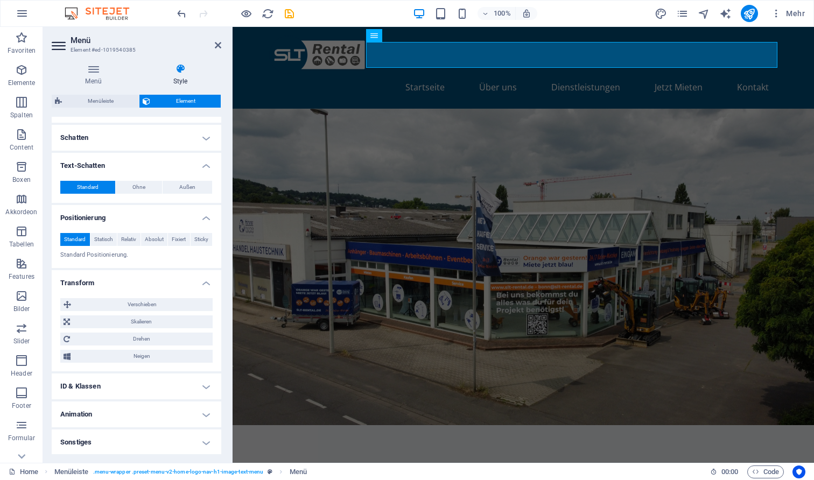
click at [166, 391] on h4 "ID & Klassen" at bounding box center [137, 387] width 170 height 26
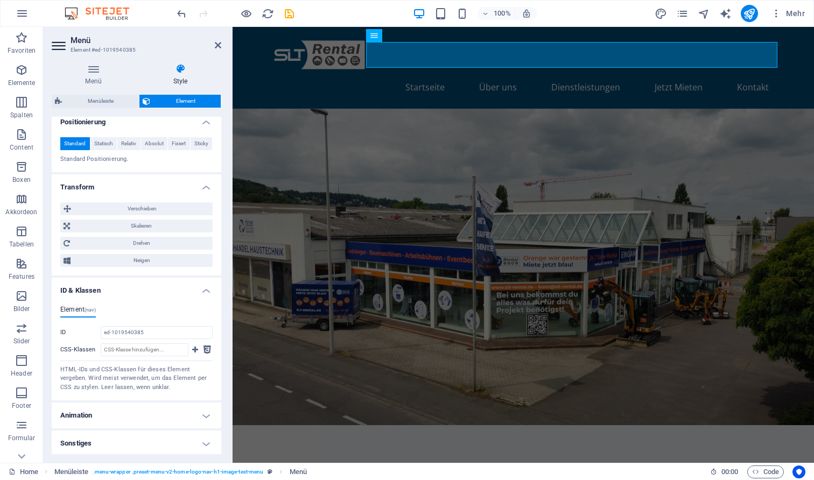
click at [160, 414] on h4 "Animation" at bounding box center [137, 416] width 170 height 26
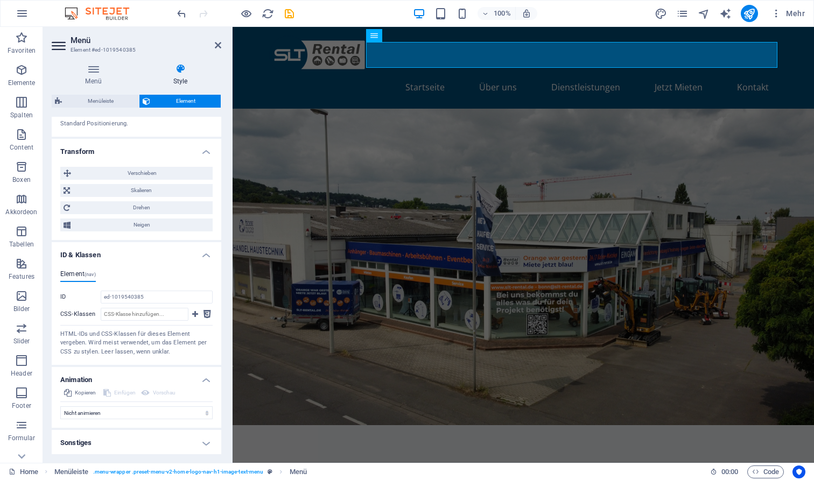
click at [158, 448] on h4 "Sonstiges" at bounding box center [137, 443] width 170 height 26
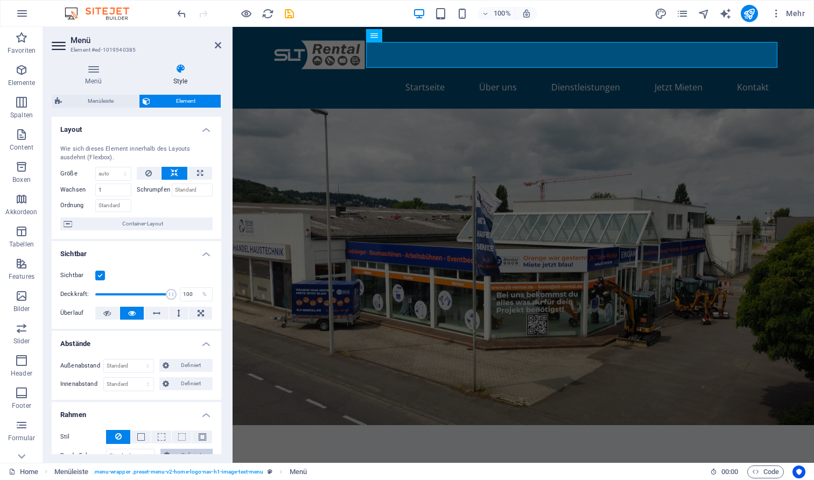
scroll to position [0, 0]
click at [102, 70] on icon at bounding box center [93, 69] width 83 height 11
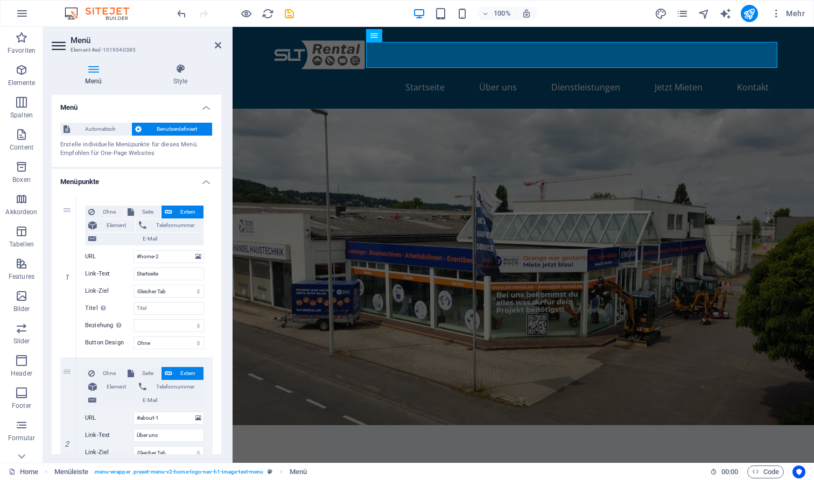
click at [543, 109] on figure at bounding box center [523, 267] width 581 height 317
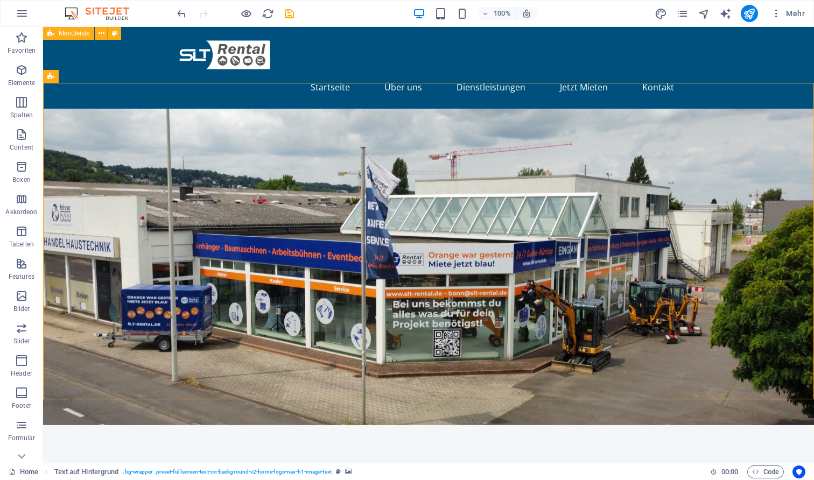
click at [252, 13] on div at bounding box center [235, 13] width 121 height 17
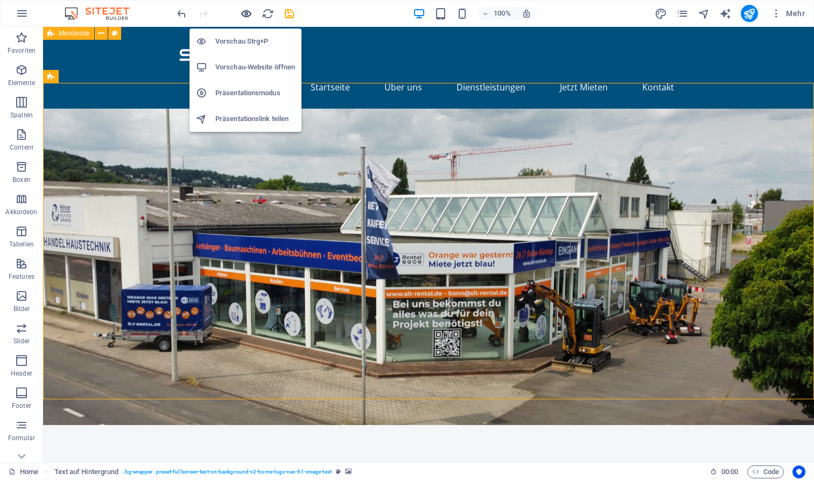
click at [246, 13] on icon "button" at bounding box center [246, 14] width 12 height 12
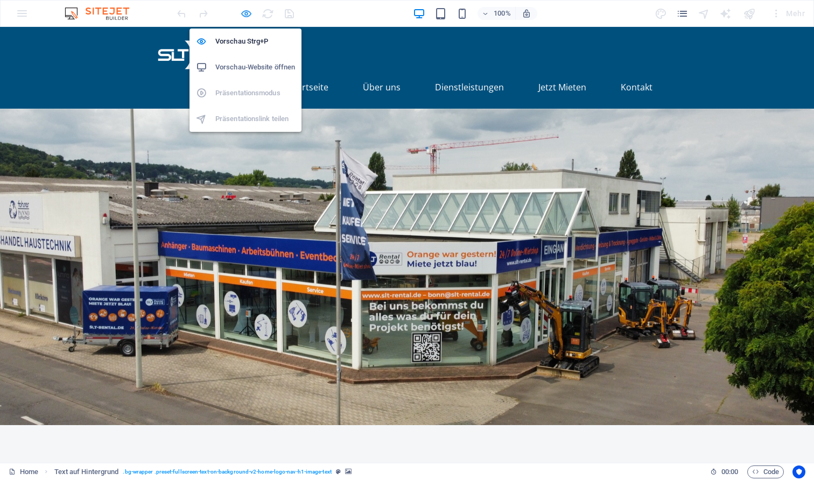
click at [243, 16] on icon "button" at bounding box center [246, 14] width 12 height 12
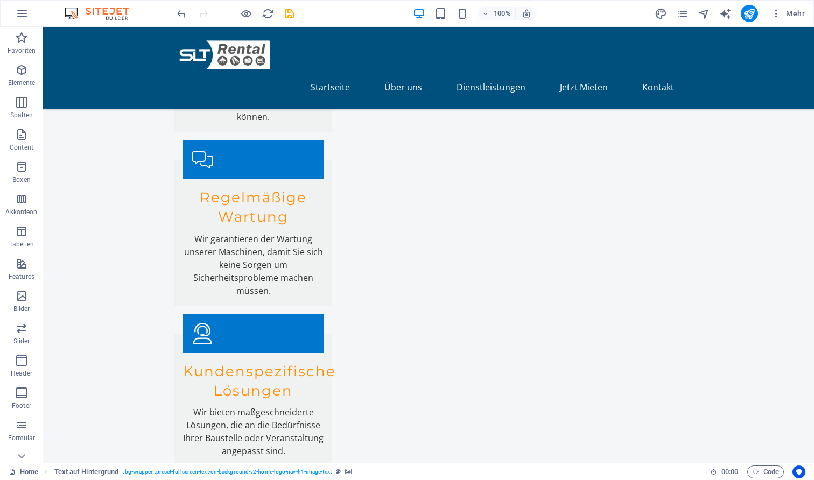
scroll to position [1769, 0]
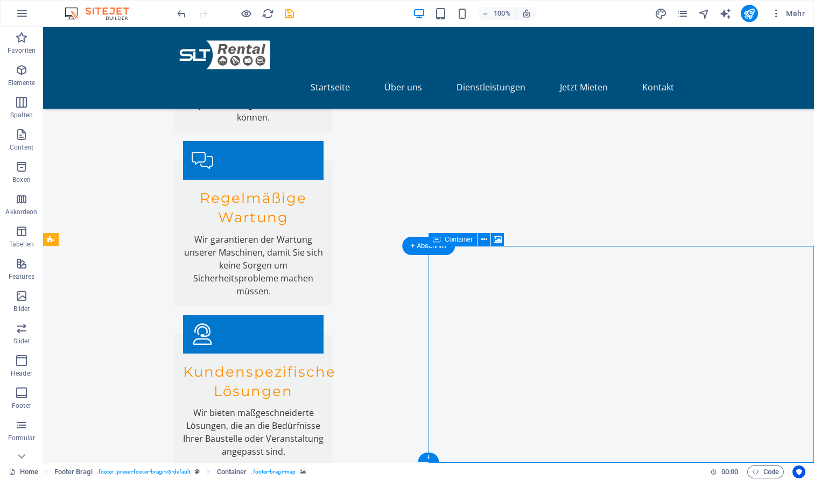
select select "px"
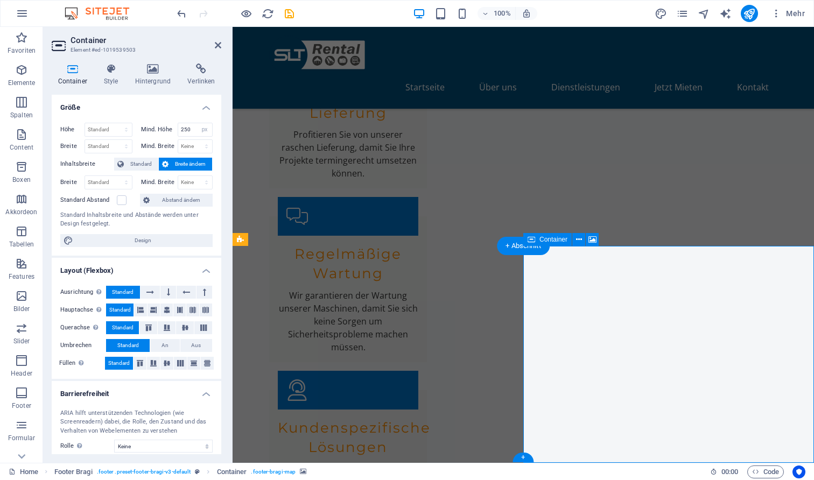
click at [150, 78] on h4 "Hintergrund" at bounding box center [155, 75] width 53 height 23
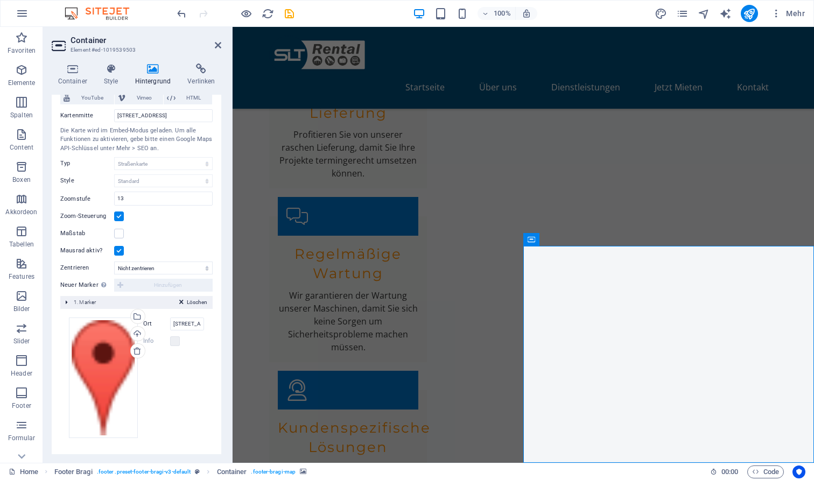
scroll to position [80, 0]
click at [179, 301] on icon at bounding box center [181, 304] width 4 height 13
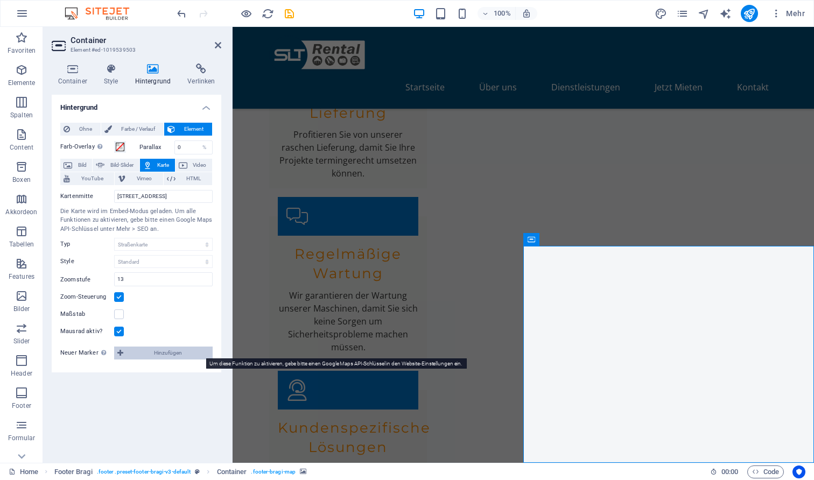
click at [144, 351] on span "Hinzufügen" at bounding box center [167, 353] width 83 height 13
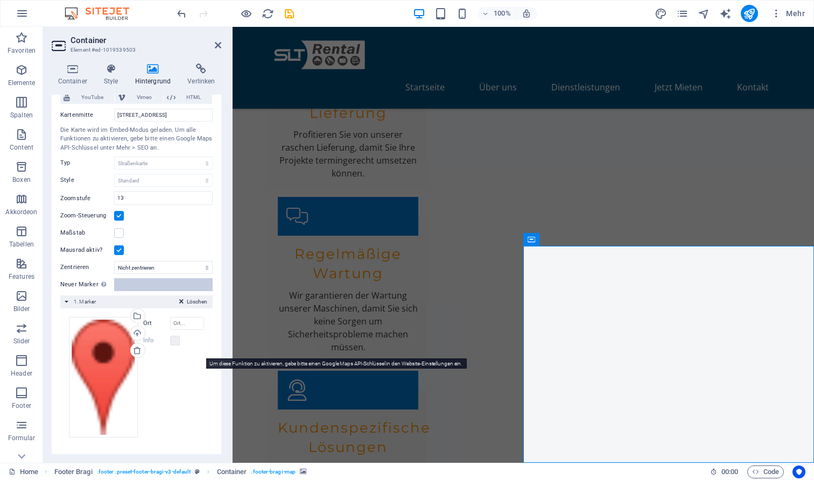
scroll to position [80, 0]
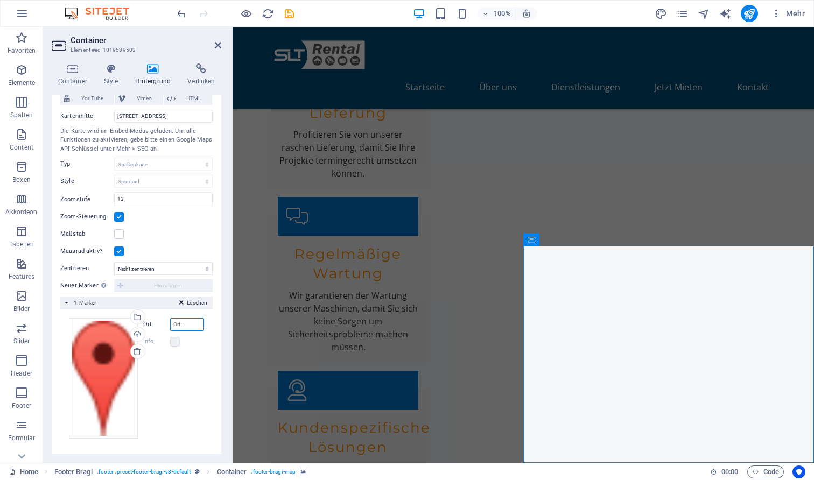
click at [184, 319] on input "Ort" at bounding box center [187, 324] width 34 height 13
type input "SLT Rental"
click at [196, 343] on div "Info" at bounding box center [173, 341] width 61 height 13
click at [219, 43] on icon at bounding box center [218, 45] width 6 height 9
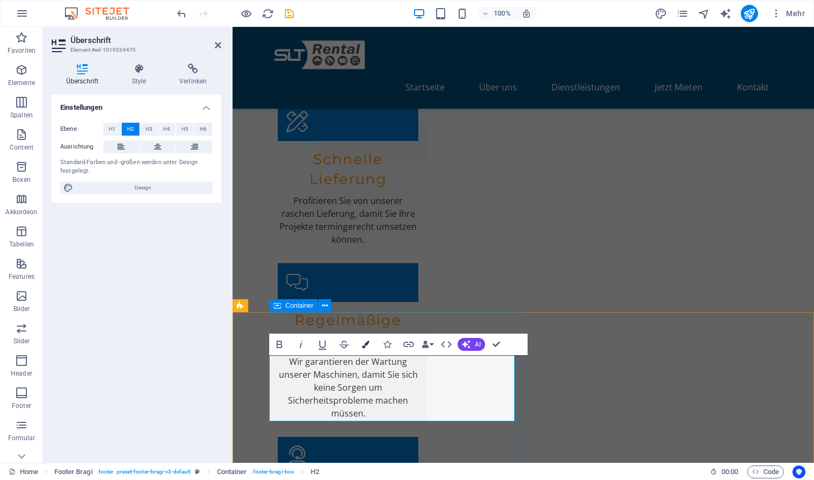
click at [364, 340] on button "Colors" at bounding box center [365, 345] width 20 height 22
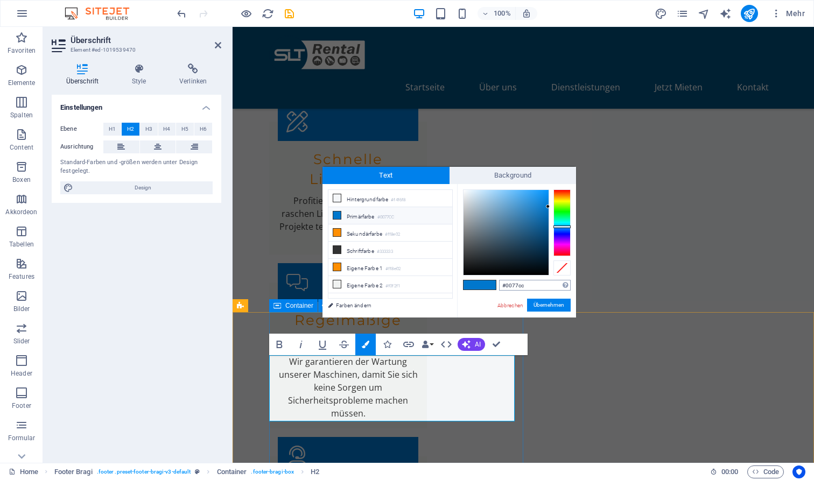
click at [522, 287] on input "#0077cc" at bounding box center [535, 285] width 72 height 11
type input "#00507d"
click at [545, 307] on button "Übernehmen" at bounding box center [549, 305] width 44 height 13
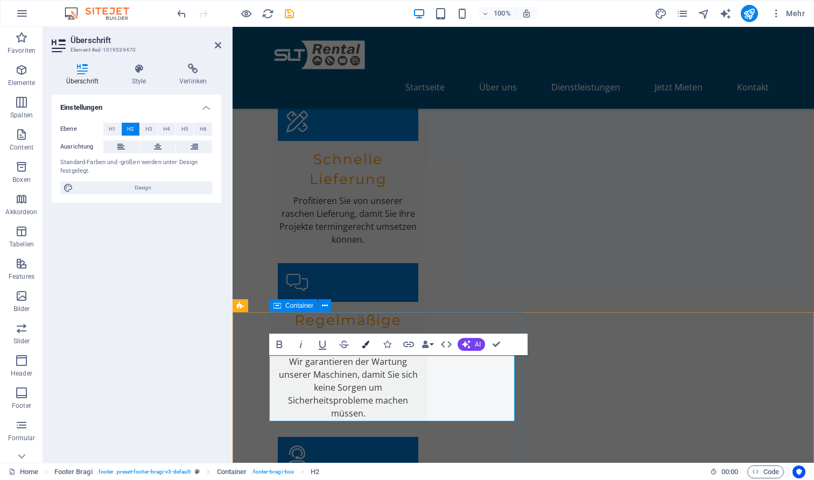
click at [368, 347] on icon "button" at bounding box center [366, 345] width 8 height 8
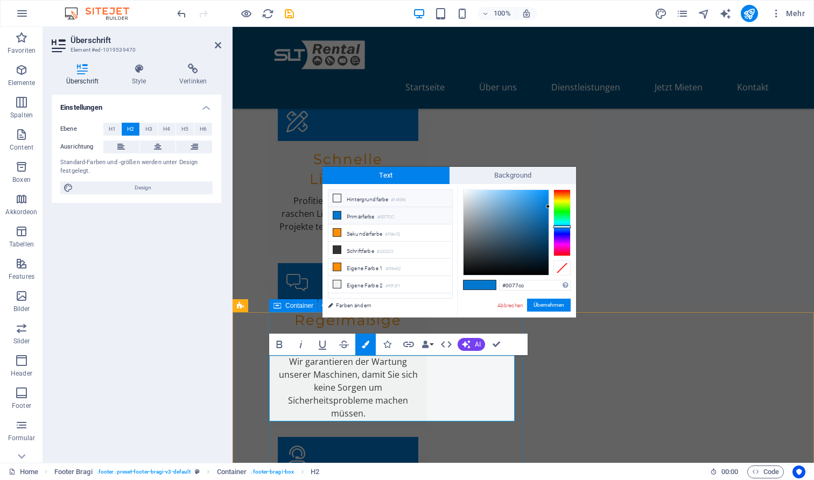
click at [363, 197] on li "Hintergrundfarbe #f4f6f8" at bounding box center [390, 198] width 124 height 17
type input "#f4f6f8"
click at [554, 308] on button "Übernehmen" at bounding box center [549, 305] width 44 height 13
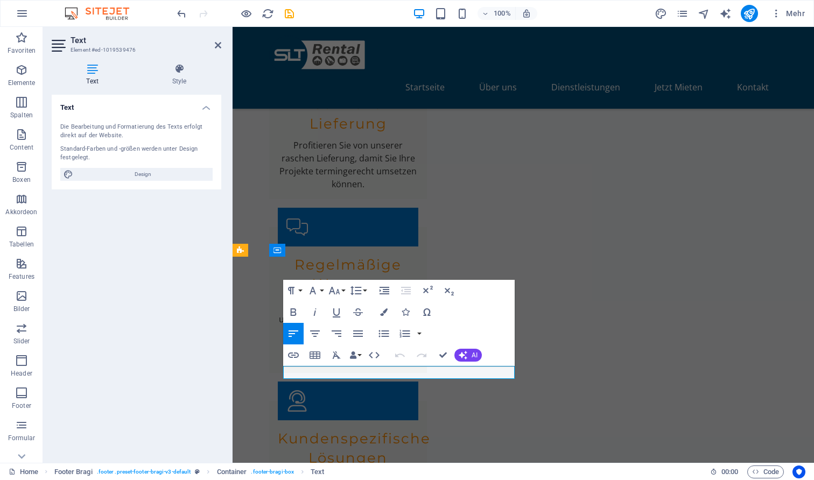
scroll to position [1759, 0]
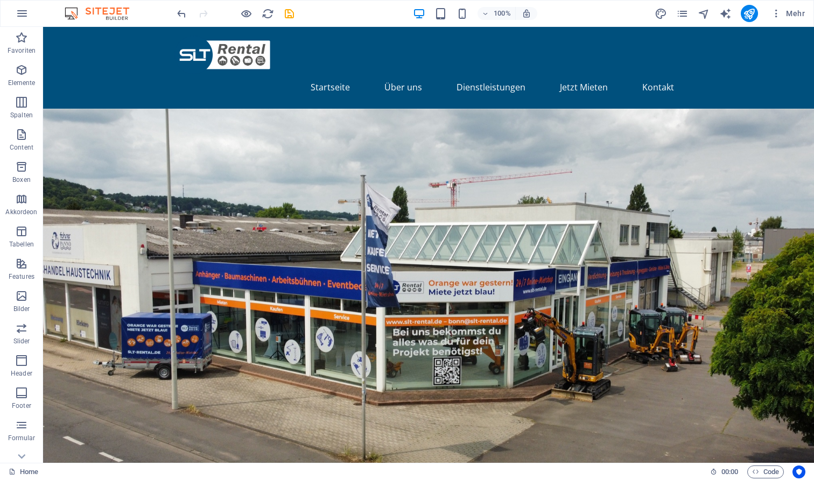
scroll to position [0, 0]
click at [744, 13] on icon "publish" at bounding box center [749, 14] width 12 height 12
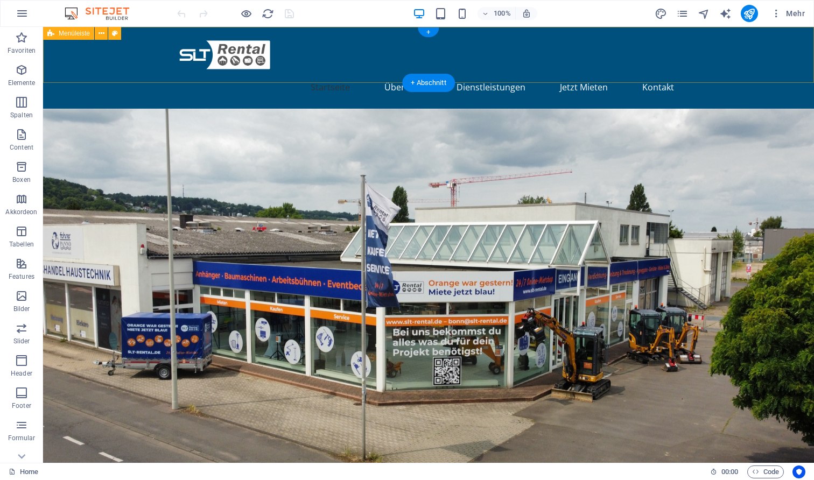
click at [111, 59] on div "Startseite Über uns Dienstleistungen Jetzt Mieten Kontakt" at bounding box center [428, 68] width 771 height 82
select select "header"
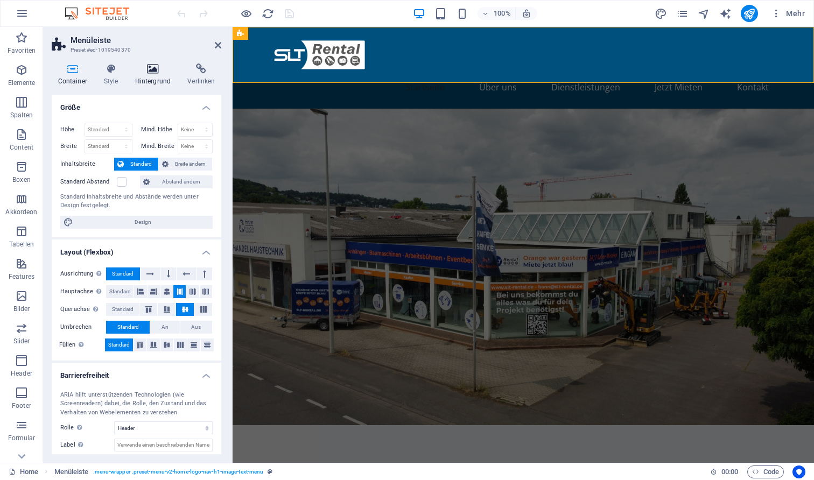
click at [160, 76] on h4 "Hintergrund" at bounding box center [155, 75] width 53 height 23
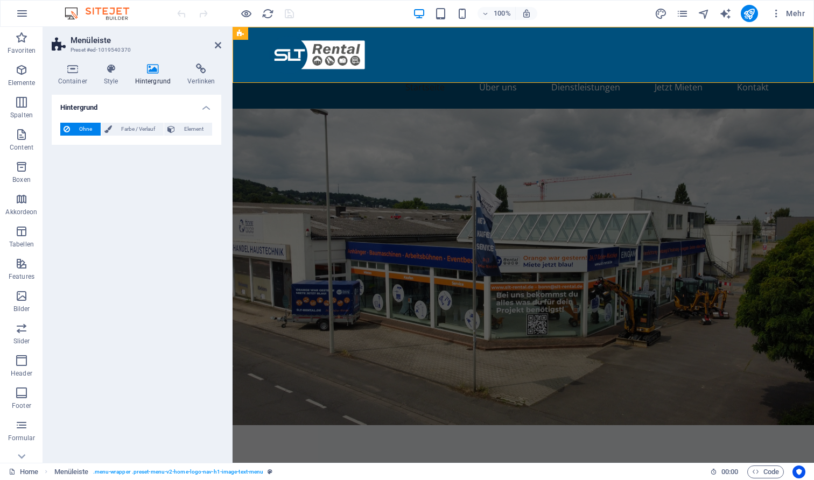
click at [147, 135] on div "Ohne Farbe / Verlauf Element Hintergrund über volle Breite strecken Farb-Overla…" at bounding box center [137, 129] width 170 height 31
click at [139, 131] on span "Farbe / Verlauf" at bounding box center [137, 129] width 45 height 13
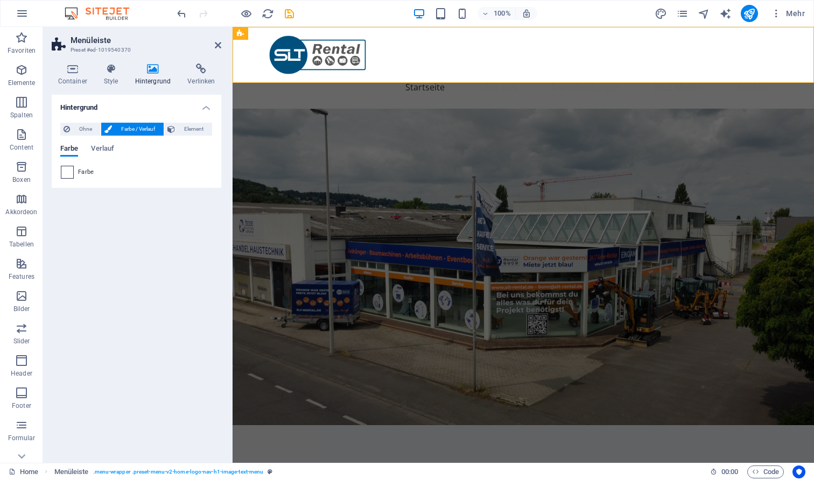
click at [69, 173] on span at bounding box center [67, 172] width 12 height 12
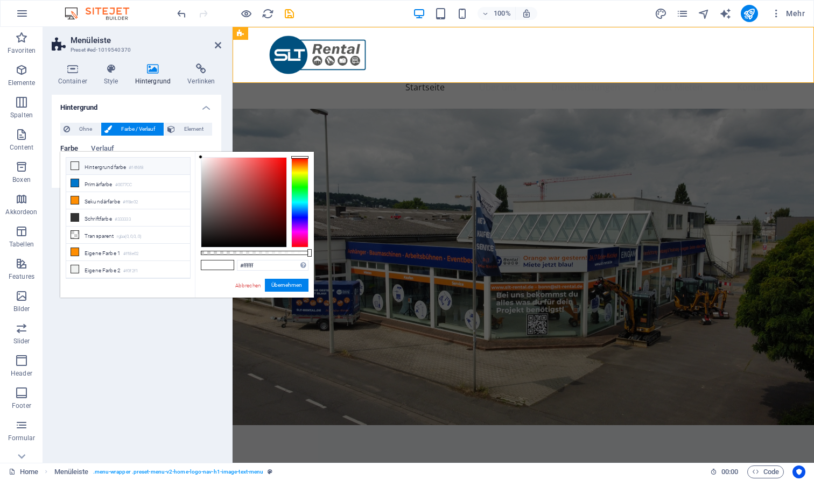
click at [96, 163] on li "Hintergrundfarbe #f4f6f8" at bounding box center [128, 166] width 124 height 17
type input "#f4f6f8"
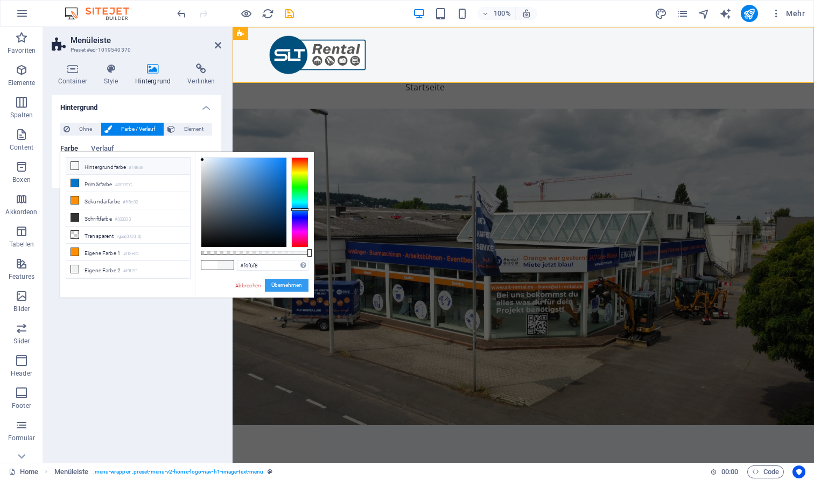
click at [283, 282] on button "Übernehmen" at bounding box center [287, 285] width 44 height 13
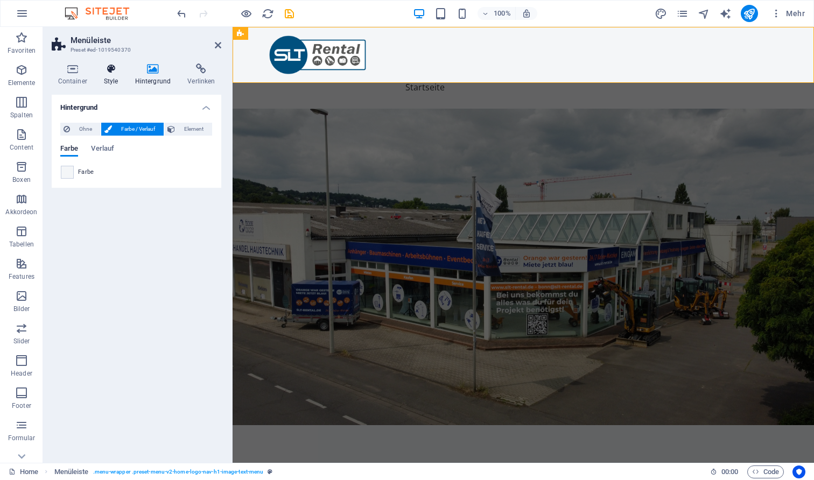
click at [116, 68] on icon at bounding box center [110, 69] width 27 height 11
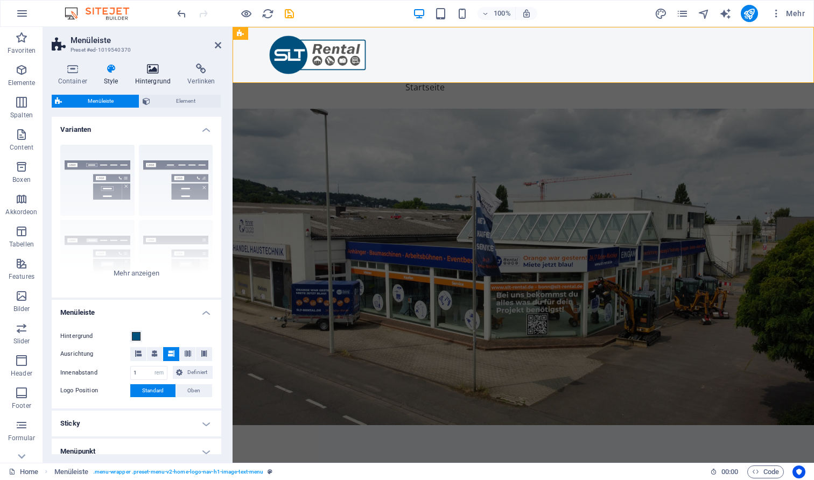
click at [152, 77] on h4 "Hintergrund" at bounding box center [155, 75] width 53 height 23
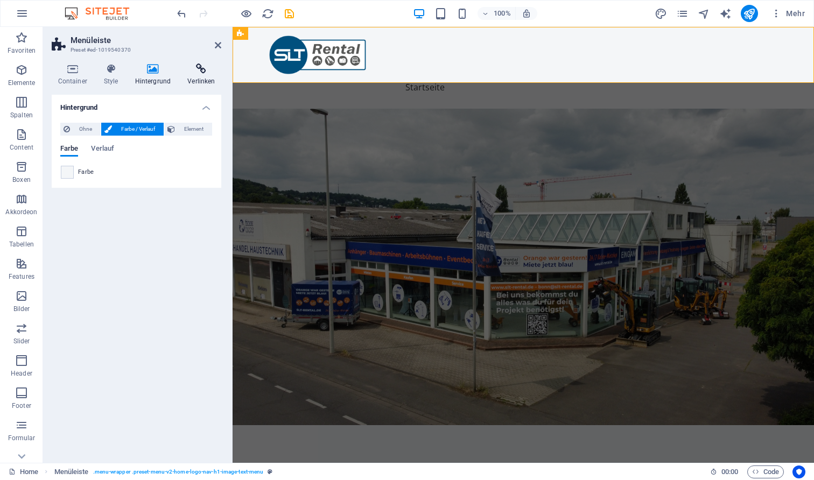
click at [199, 78] on h4 "Verlinken" at bounding box center [201, 75] width 40 height 23
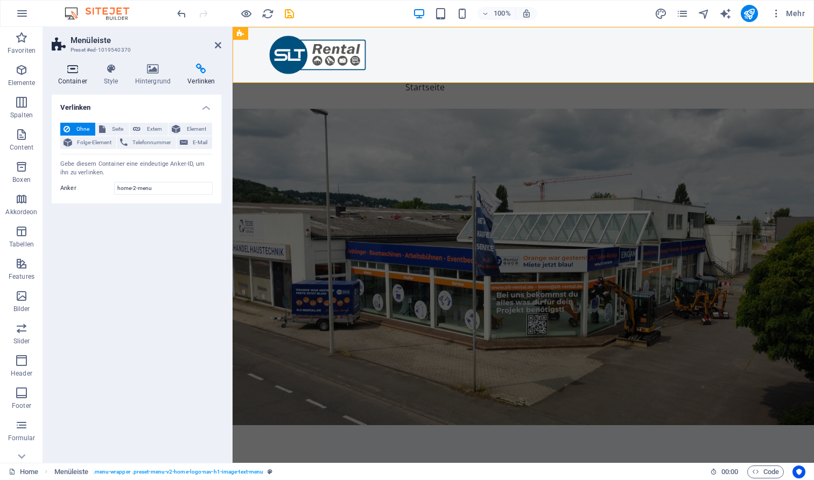
click at [77, 65] on icon at bounding box center [72, 69] width 41 height 11
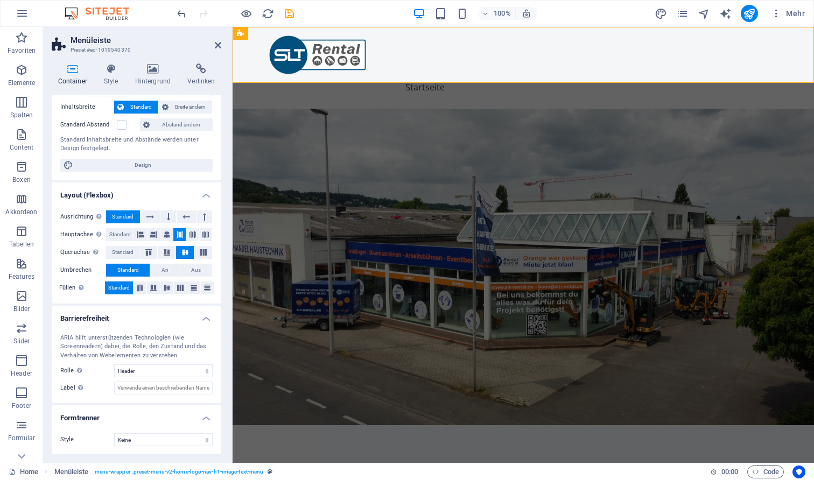
scroll to position [56, 0]
click at [490, 74] on nav "Startseite Über uns Dienstleistungen Jetzt Mieten Kontakt" at bounding box center [523, 87] width 508 height 26
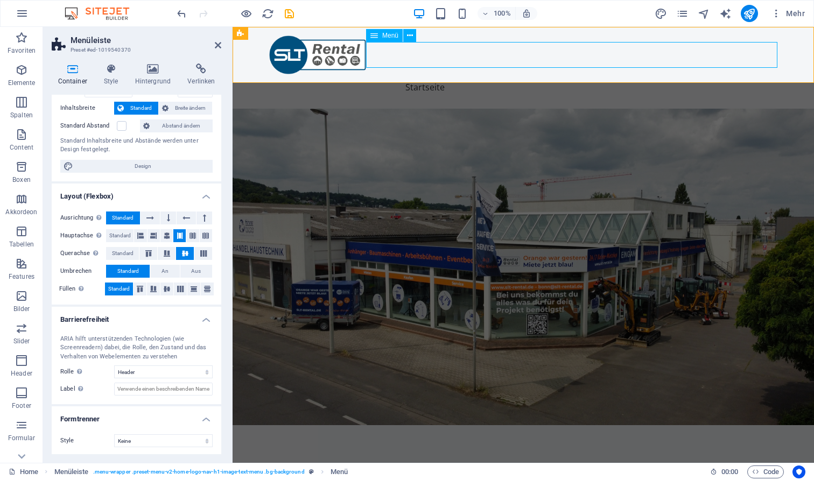
click at [490, 74] on nav "Startseite Über uns Dienstleistungen Jetzt Mieten Kontakt" at bounding box center [523, 87] width 508 height 26
select select
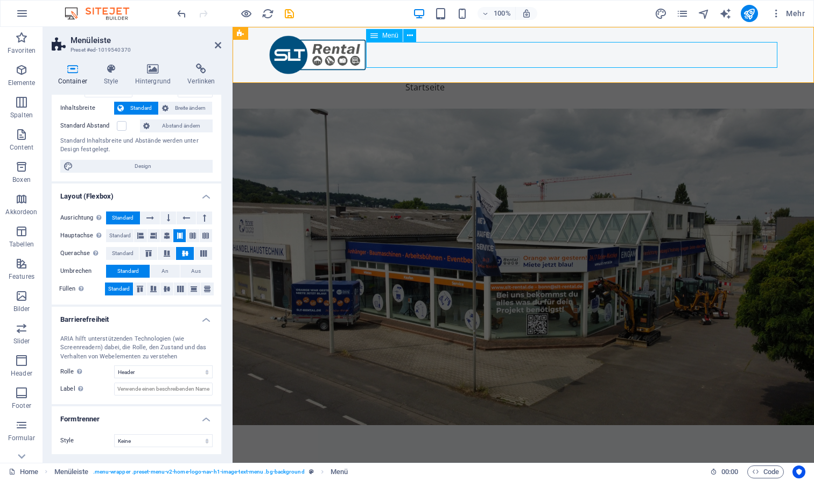
select select
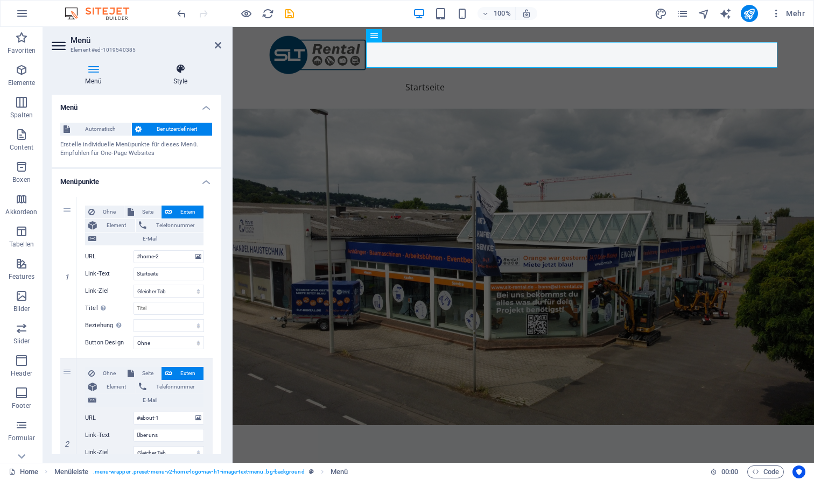
click at [168, 77] on h4 "Style" at bounding box center [180, 75] width 82 height 23
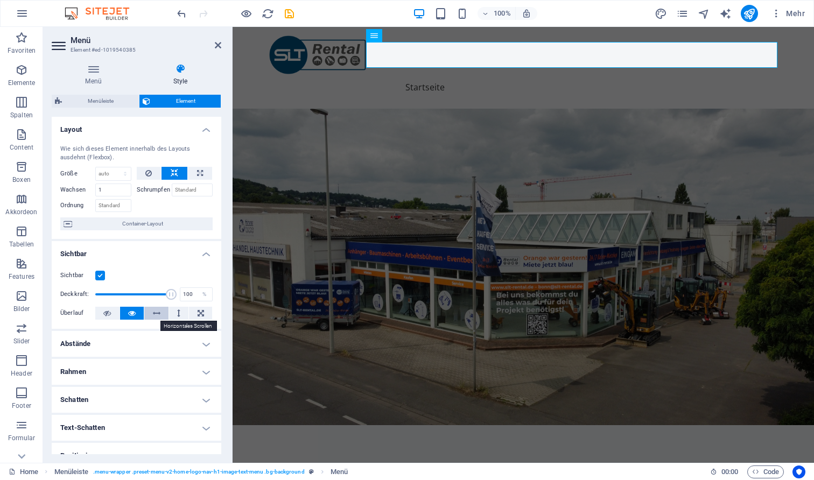
scroll to position [0, 0]
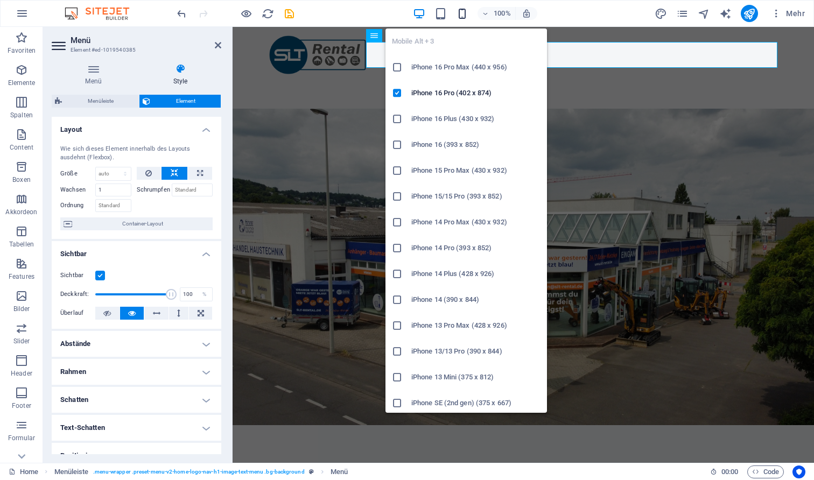
click at [460, 12] on icon "button" at bounding box center [462, 14] width 12 height 12
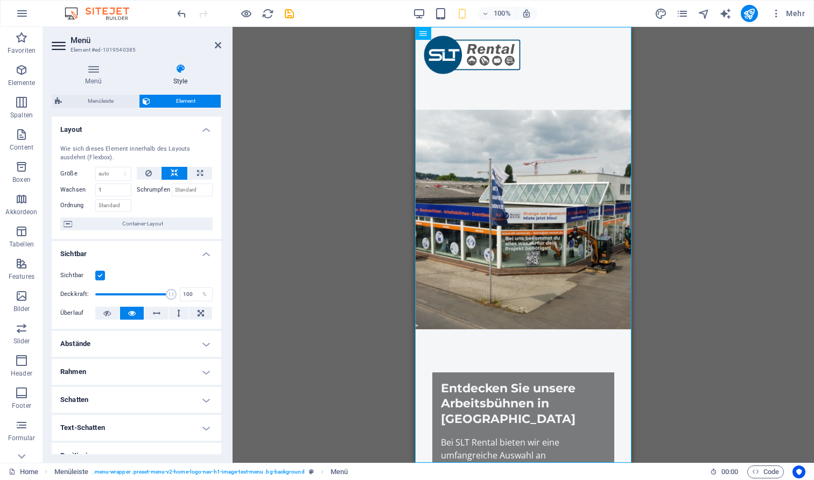
click at [439, 4] on div "100% Mehr" at bounding box center [407, 14] width 813 height 26
click at [439, 9] on icon "button" at bounding box center [440, 14] width 12 height 12
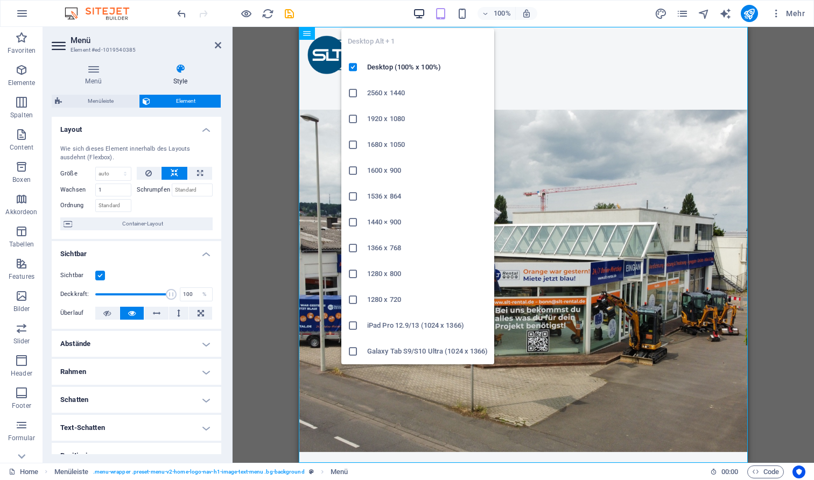
click at [420, 13] on icon "button" at bounding box center [419, 14] width 12 height 12
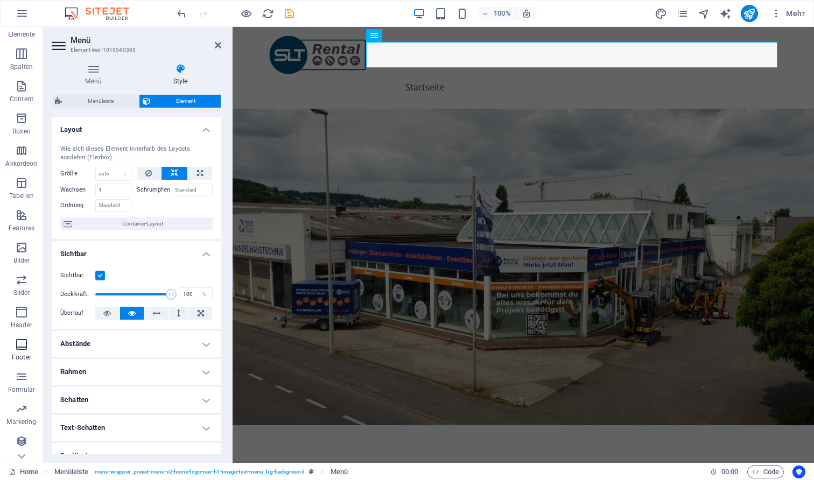
scroll to position [48, 0]
click at [18, 379] on icon "button" at bounding box center [21, 376] width 13 height 13
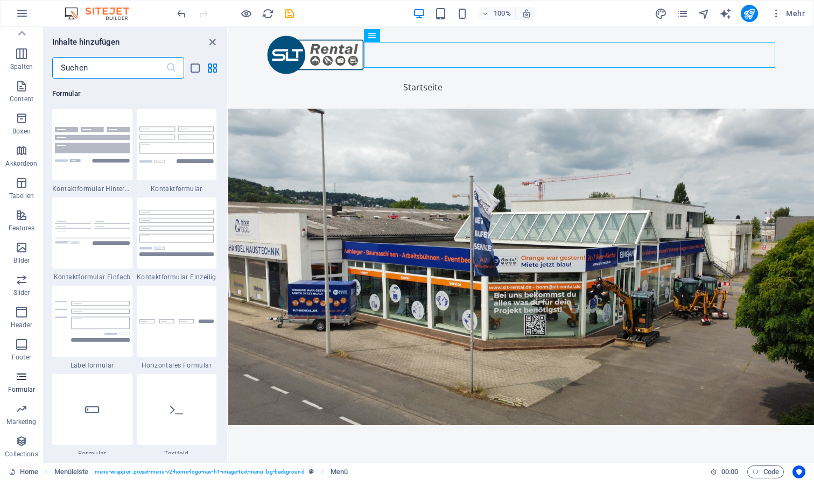
scroll to position [7859, 0]
click at [215, 43] on icon "close panel" at bounding box center [212, 42] width 12 height 12
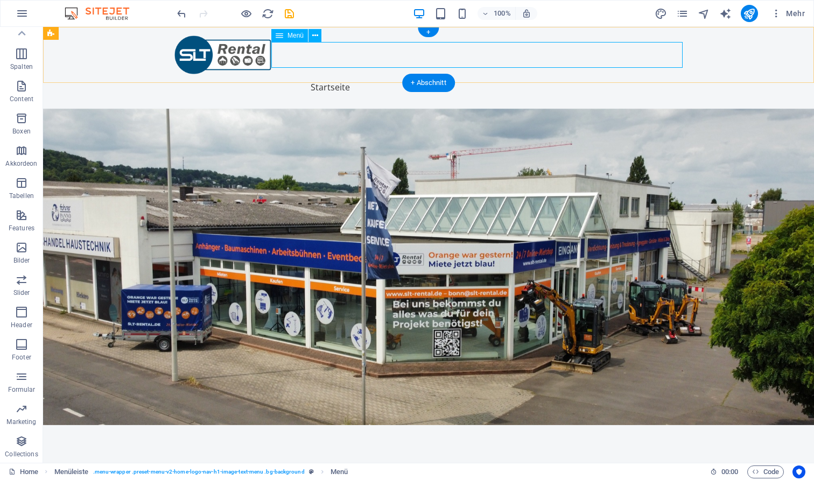
click at [460, 74] on nav "Startseite Über uns Dienstleistungen Jetzt Mieten Kontakt" at bounding box center [428, 87] width 508 height 26
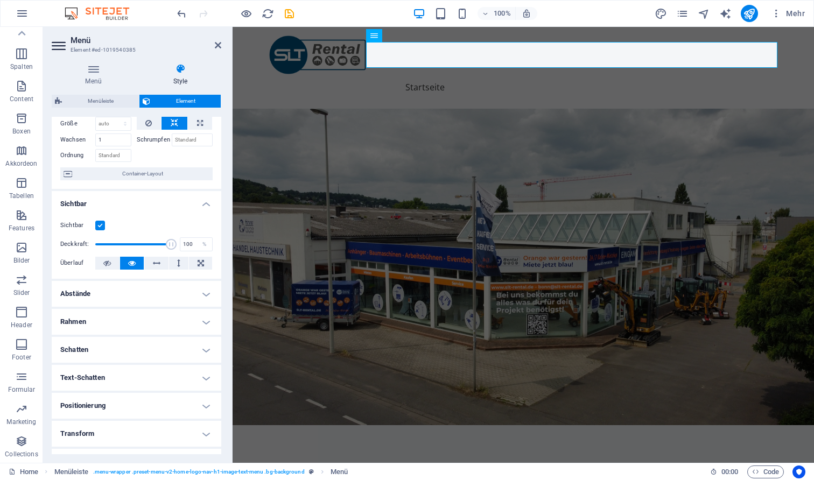
scroll to position [62, 0]
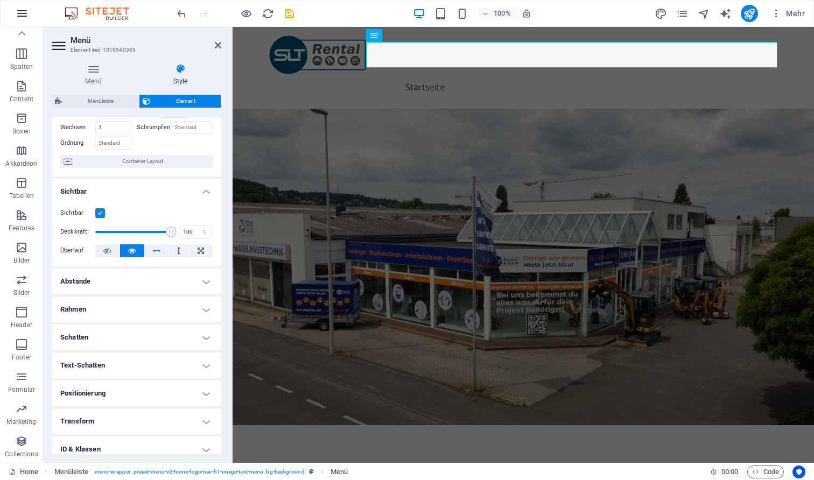
click at [23, 7] on icon "button" at bounding box center [22, 13] width 13 height 13
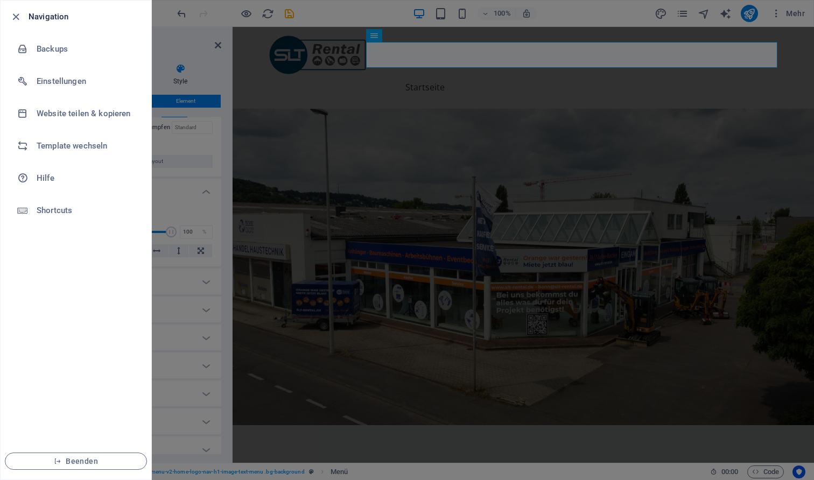
click at [354, 177] on div at bounding box center [407, 240] width 814 height 480
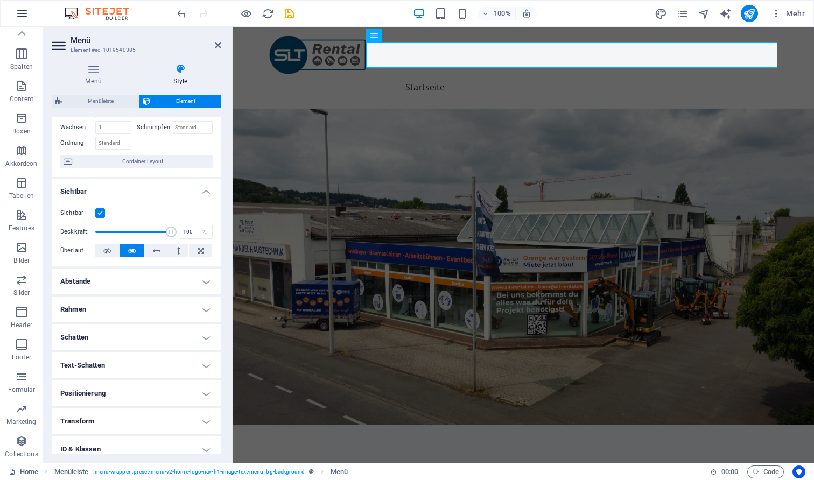
click at [24, 11] on icon "button" at bounding box center [22, 13] width 13 height 13
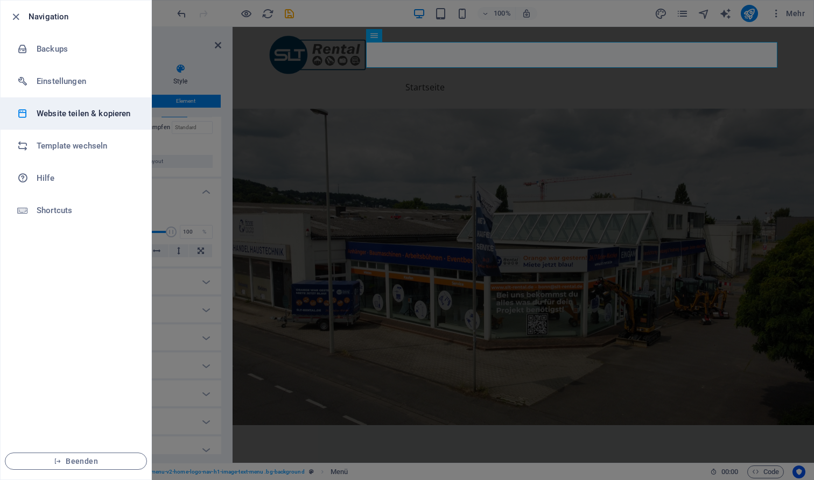
click at [102, 119] on h6 "Website teilen & kopieren" at bounding box center [87, 113] width 100 height 13
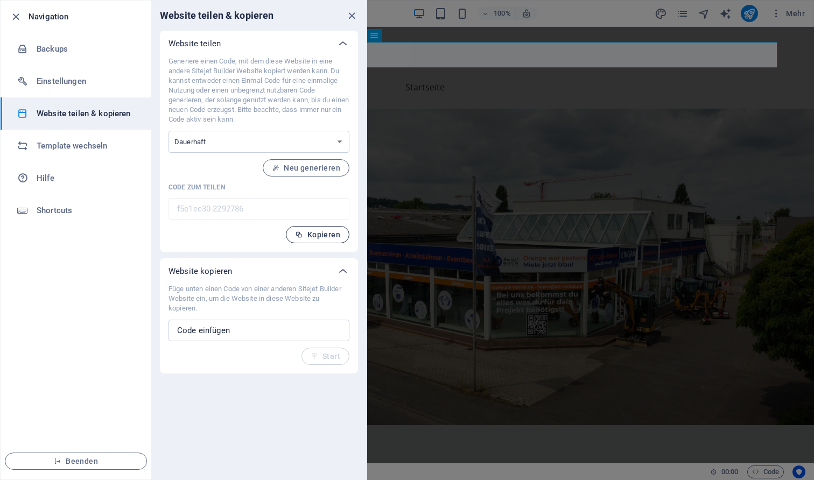
click at [313, 240] on button "Kopieren" at bounding box center [318, 234] width 64 height 17
click at [529, 189] on div at bounding box center [407, 240] width 814 height 480
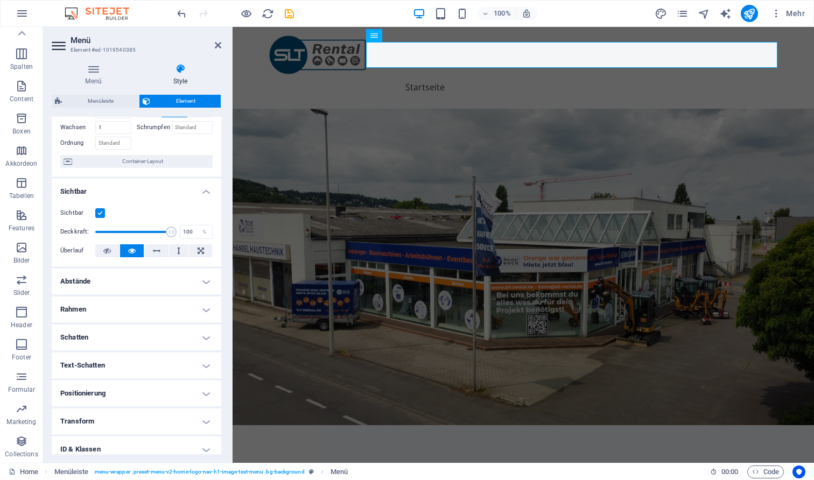
click at [625, 150] on figure at bounding box center [523, 267] width 581 height 317
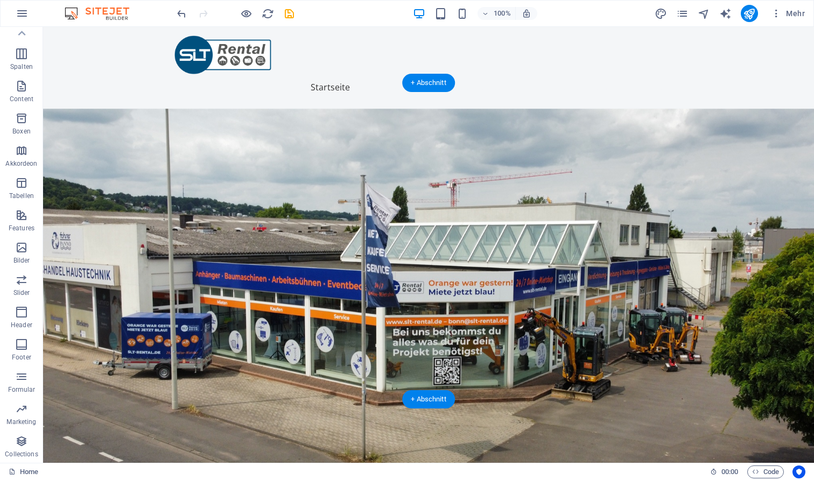
scroll to position [0, 0]
click at [536, 172] on figure at bounding box center [428, 295] width 771 height 372
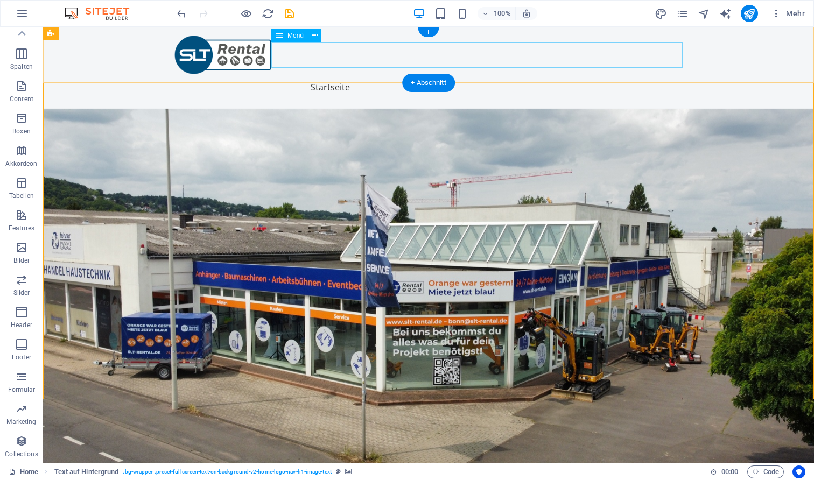
click at [430, 74] on nav "Startseite Über uns Dienstleistungen Jetzt Mieten Kontakt" at bounding box center [428, 87] width 508 height 26
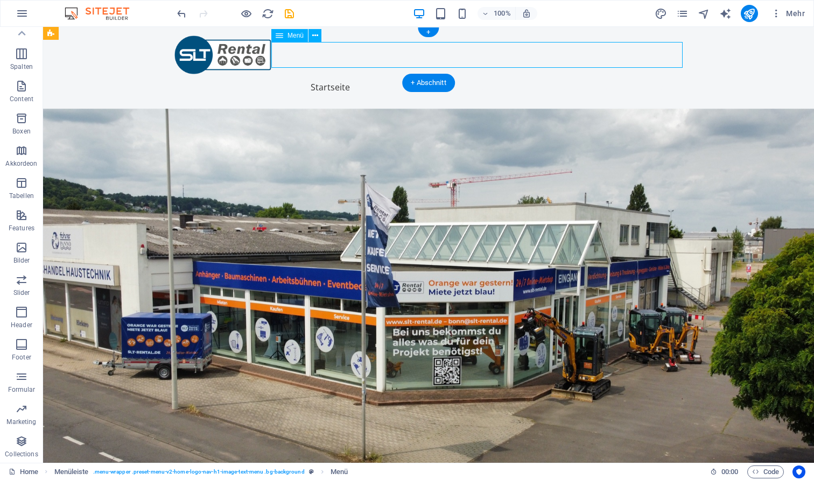
click at [430, 74] on nav "Startseite Über uns Dienstleistungen Jetzt Mieten Kontakt" at bounding box center [428, 87] width 508 height 26
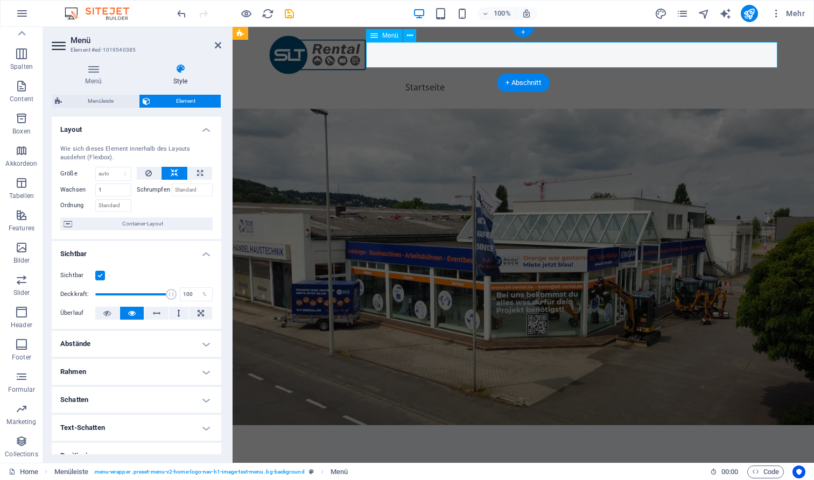
click at [420, 74] on nav "Startseite Über uns Dienstleistungen Jetzt Mieten Kontakt" at bounding box center [523, 87] width 508 height 26
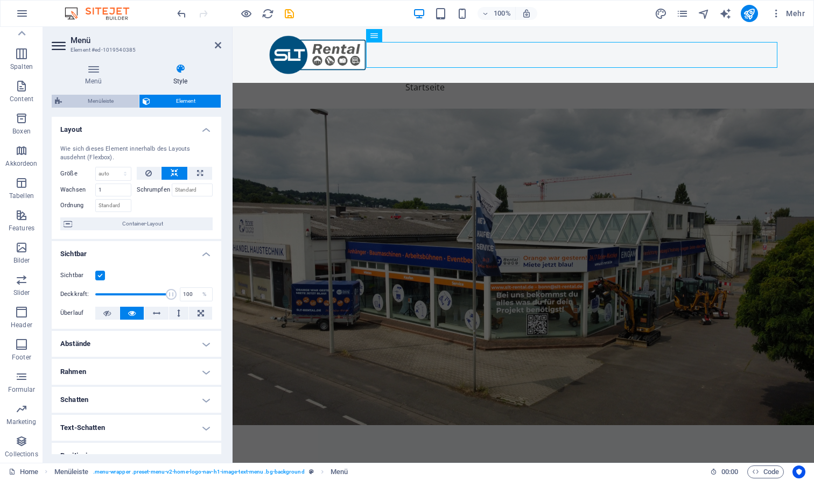
click at [107, 98] on span "Menüleiste" at bounding box center [100, 101] width 71 height 13
select select "rem"
select select "preset-menu-v2-home-logo-nav-h1-image-text-menu"
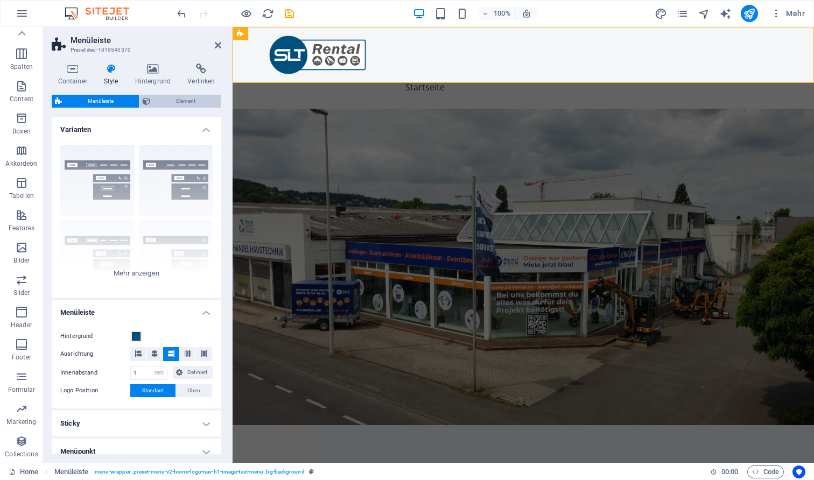
click at [179, 101] on span "Element" at bounding box center [185, 101] width 64 height 13
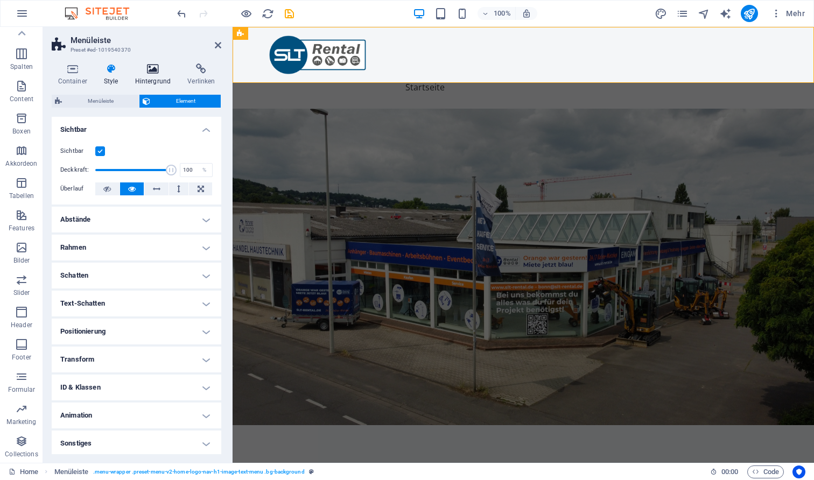
click at [158, 79] on h4 "Hintergrund" at bounding box center [155, 75] width 53 height 23
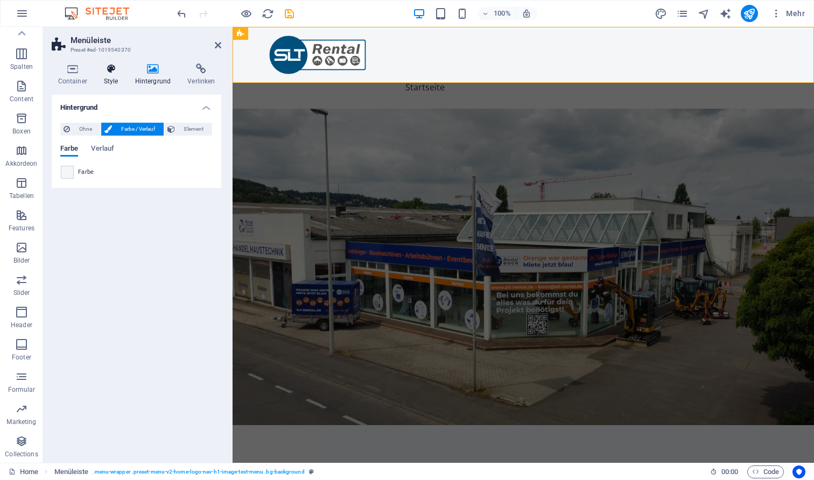
click at [114, 67] on icon at bounding box center [110, 69] width 27 height 11
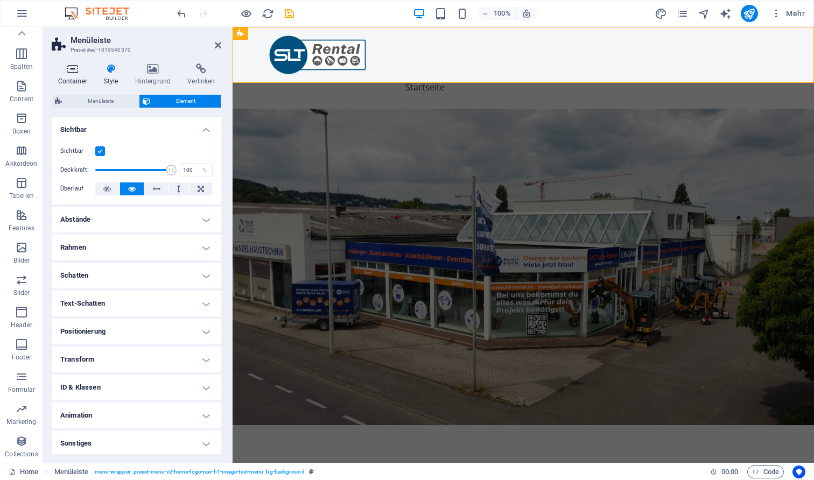
click at [80, 73] on icon at bounding box center [72, 69] width 41 height 11
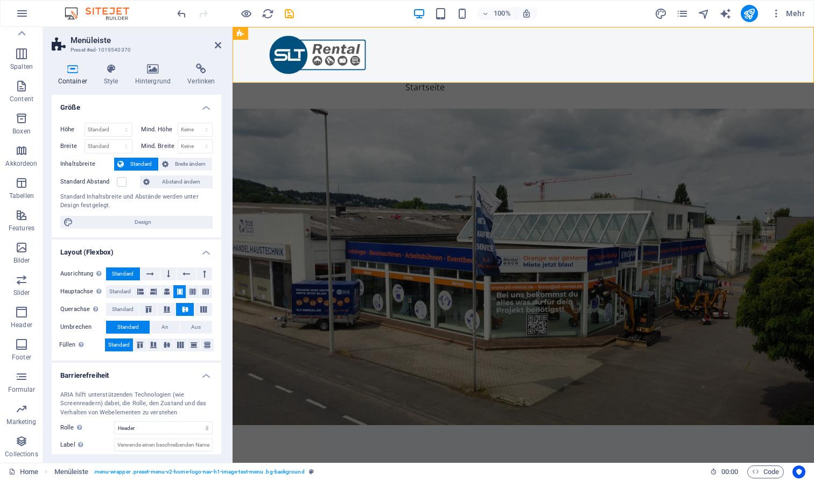
click at [375, 109] on figure at bounding box center [523, 267] width 581 height 317
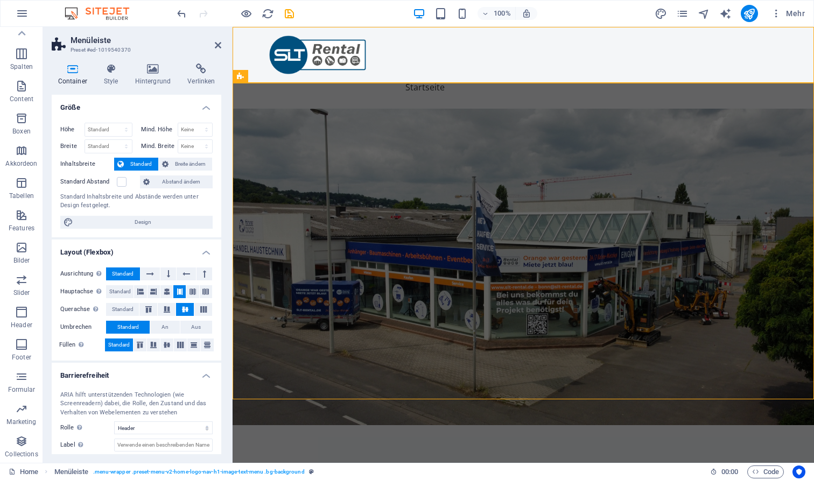
click at [375, 109] on figure at bounding box center [523, 267] width 581 height 317
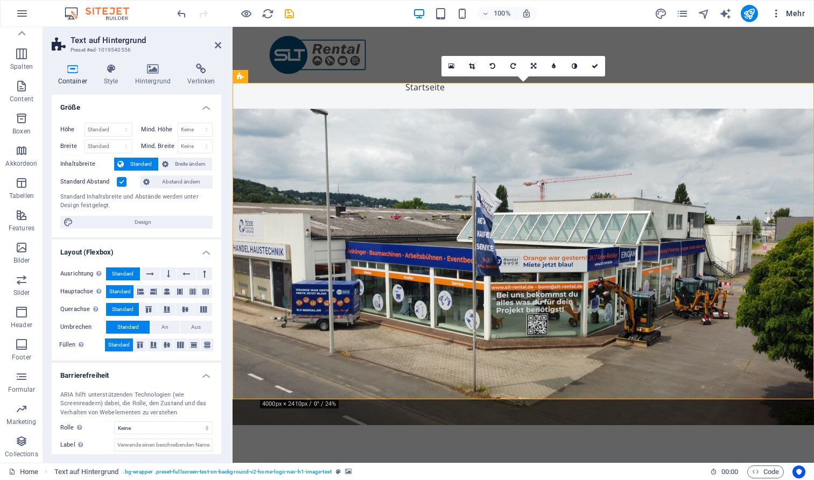
click at [779, 11] on icon "button" at bounding box center [776, 13] width 11 height 11
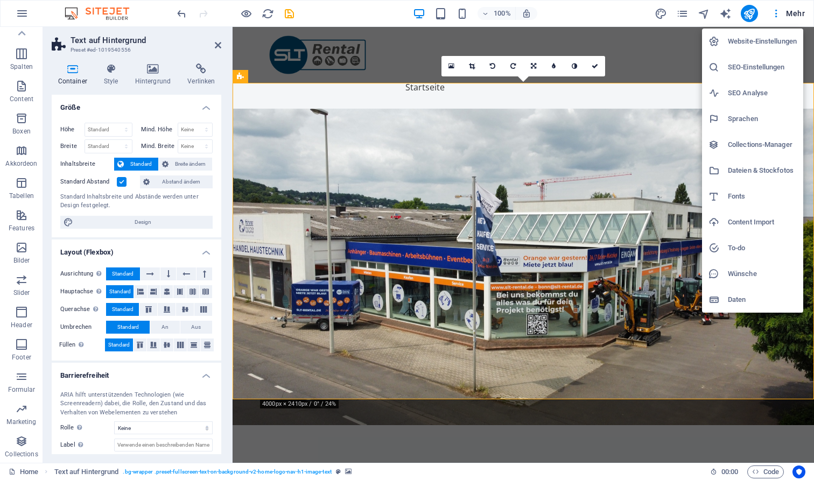
click at [743, 47] on h6 "Website-Einstellungen" at bounding box center [762, 41] width 69 height 13
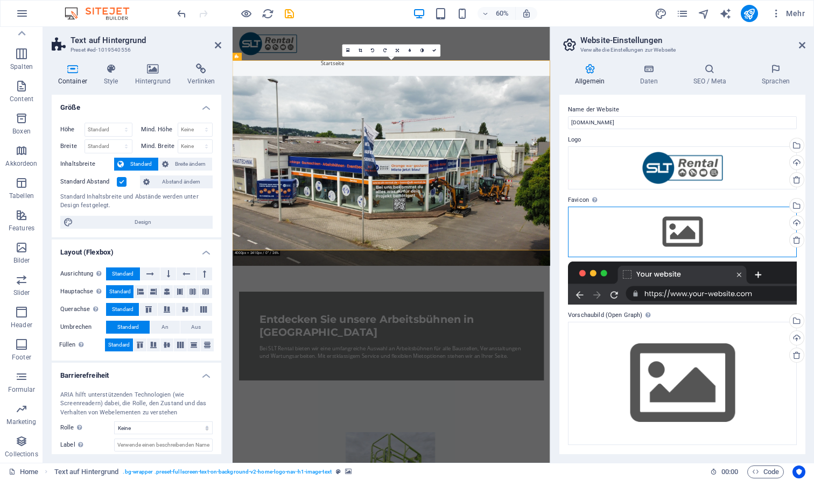
click at [687, 223] on div "Ziehe Dateien zum Hochladen hierher oder klicke hier, um aus Dateien oder koste…" at bounding box center [682, 232] width 229 height 51
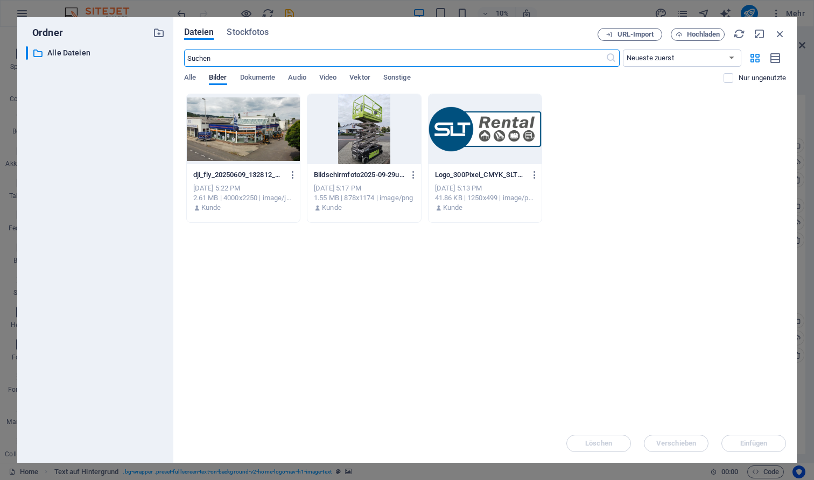
click at [517, 136] on div at bounding box center [484, 129] width 113 height 70
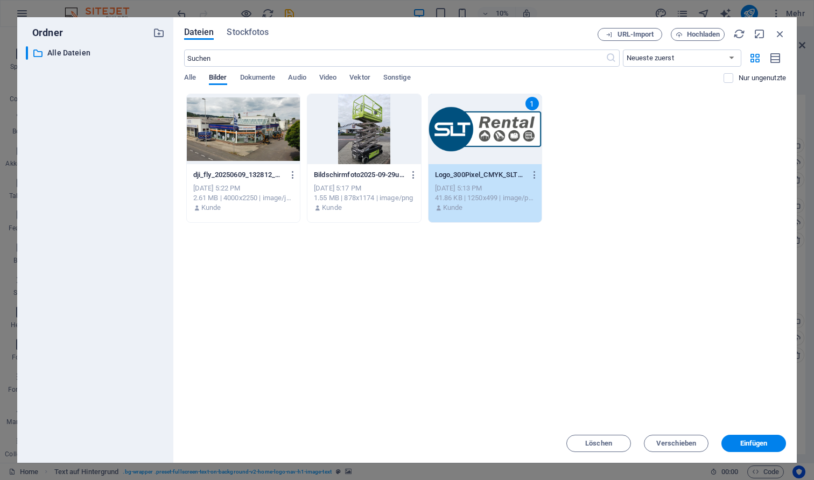
click at [517, 136] on div "1" at bounding box center [484, 129] width 113 height 70
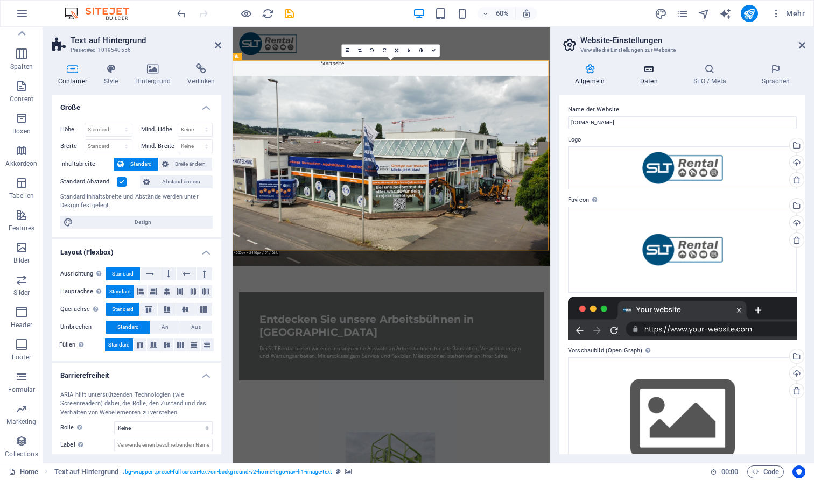
click at [646, 66] on icon at bounding box center [648, 69] width 49 height 11
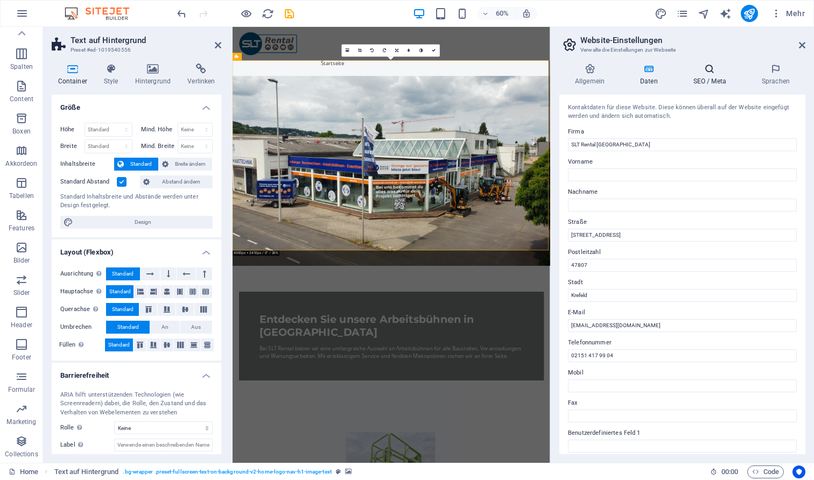
click at [707, 71] on icon at bounding box center [710, 69] width 64 height 11
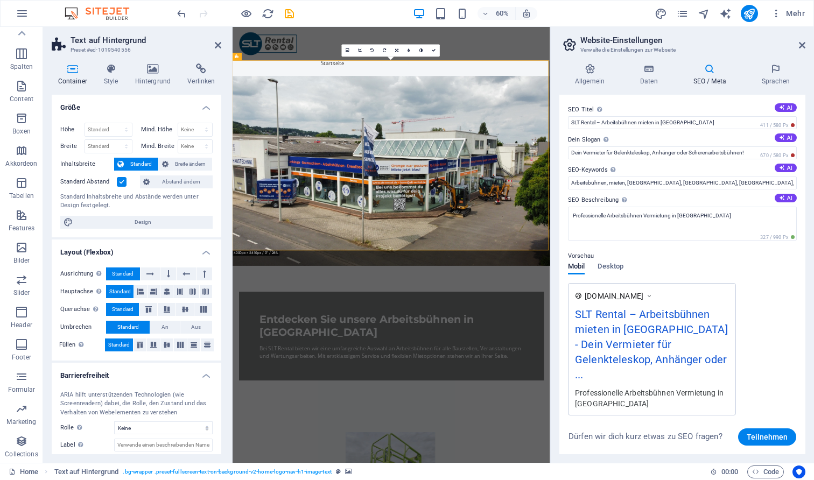
click at [773, 62] on div "Allgemein Daten SEO / Meta Sprachen Name der Website [DOMAIN_NAME] Logo Ziehe D…" at bounding box center [682, 259] width 263 height 408
click at [773, 71] on icon at bounding box center [775, 69] width 59 height 11
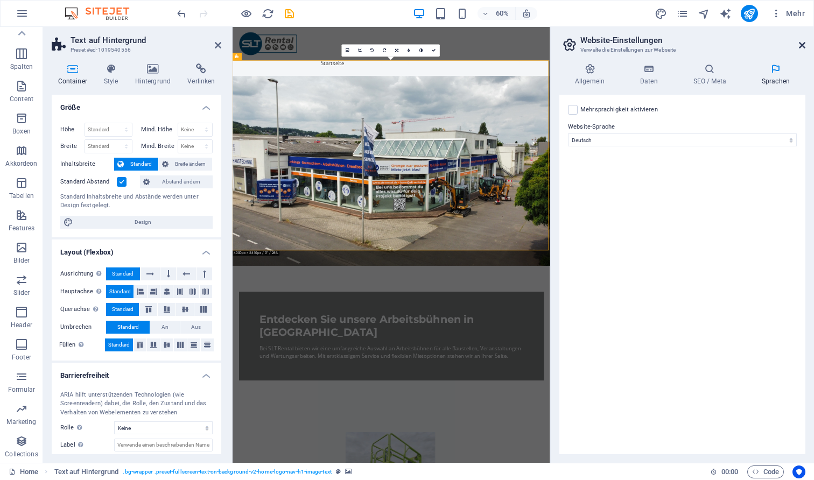
click at [803, 48] on icon at bounding box center [802, 45] width 6 height 9
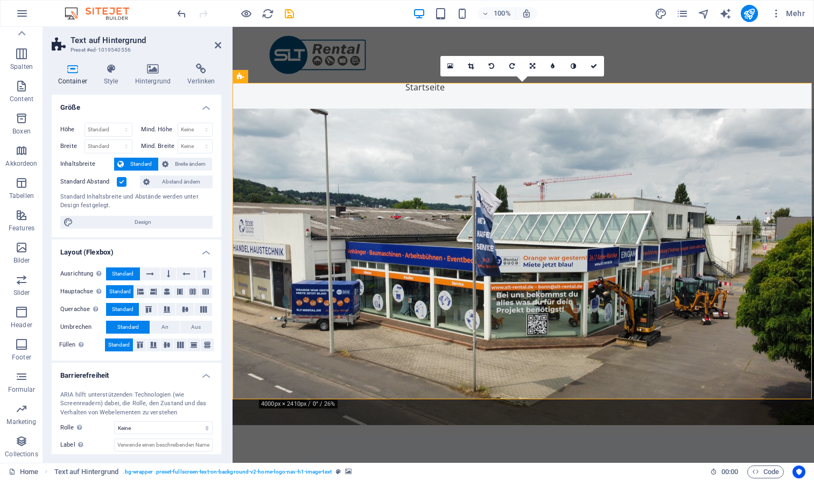
click at [610, 123] on figure at bounding box center [523, 267] width 581 height 317
click at [658, 74] on nav "Startseite Über uns Dienstleistungen Jetzt Mieten Kontakt" at bounding box center [523, 87] width 508 height 26
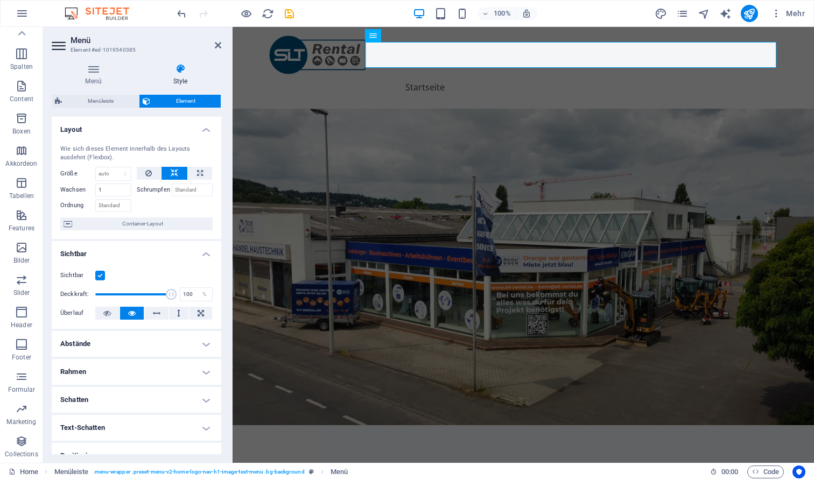
click at [669, 6] on div "Mehr" at bounding box center [732, 13] width 154 height 17
click at [661, 10] on icon "design" at bounding box center [661, 14] width 12 height 12
select select "200"
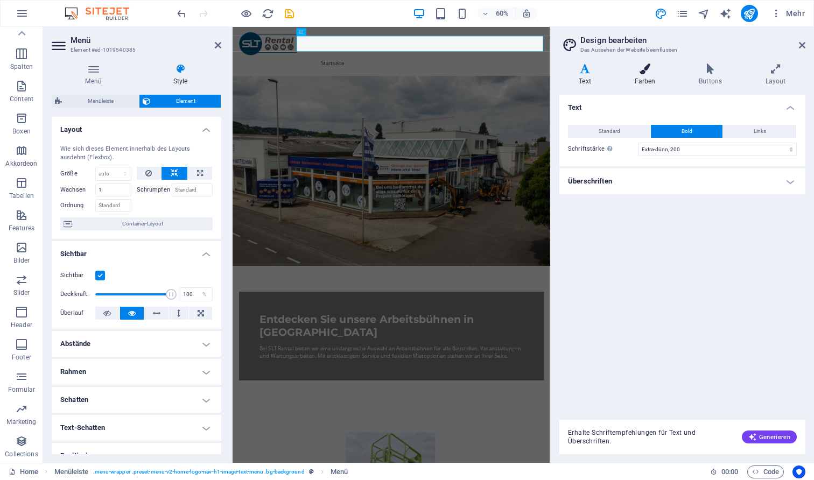
click at [656, 73] on icon at bounding box center [645, 69] width 60 height 11
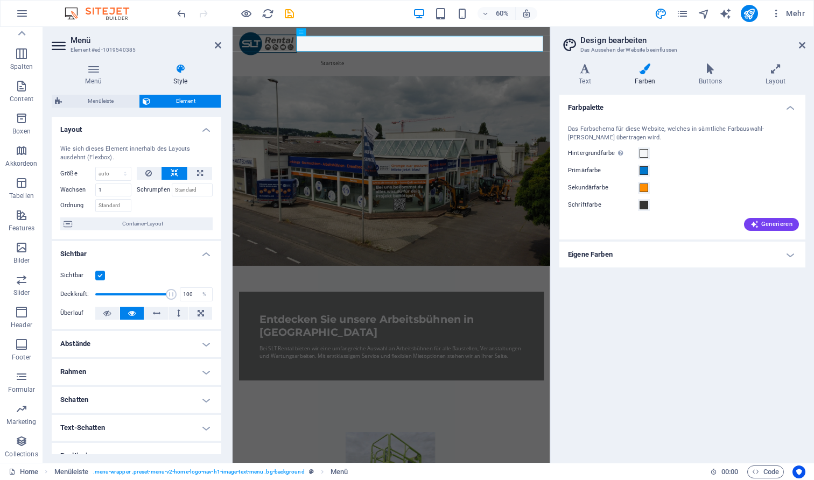
click at [716, 62] on div "Varianten Text Farben Buttons Layout Text Standard Bold Links Schriftfarbe Schr…" at bounding box center [682, 259] width 263 height 408
click at [711, 73] on icon at bounding box center [710, 69] width 62 height 11
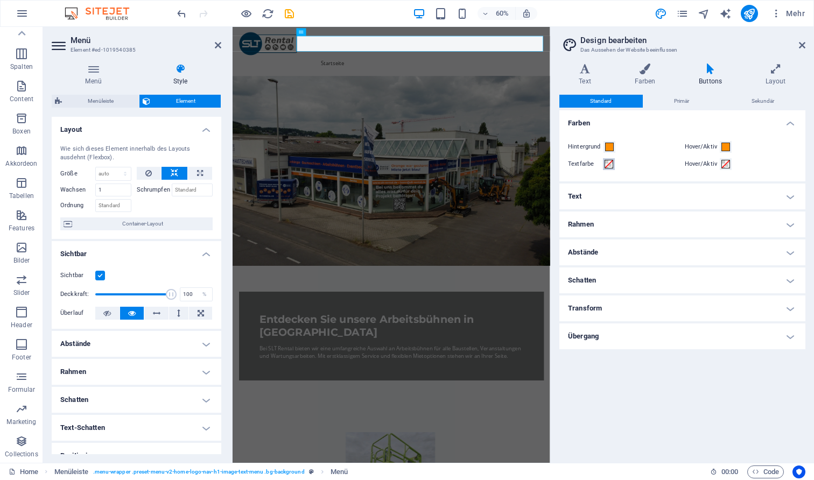
click at [611, 166] on span at bounding box center [608, 164] width 9 height 9
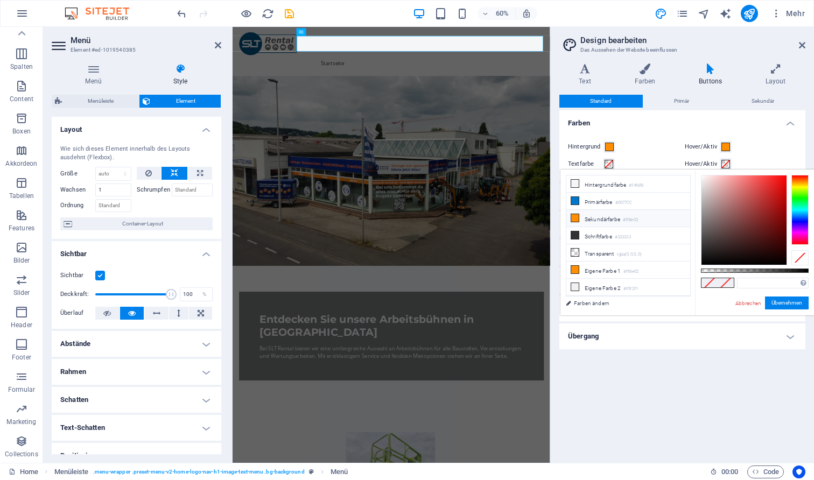
click at [585, 225] on li "Sekundärfarbe #ff8e02" at bounding box center [628, 218] width 124 height 17
type input "#ff8e02"
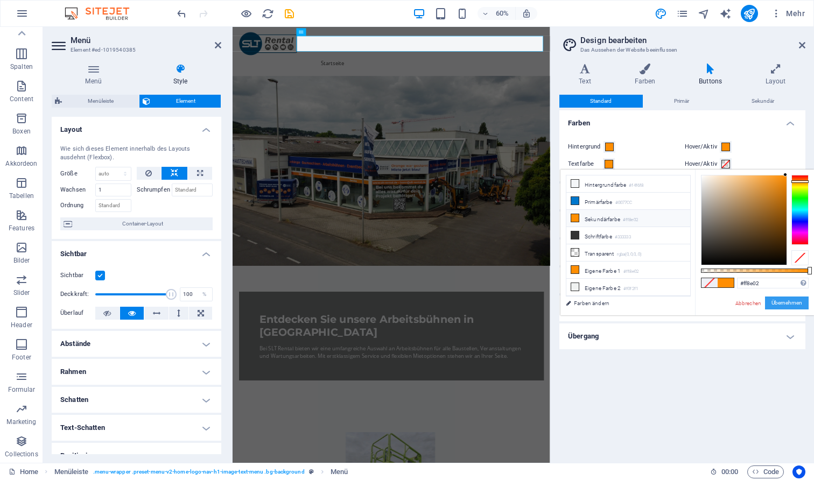
click at [785, 305] on button "Übernehmen" at bounding box center [787, 303] width 44 height 13
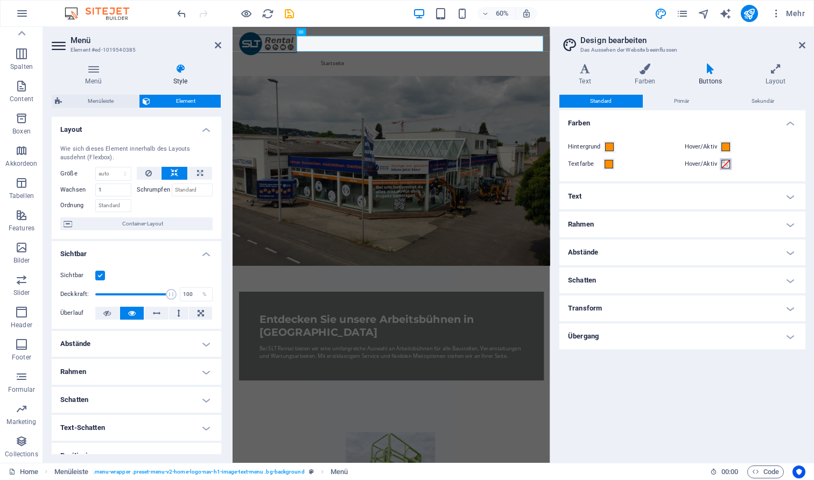
click at [723, 165] on span at bounding box center [725, 164] width 9 height 9
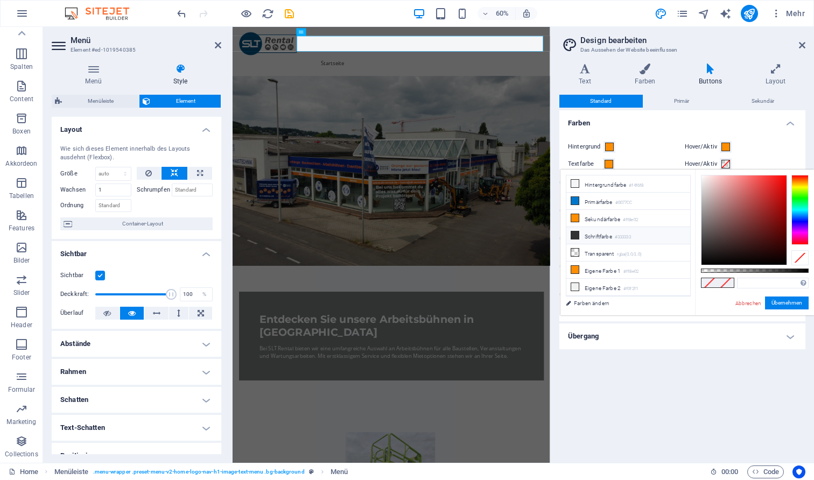
click at [610, 228] on li "Schriftfarbe #333333" at bounding box center [628, 235] width 124 height 17
click at [621, 220] on li "Sekundärfarbe #ff8e02" at bounding box center [628, 218] width 124 height 17
type input "#ff8e02"
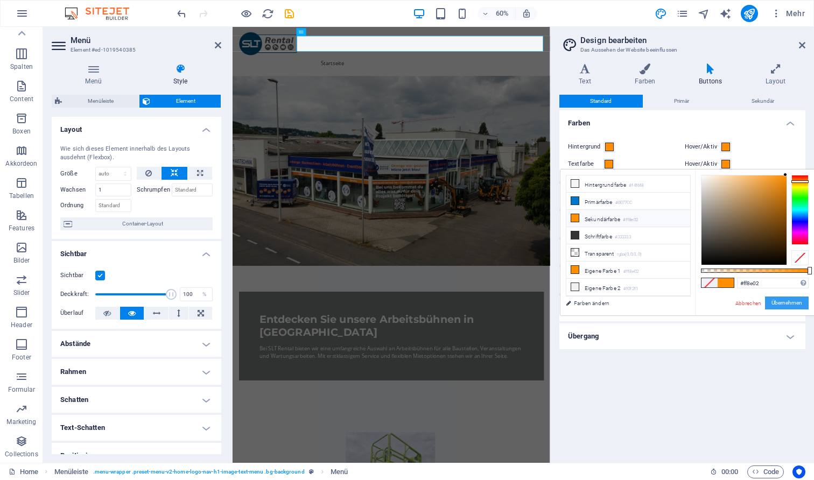
click at [787, 300] on button "Übernehmen" at bounding box center [787, 303] width 44 height 13
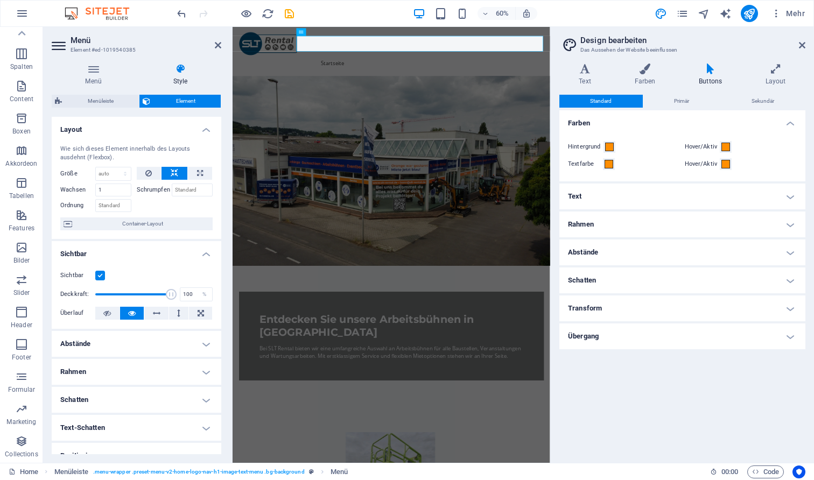
click at [636, 229] on figure at bounding box center [497, 267] width 529 height 317
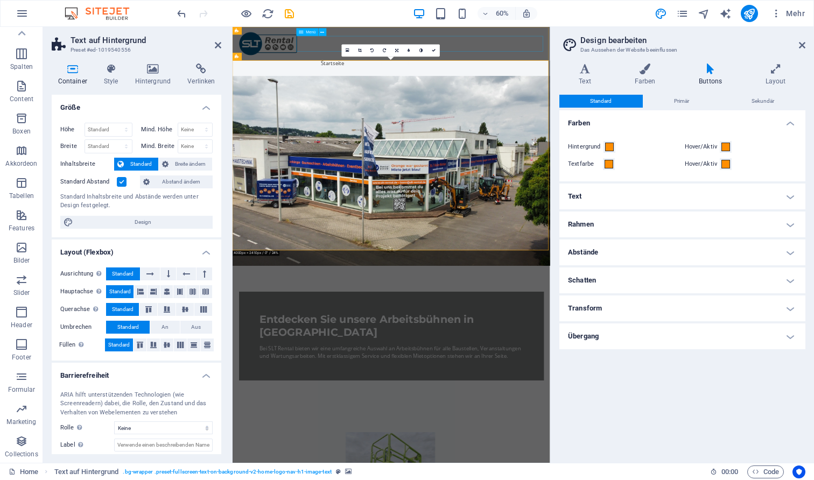
click at [615, 74] on nav "Startseite Über uns Dienstleistungen Jetzt Mieten Kontakt" at bounding box center [497, 87] width 508 height 26
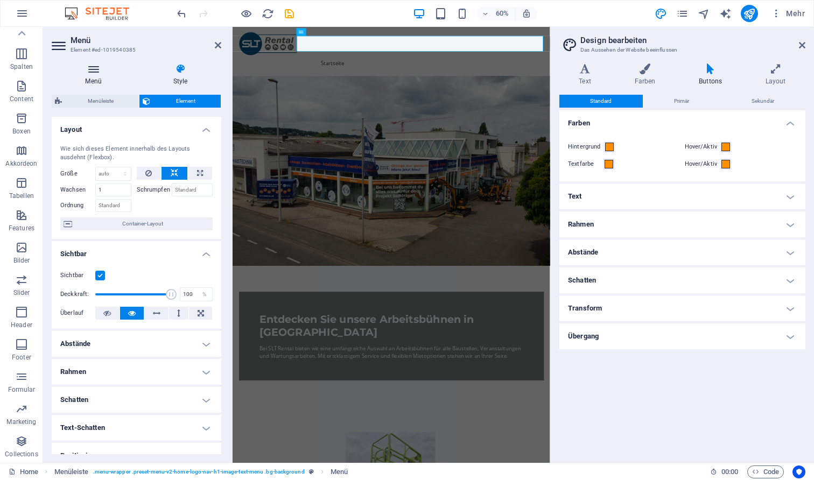
click at [100, 77] on h4 "Menü" at bounding box center [96, 75] width 88 height 23
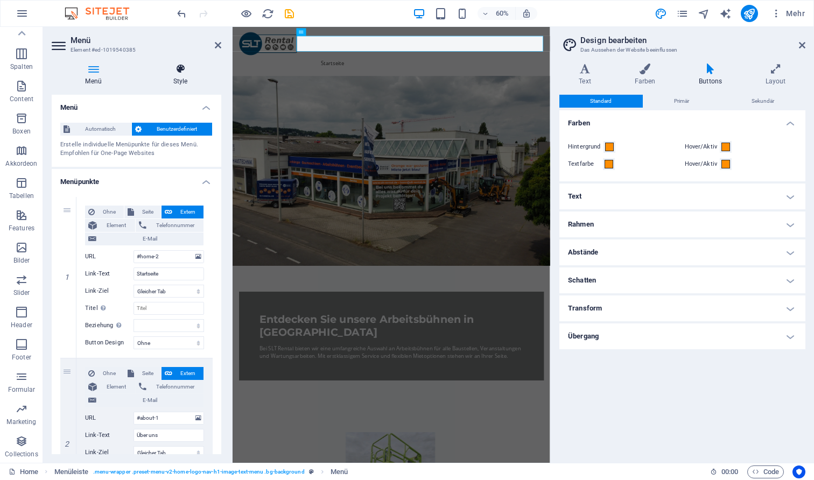
click at [174, 73] on icon at bounding box center [180, 69] width 82 height 11
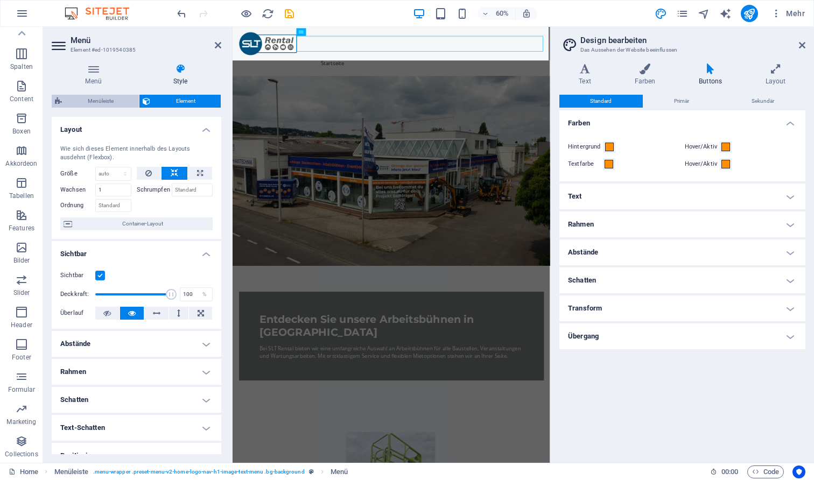
click at [106, 97] on span "Menüleiste" at bounding box center [100, 101] width 71 height 13
select select "rem"
select select "preset-menu-v2-home-logo-nav-h1-image-text-menu"
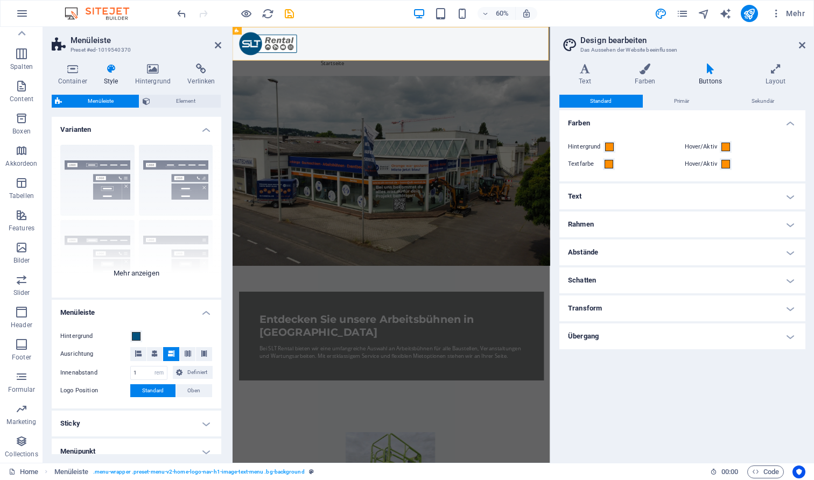
click at [125, 275] on div "Rahmen Mittig Standard Fixiert Loki Trigger Breit XXL" at bounding box center [137, 216] width 170 height 161
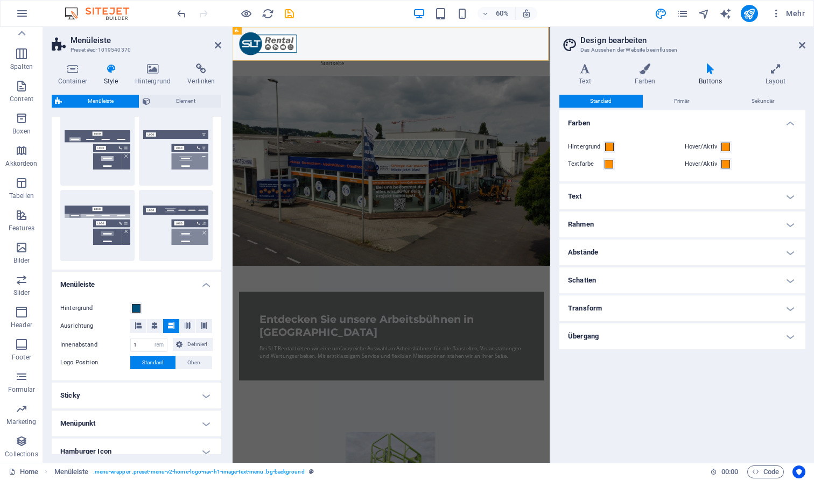
scroll to position [177, 0]
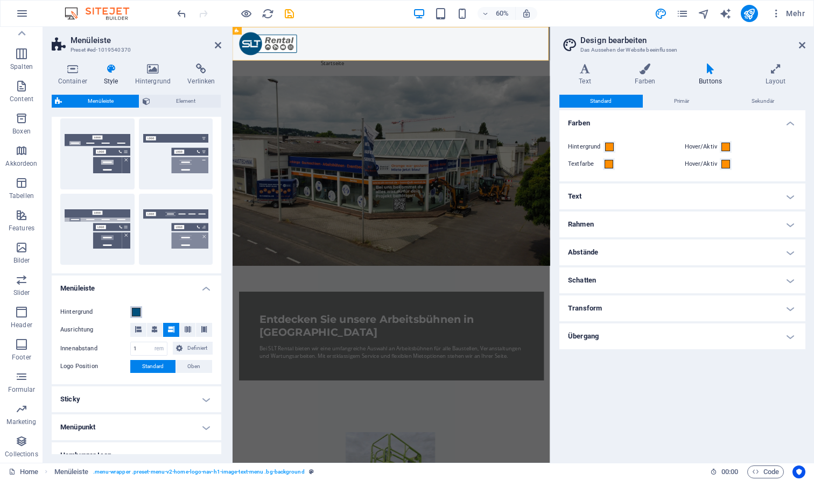
click at [133, 314] on span at bounding box center [136, 312] width 9 height 9
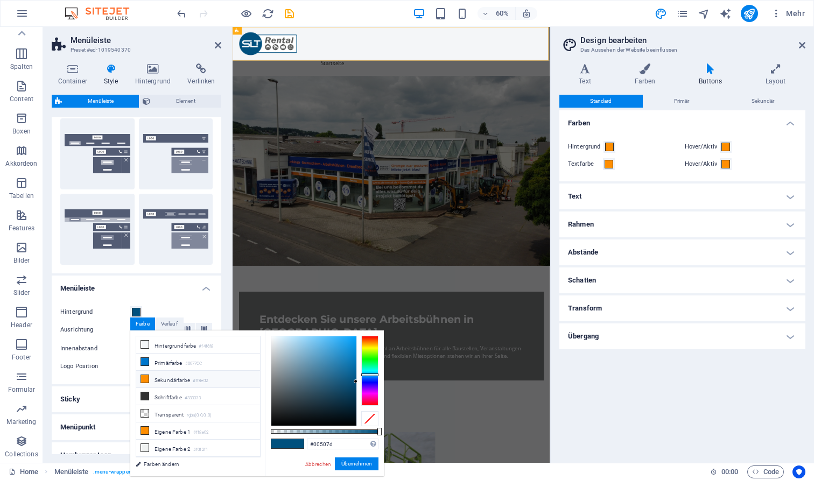
click at [157, 376] on li "Sekundärfarbe #ff8e02" at bounding box center [198, 379] width 124 height 17
type input "#ff8e02"
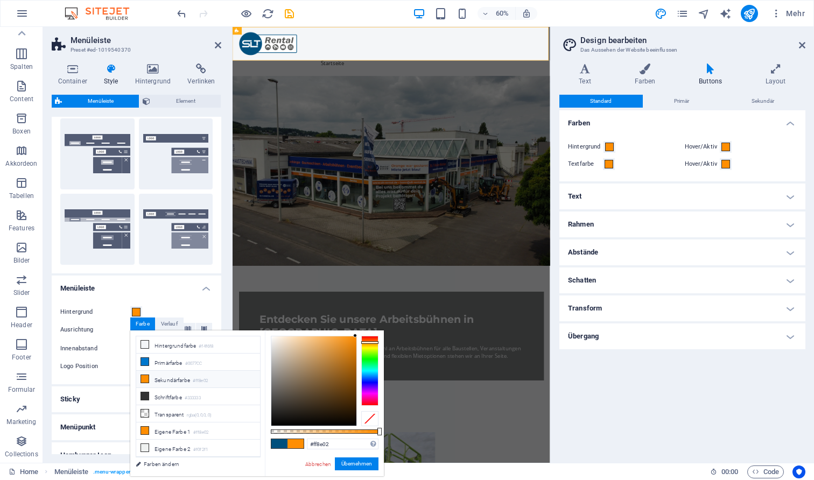
click at [171, 381] on li "Sekundärfarbe #ff8e02" at bounding box center [198, 379] width 124 height 17
click at [356, 463] on button "Übernehmen" at bounding box center [357, 464] width 44 height 13
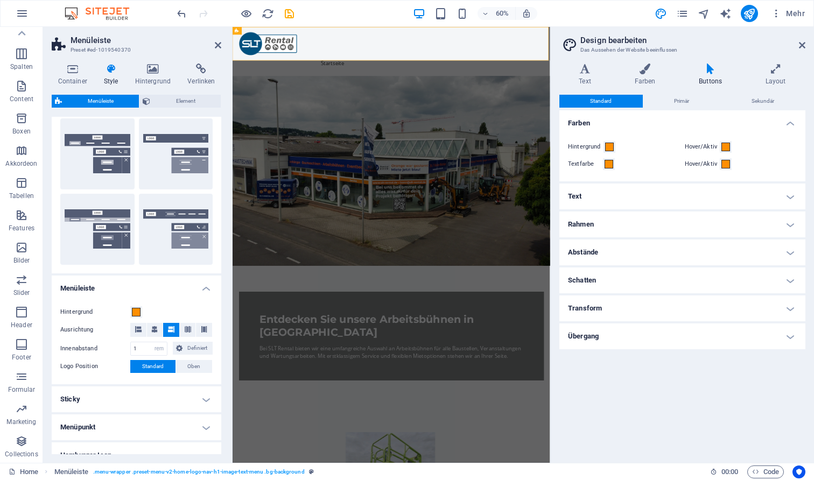
click at [565, 183] on figure at bounding box center [497, 267] width 529 height 317
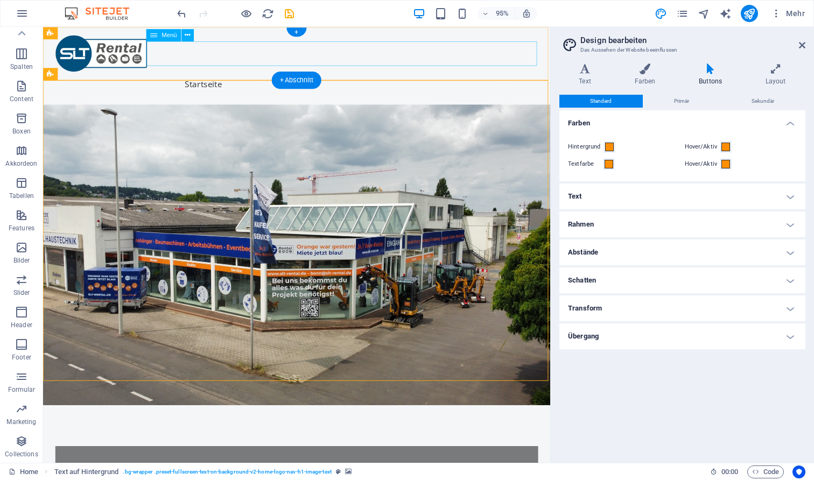
click at [353, 74] on nav "Startseite Über uns Dienstleistungen Jetzt Mieten Kontakt" at bounding box center [310, 87] width 508 height 26
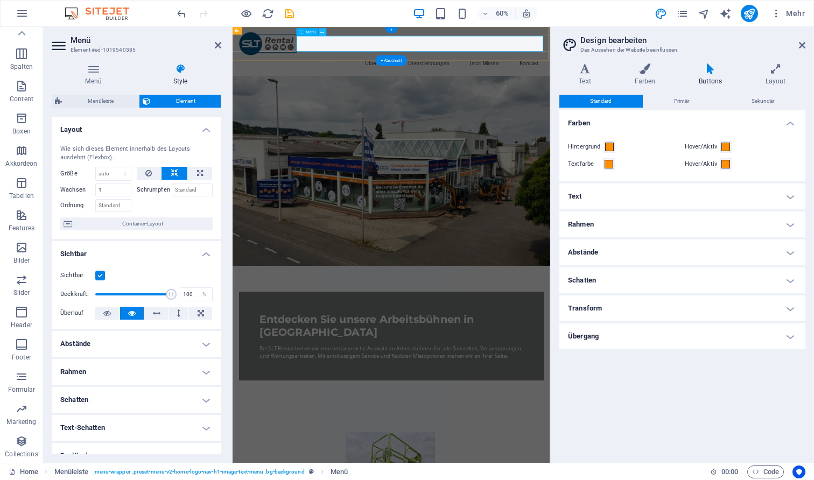
click at [324, 33] on icon at bounding box center [323, 32] width 4 height 7
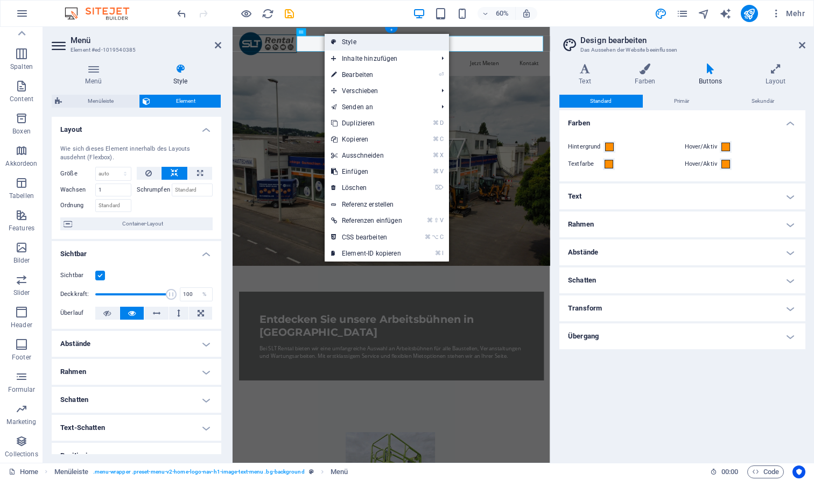
click at [340, 44] on link "Style" at bounding box center [387, 42] width 124 height 16
select select "rem"
select select "preset-menu-v2-home-logo-nav-h1-image-text-menu"
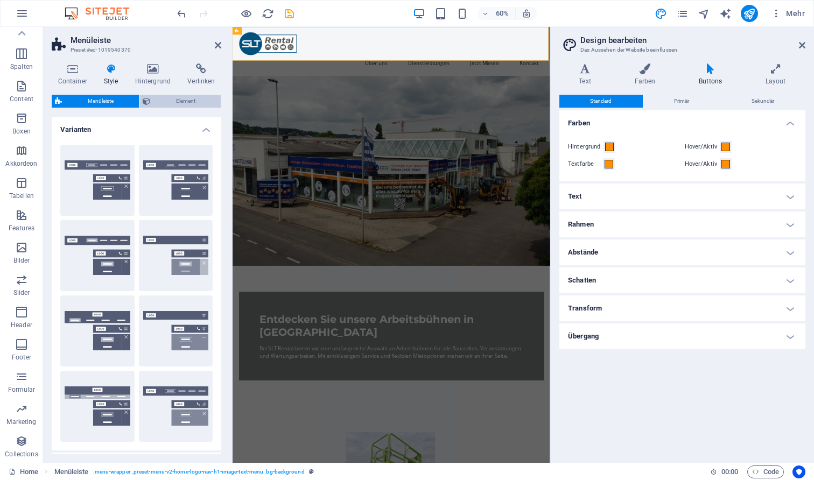
click at [183, 102] on span "Element" at bounding box center [185, 101] width 64 height 13
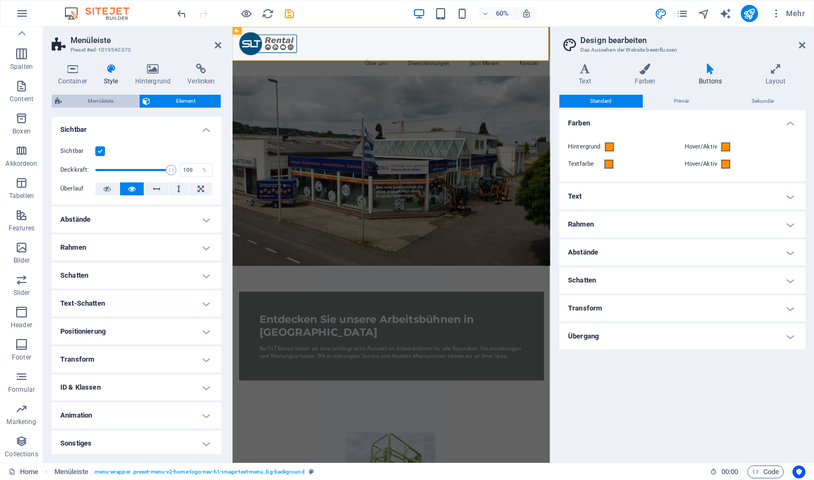
click at [93, 101] on span "Menüleiste" at bounding box center [100, 101] width 71 height 13
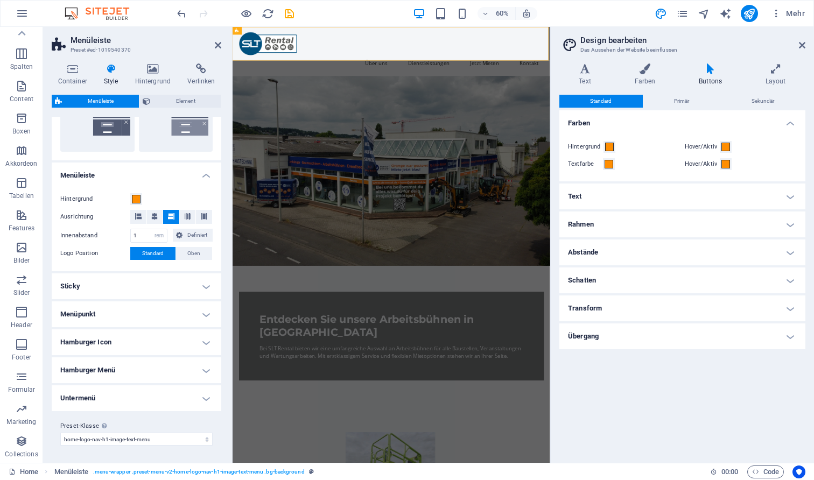
scroll to position [290, 0]
click at [146, 289] on h4 "Sticky" at bounding box center [137, 287] width 170 height 26
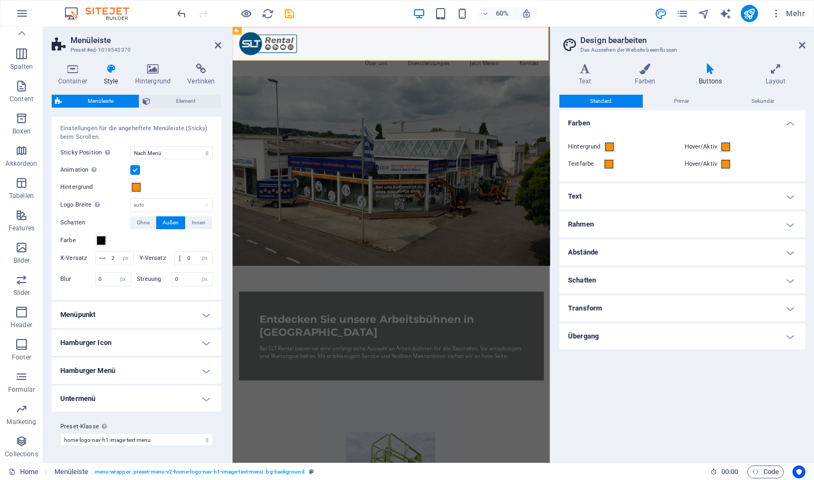
scroll to position [469, 0]
click at [159, 315] on h4 "Menüpunkt" at bounding box center [137, 316] width 170 height 26
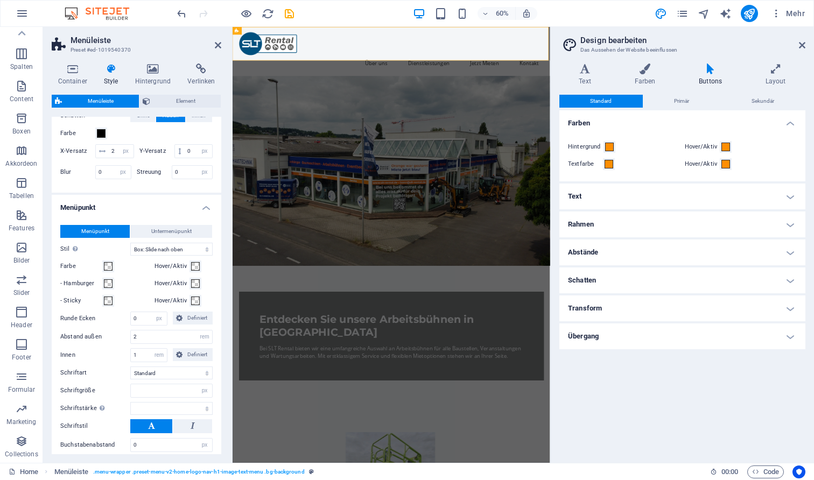
scroll to position [578, 0]
click at [193, 266] on span at bounding box center [195, 265] width 9 height 9
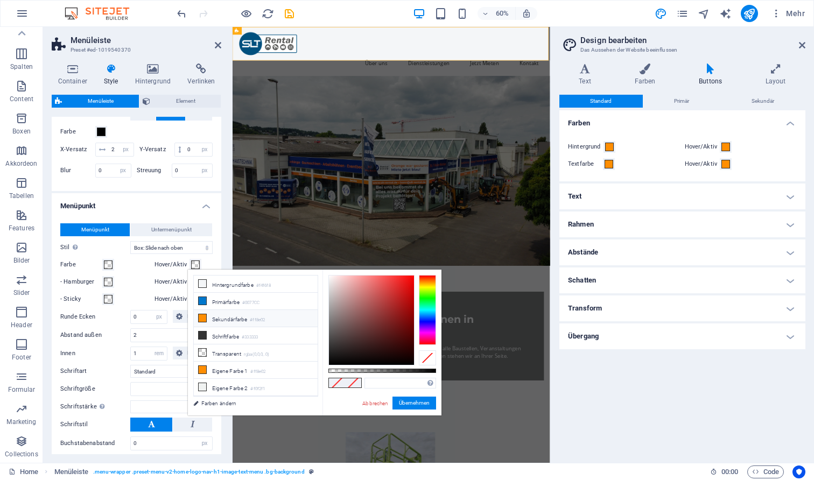
click at [216, 315] on li "Sekundärfarbe #ff8e02" at bounding box center [256, 318] width 124 height 17
type input "#ff8e02"
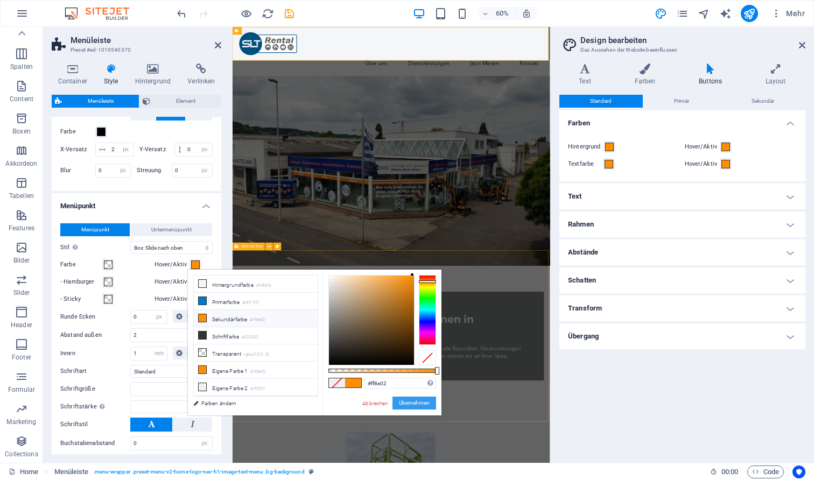
click at [424, 400] on button "Übernehmen" at bounding box center [414, 403] width 44 height 13
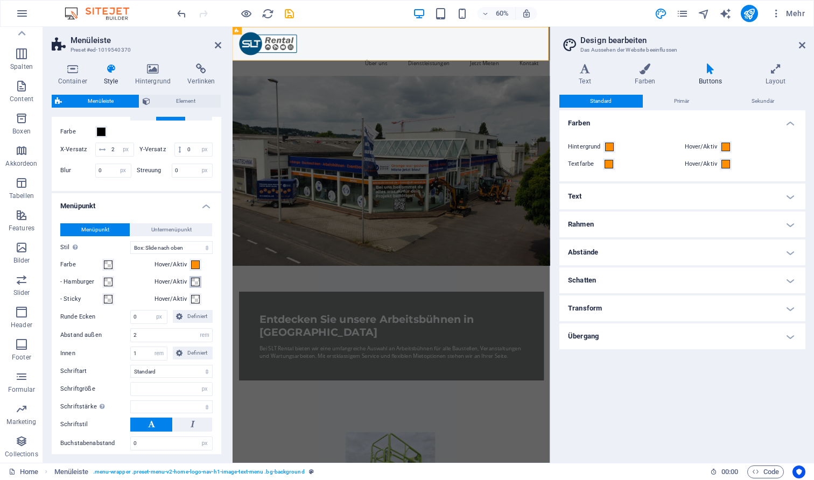
click at [193, 279] on span at bounding box center [195, 282] width 9 height 9
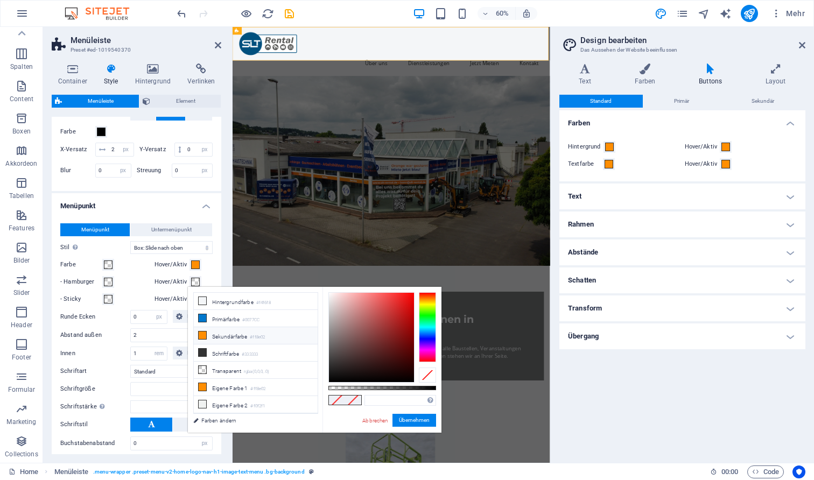
click at [251, 339] on li "Sekundärfarbe #ff8e02" at bounding box center [256, 335] width 124 height 17
type input "#ff8e02"
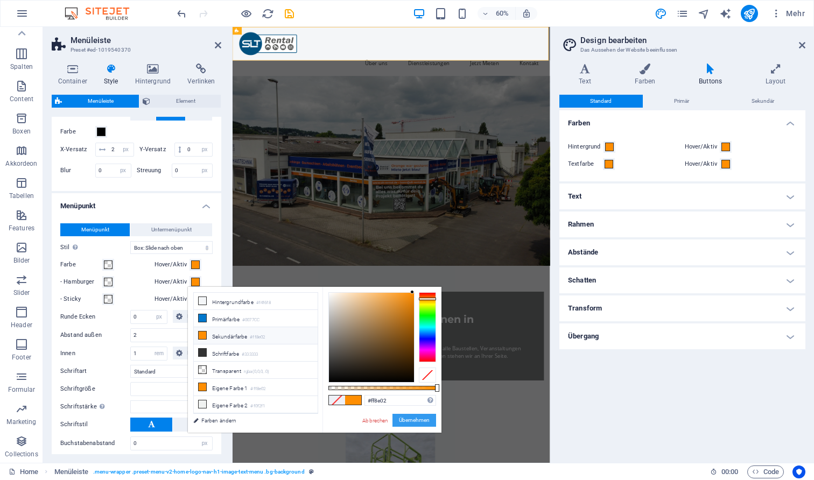
click at [419, 416] on button "Übernehmen" at bounding box center [414, 420] width 44 height 13
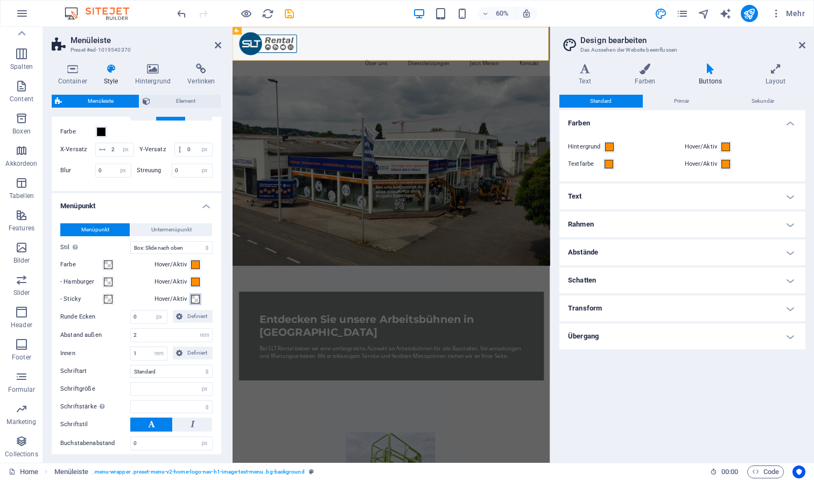
click at [193, 296] on span at bounding box center [195, 299] width 9 height 9
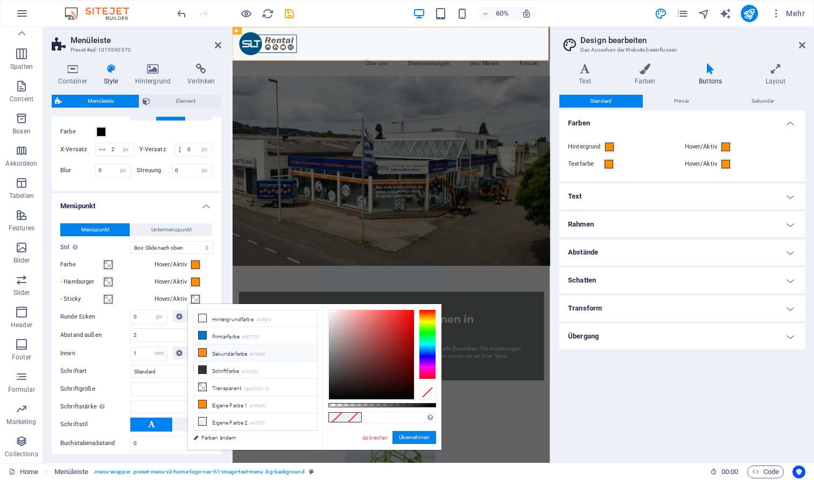
click at [273, 349] on li "Sekundärfarbe #ff8e02" at bounding box center [256, 353] width 124 height 17
type input "#ff8e02"
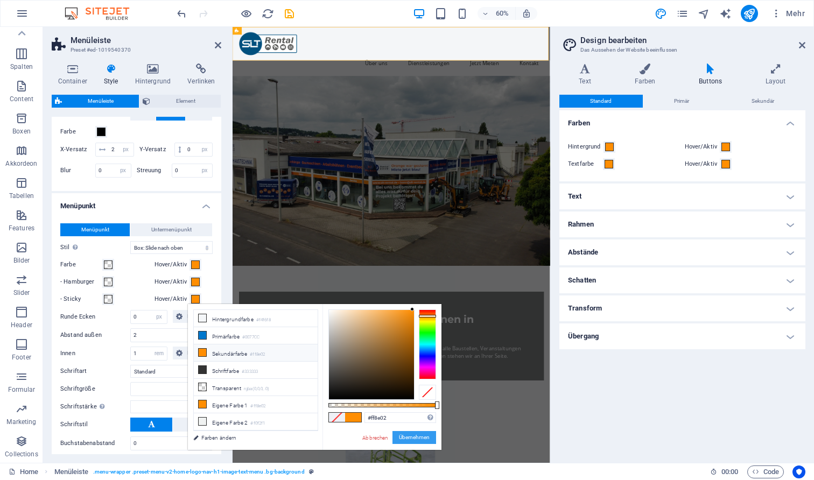
click at [417, 435] on button "Übernehmen" at bounding box center [414, 437] width 44 height 13
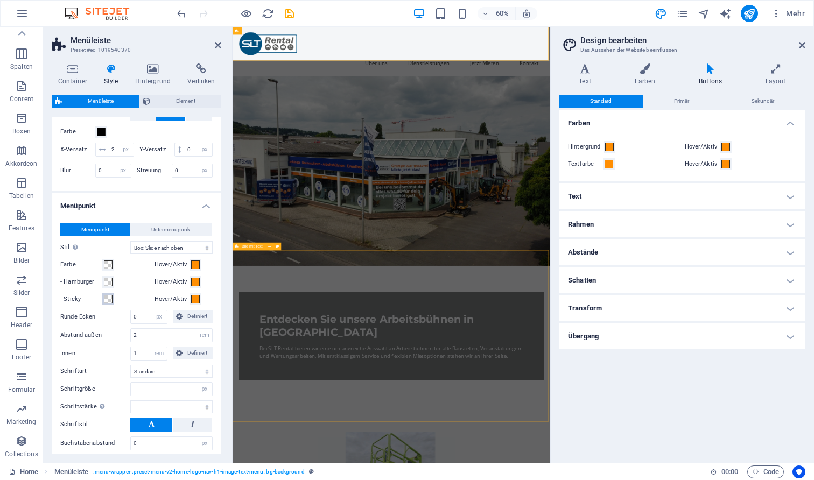
click at [106, 295] on span at bounding box center [108, 299] width 9 height 9
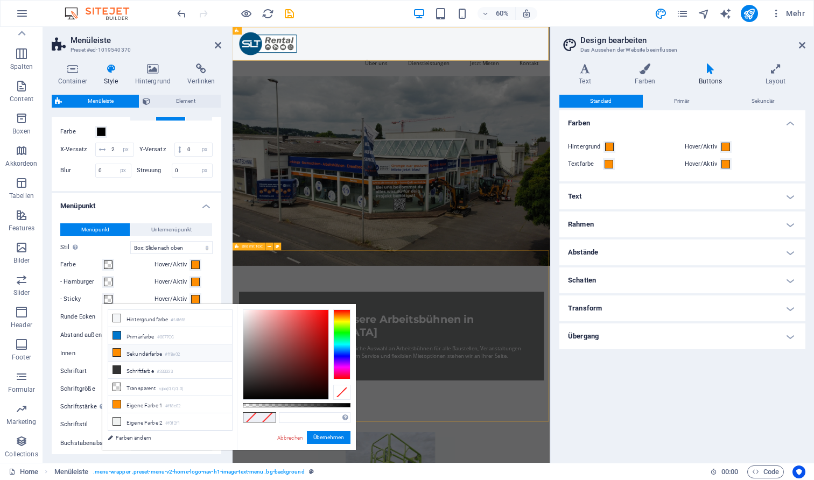
click at [186, 356] on li "Sekundärfarbe #ff8e02" at bounding box center [170, 353] width 124 height 17
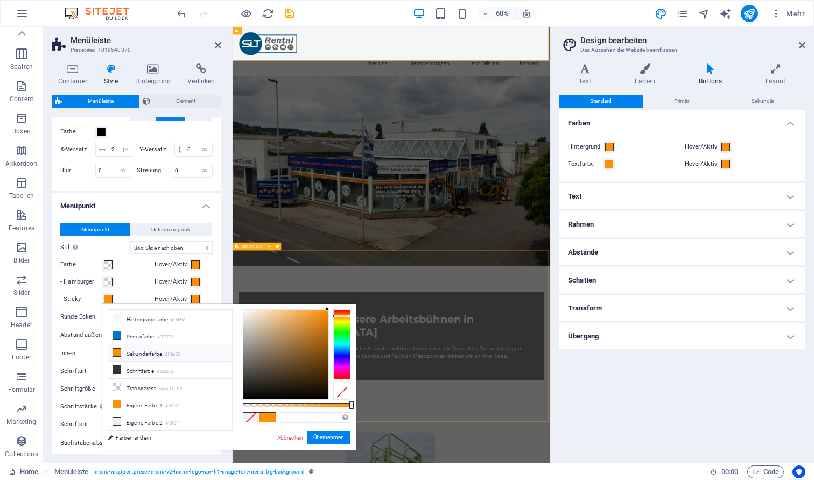
type input "#ff8e02"
click at [321, 438] on button "Übernehmen" at bounding box center [329, 437] width 44 height 13
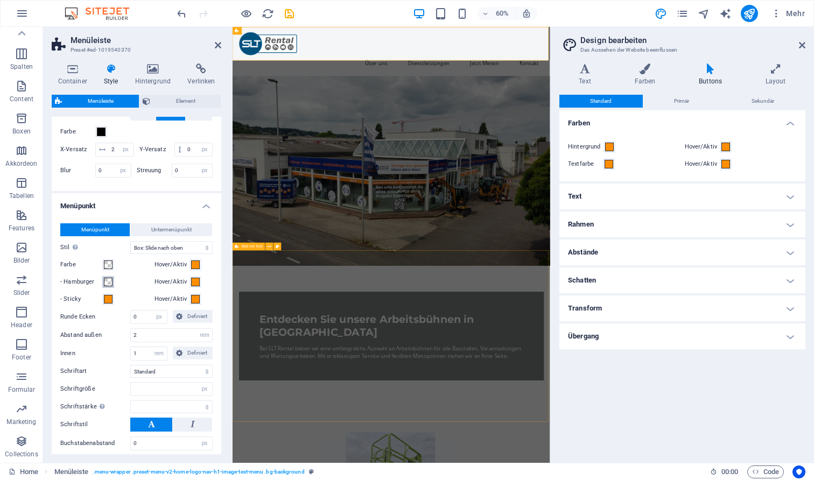
click at [111, 279] on span at bounding box center [108, 282] width 9 height 9
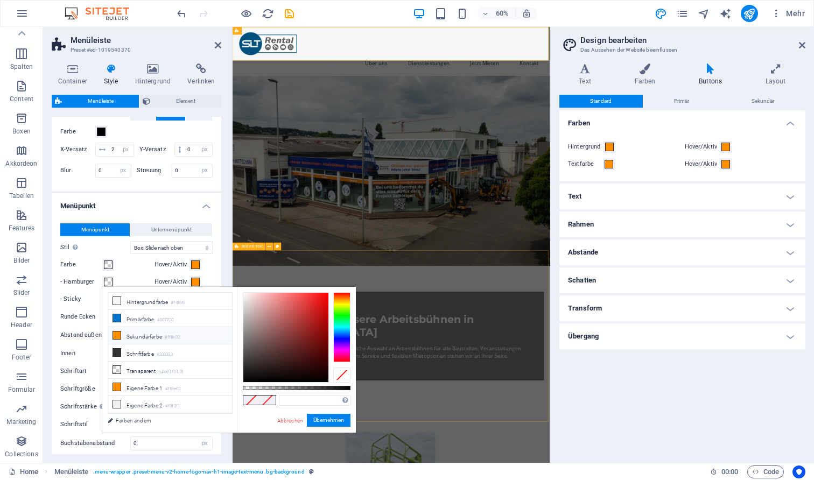
click at [168, 342] on li "Sekundärfarbe #ff8e02" at bounding box center [170, 335] width 124 height 17
type input "#ff8e02"
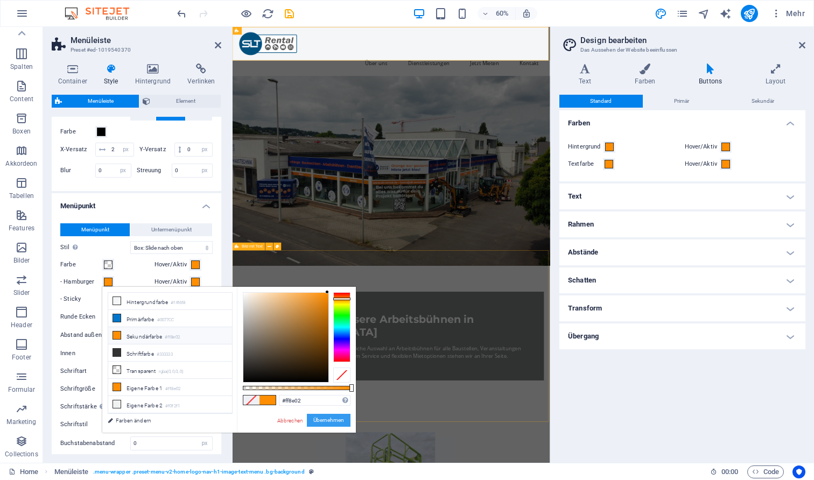
click at [317, 416] on button "Übernehmen" at bounding box center [329, 420] width 44 height 13
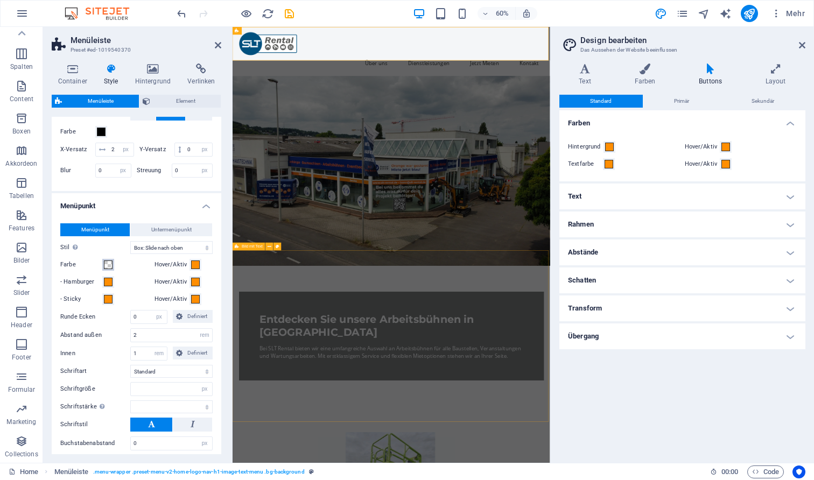
click at [109, 265] on span at bounding box center [108, 265] width 9 height 9
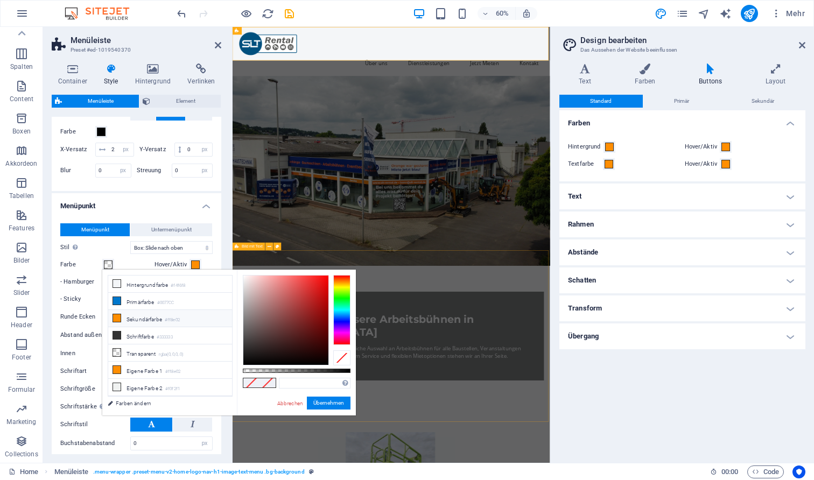
click at [161, 325] on li "Sekundärfarbe #ff8e02" at bounding box center [170, 318] width 124 height 17
type input "#ff8e02"
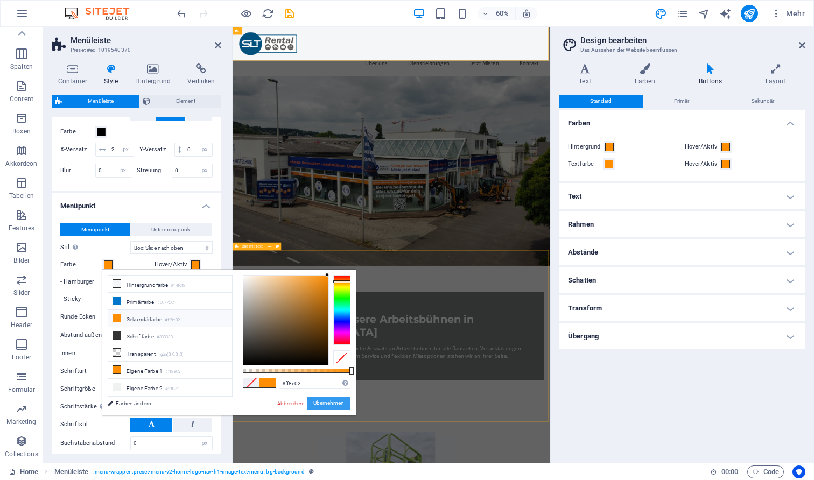
click at [335, 402] on button "Übernehmen" at bounding box center [329, 403] width 44 height 13
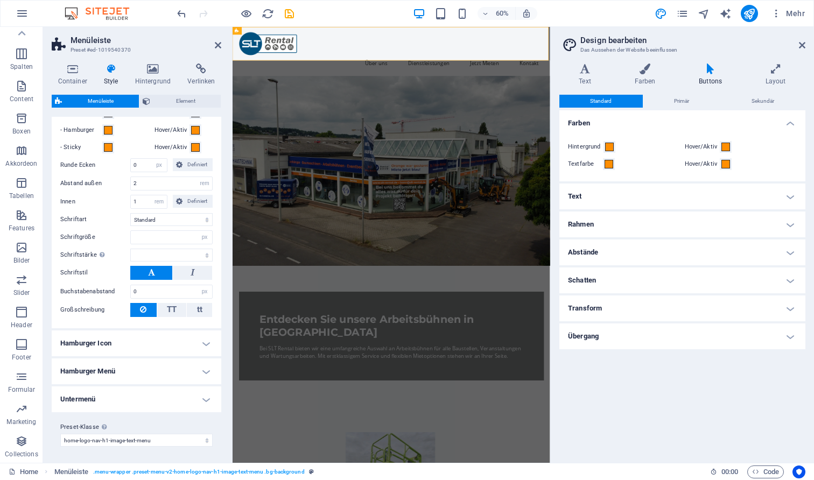
click at [160, 335] on h4 "Hamburger Icon" at bounding box center [137, 344] width 170 height 26
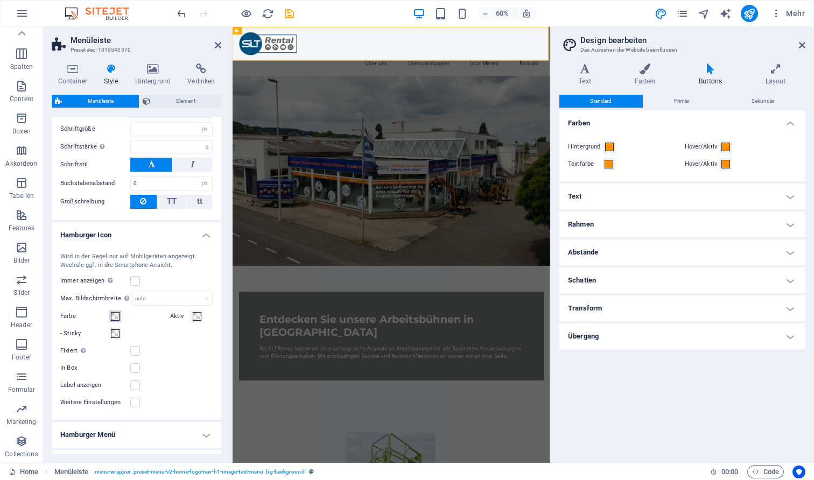
scroll to position [896, 0]
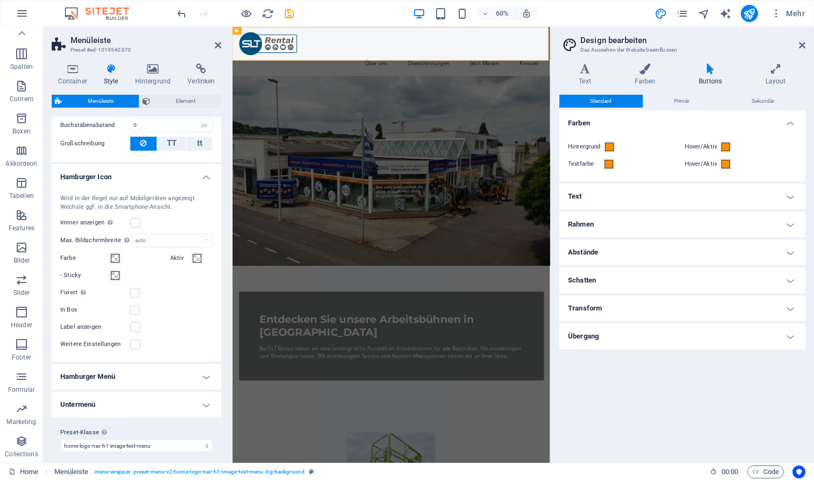
click at [137, 383] on h4 "Hamburger Menü" at bounding box center [137, 377] width 170 height 26
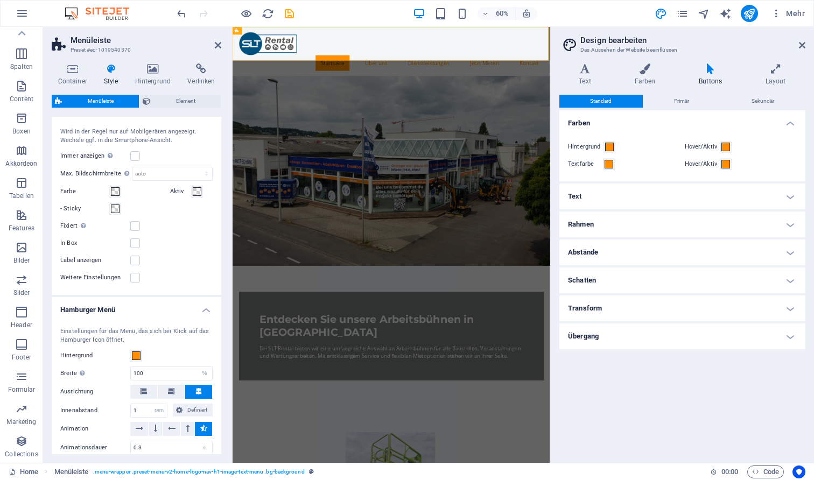
select select
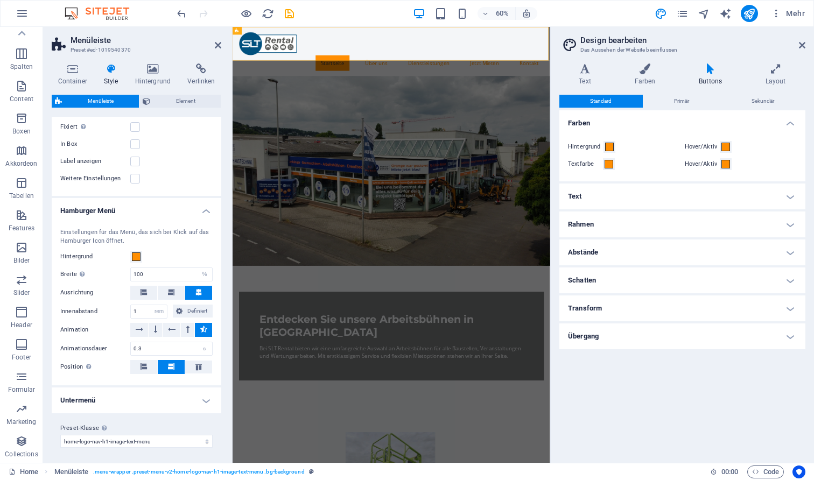
click at [135, 404] on h4 "Untermenü" at bounding box center [137, 401] width 170 height 26
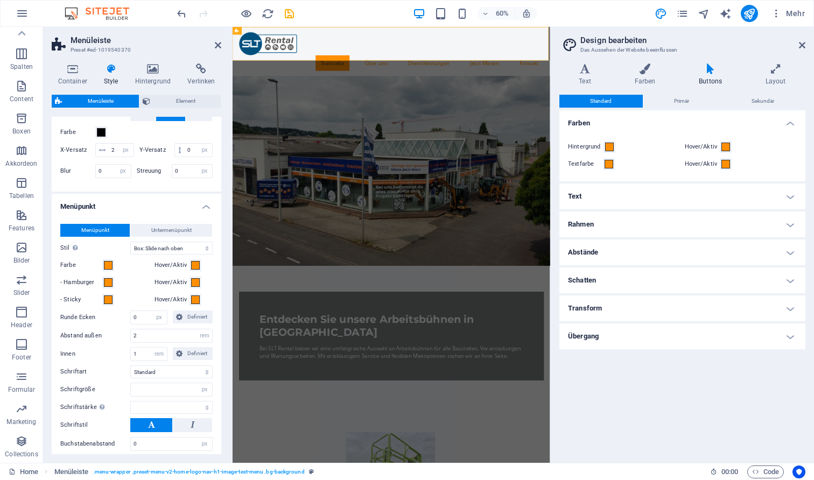
scroll to position [575, 0]
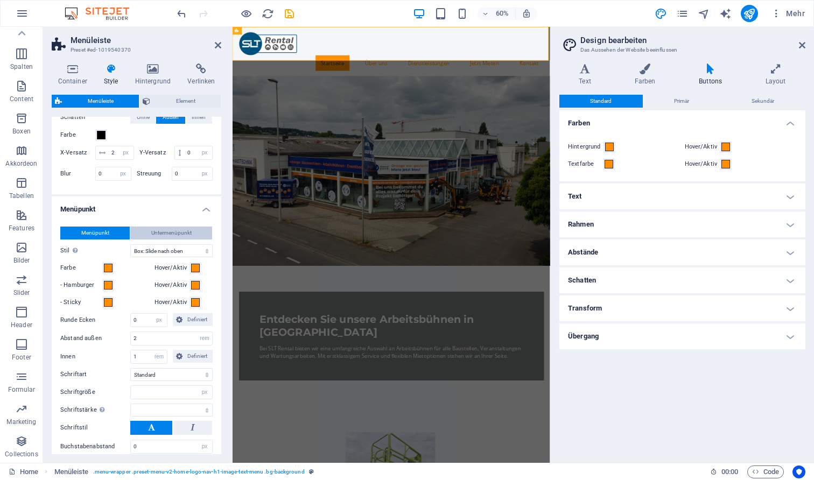
click at [157, 232] on span "Untermenüpunkt" at bounding box center [171, 233] width 40 height 13
click at [124, 229] on button "Menüpunkt" at bounding box center [94, 233] width 69 height 13
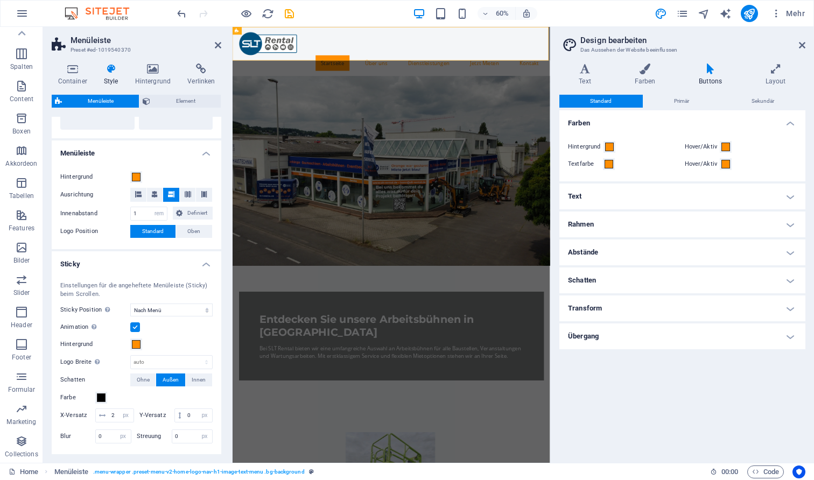
scroll to position [324, 0]
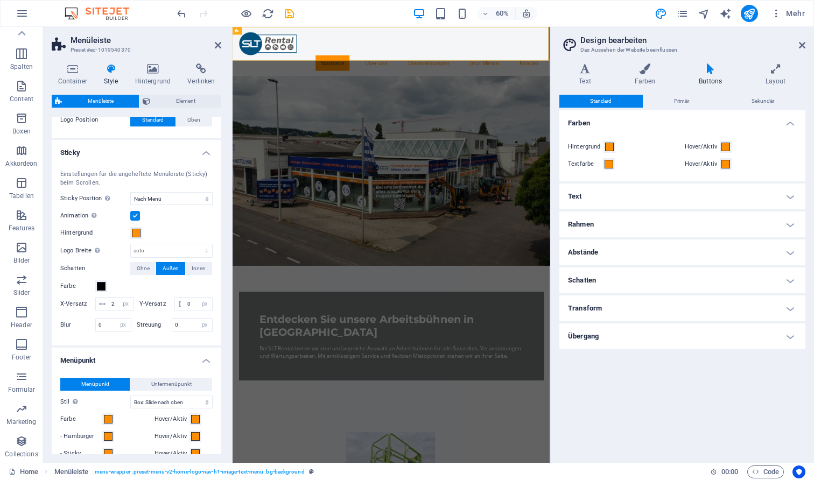
select select
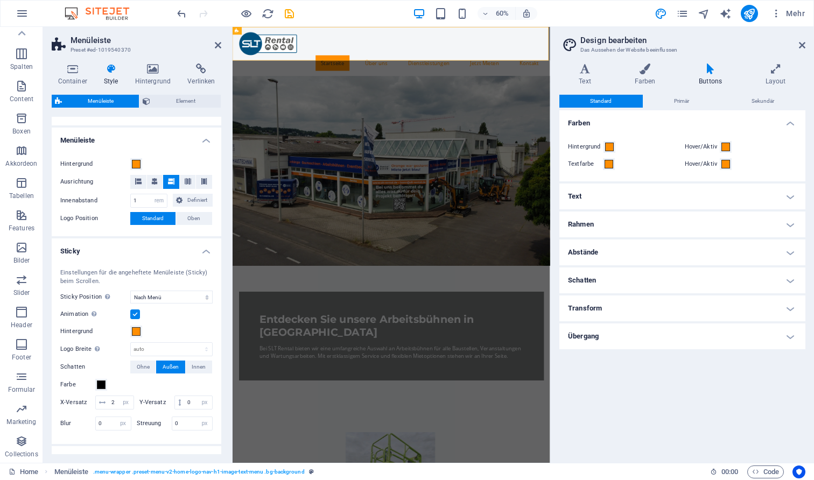
scroll to position [337, 0]
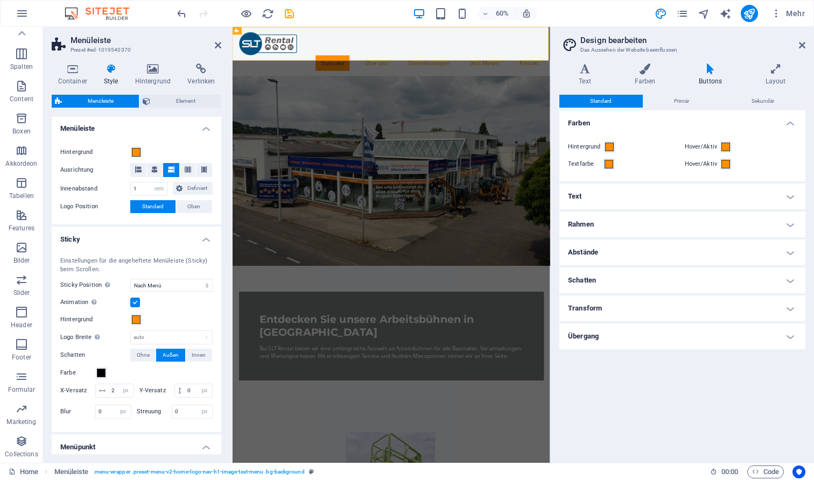
click at [625, 334] on figure at bounding box center [497, 267] width 529 height 317
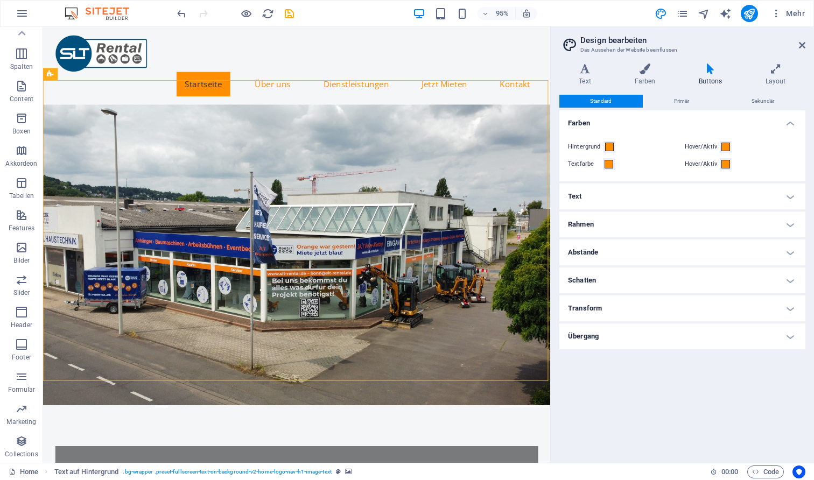
click at [798, 46] on header "Design bearbeiten Das Aussehen der Website beeinflussen" at bounding box center [683, 41] width 244 height 28
click at [804, 44] on icon at bounding box center [802, 45] width 6 height 9
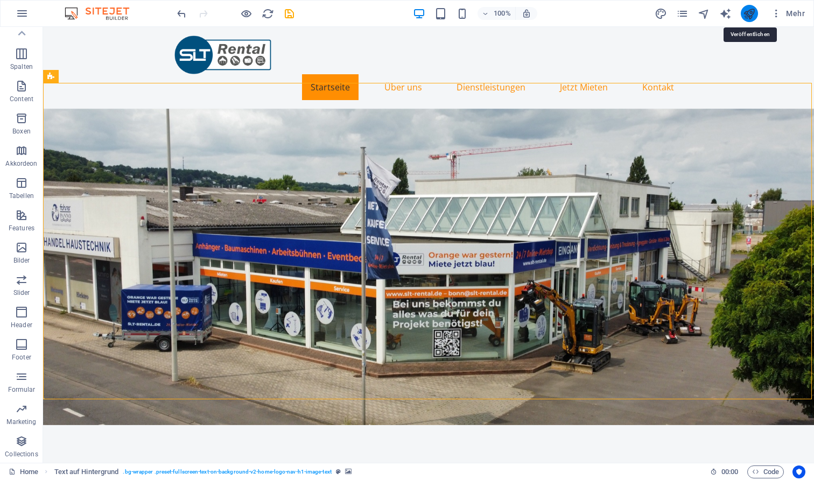
click at [749, 11] on icon "publish" at bounding box center [749, 14] width 12 height 12
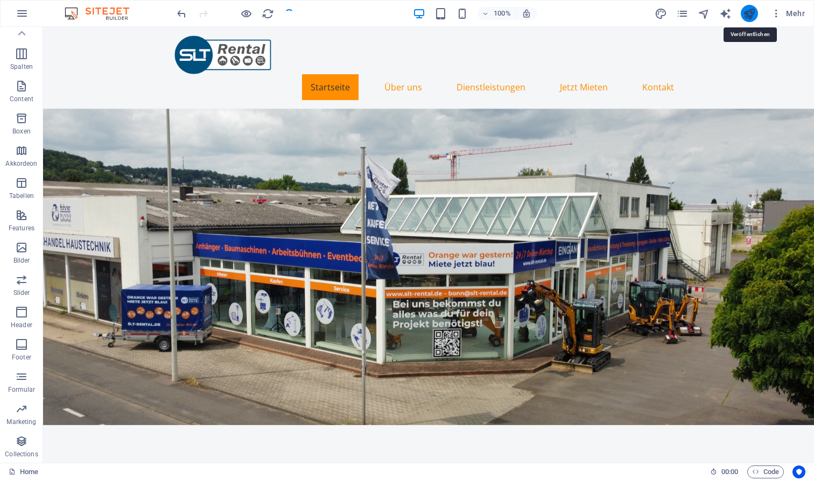
click at [749, 13] on icon "publish" at bounding box center [749, 14] width 12 height 12
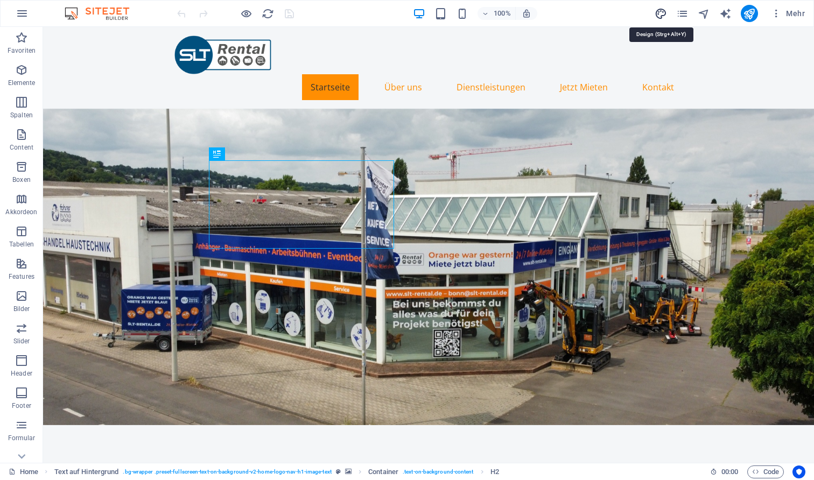
click at [660, 11] on icon "design" at bounding box center [661, 14] width 12 height 12
select select "200"
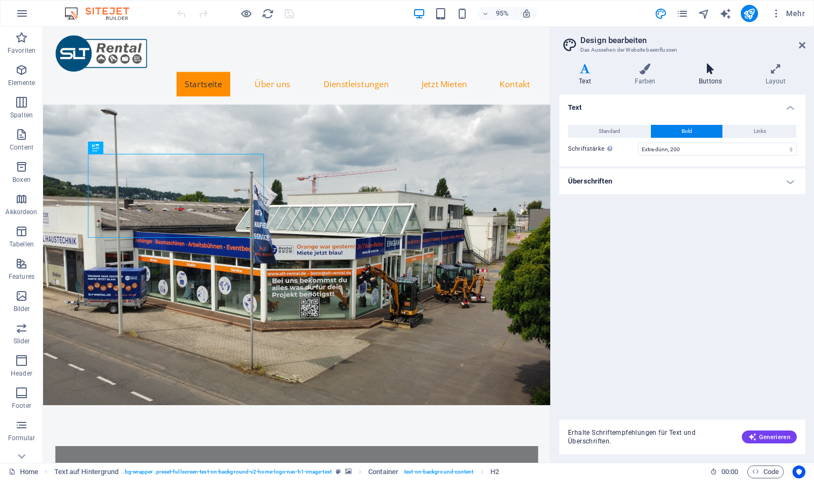
click at [708, 78] on h4 "Buttons" at bounding box center [712, 75] width 67 height 23
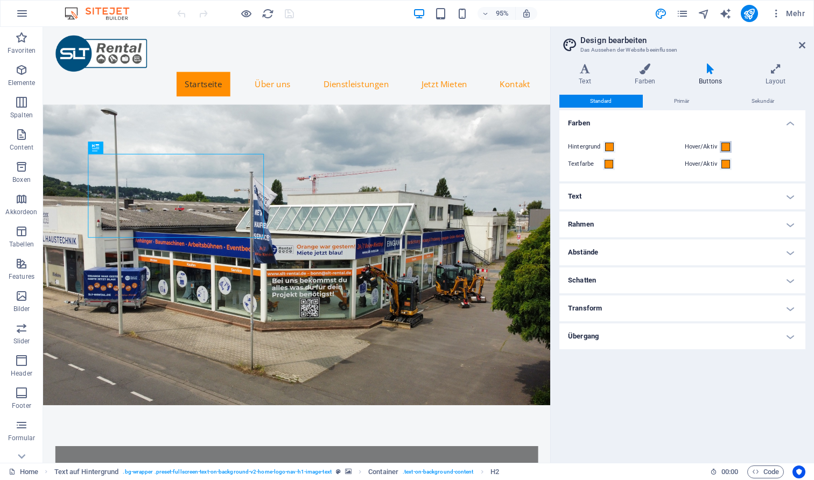
click at [727, 146] on span at bounding box center [725, 147] width 9 height 9
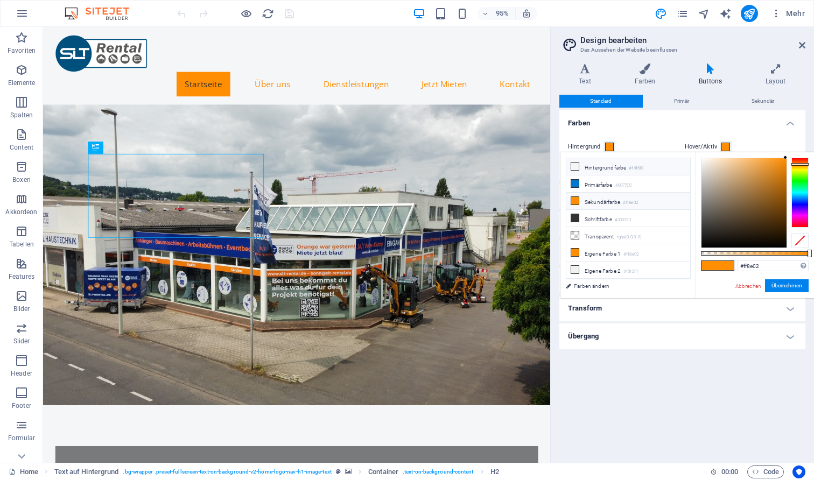
click at [600, 167] on li "Hintergrundfarbe #f4f6f8" at bounding box center [628, 166] width 124 height 17
type input "#f4f6f8"
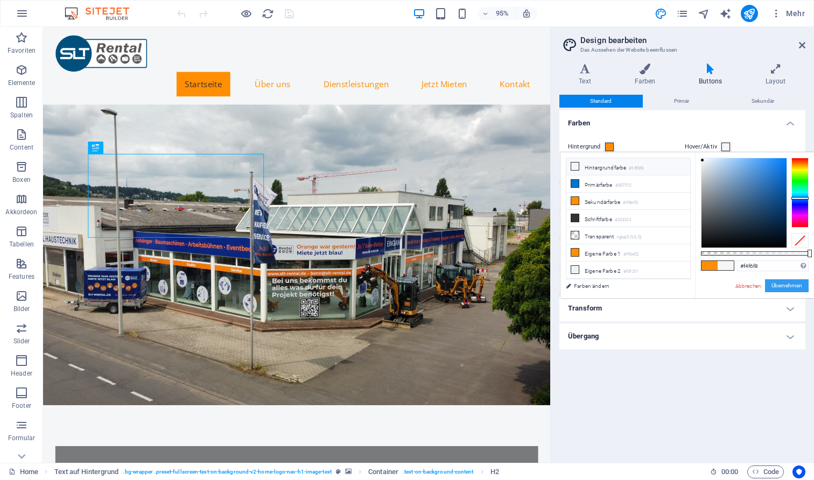
click at [775, 285] on button "Übernehmen" at bounding box center [787, 285] width 44 height 13
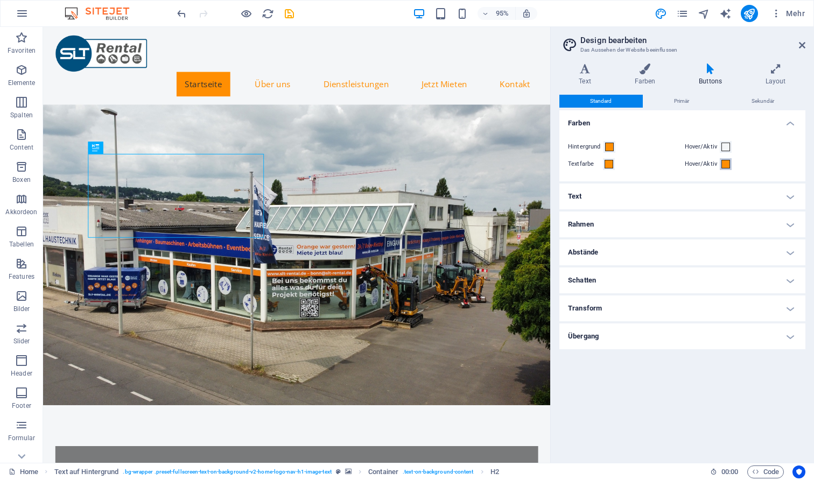
click at [726, 164] on span at bounding box center [725, 164] width 9 height 9
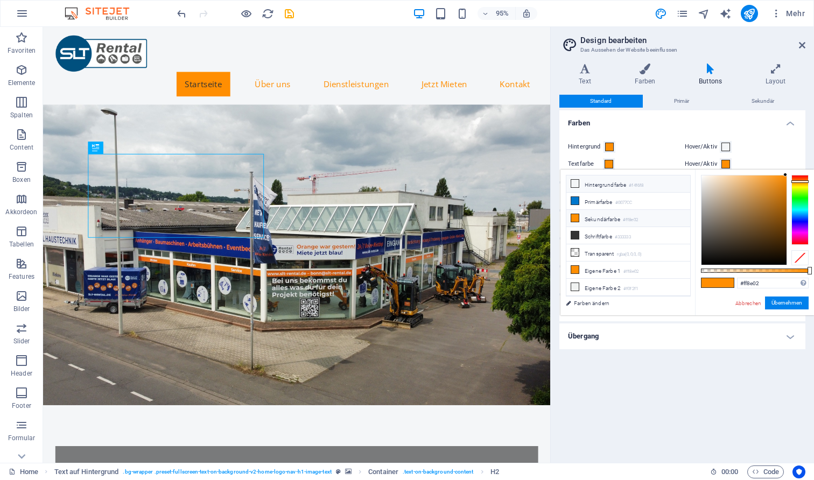
click at [639, 179] on li "Hintergrundfarbe #f4f6f8" at bounding box center [628, 183] width 124 height 17
type input "#f4f6f8"
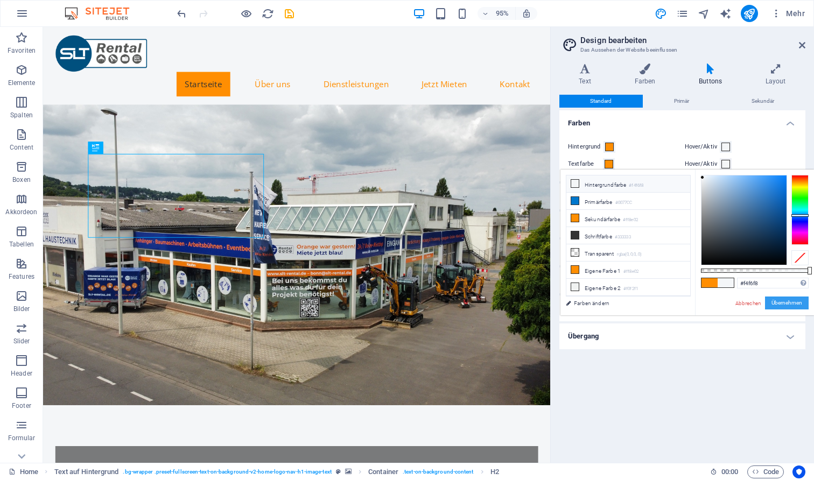
click at [798, 305] on button "Übernehmen" at bounding box center [787, 303] width 44 height 13
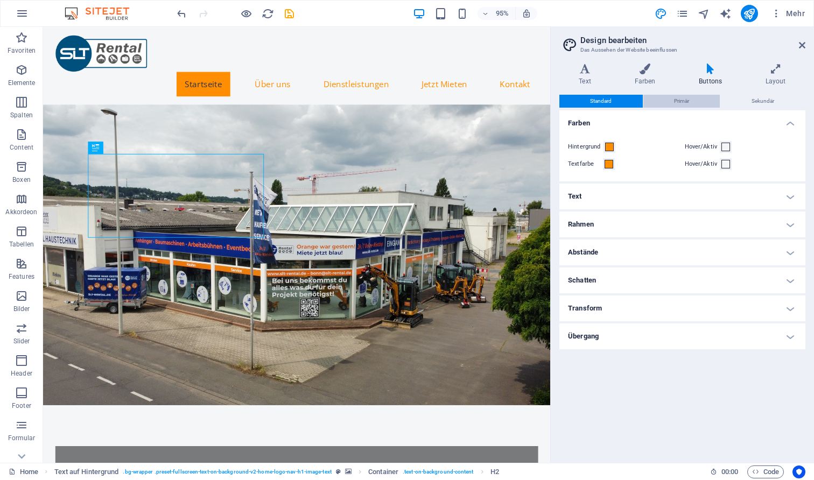
click at [674, 97] on span "Primär" at bounding box center [681, 101] width 15 height 13
type input "#f4f6f8"
click at [724, 145] on span at bounding box center [725, 147] width 9 height 9
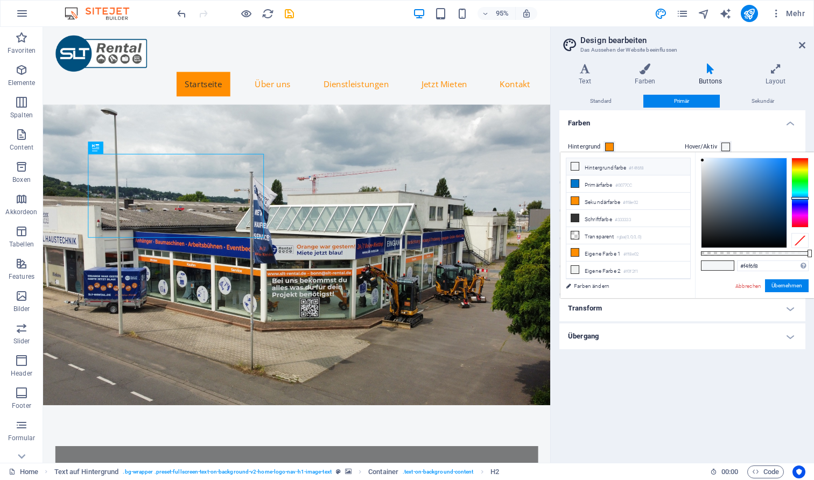
click at [627, 168] on li "Hintergrundfarbe #f4f6f8" at bounding box center [628, 166] width 124 height 17
click at [790, 285] on button "Übernehmen" at bounding box center [787, 285] width 44 height 13
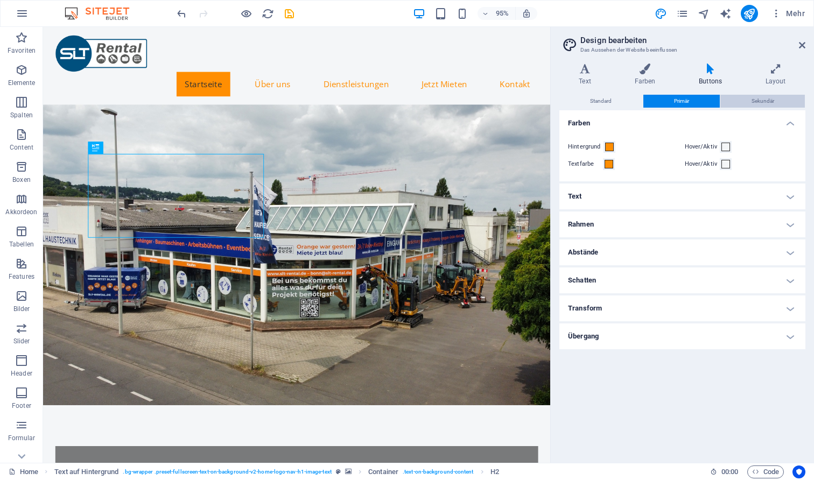
click at [752, 101] on span "Sekundär" at bounding box center [762, 101] width 23 height 13
click at [678, 100] on span "Primär" at bounding box center [681, 101] width 15 height 13
click at [609, 99] on span "Standard" at bounding box center [601, 101] width 22 height 13
click at [802, 47] on icon at bounding box center [802, 45] width 6 height 9
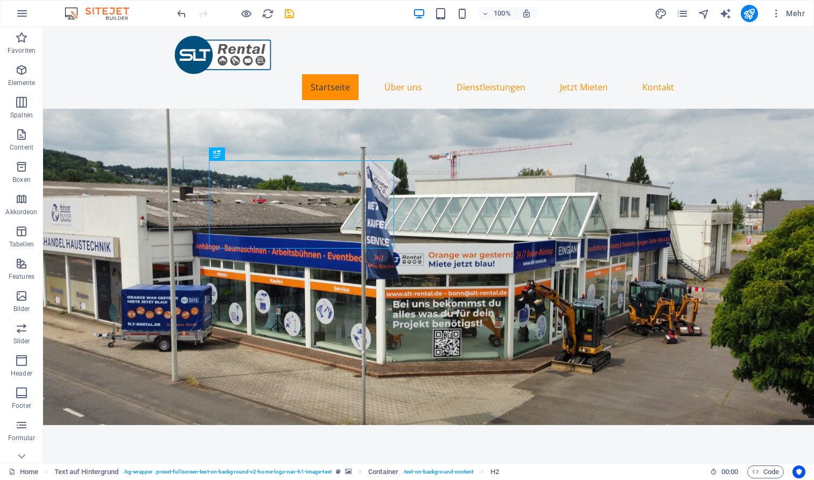
click at [297, 12] on div "100% Mehr" at bounding box center [492, 13] width 634 height 17
click at [291, 12] on icon "save" at bounding box center [289, 14] width 12 height 12
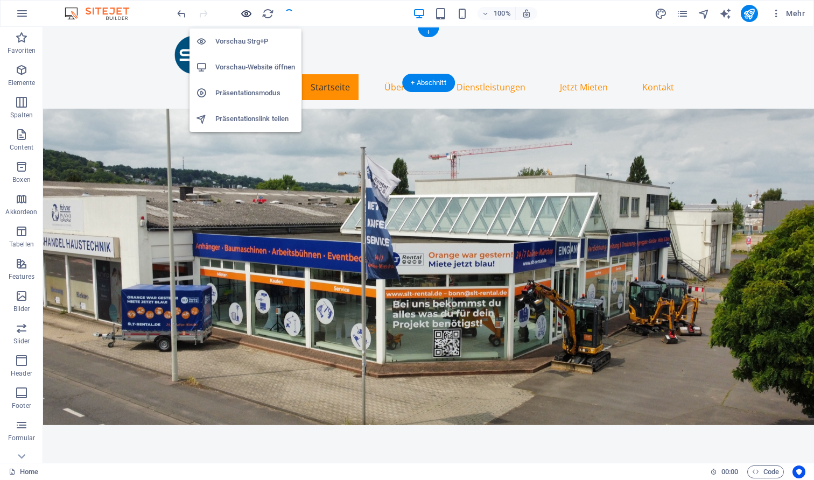
click at [249, 11] on icon "button" at bounding box center [246, 14] width 12 height 12
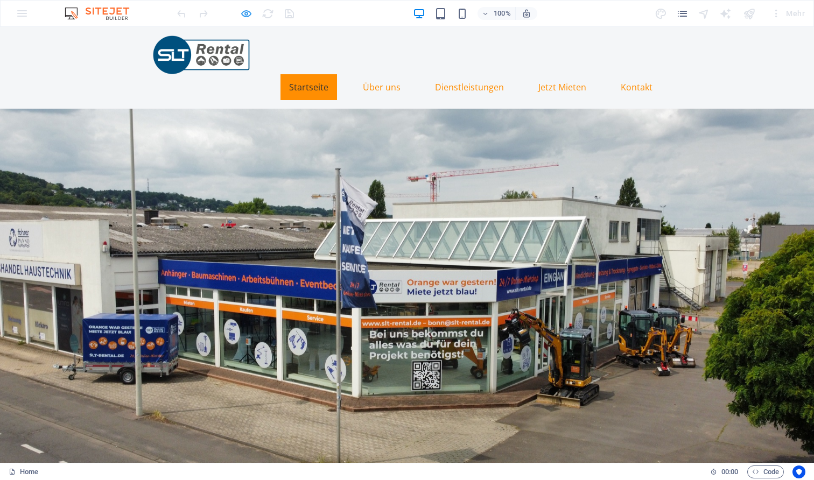
click at [251, 11] on icon "button" at bounding box center [246, 14] width 12 height 12
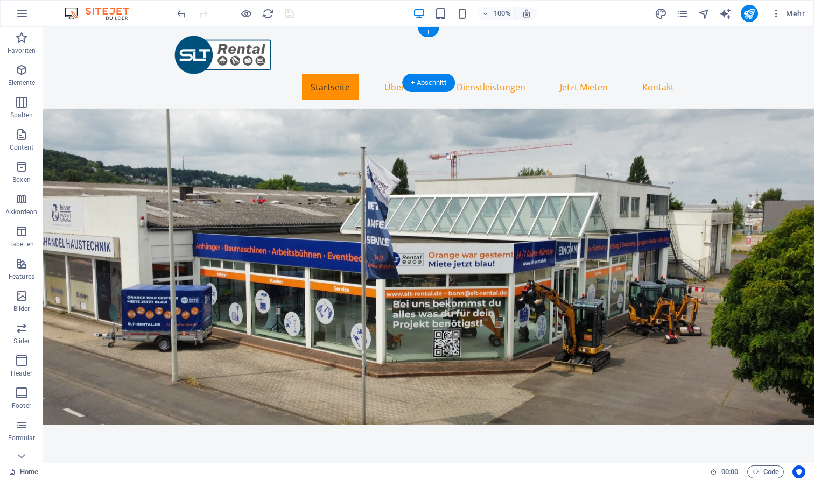
click at [254, 10] on div at bounding box center [235, 13] width 121 height 17
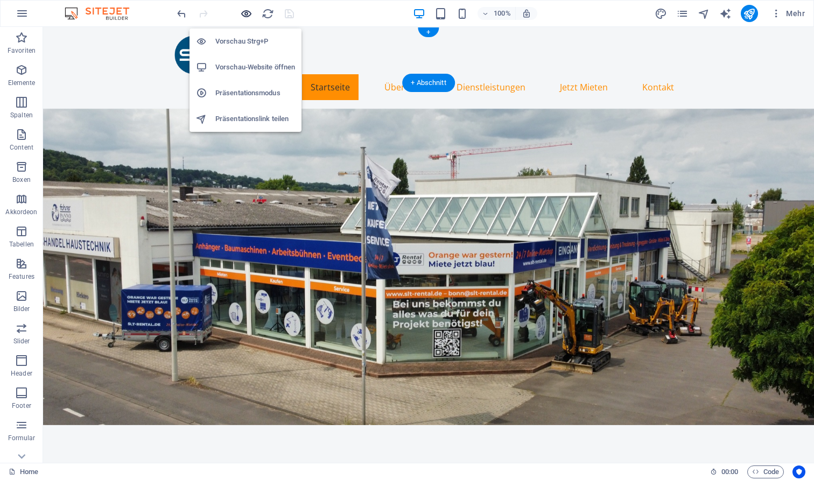
click at [248, 10] on icon "button" at bounding box center [246, 14] width 12 height 12
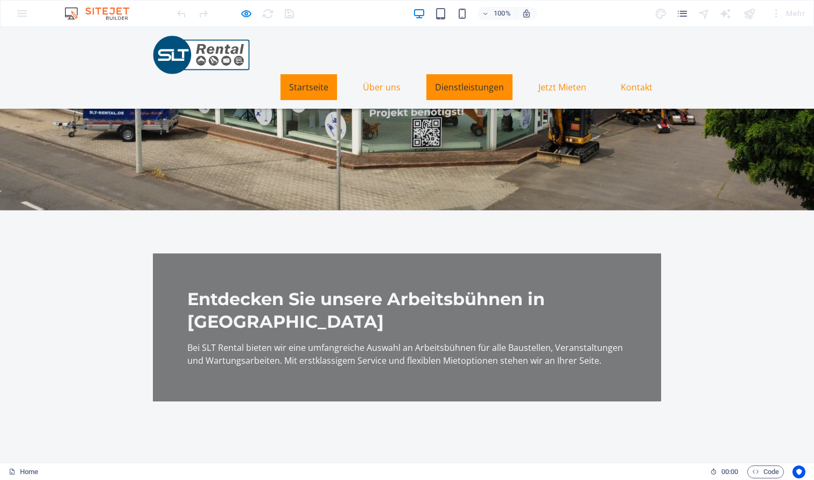
scroll to position [209, 0]
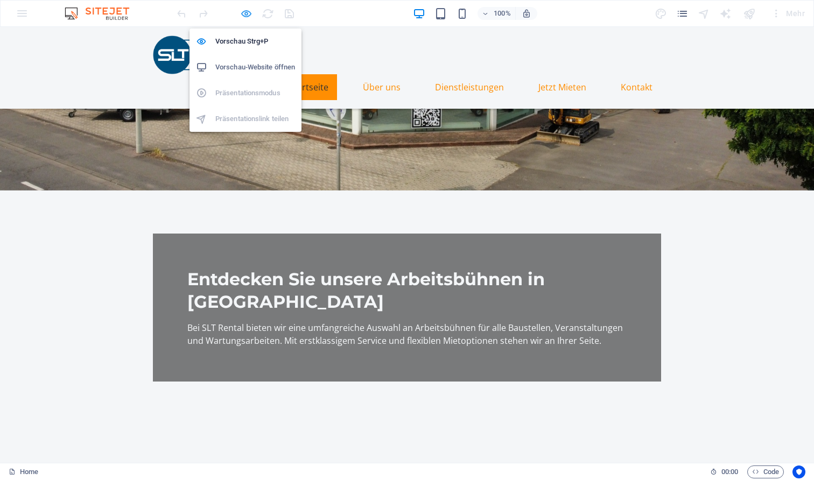
click at [248, 12] on icon "button" at bounding box center [246, 14] width 12 height 12
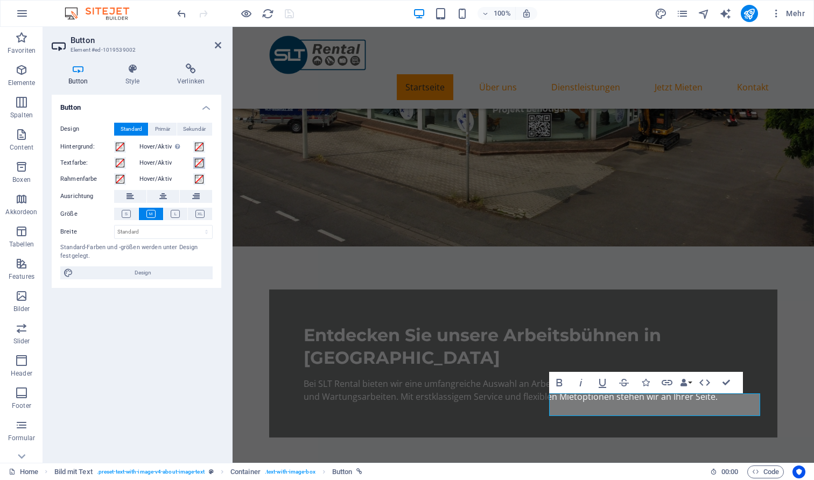
click at [198, 160] on span at bounding box center [199, 163] width 9 height 9
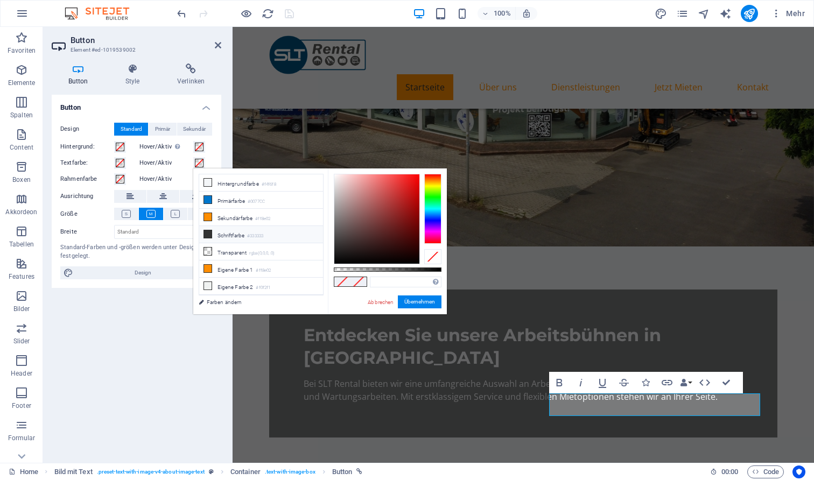
click at [218, 238] on li "Schriftfarbe #333333" at bounding box center [261, 234] width 124 height 17
type input "#333333"
click at [425, 304] on button "Übernehmen" at bounding box center [420, 302] width 44 height 13
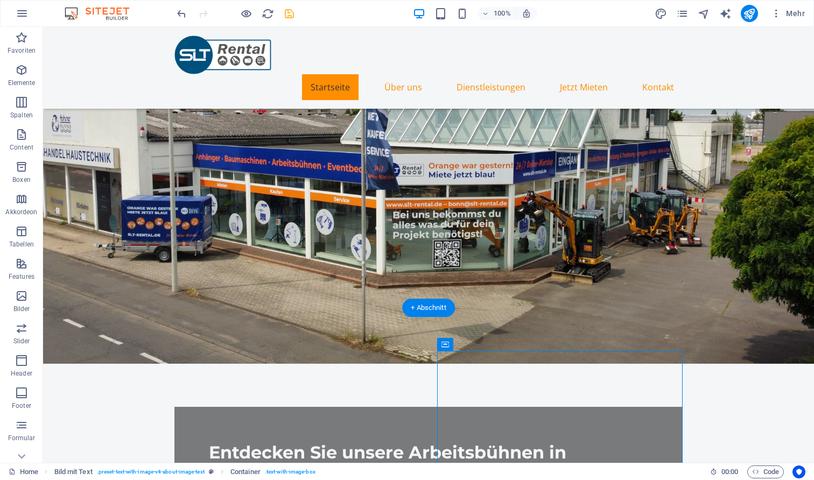
scroll to position [175, 0]
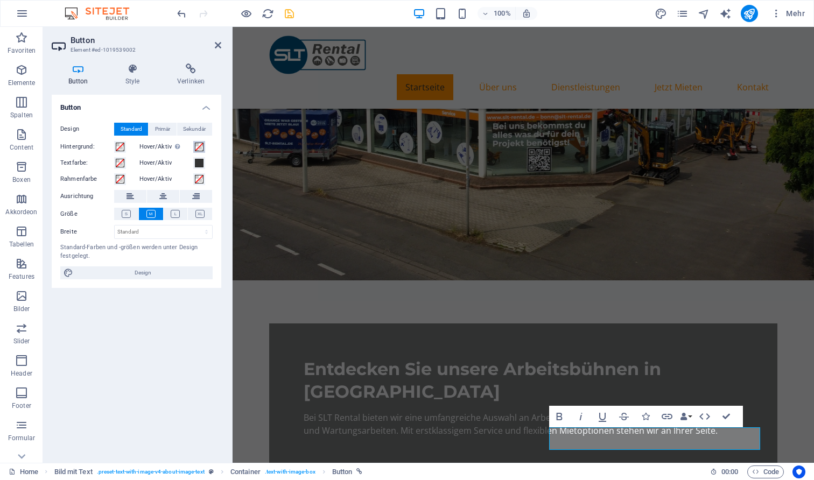
click at [200, 144] on span at bounding box center [199, 147] width 9 height 9
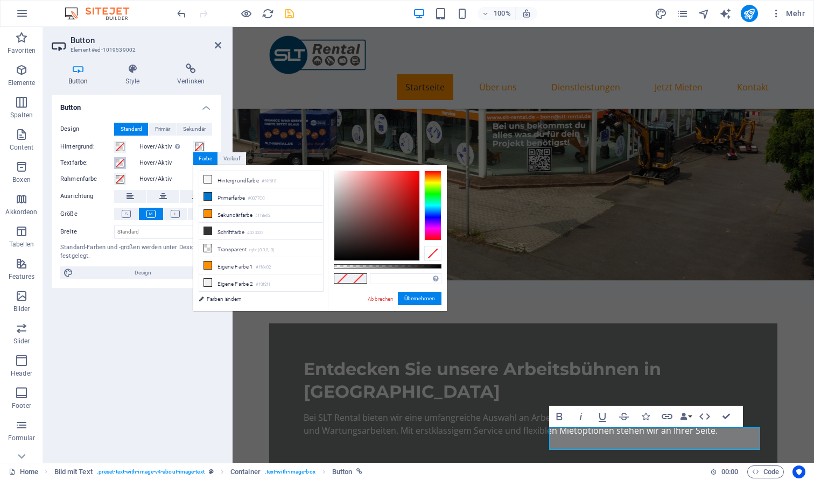
click at [119, 160] on span at bounding box center [120, 163] width 9 height 9
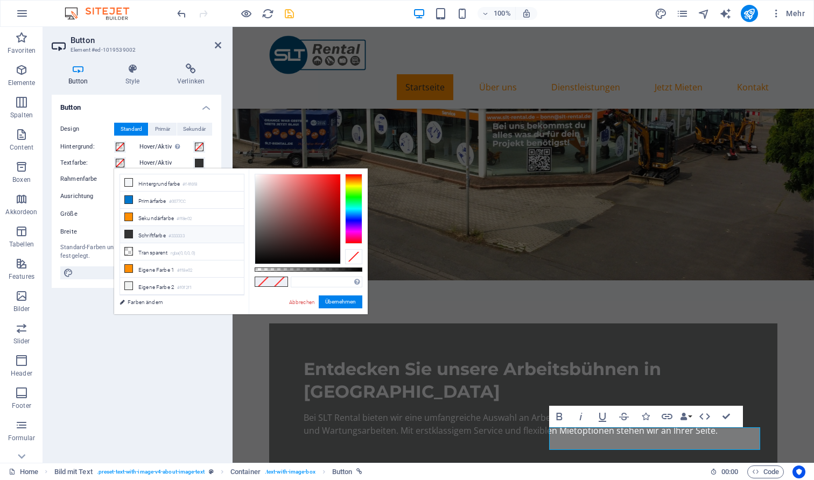
click at [137, 233] on li "Schriftfarbe #333333" at bounding box center [182, 234] width 124 height 17
type input "#333333"
click at [331, 302] on button "Übernehmen" at bounding box center [341, 302] width 44 height 13
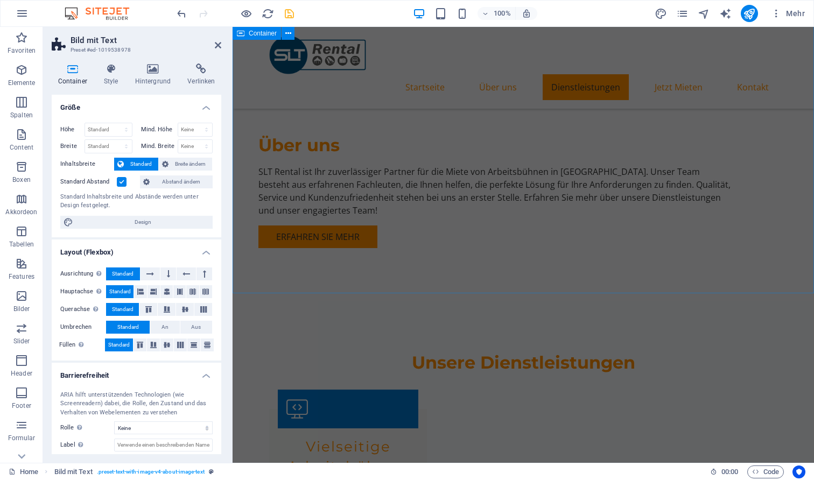
scroll to position [937, 0]
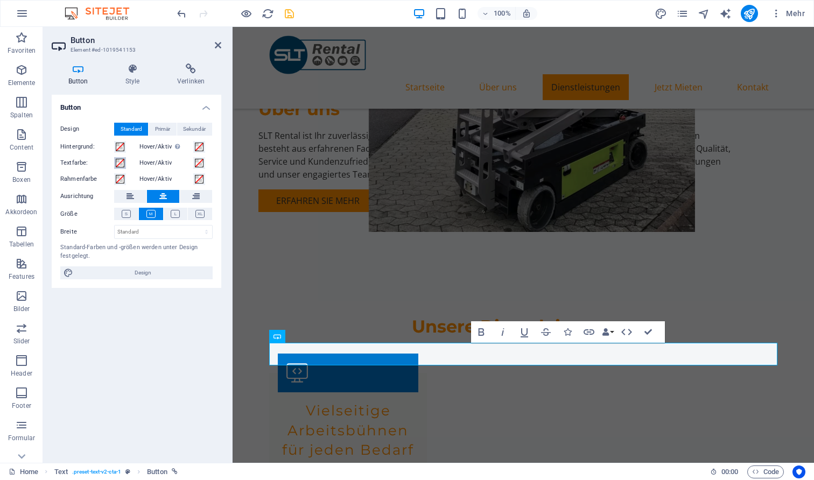
click at [119, 164] on span at bounding box center [120, 163] width 9 height 9
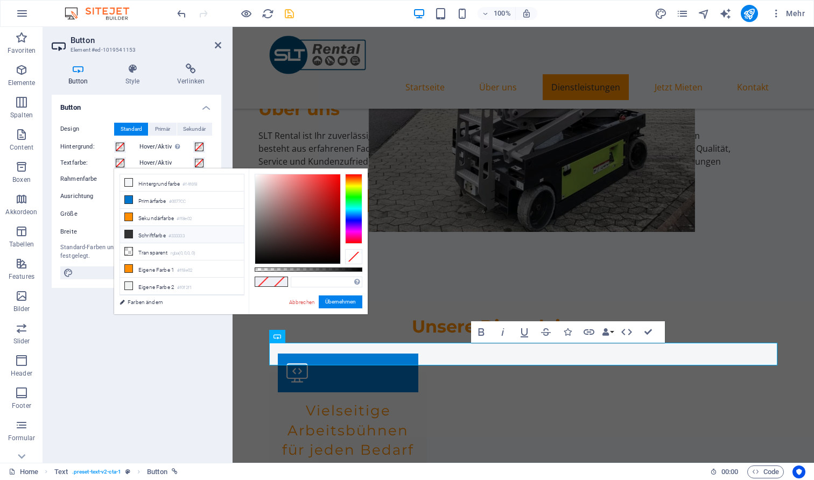
click at [140, 233] on li "Schriftfarbe #333333" at bounding box center [182, 234] width 124 height 17
type input "#333333"
click at [338, 303] on button "Übernehmen" at bounding box center [341, 302] width 44 height 13
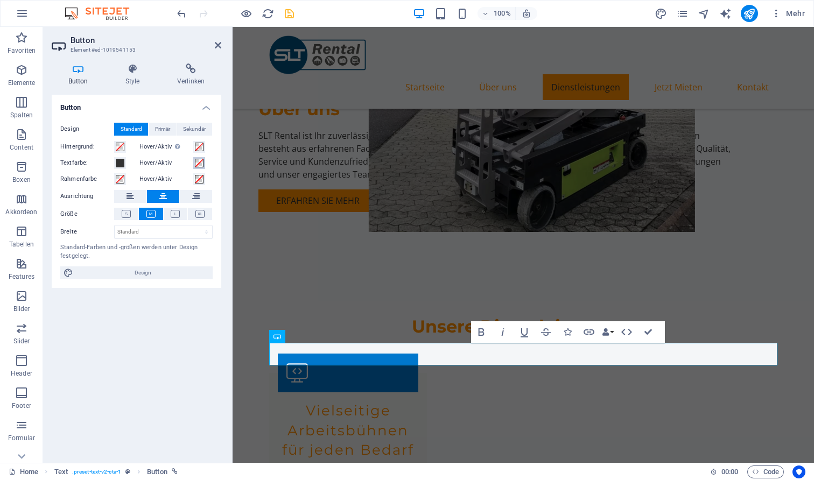
click at [196, 160] on span at bounding box center [199, 163] width 9 height 9
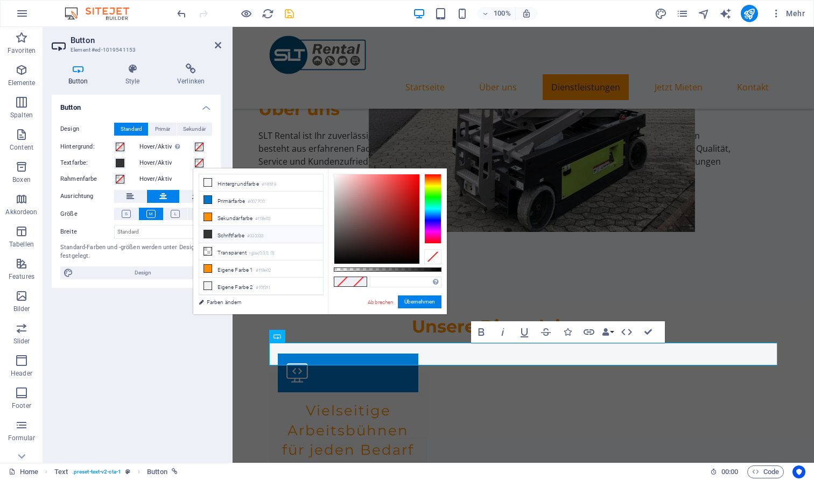
click at [227, 237] on li "Schriftfarbe #333333" at bounding box center [261, 234] width 124 height 17
type input "#333333"
click at [415, 300] on button "Übernehmen" at bounding box center [420, 302] width 44 height 13
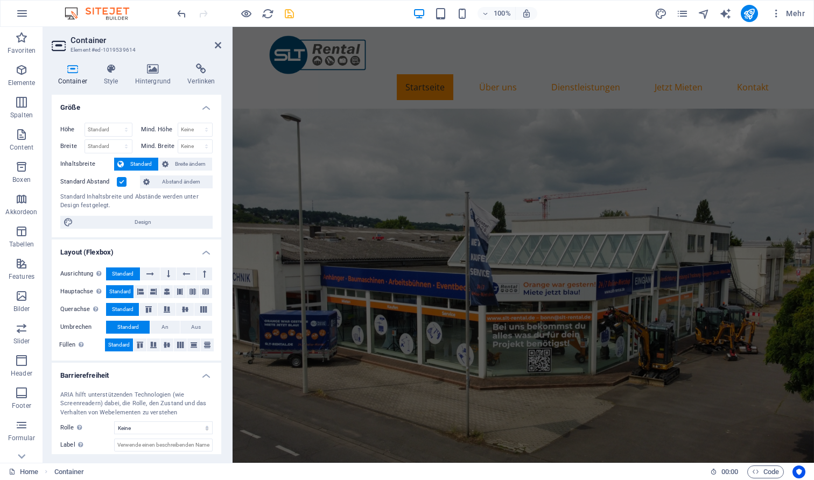
scroll to position [0, 0]
click at [607, 194] on figure at bounding box center [523, 295] width 581 height 372
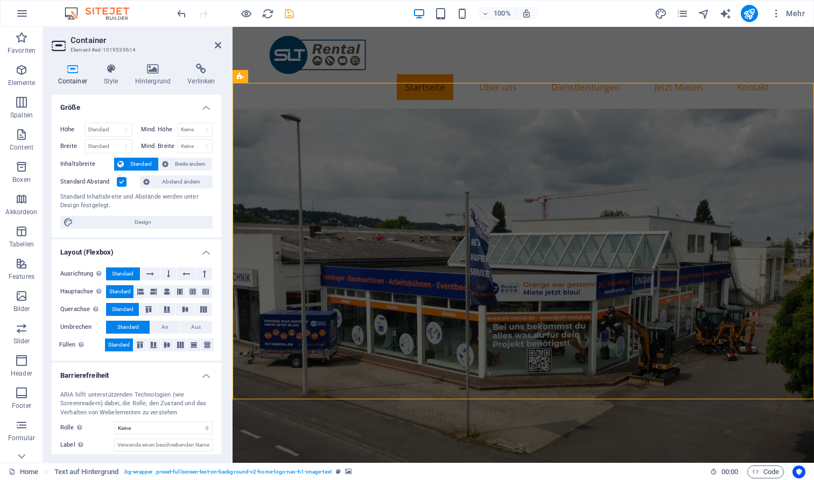
click at [607, 194] on figure at bounding box center [523, 295] width 581 height 372
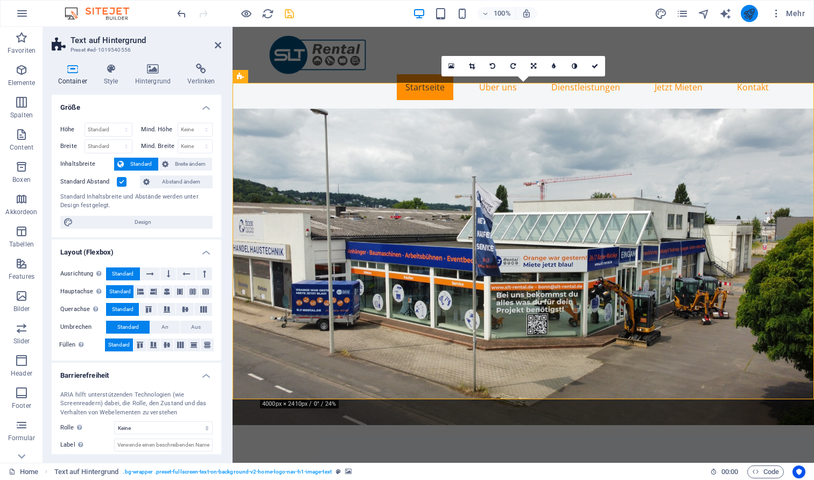
click at [741, 15] on button "publish" at bounding box center [749, 13] width 17 height 17
